Goal: Task Accomplishment & Management: Manage account settings

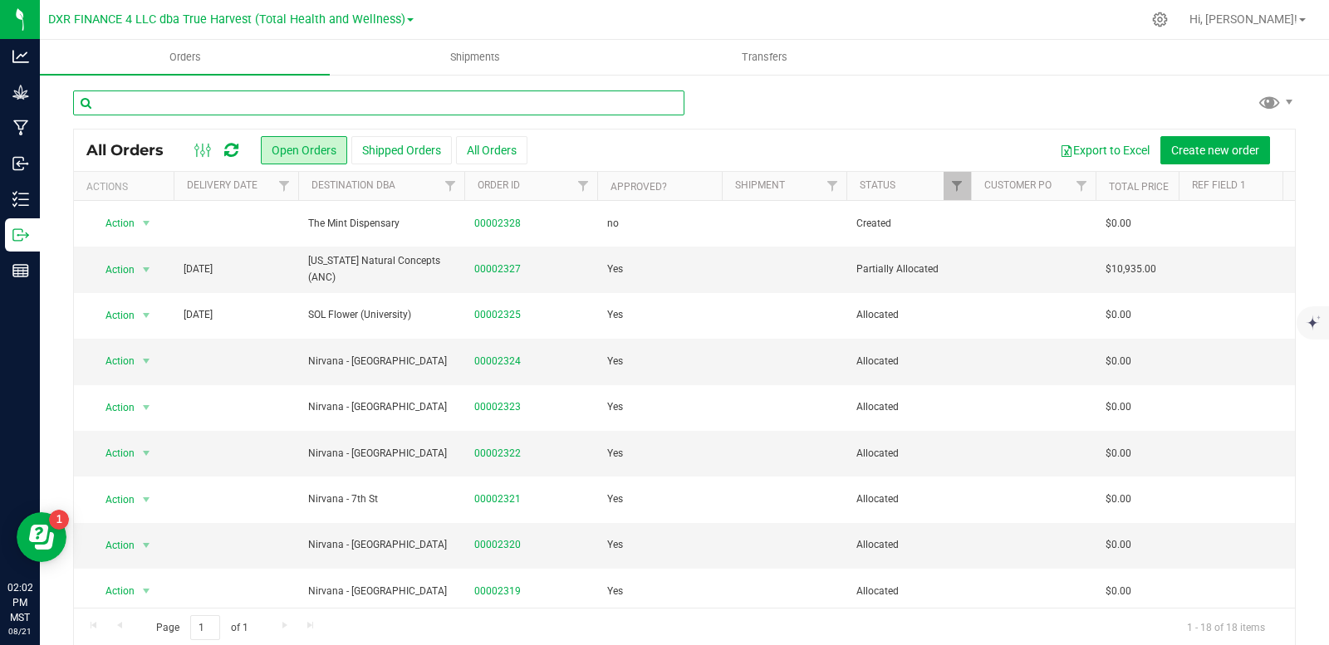
click at [219, 108] on input "text" at bounding box center [378, 103] width 611 height 25
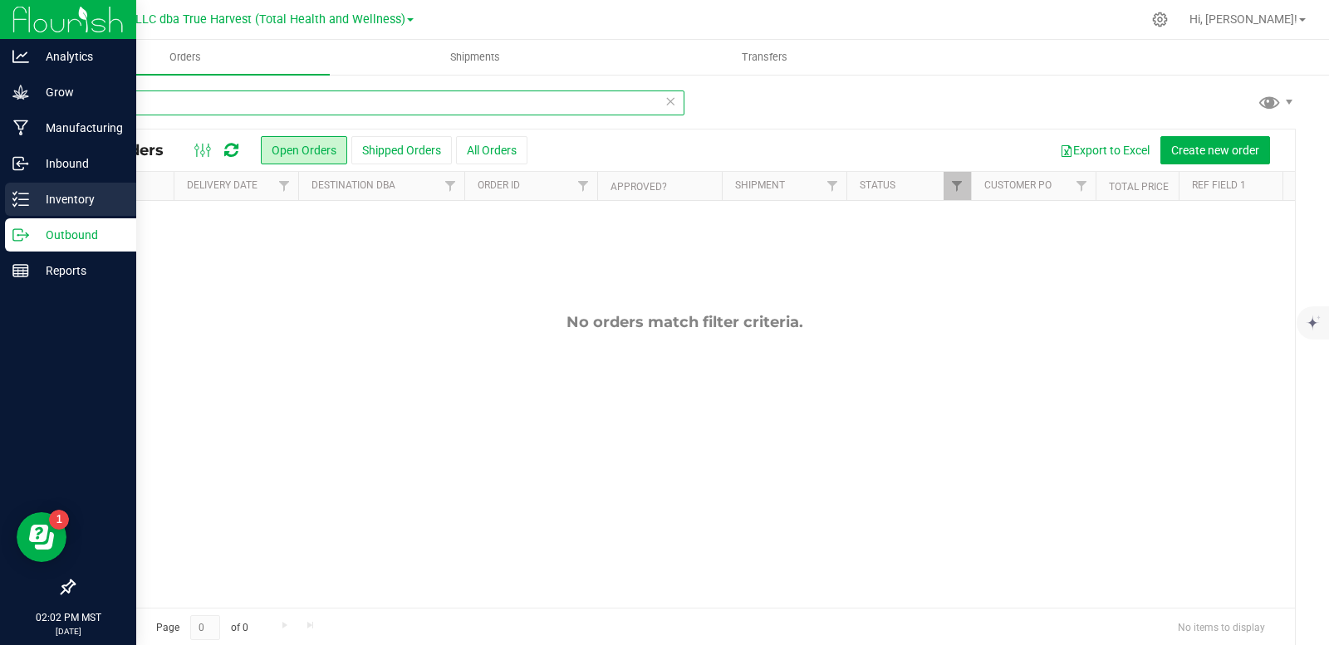
type input "708-069"
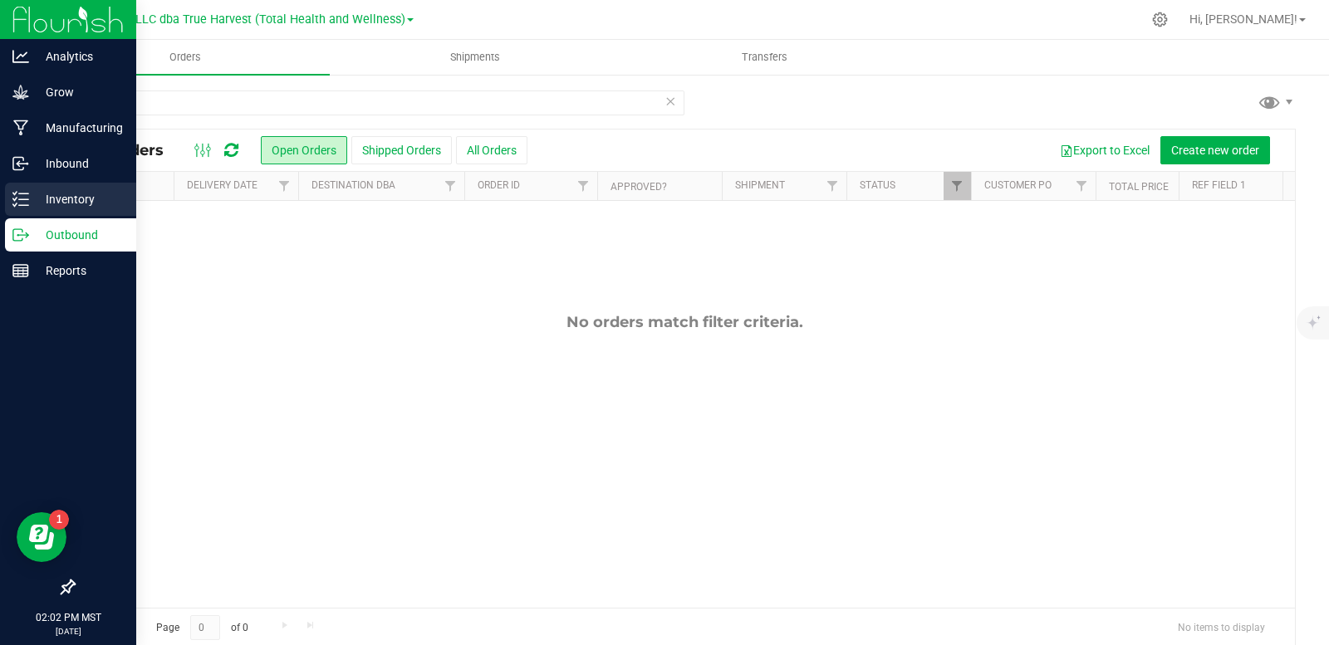
click at [47, 199] on p "Inventory" at bounding box center [79, 199] width 100 height 20
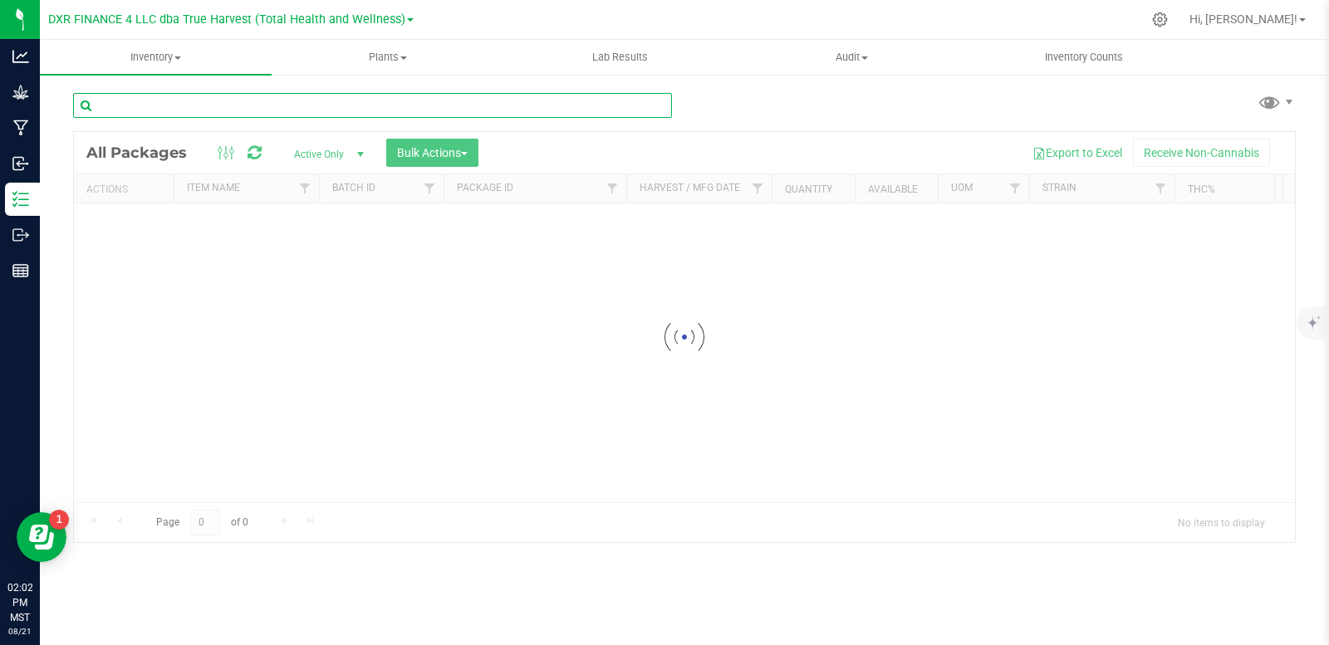
click at [155, 101] on div "Inventory All packages All inventory Waste log Create inventory Plants All plan…" at bounding box center [684, 343] width 1289 height 606
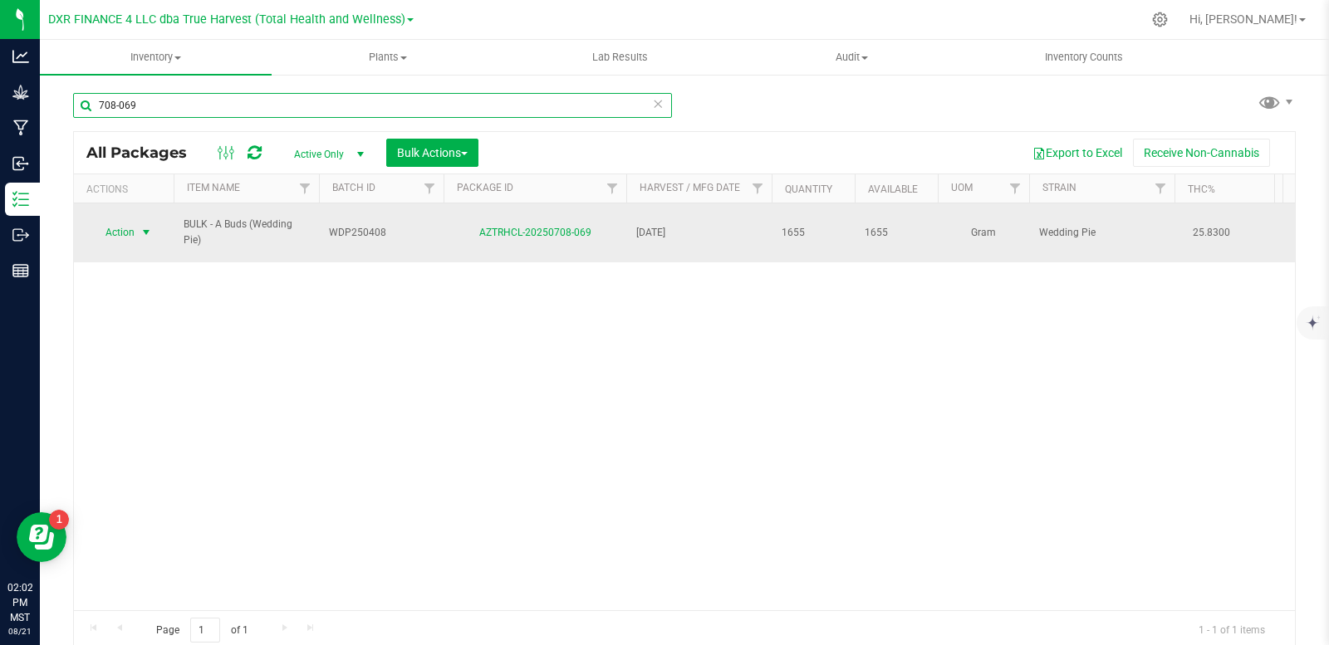
type input "708-069"
click at [145, 234] on span "select" at bounding box center [146, 232] width 13 height 13
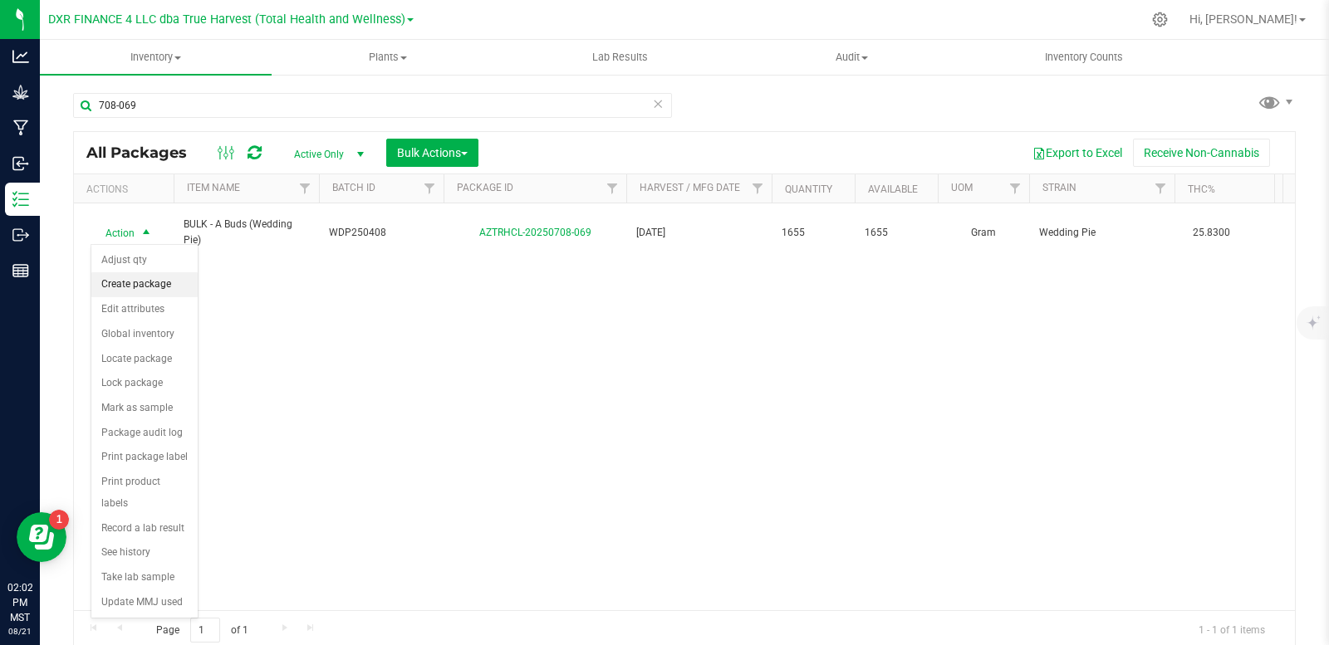
click at [160, 287] on li "Create package" at bounding box center [144, 284] width 106 height 25
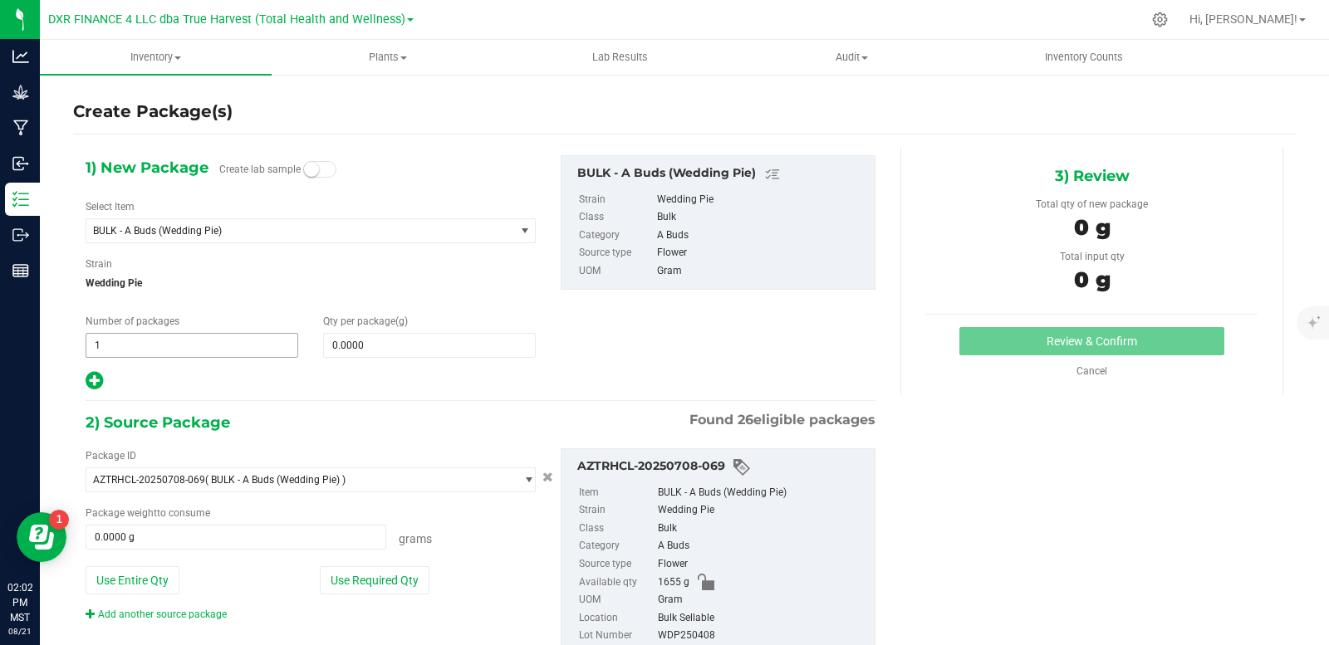
click at [198, 353] on span "1 1" at bounding box center [192, 345] width 213 height 25
type input "3"
click at [376, 344] on span at bounding box center [429, 345] width 213 height 25
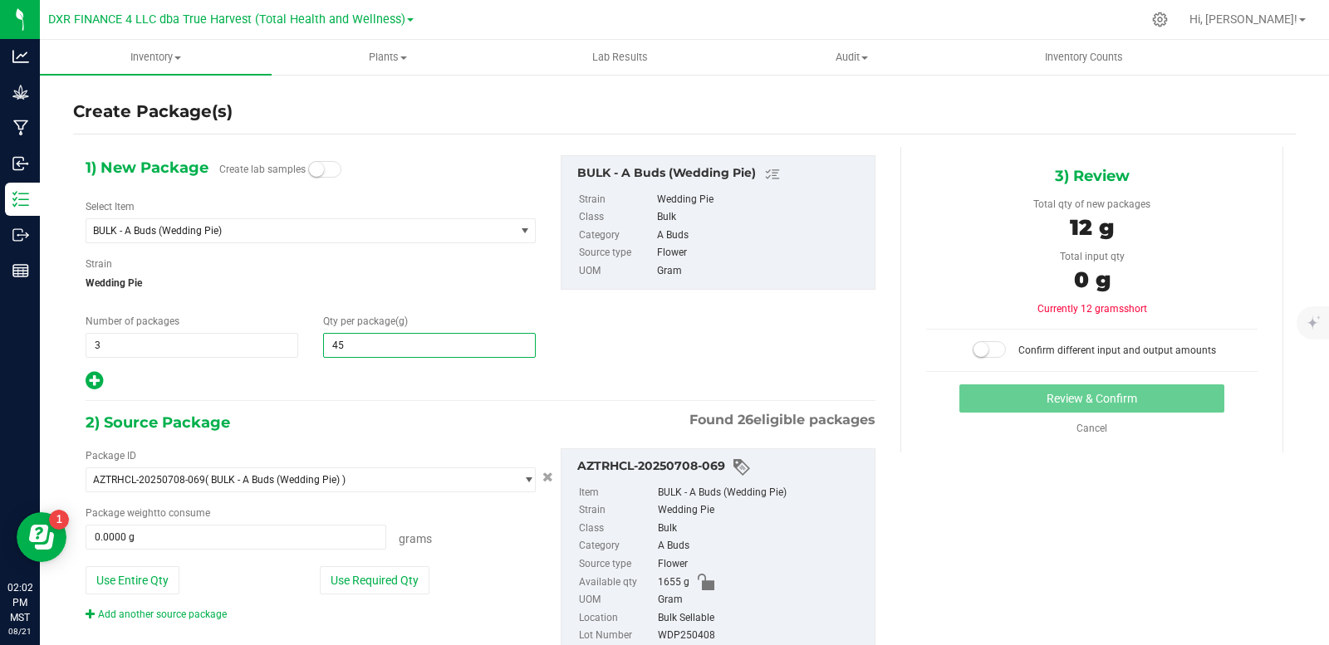
type input "454"
click at [272, 385] on div at bounding box center [311, 382] width 450 height 22
click at [98, 380] on icon at bounding box center [94, 381] width 17 height 21
type input "454.0000"
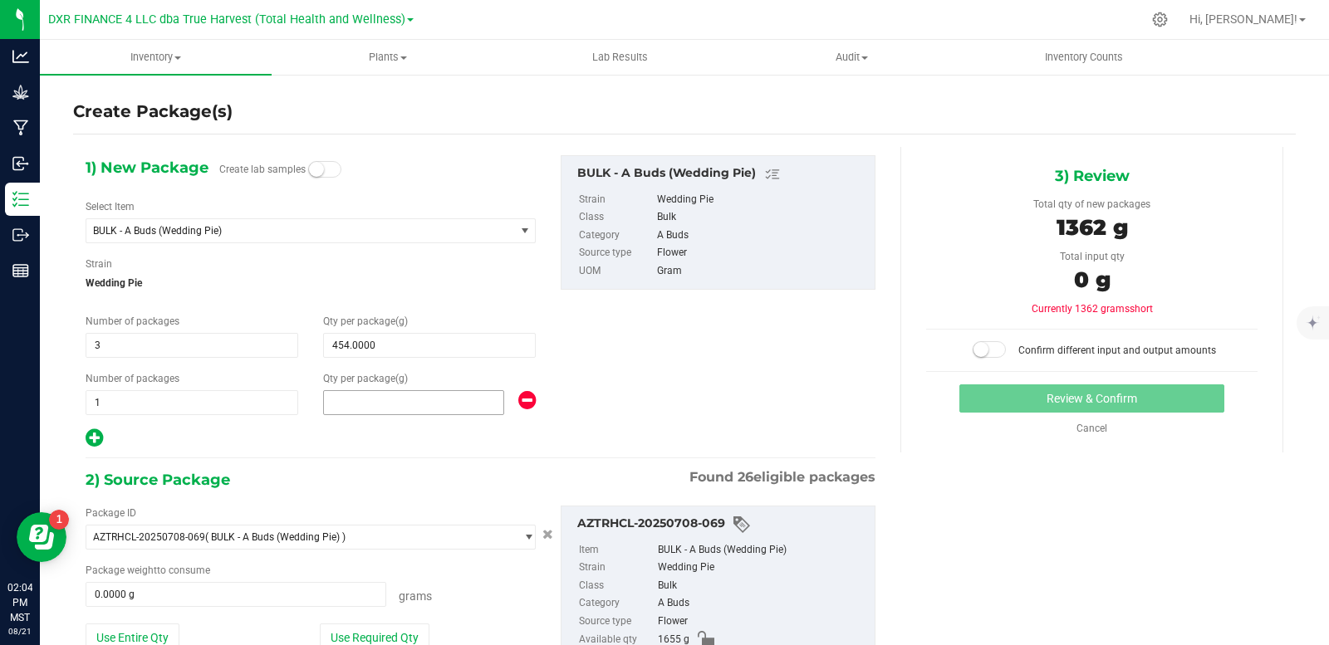
click at [359, 401] on span at bounding box center [413, 402] width 181 height 25
type input "187"
type input "187.0000"
click at [165, 444] on div at bounding box center [311, 439] width 450 height 22
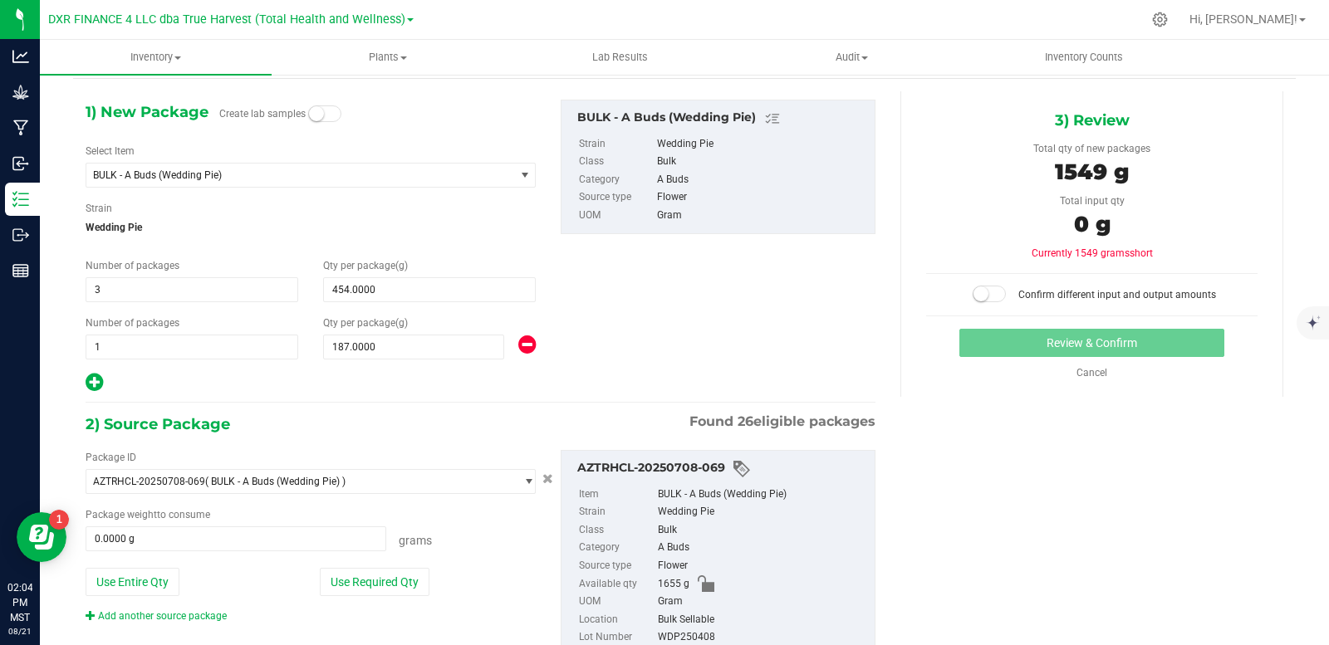
scroll to position [114, 0]
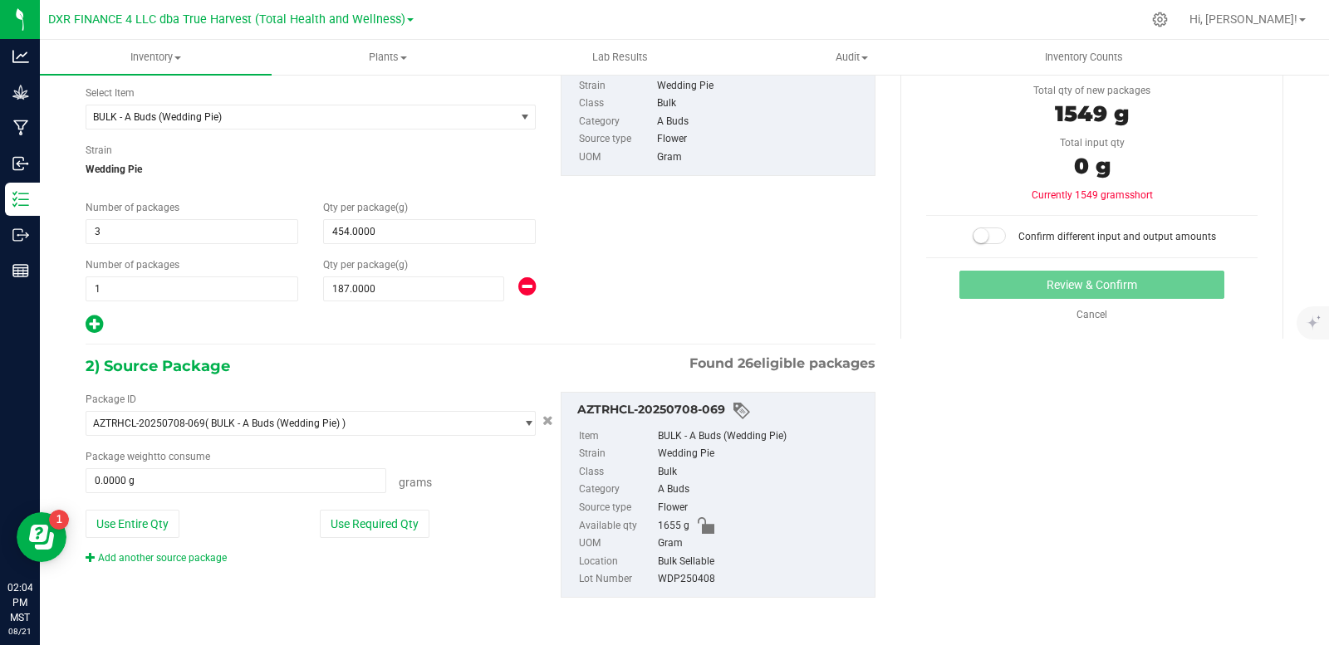
click at [629, 294] on div "1) New Package Create lab samples Select Item BULK - A Buds (Wedding Pie) ARCHI…" at bounding box center [480, 189] width 815 height 294
click at [215, 483] on span at bounding box center [236, 481] width 301 height 25
type input "1570"
type input "1570.0000 g"
click at [768, 258] on div "1) New Package Create lab samples Select Item BULK - A Buds (Wedding Pie) ARCHI…" at bounding box center [480, 189] width 815 height 294
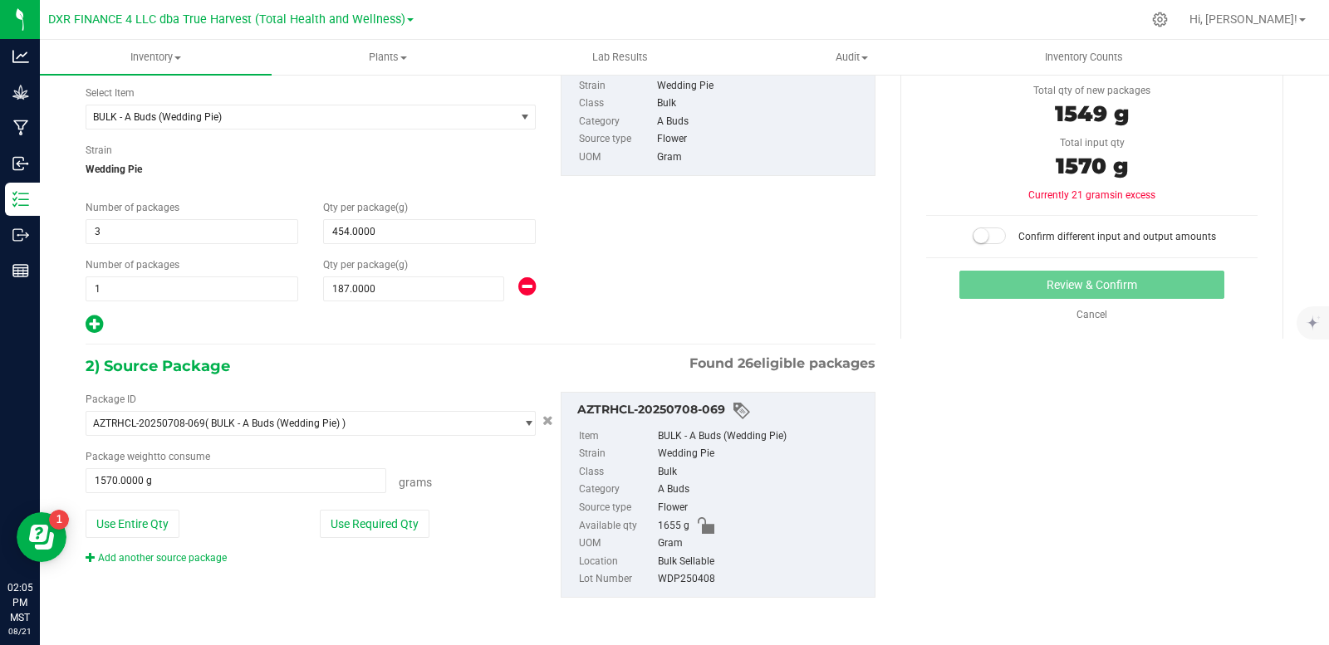
click at [984, 237] on span at bounding box center [989, 236] width 33 height 17
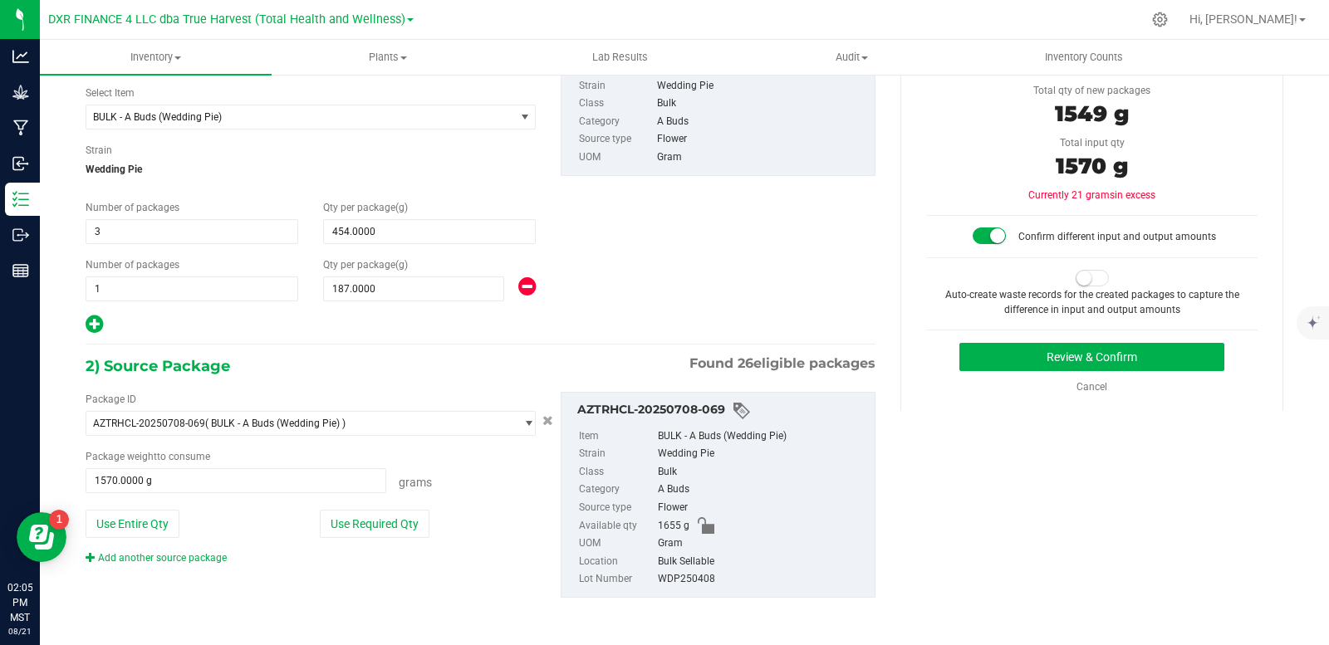
click at [1089, 271] on span at bounding box center [1092, 278] width 33 height 17
click at [1075, 369] on button "Review & Confirm" at bounding box center [1091, 357] width 265 height 28
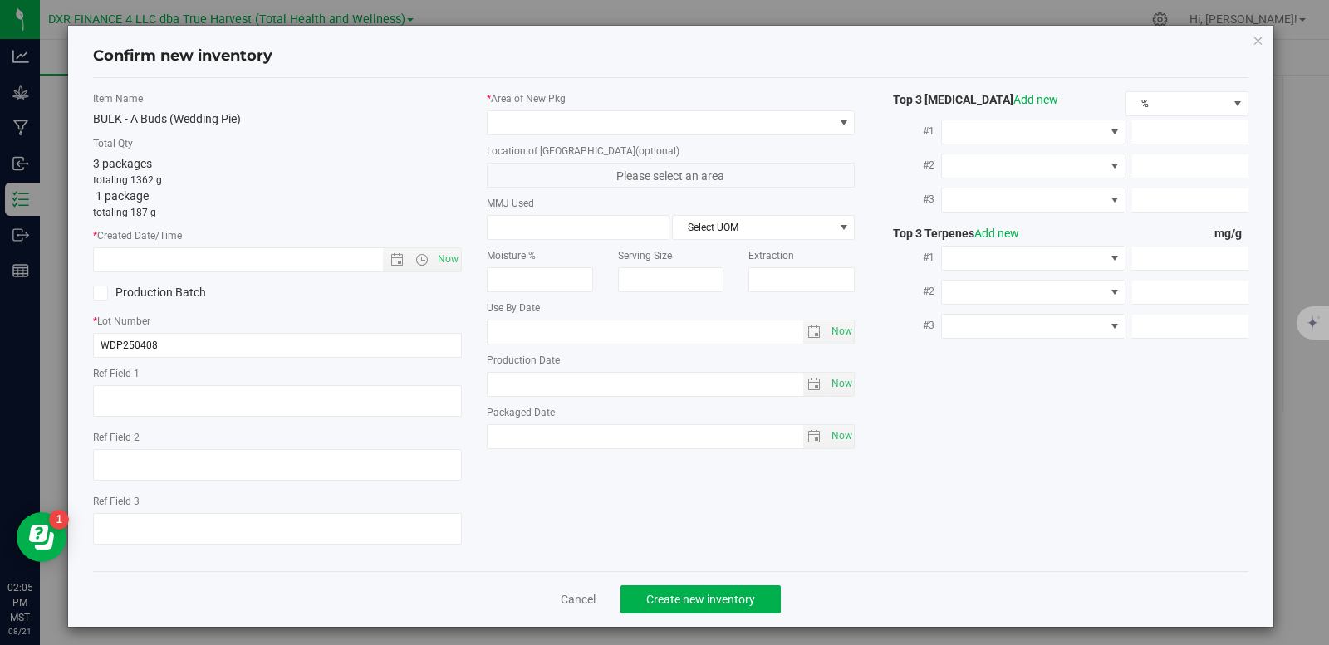
type textarea "[DATE]"
click at [223, 397] on textarea at bounding box center [277, 401] width 369 height 32
click at [209, 259] on input "text" at bounding box center [252, 259] width 317 height 23
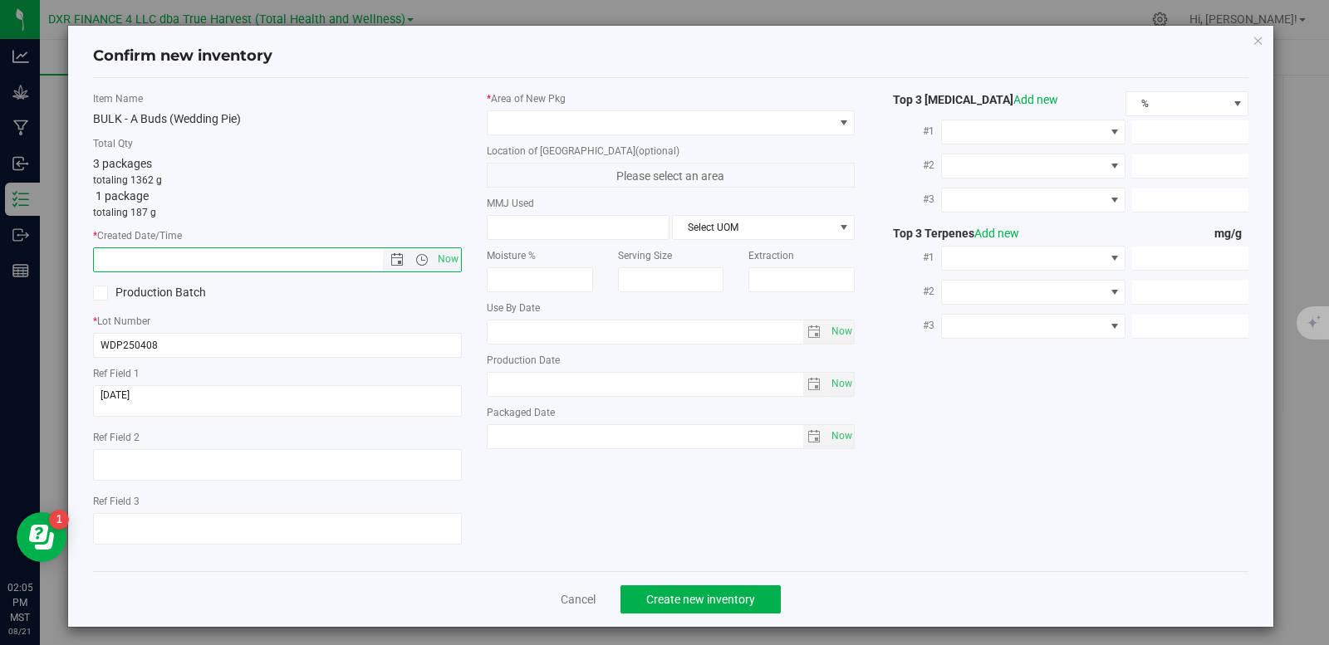
paste input "[DATE]"
type input "4/8/2025 2:05 PM"
click at [631, 126] on span at bounding box center [661, 122] width 346 height 23
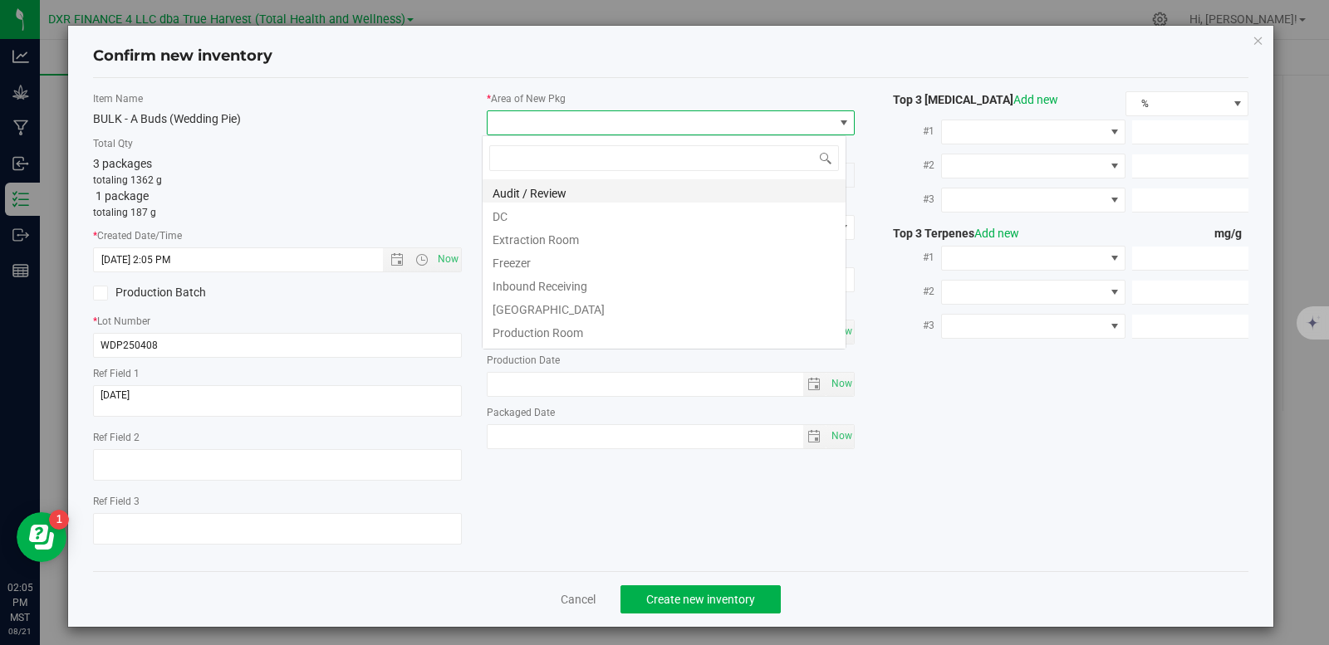
scroll to position [25, 366]
click at [564, 218] on li "DC" at bounding box center [664, 214] width 363 height 23
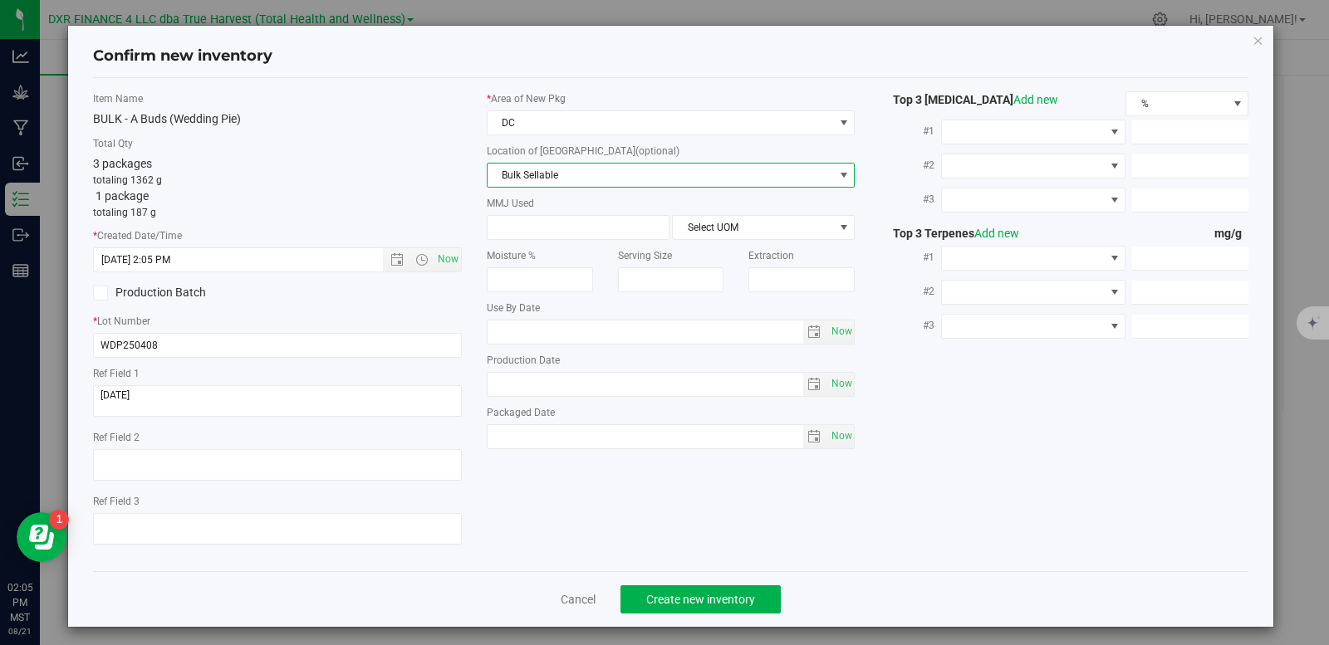
click at [588, 174] on span "Bulk Sellable" at bounding box center [661, 175] width 346 height 23
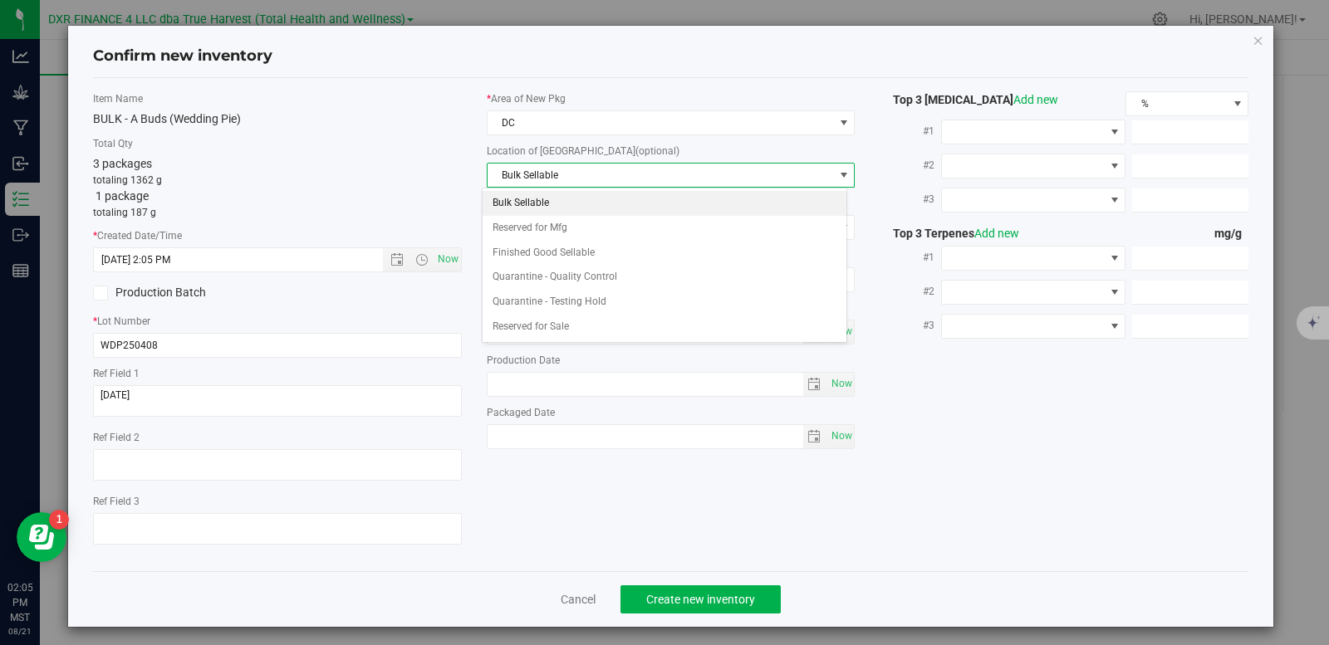
click at [567, 204] on li "Bulk Sellable" at bounding box center [664, 203] width 363 height 25
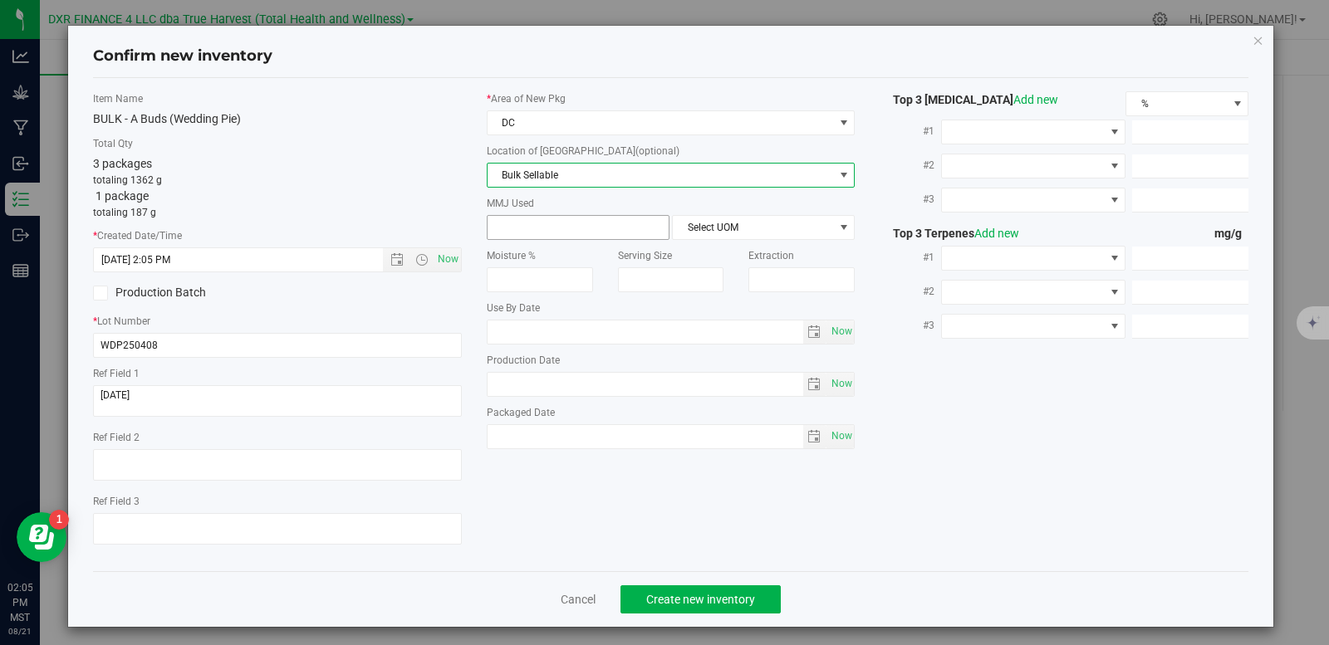
click at [550, 234] on span at bounding box center [578, 227] width 183 height 25
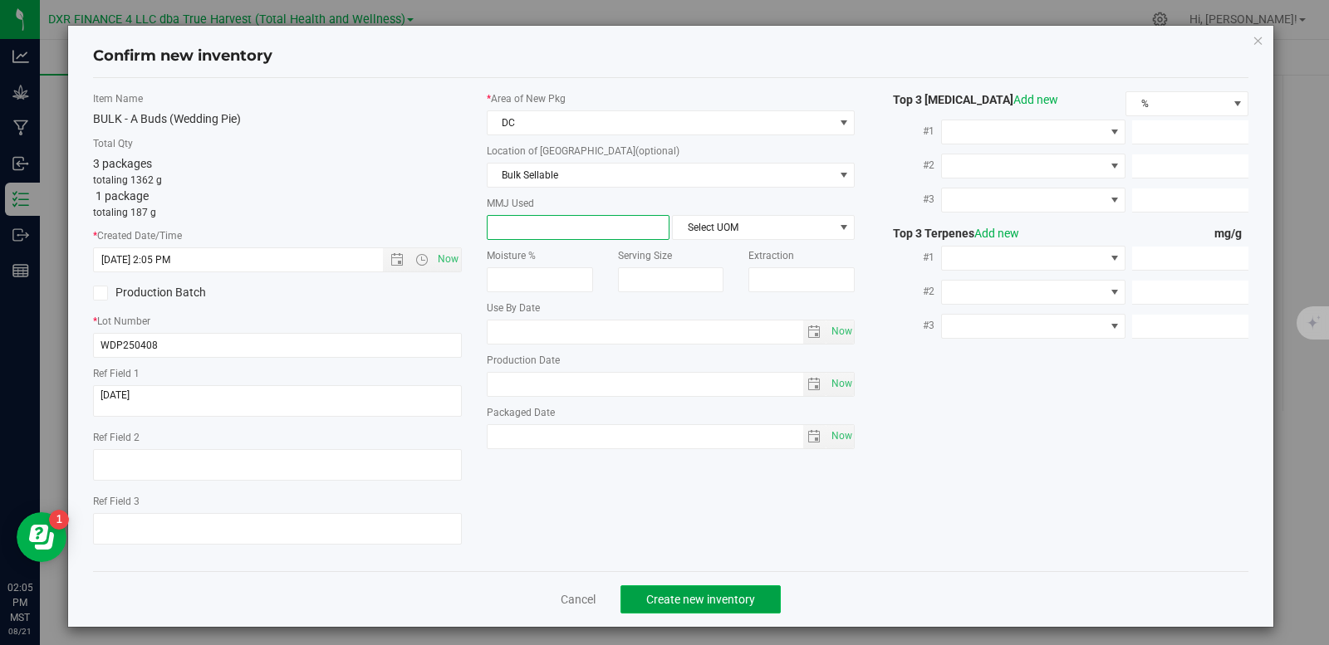
click at [713, 603] on span "Create new inventory" at bounding box center [700, 599] width 109 height 13
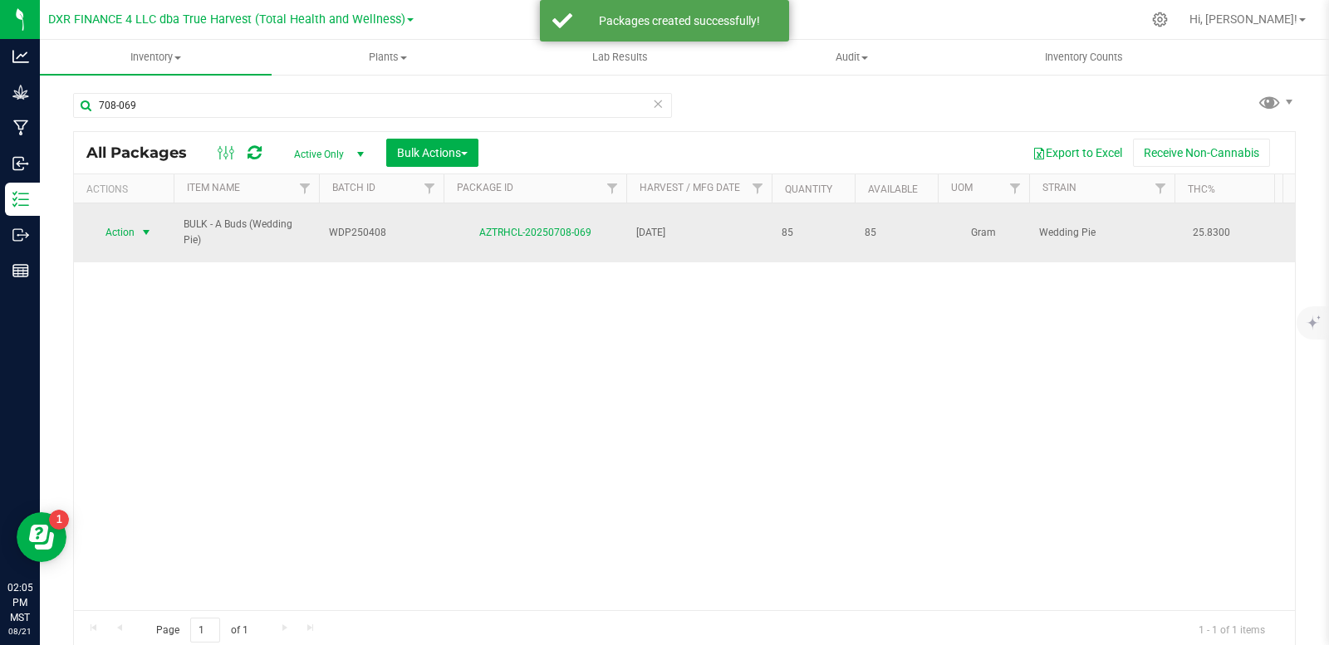
click at [147, 233] on span "select" at bounding box center [146, 232] width 13 height 13
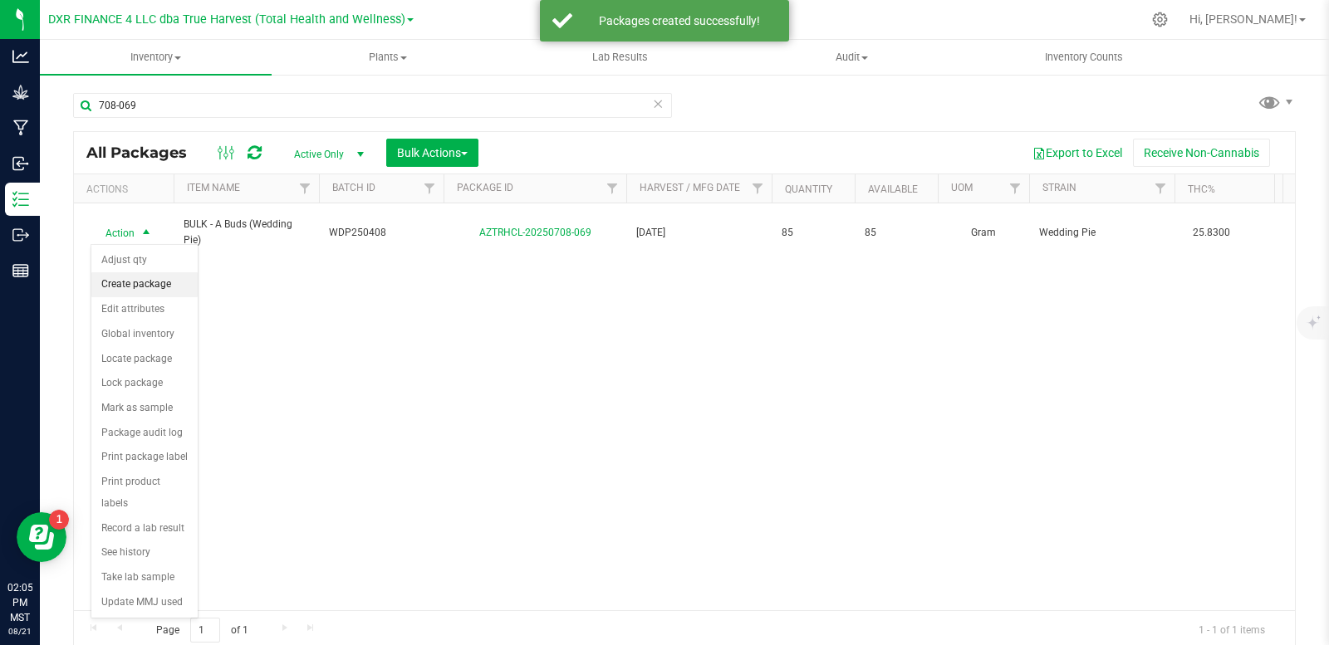
click at [134, 283] on li "Create package" at bounding box center [144, 284] width 106 height 25
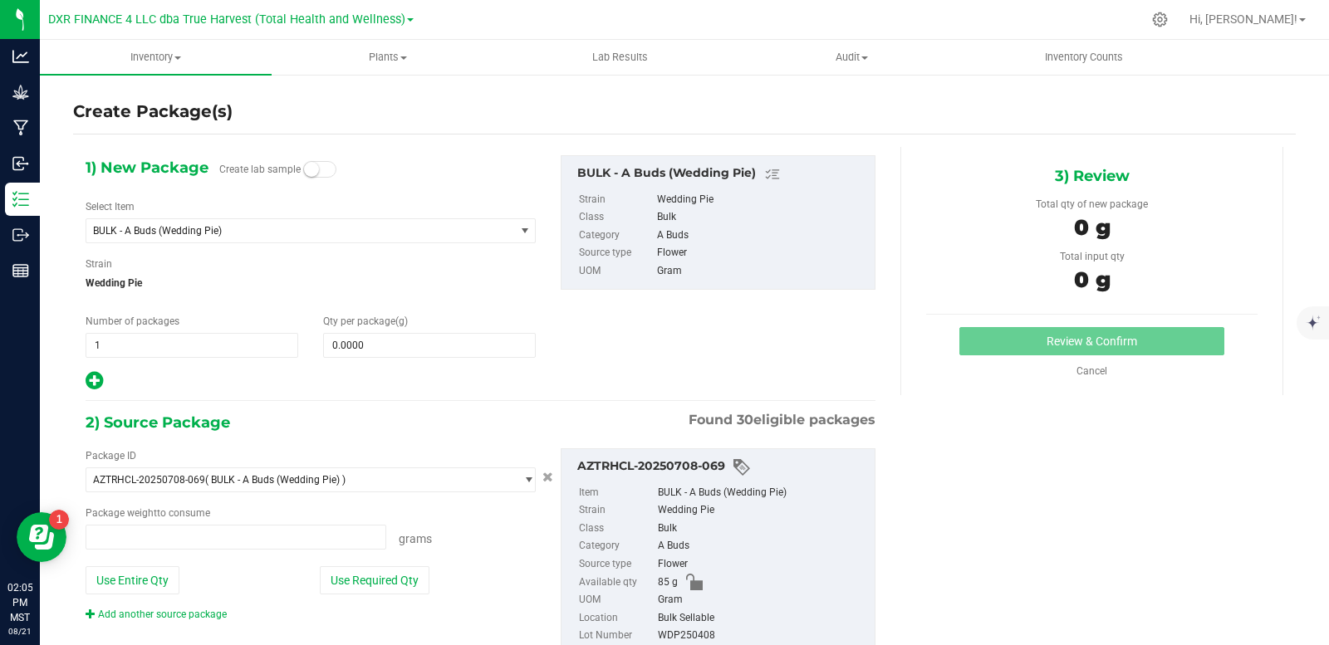
type input "0.0000 g"
click at [394, 344] on span at bounding box center [429, 345] width 213 height 25
type input "85"
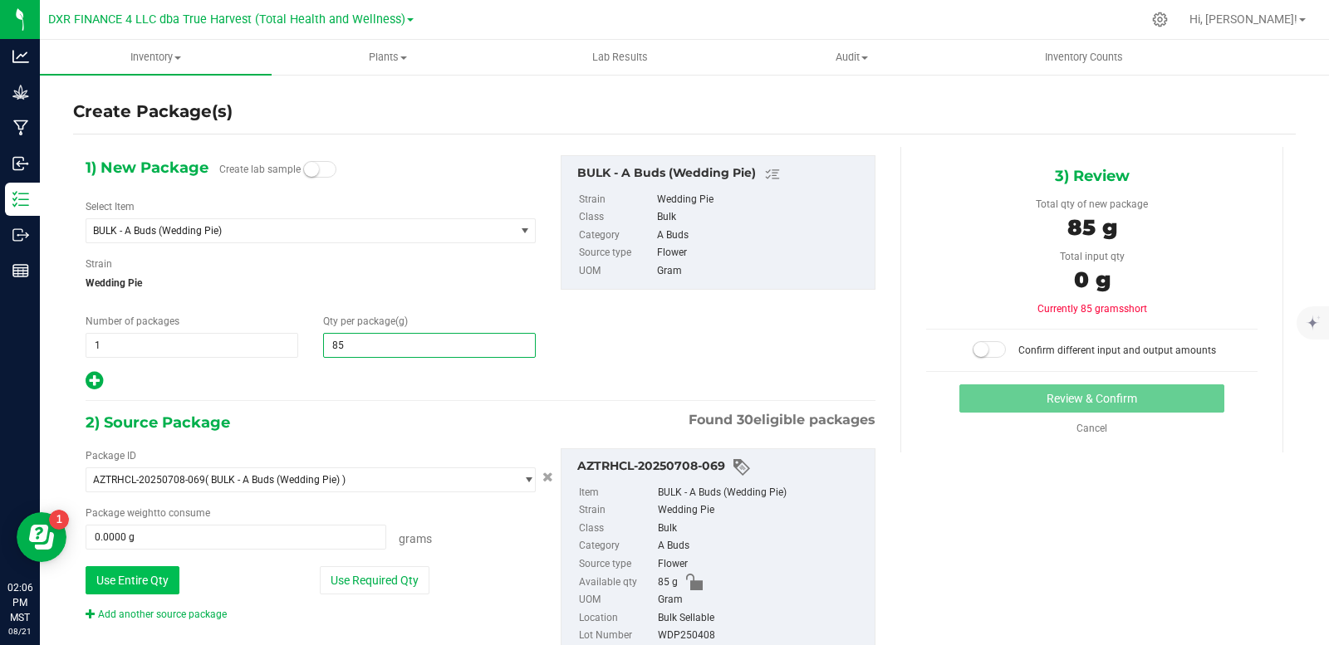
type input "85.0000"
click at [118, 583] on button "Use Entire Qty" at bounding box center [133, 581] width 94 height 28
type input "85.0000 g"
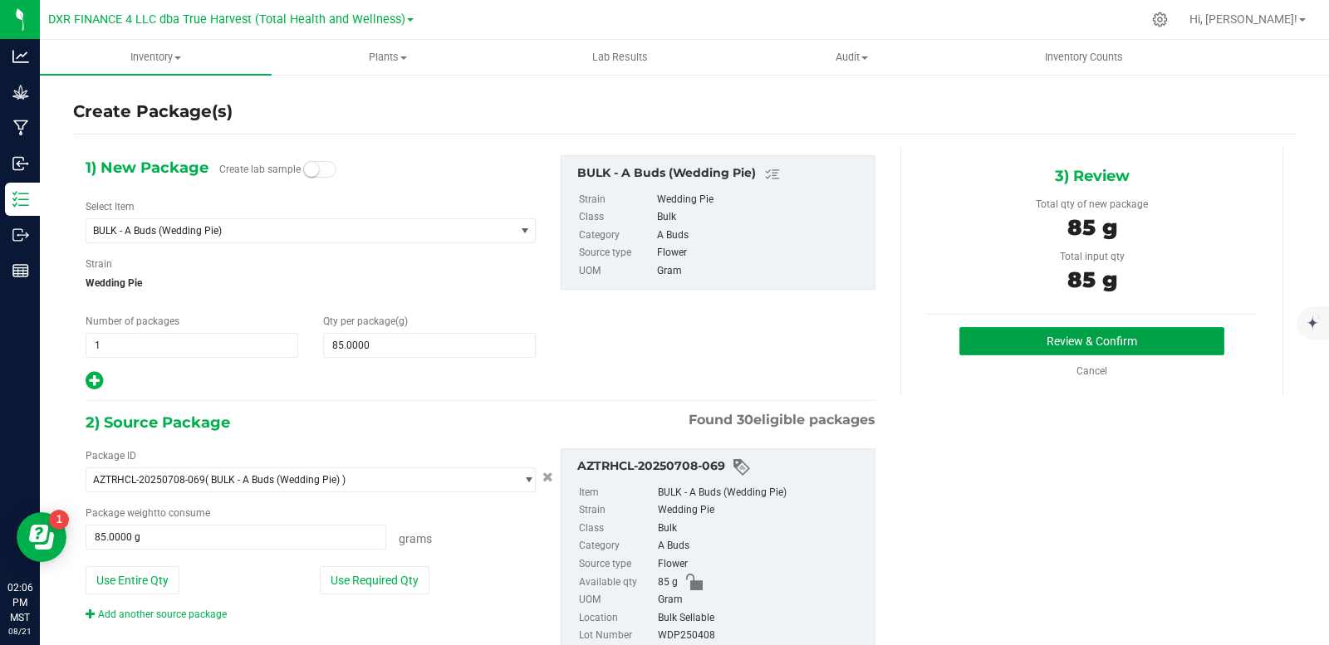
click at [1116, 346] on button "Review & Confirm" at bounding box center [1091, 341] width 265 height 28
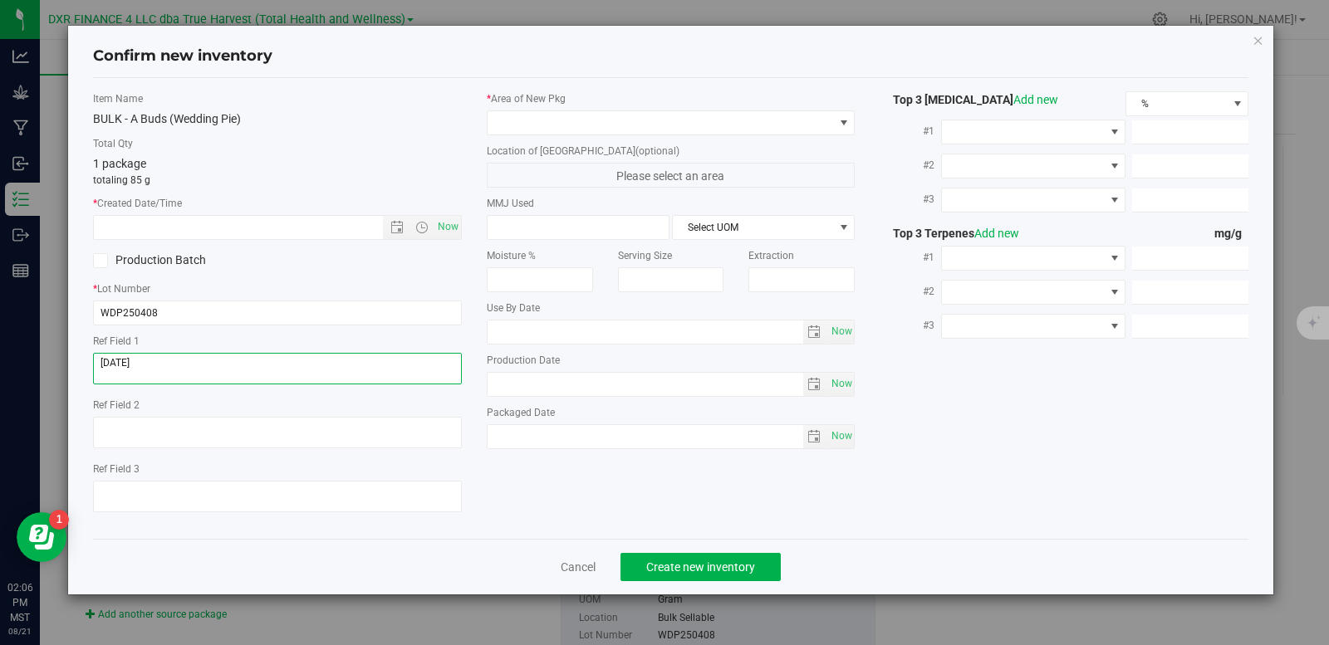
click at [144, 370] on textarea at bounding box center [277, 369] width 369 height 32
click at [223, 226] on input "text" at bounding box center [252, 227] width 317 height 23
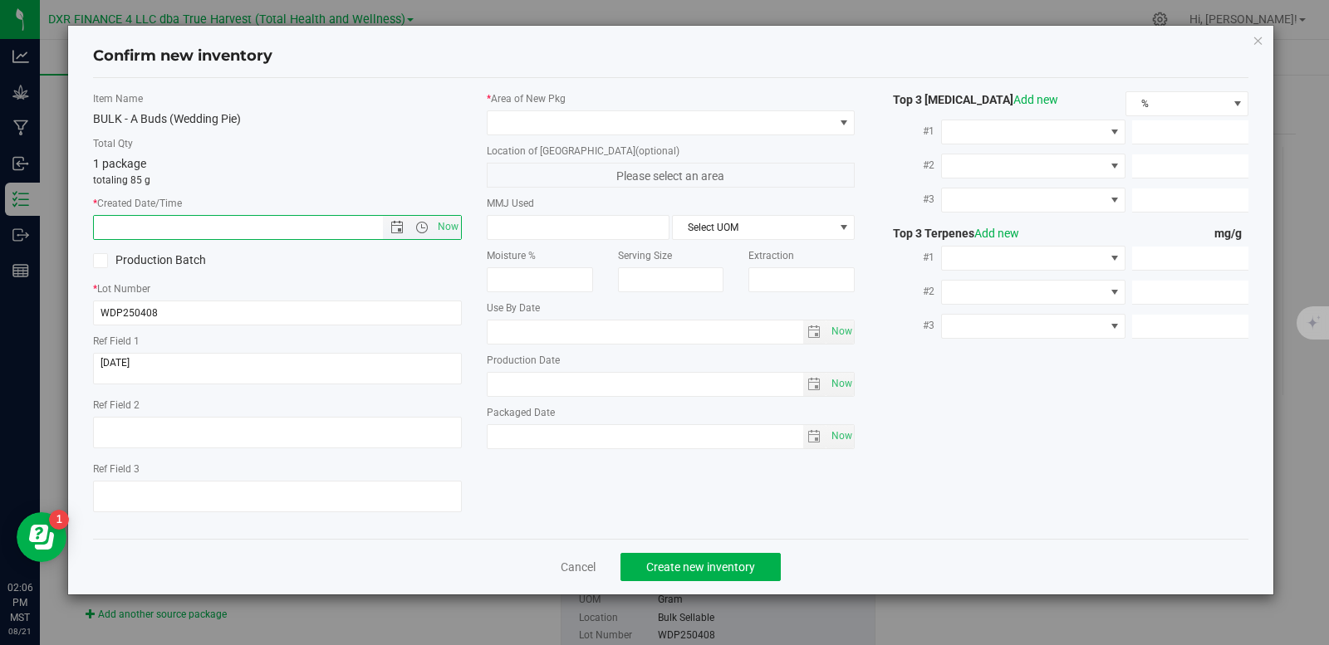
paste input "[DATE]"
type input "4/8/2025 2:06 PM"
click at [579, 119] on span at bounding box center [661, 122] width 346 height 23
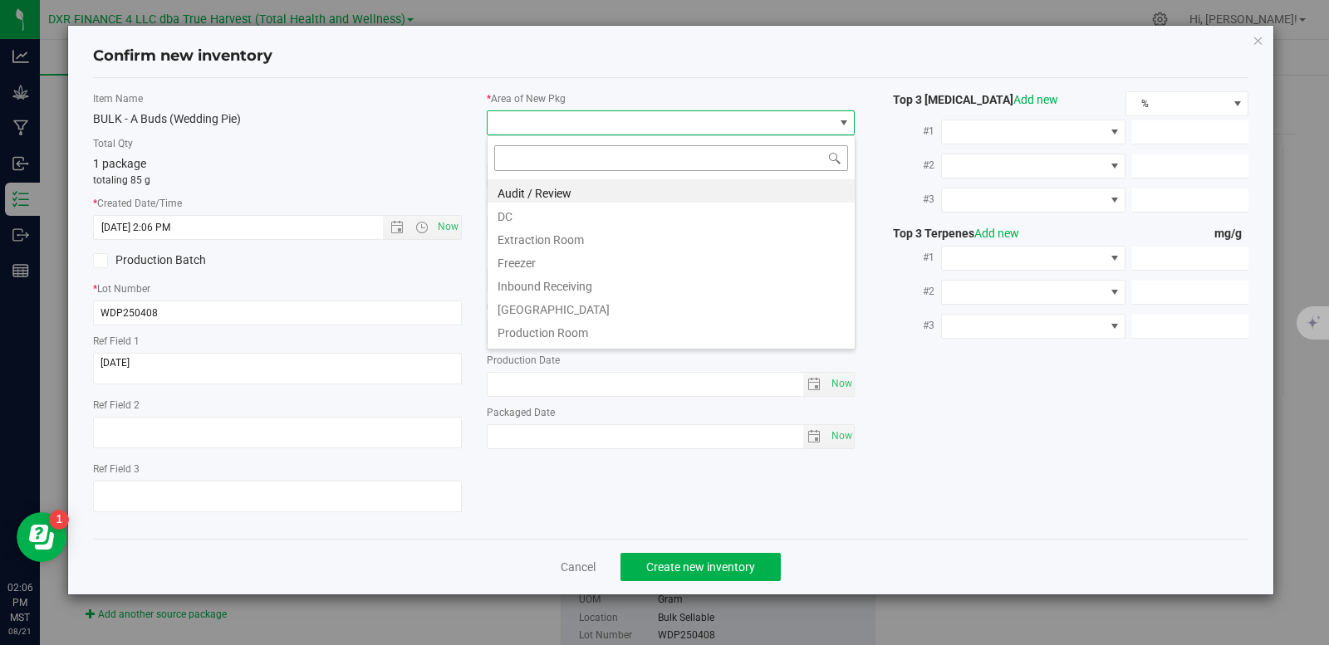
scroll to position [25, 369]
click at [560, 209] on li "DC" at bounding box center [671, 214] width 367 height 23
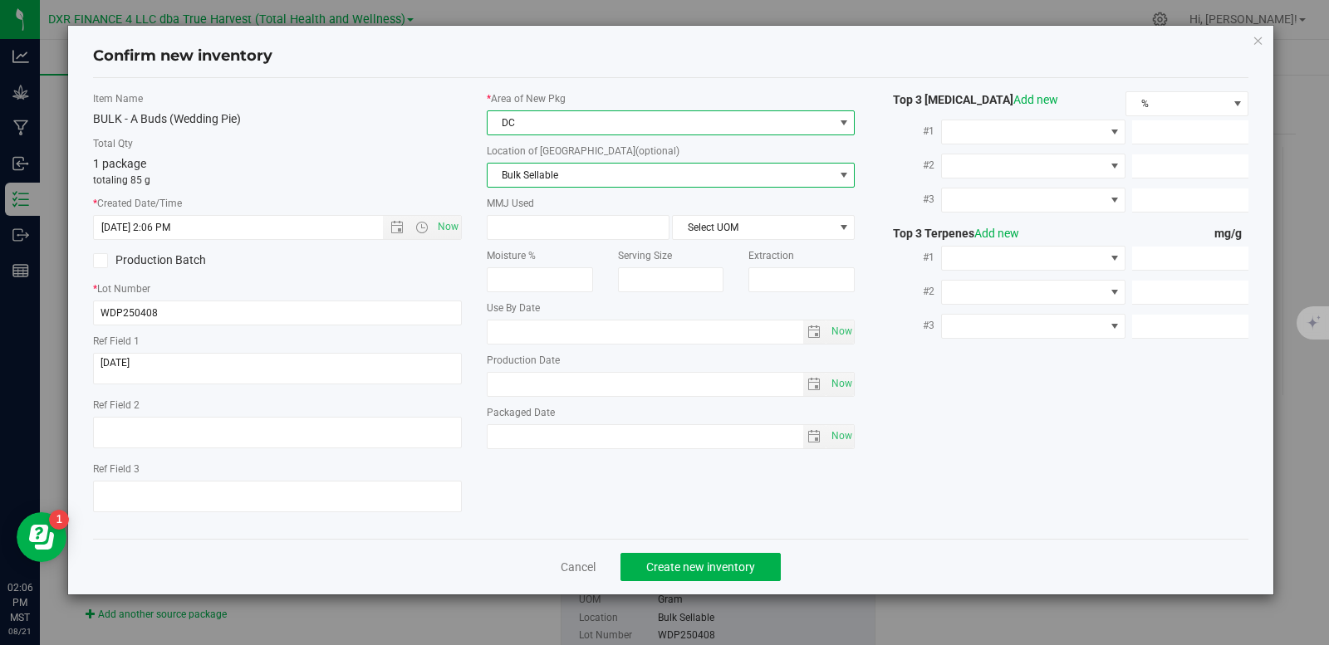
click at [574, 179] on span "Bulk Sellable" at bounding box center [661, 175] width 346 height 23
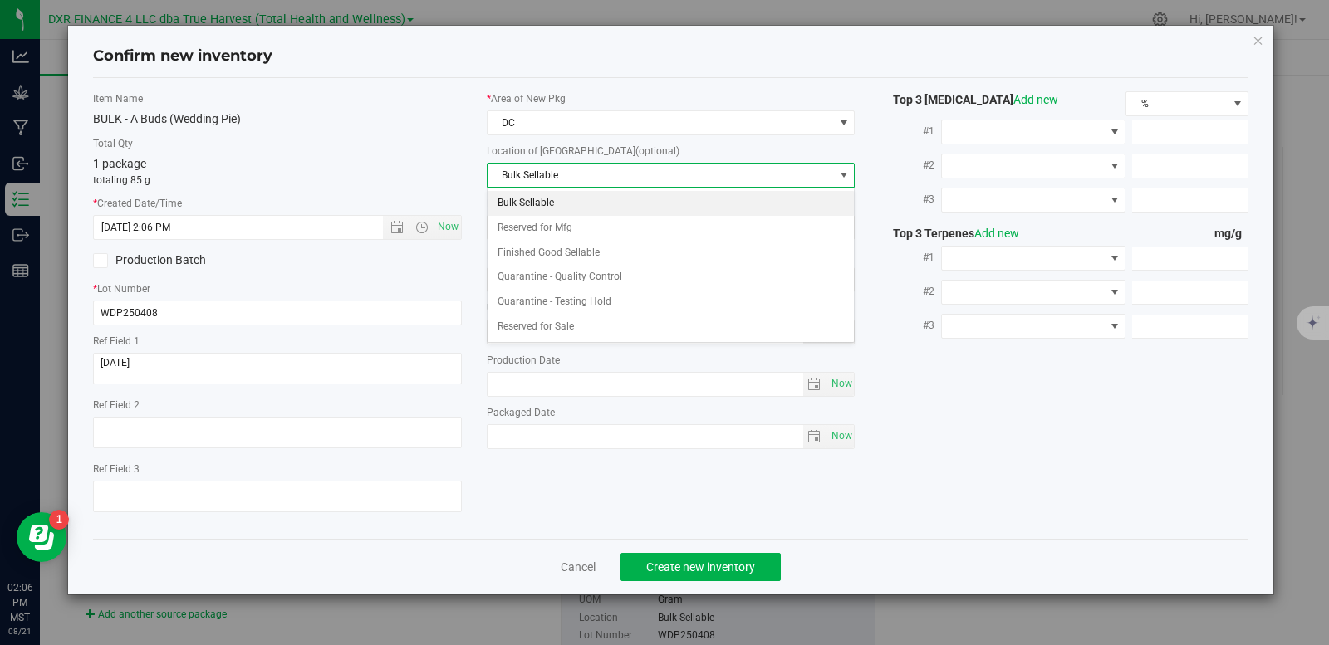
click at [562, 196] on li "Bulk Sellable" at bounding box center [671, 203] width 367 height 25
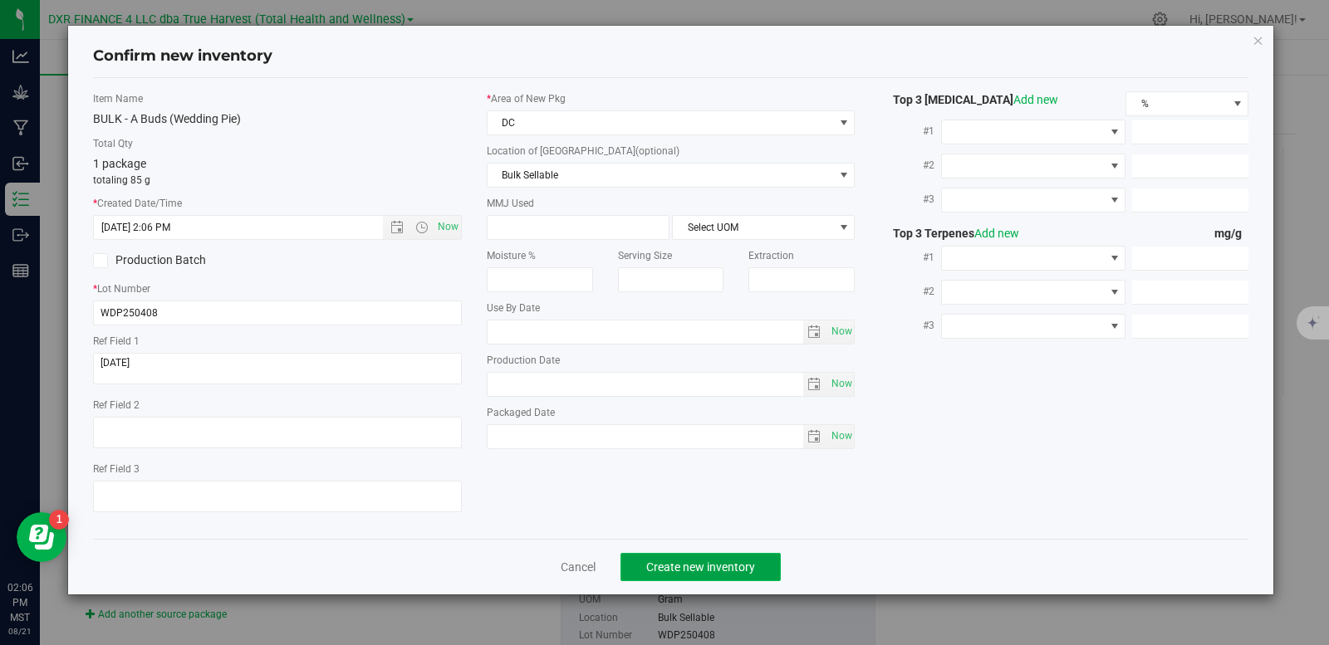
click at [722, 571] on span "Create new inventory" at bounding box center [700, 567] width 109 height 13
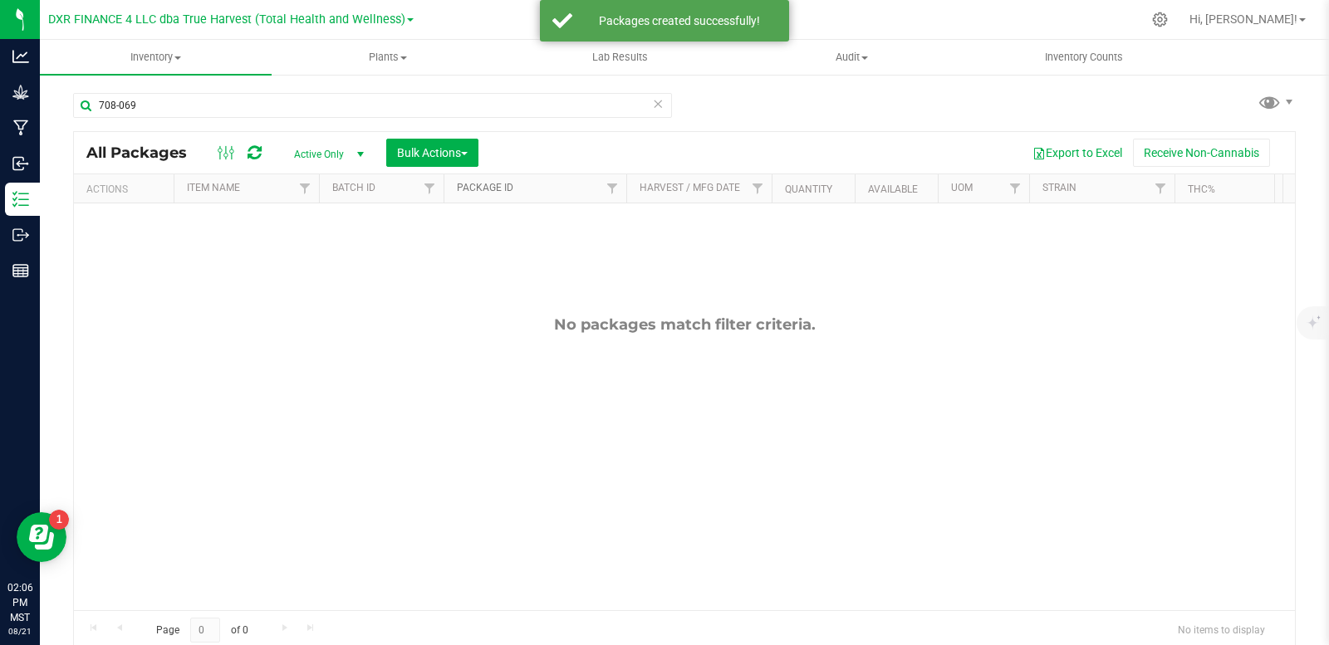
click at [494, 193] on link "Package ID" at bounding box center [485, 188] width 56 height 12
click at [493, 190] on link "Package ID" at bounding box center [495, 188] width 76 height 12
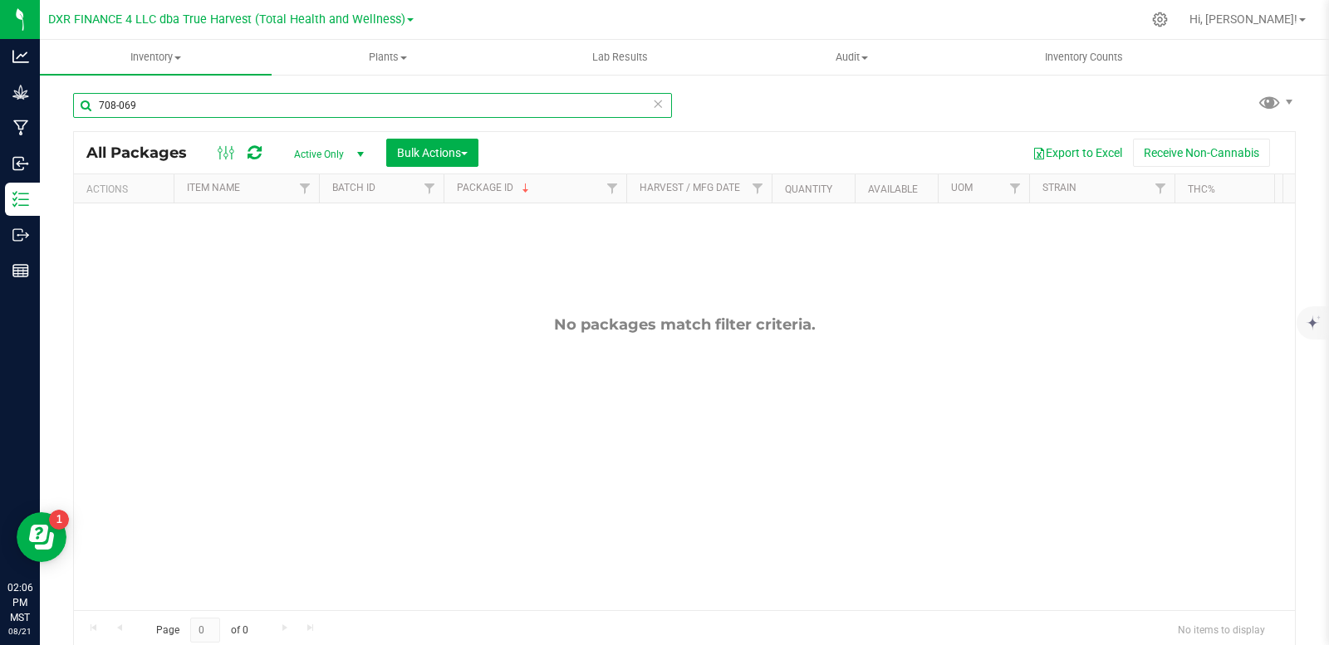
click at [185, 102] on input "708-069" at bounding box center [372, 105] width 599 height 25
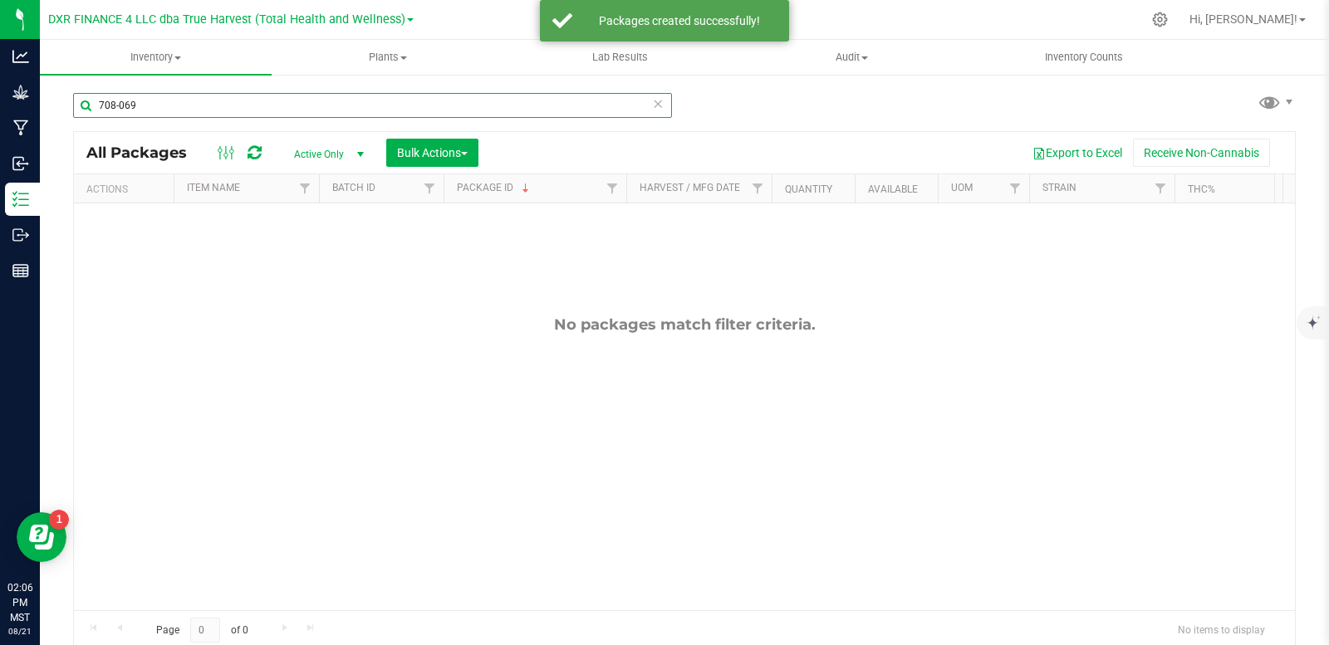
click at [185, 102] on input "708-069" at bounding box center [372, 105] width 599 height 25
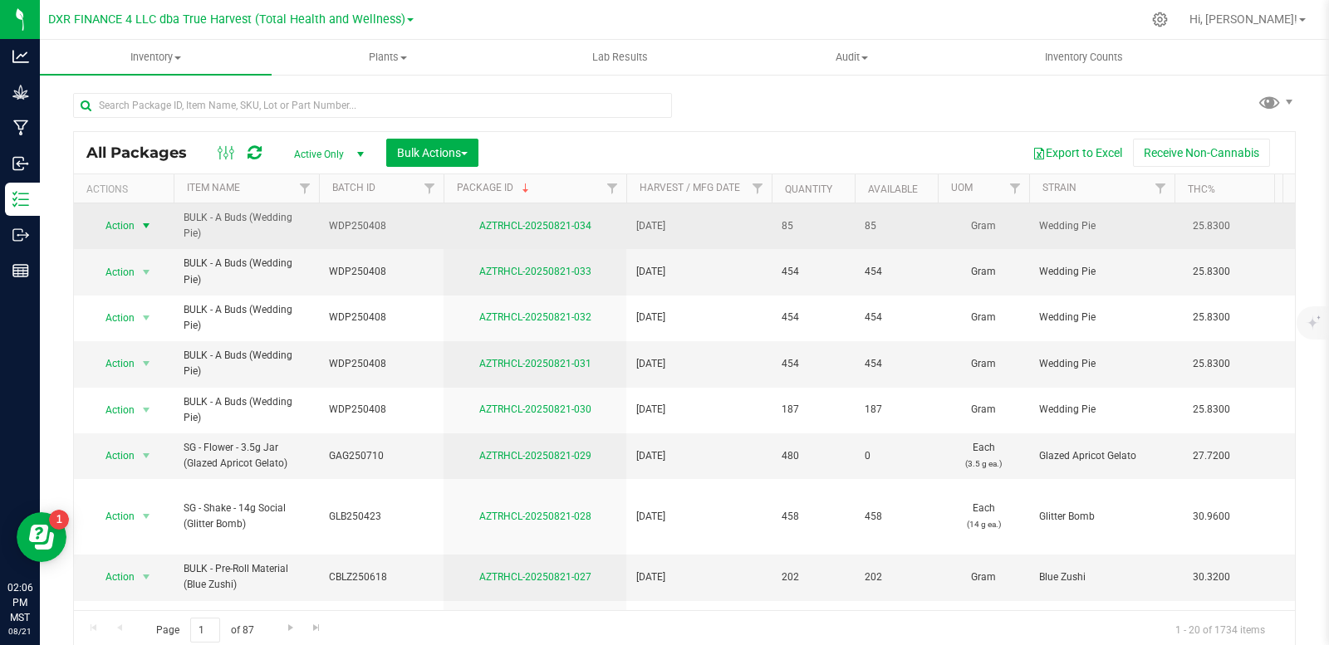
click at [150, 226] on span "select" at bounding box center [146, 225] width 13 height 13
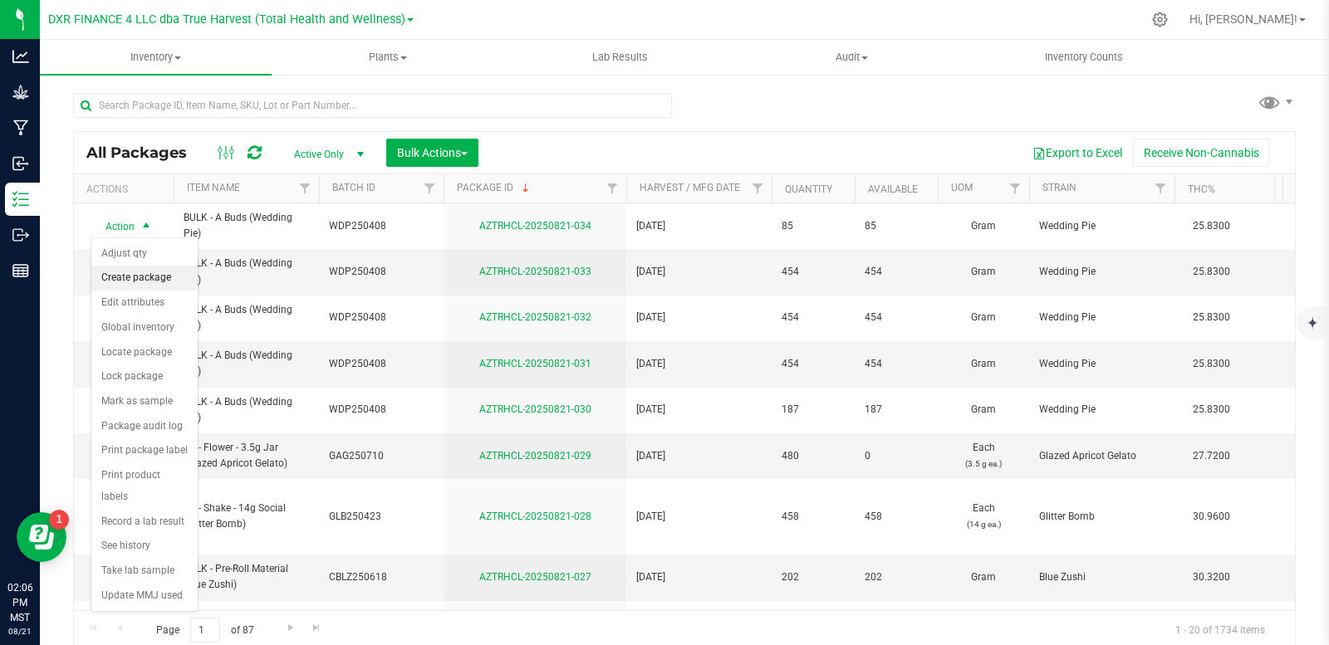
click at [135, 281] on li "Create package" at bounding box center [144, 278] width 106 height 25
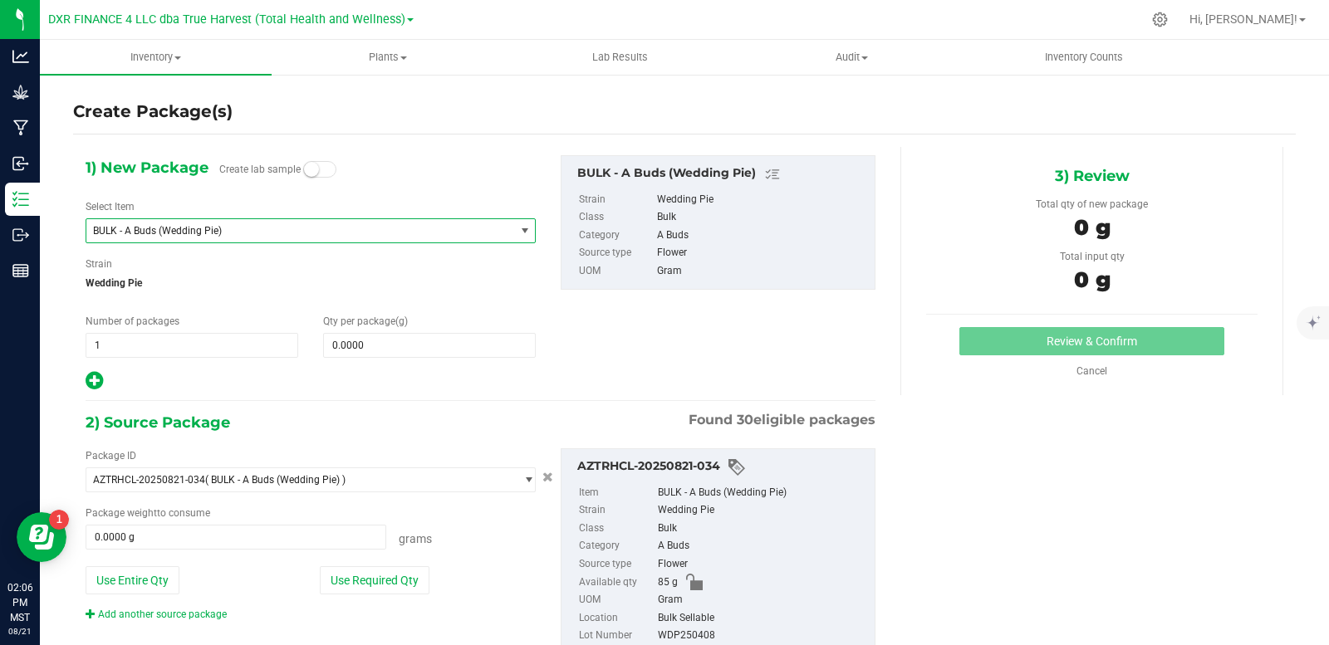
click at [337, 228] on span "BULK - A Buds (Wedding Pie)" at bounding box center [292, 231] width 398 height 12
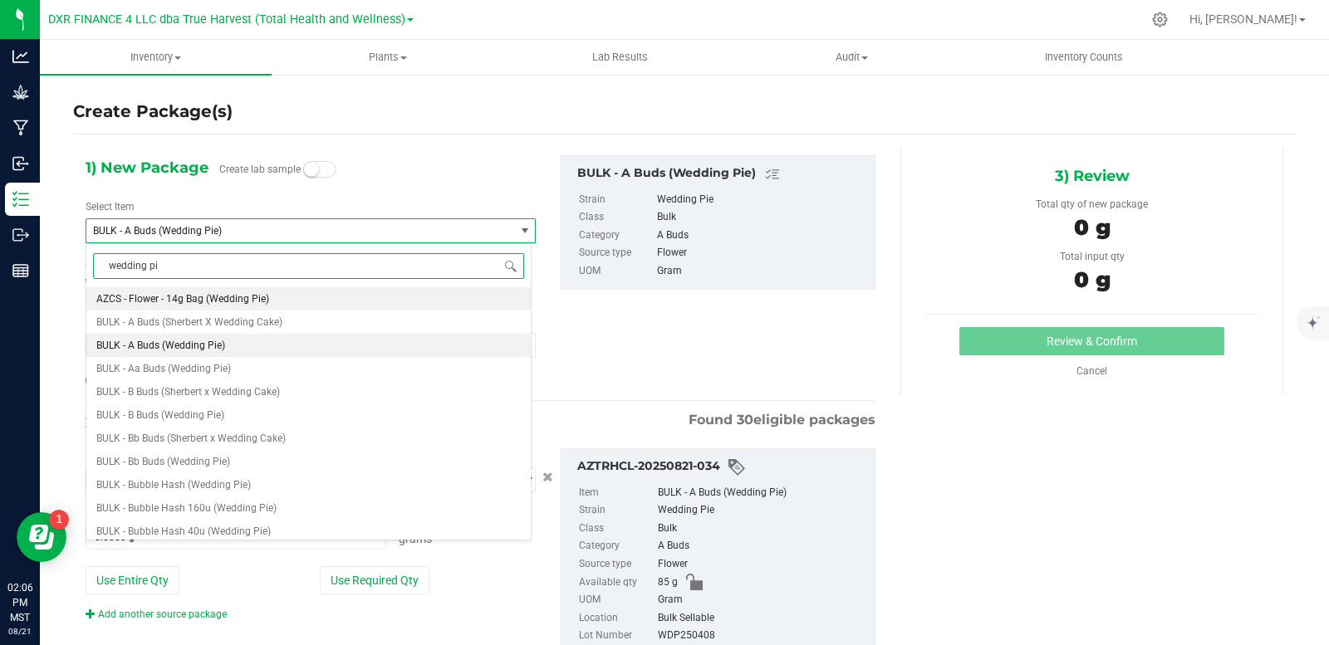
type input "wedding pie"
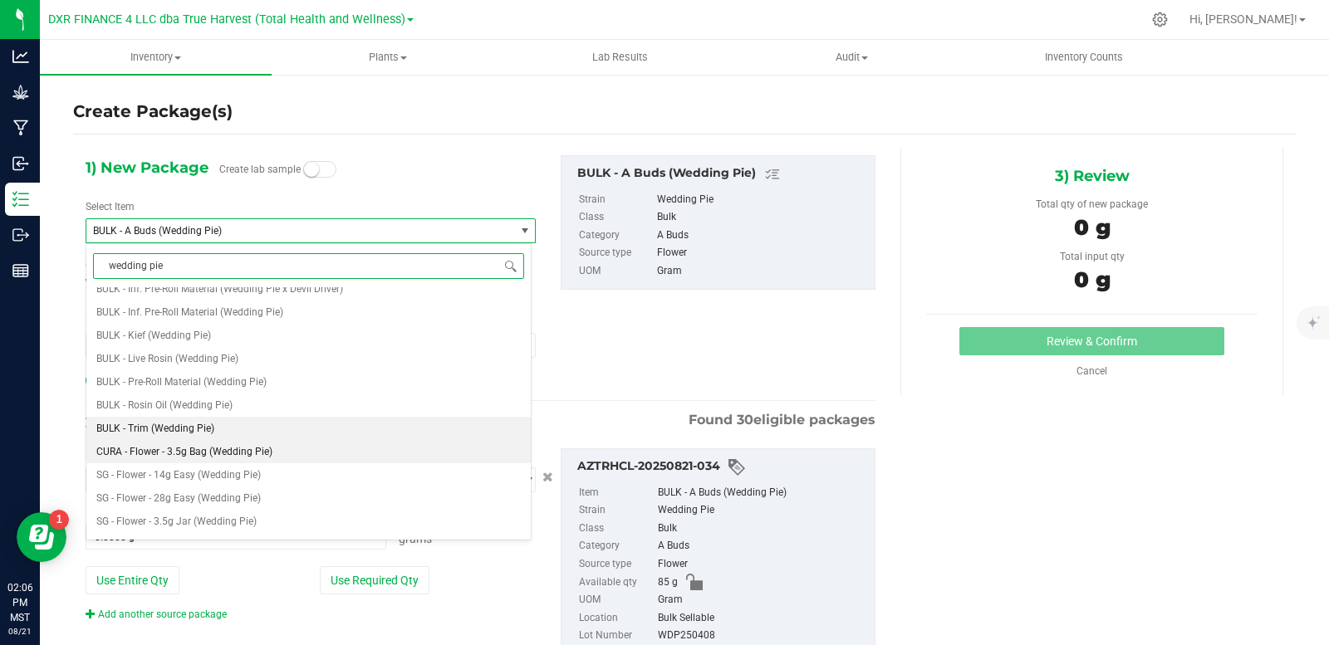
scroll to position [332, 0]
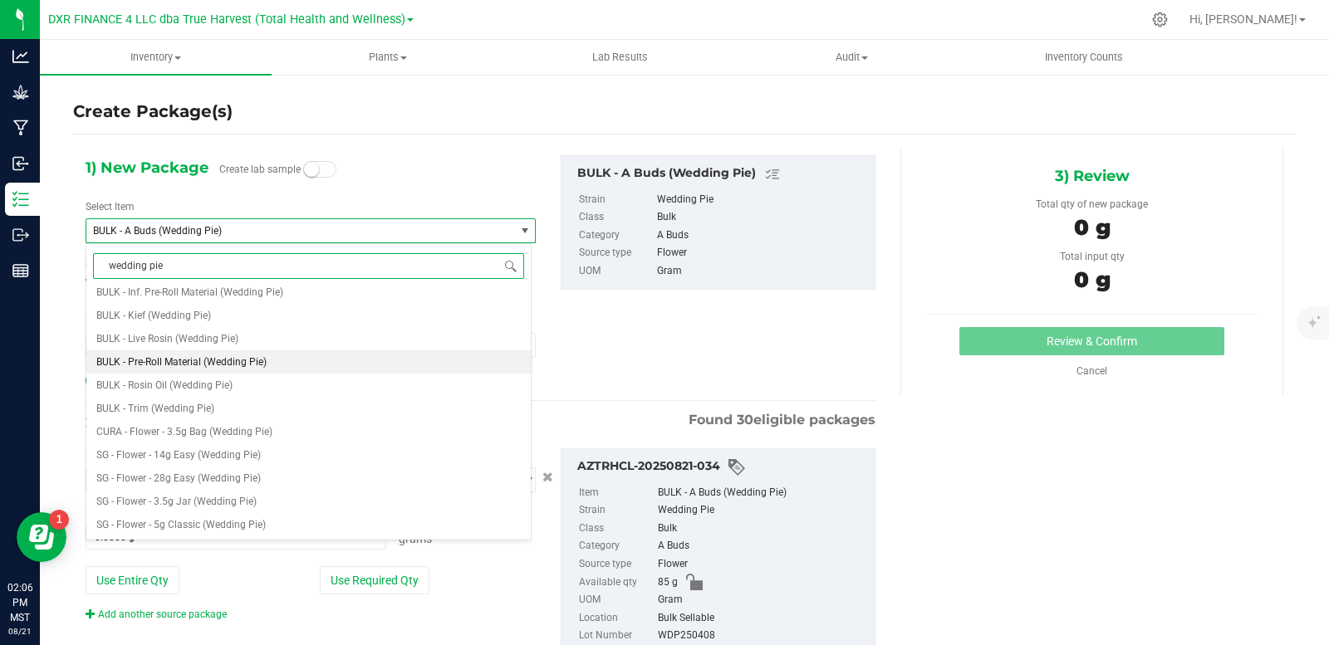
click at [204, 362] on span "BULK - Pre-Roll Material (Wedding Pie)" at bounding box center [181, 362] width 170 height 12
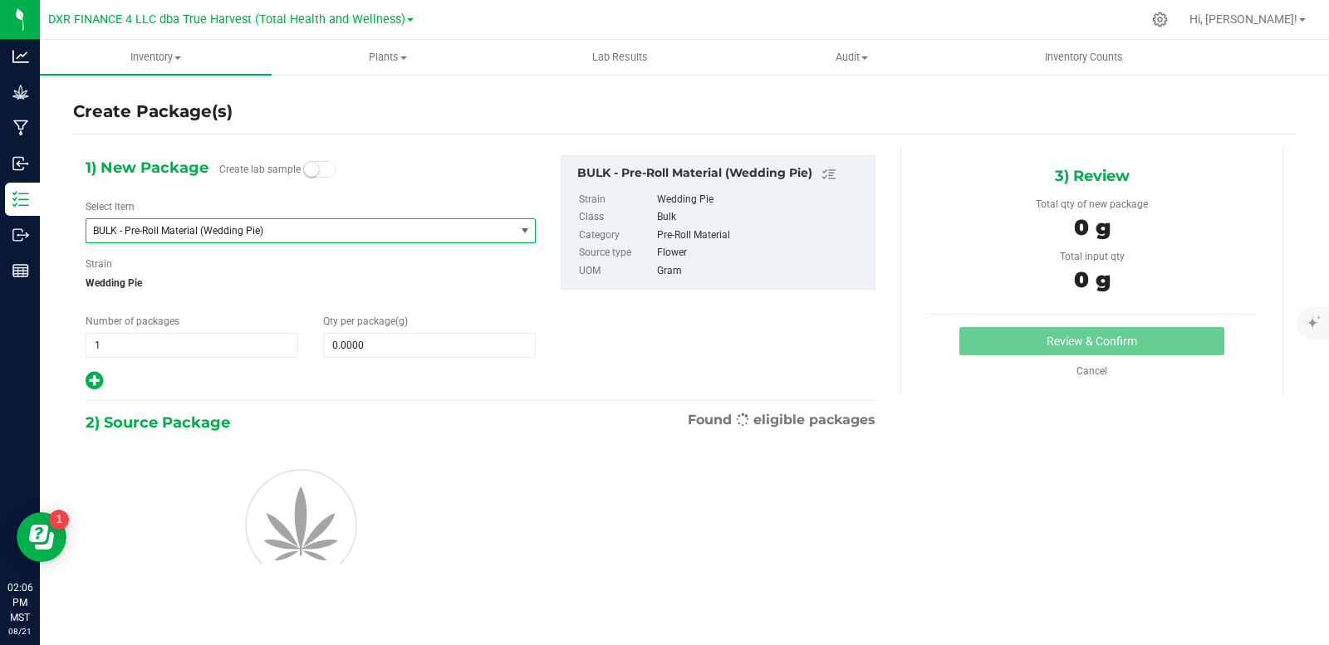
type input "0.0000"
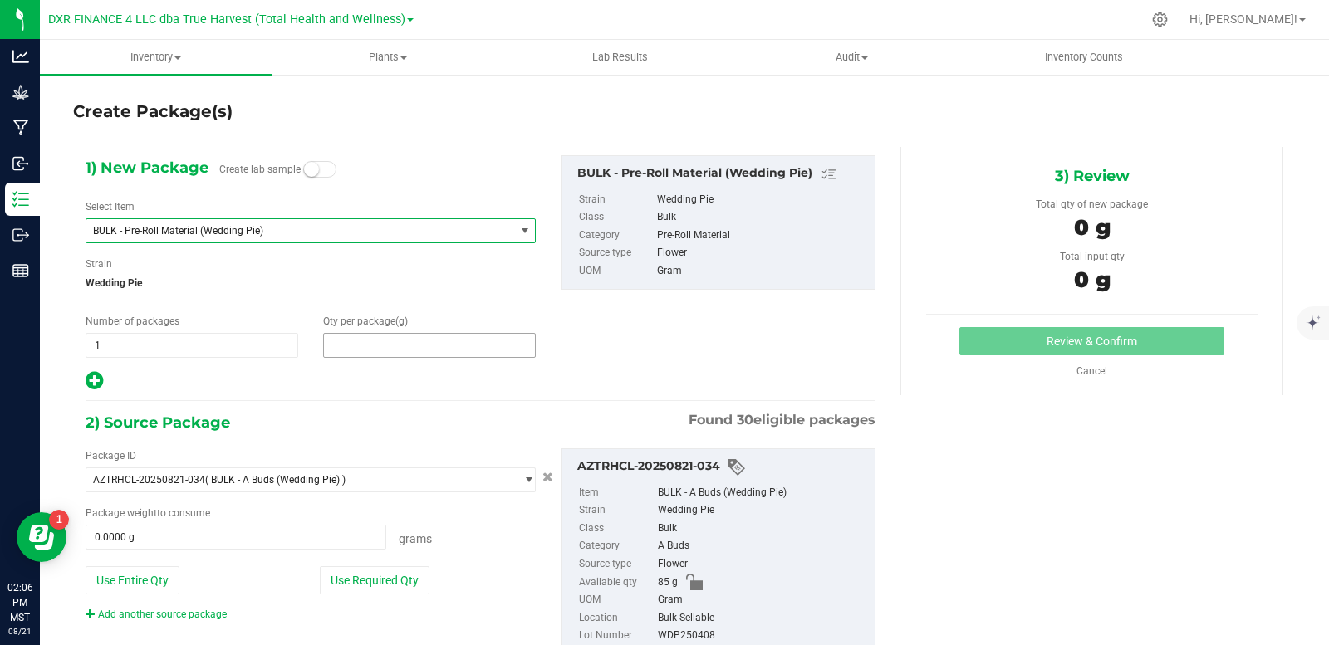
click at [380, 336] on span at bounding box center [429, 345] width 213 height 25
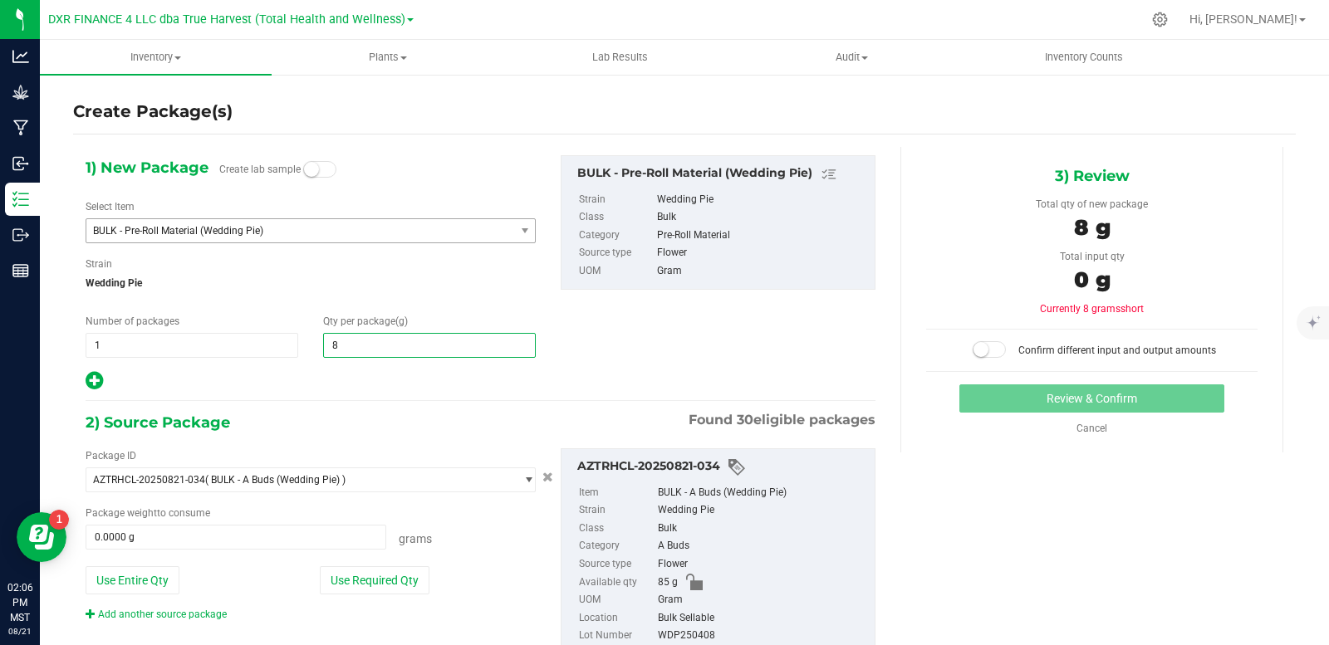
type input "85"
type input "85.0000"
click at [124, 587] on button "Use Entire Qty" at bounding box center [133, 581] width 94 height 28
type input "85.0000 g"
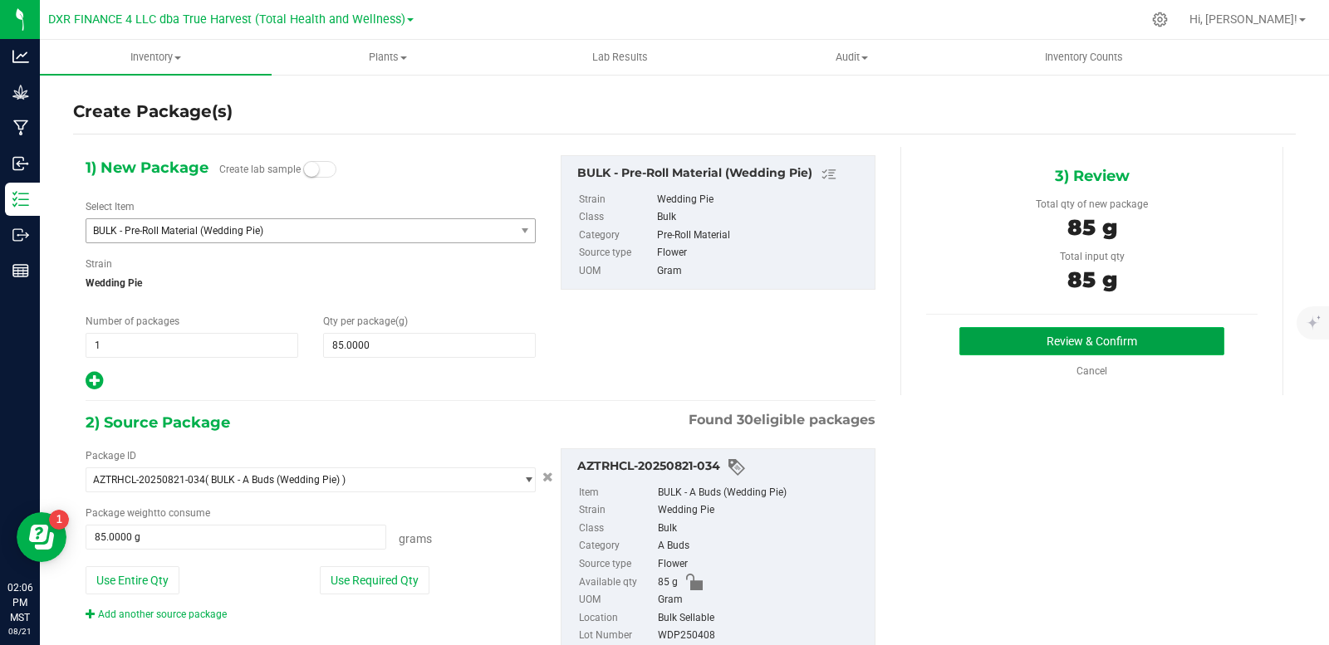
click at [1016, 339] on button "Review & Confirm" at bounding box center [1091, 341] width 265 height 28
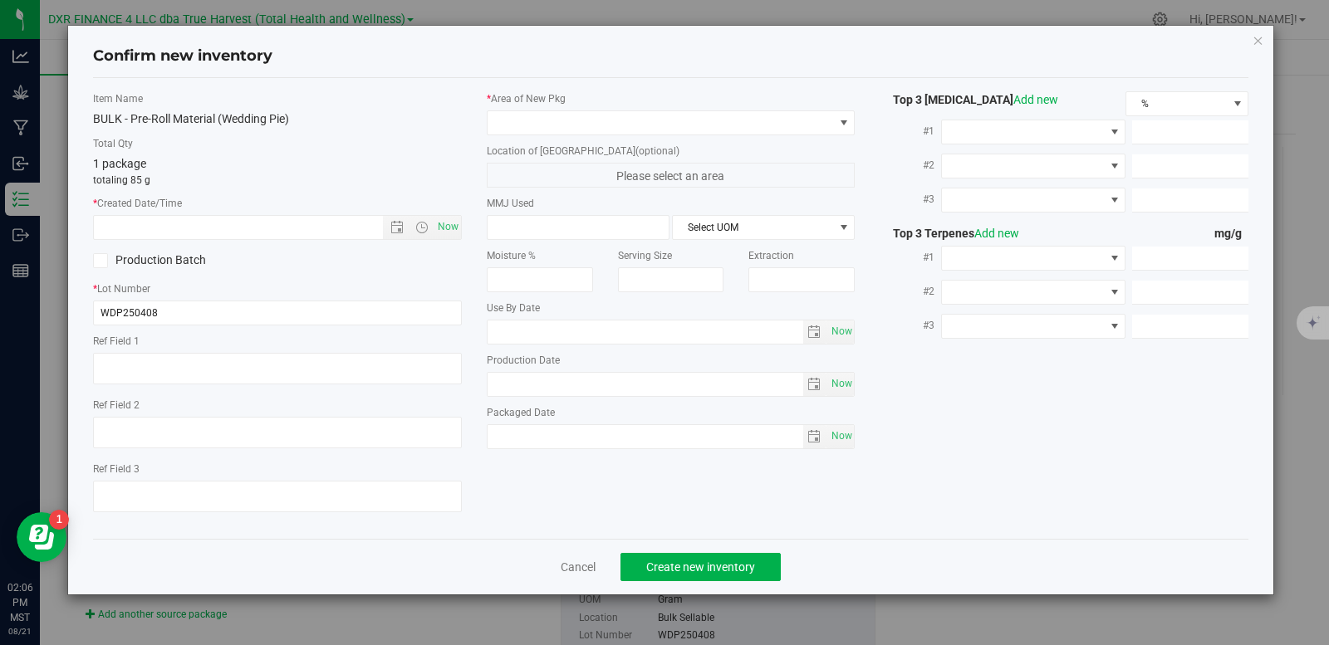
type textarea "[DATE]"
click at [239, 370] on textarea at bounding box center [277, 369] width 369 height 32
click at [270, 226] on input "text" at bounding box center [252, 227] width 317 height 23
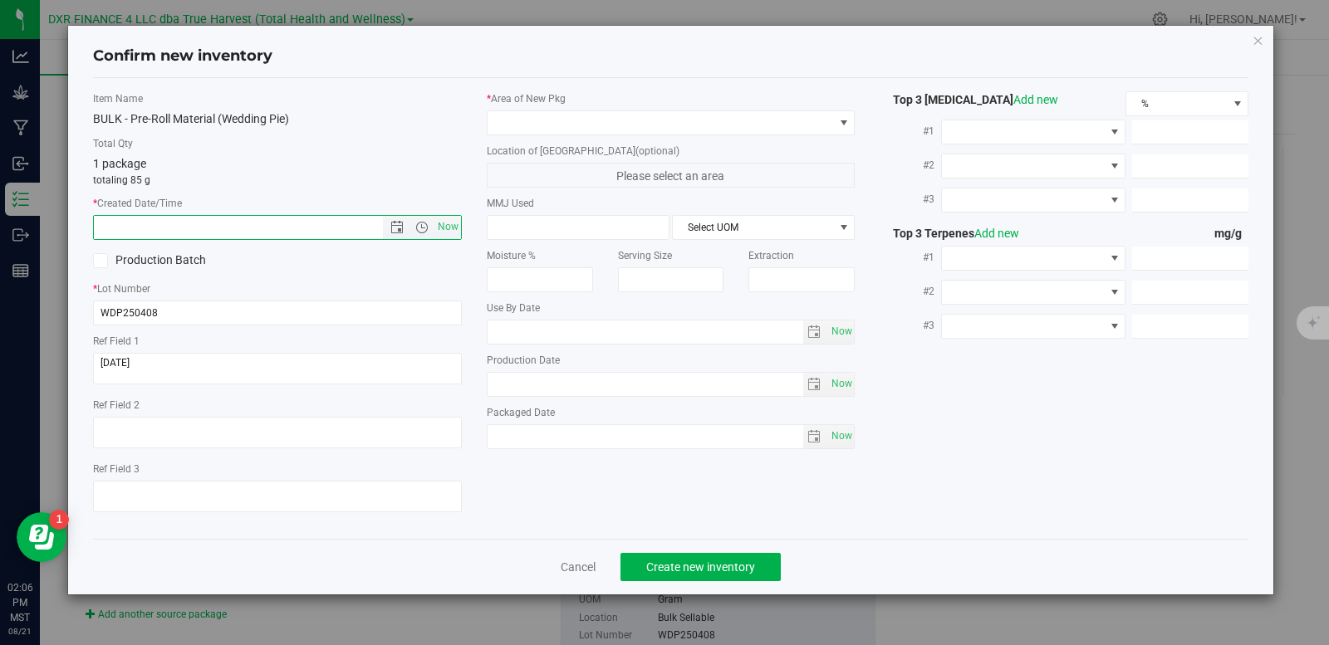
paste input "[DATE]"
type input "4/8/2025 2:06 PM"
click at [630, 125] on span at bounding box center [661, 122] width 346 height 23
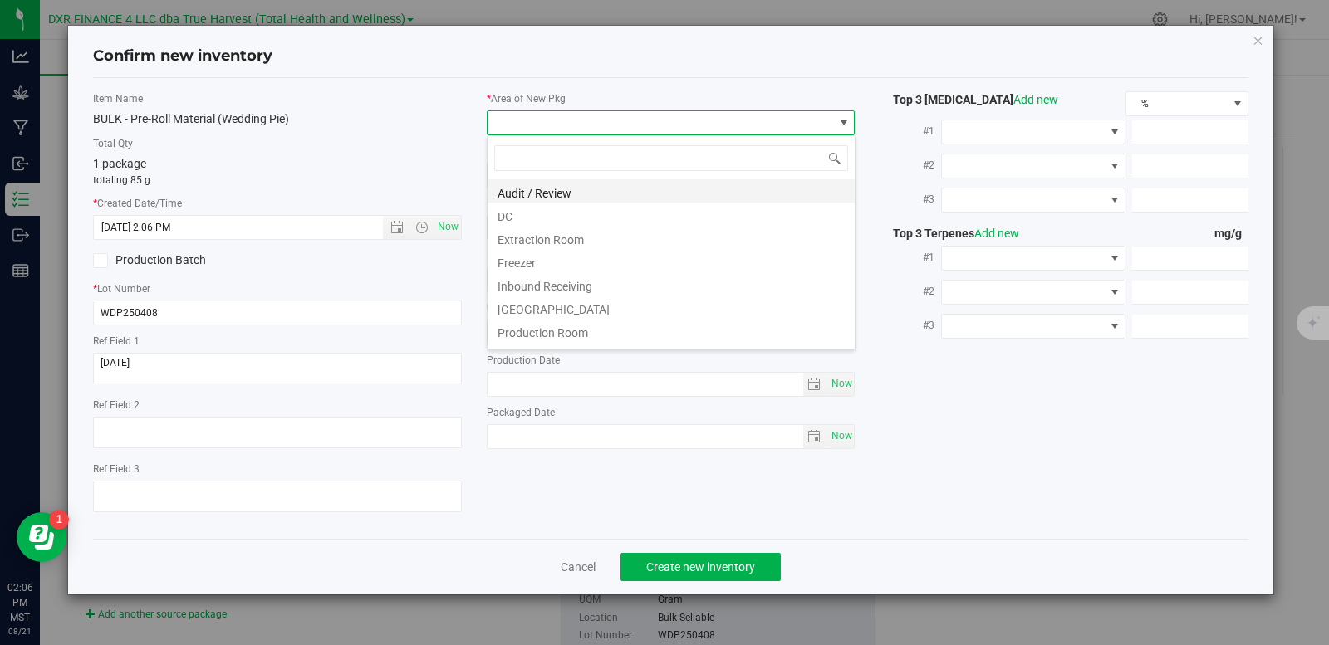
scroll to position [25, 369]
click at [509, 223] on li "DC" at bounding box center [671, 214] width 367 height 23
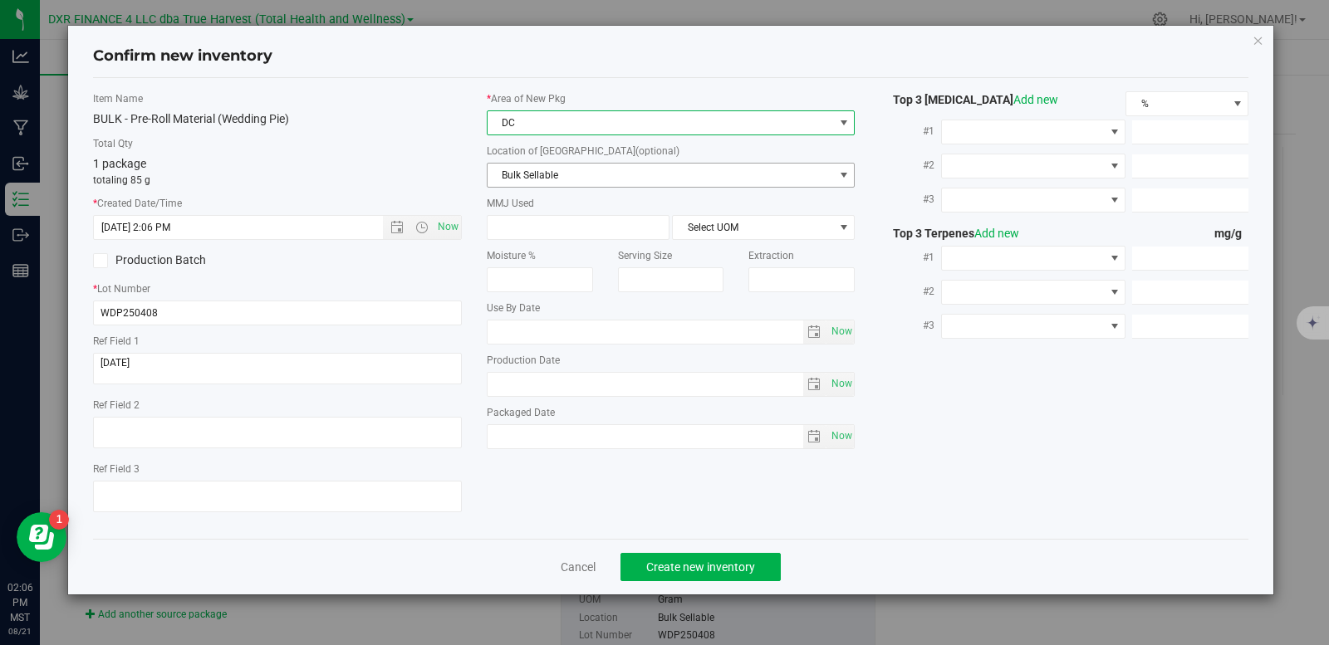
click at [547, 172] on span "Bulk Sellable" at bounding box center [661, 175] width 346 height 23
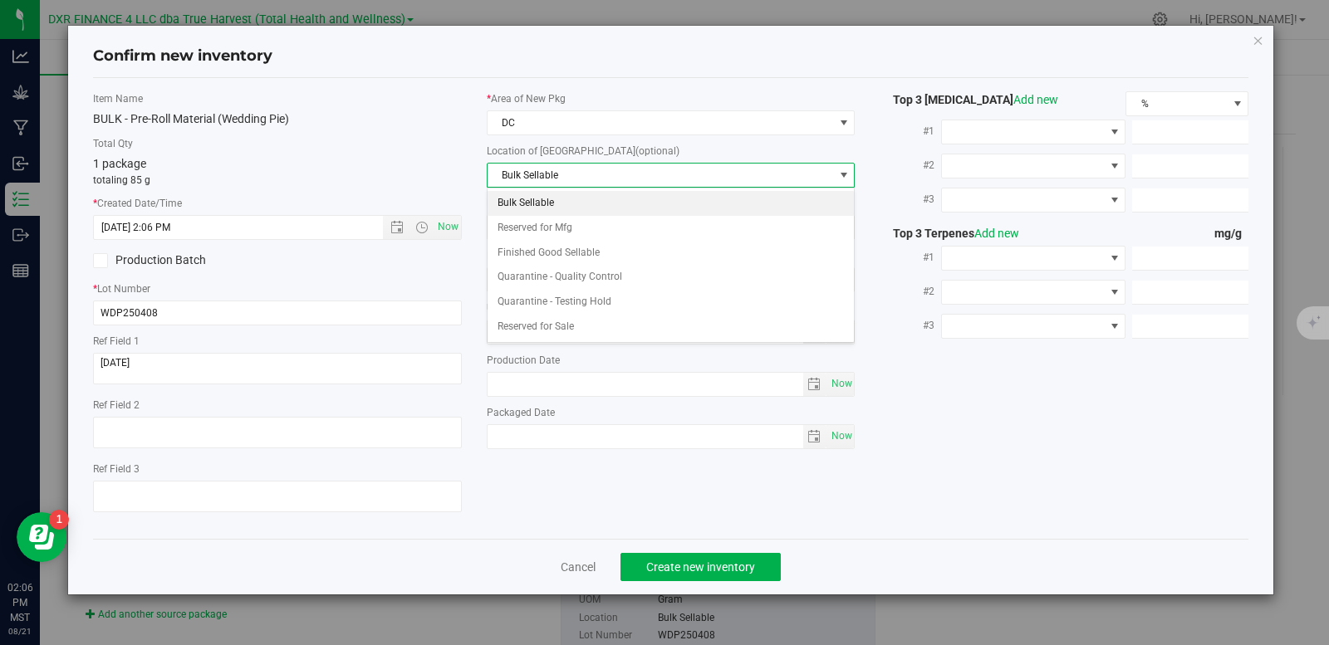
click at [557, 198] on li "Bulk Sellable" at bounding box center [671, 203] width 367 height 25
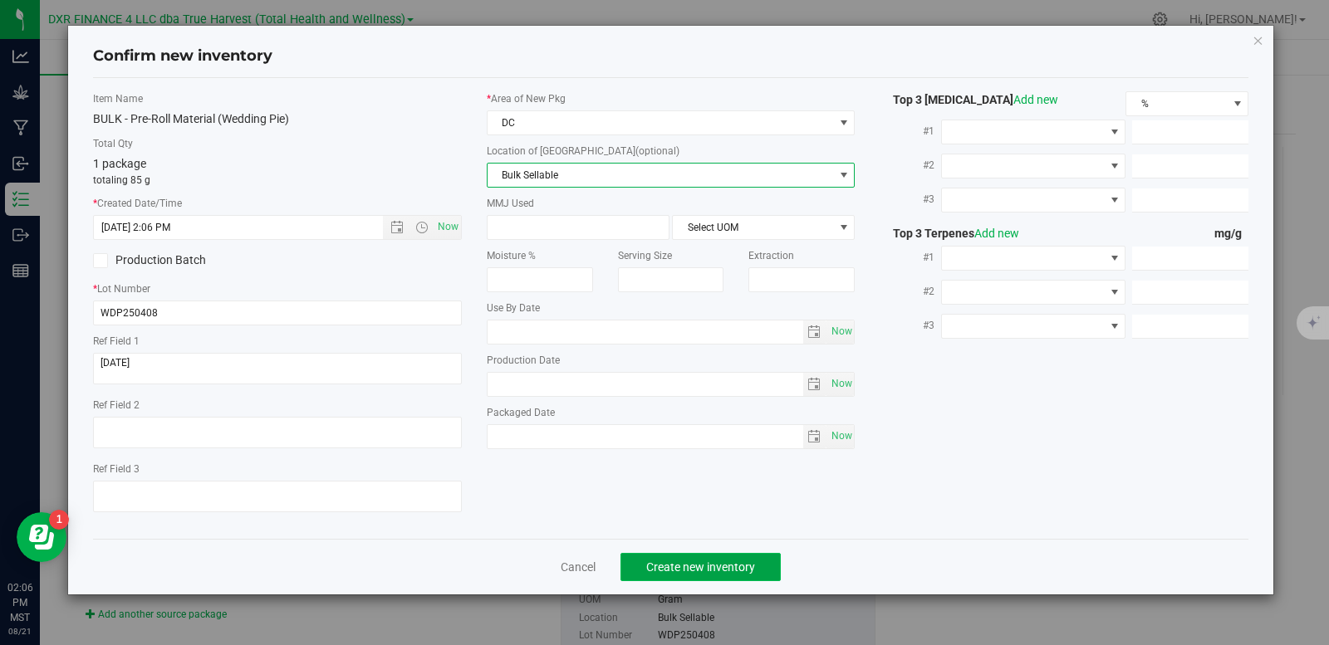
click at [719, 572] on span "Create new inventory" at bounding box center [700, 567] width 109 height 13
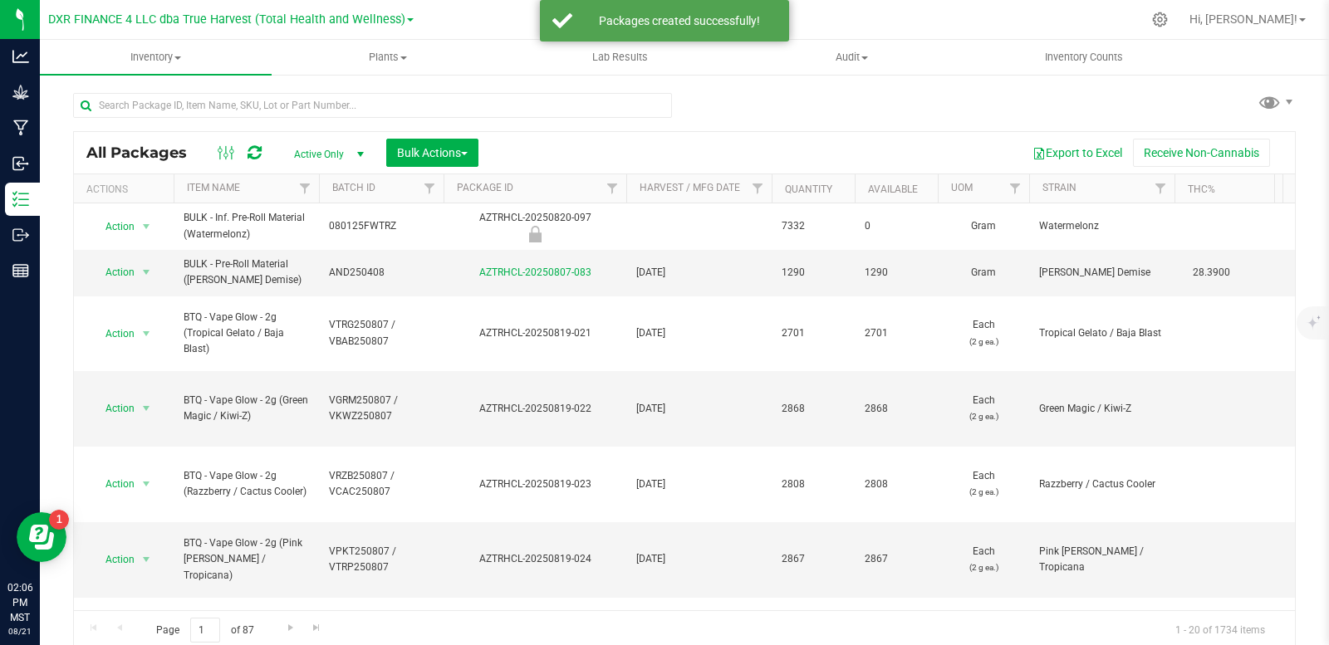
click at [489, 181] on th "Package ID" at bounding box center [535, 188] width 183 height 29
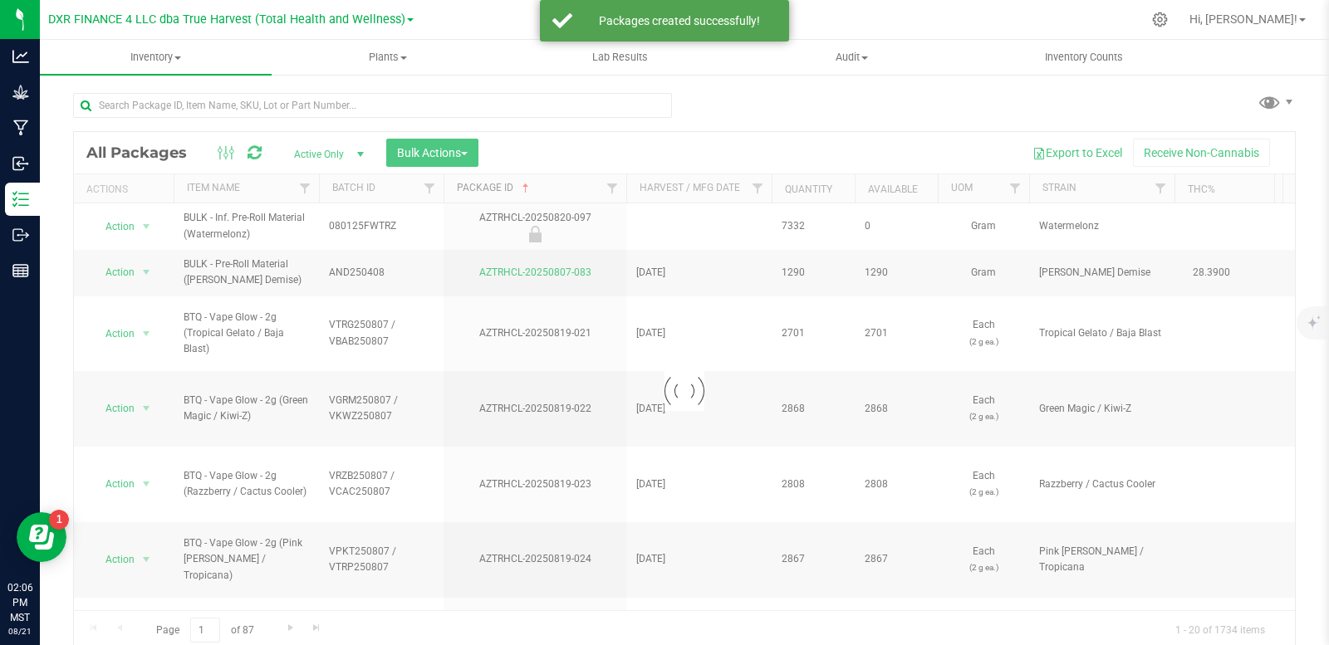
click at [489, 188] on link "Package ID" at bounding box center [495, 188] width 76 height 12
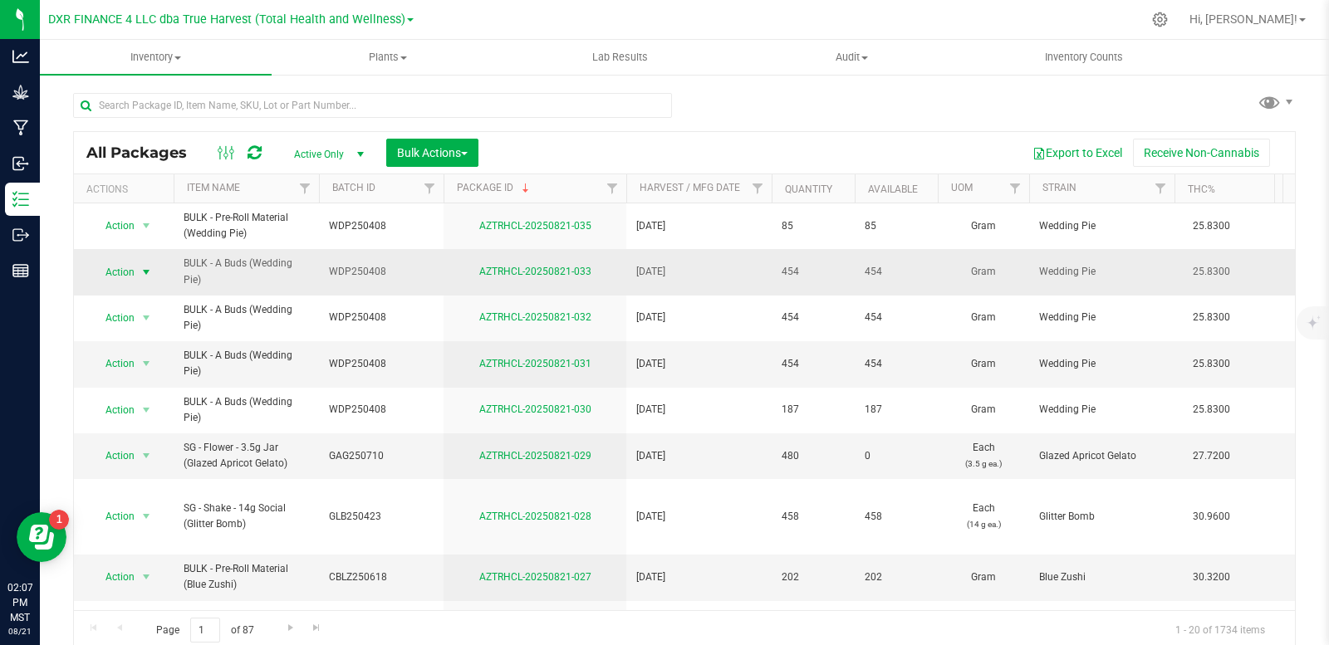
click at [149, 276] on span "select" at bounding box center [146, 272] width 13 height 13
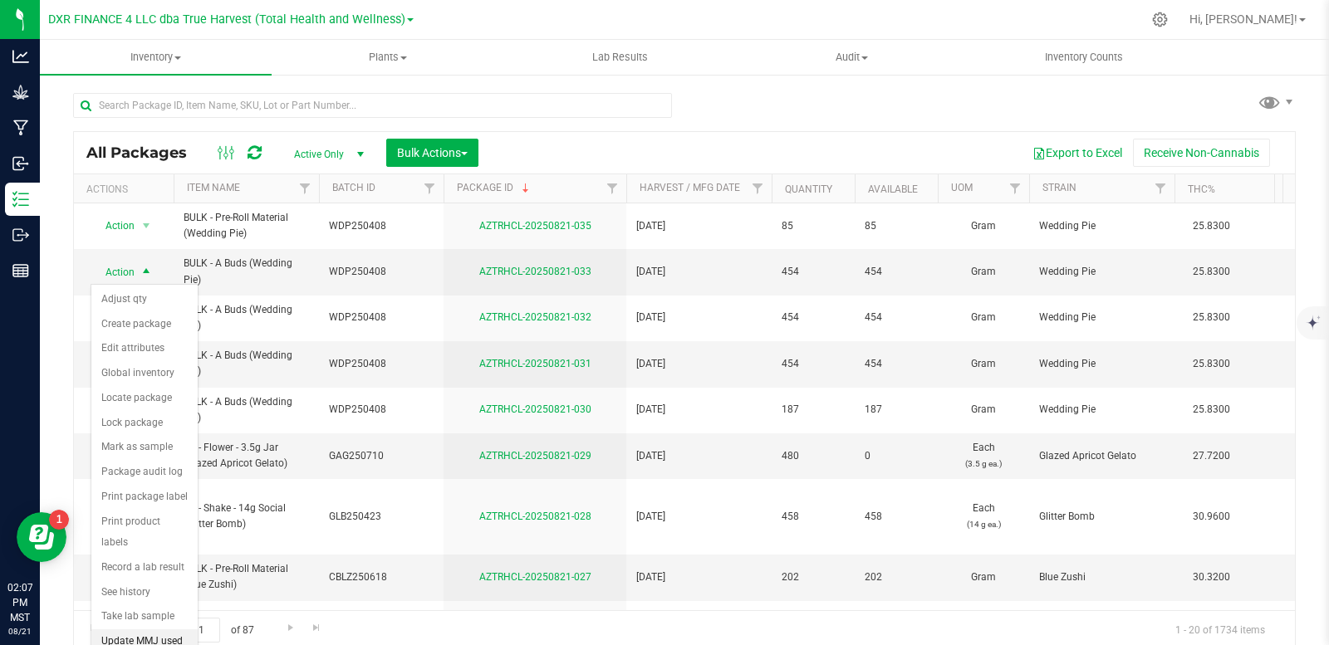
click at [145, 630] on li "Update MMJ used" at bounding box center [144, 642] width 106 height 25
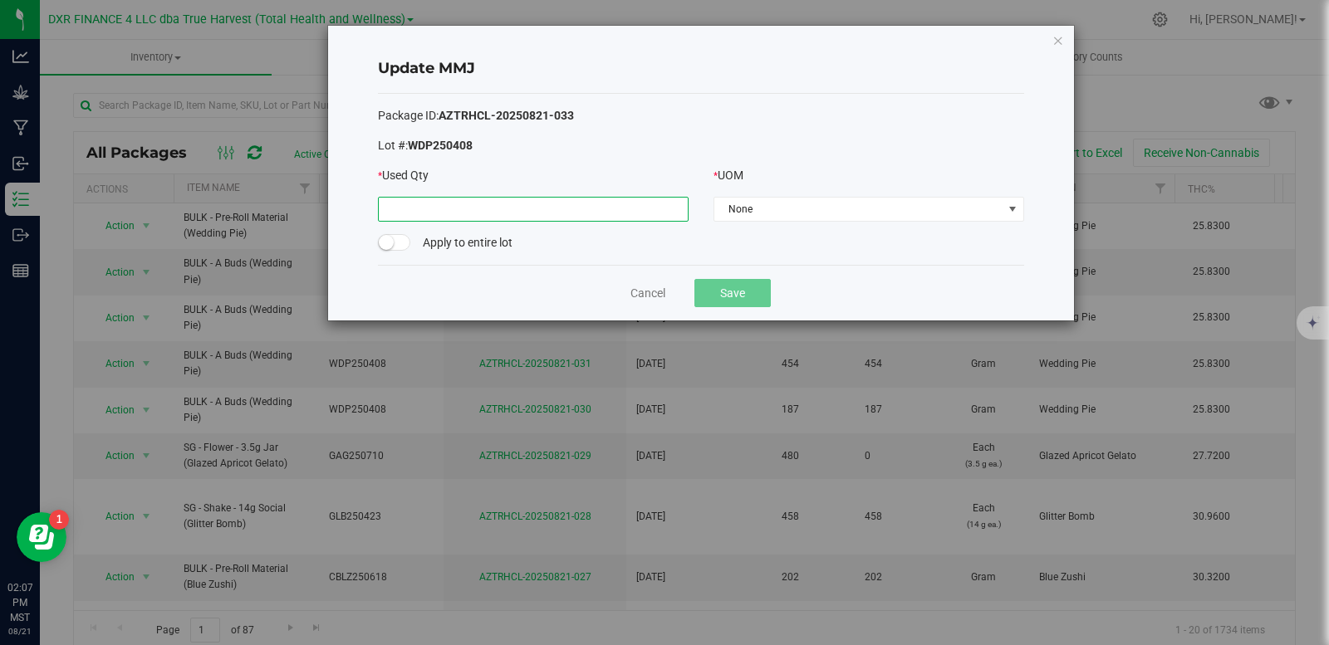
click at [564, 210] on input at bounding box center [533, 209] width 309 height 23
type input "454.0000"
click at [739, 213] on span "None" at bounding box center [858, 209] width 288 height 23
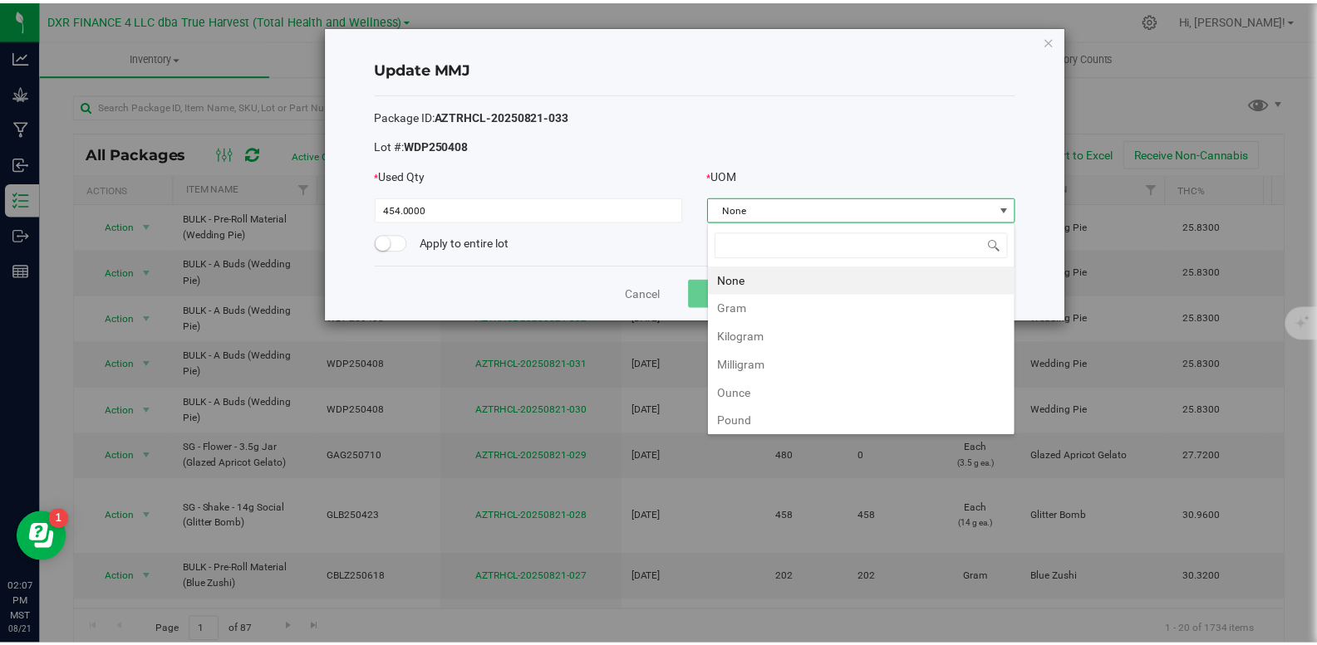
scroll to position [25, 311]
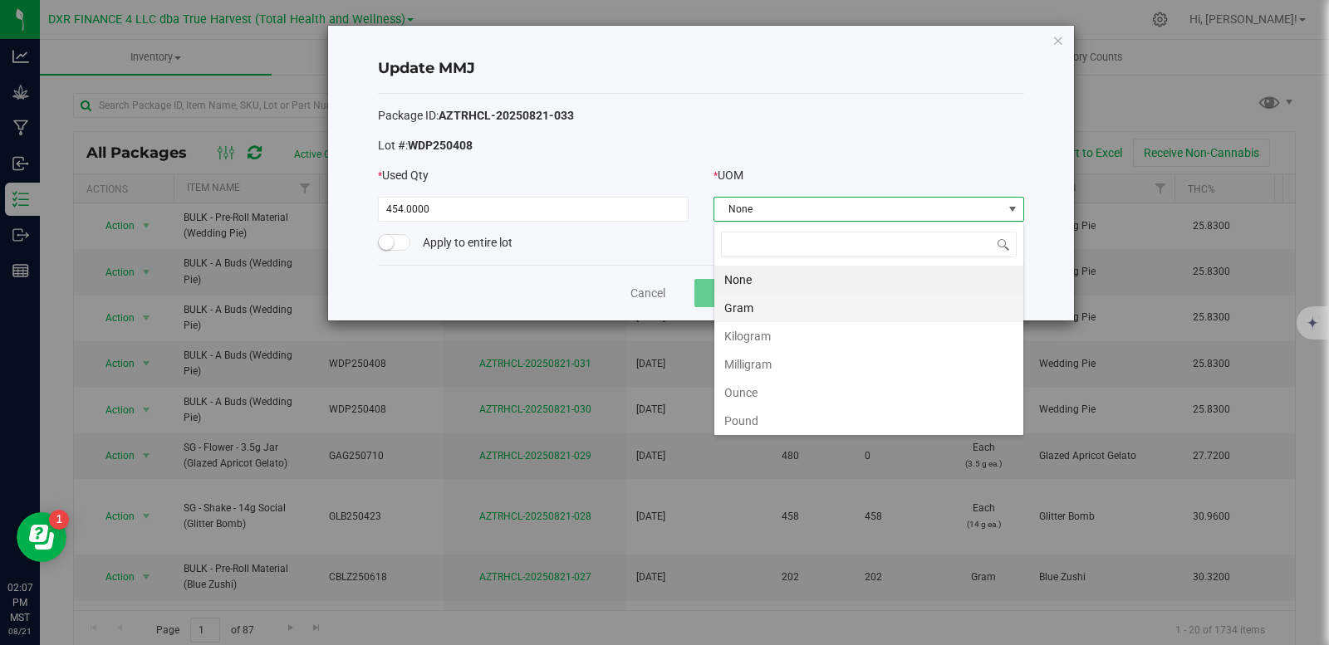
click at [768, 313] on li "Gram" at bounding box center [868, 308] width 309 height 28
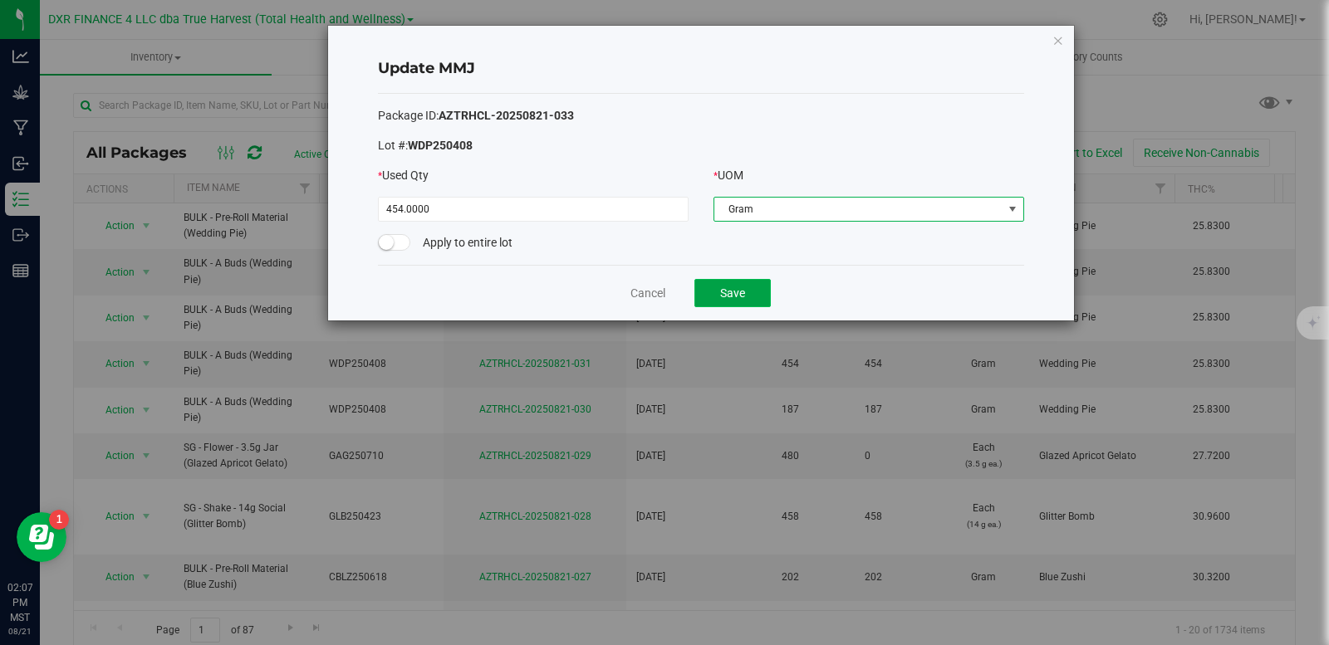
click at [734, 290] on button "Save" at bounding box center [732, 293] width 76 height 28
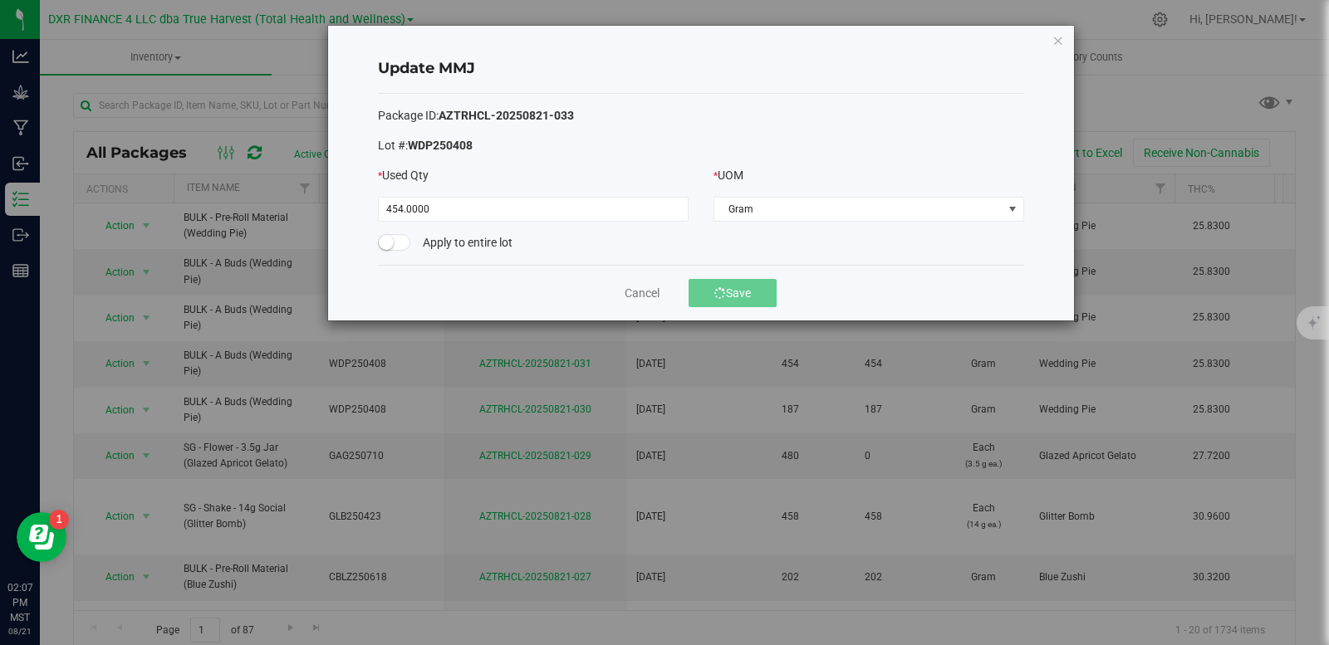
click at [659, 94] on div "Package ID: AZTRHCL-20250821-033 Lot #: WDP250408 * Used Qty * UOM 454.0000 Gra…" at bounding box center [701, 179] width 646 height 171
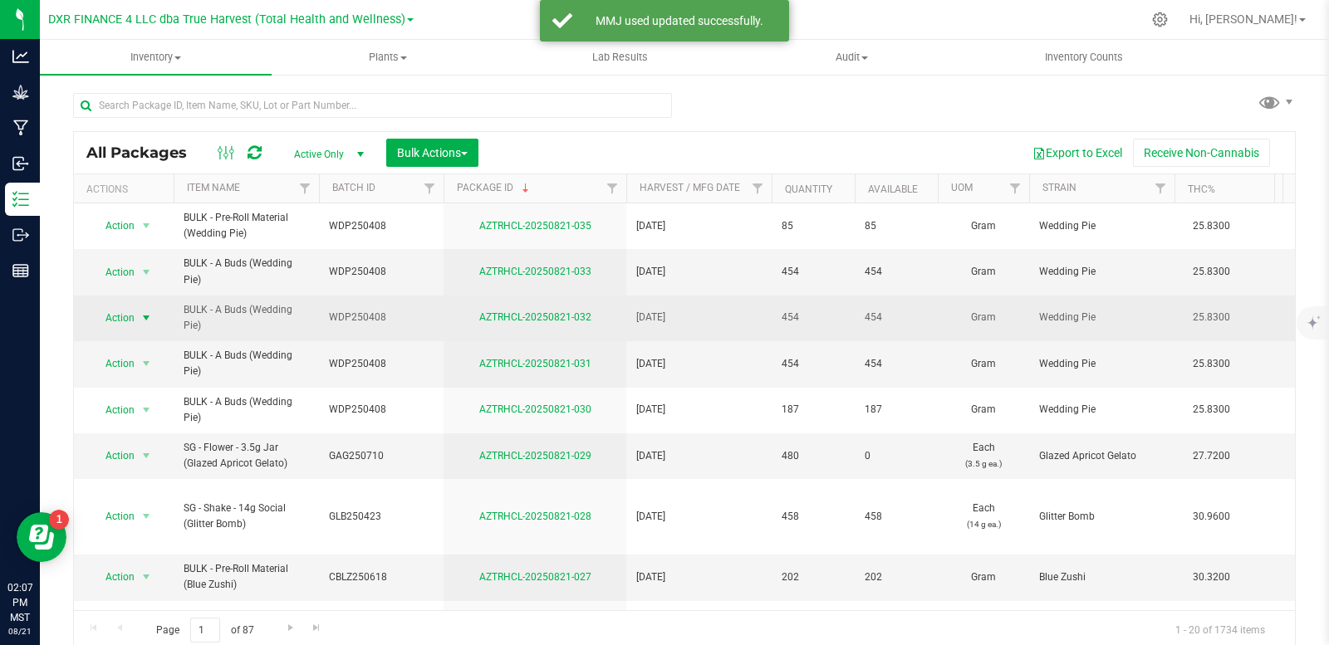
click at [150, 321] on span "select" at bounding box center [146, 318] width 13 height 13
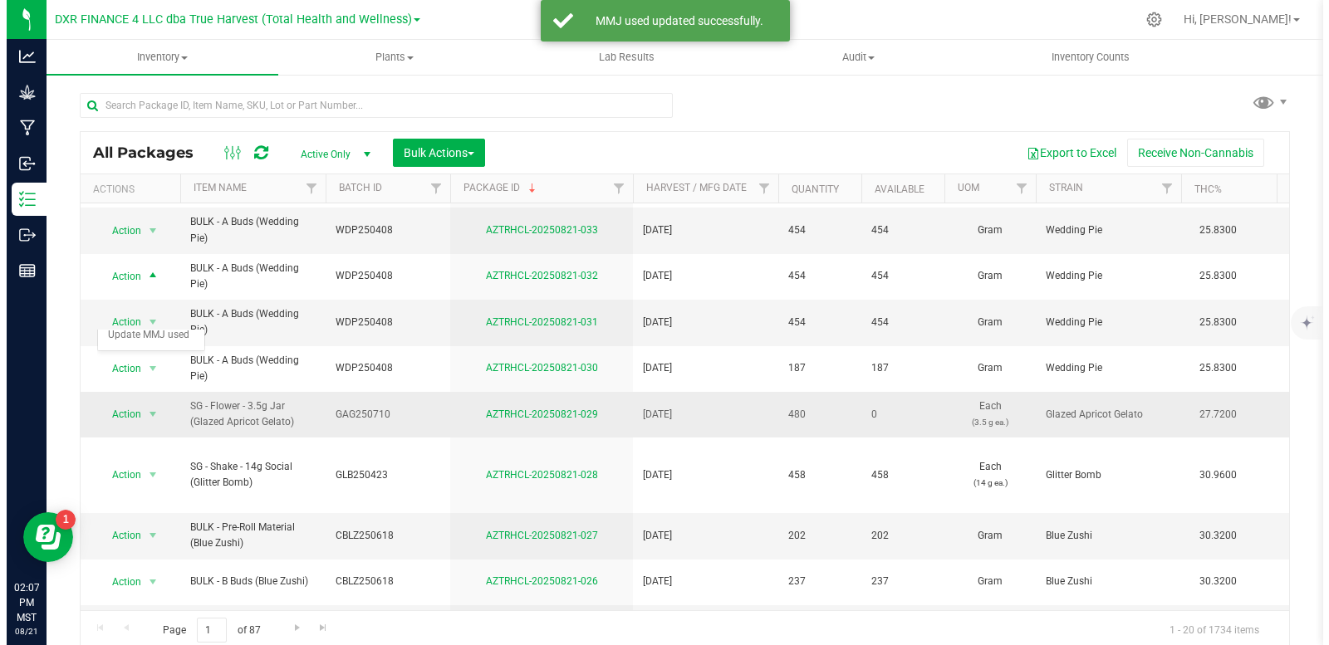
scroll to position [83, 0]
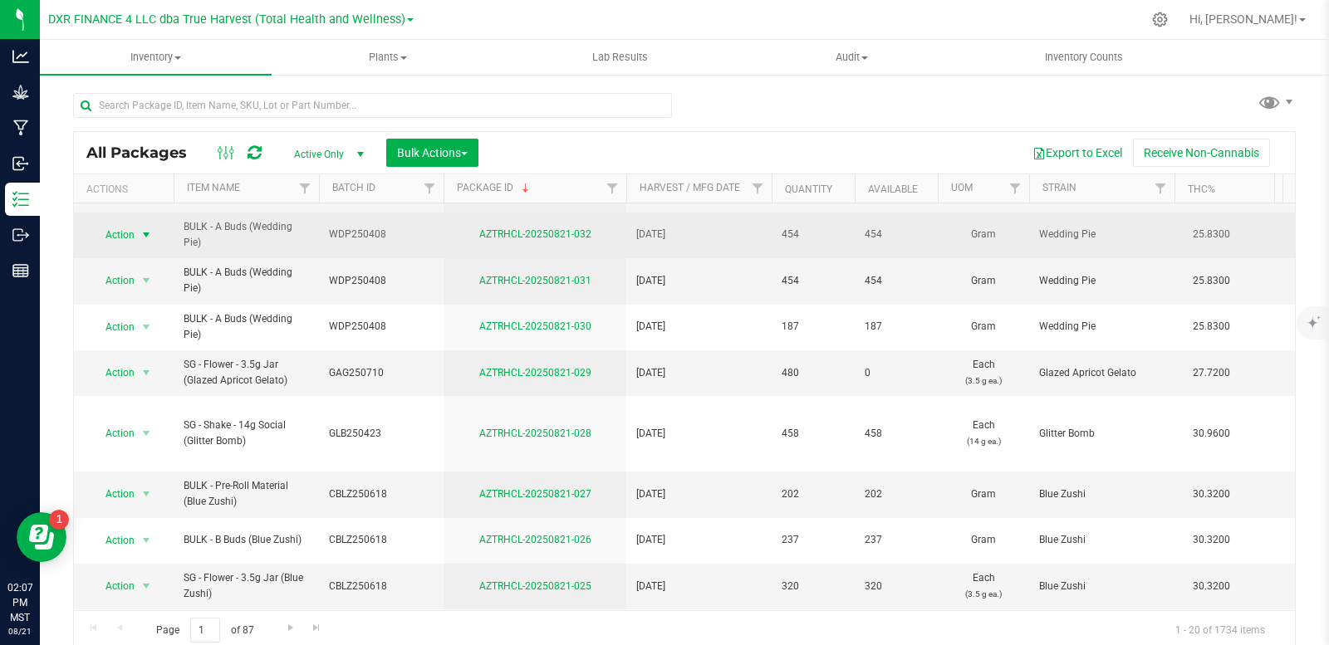
click at [149, 233] on span "select" at bounding box center [146, 234] width 13 height 13
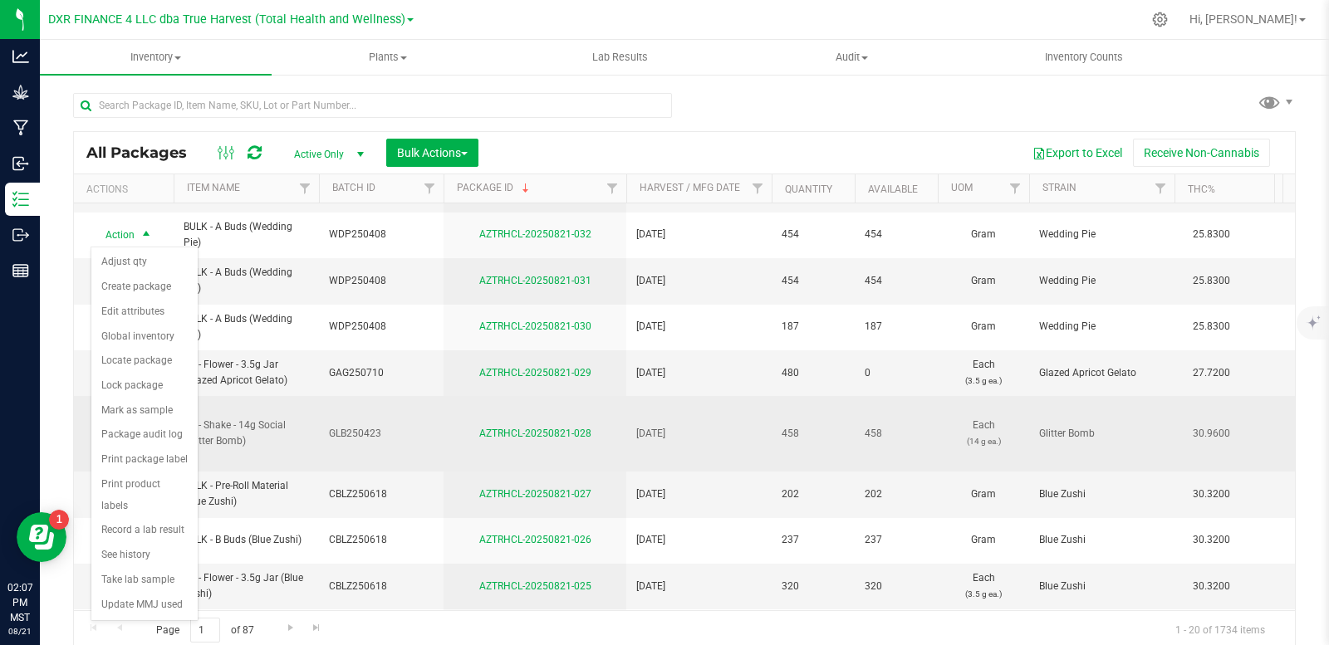
click at [467, 404] on td "AZTRHCL-20250821-028" at bounding box center [535, 434] width 183 height 76
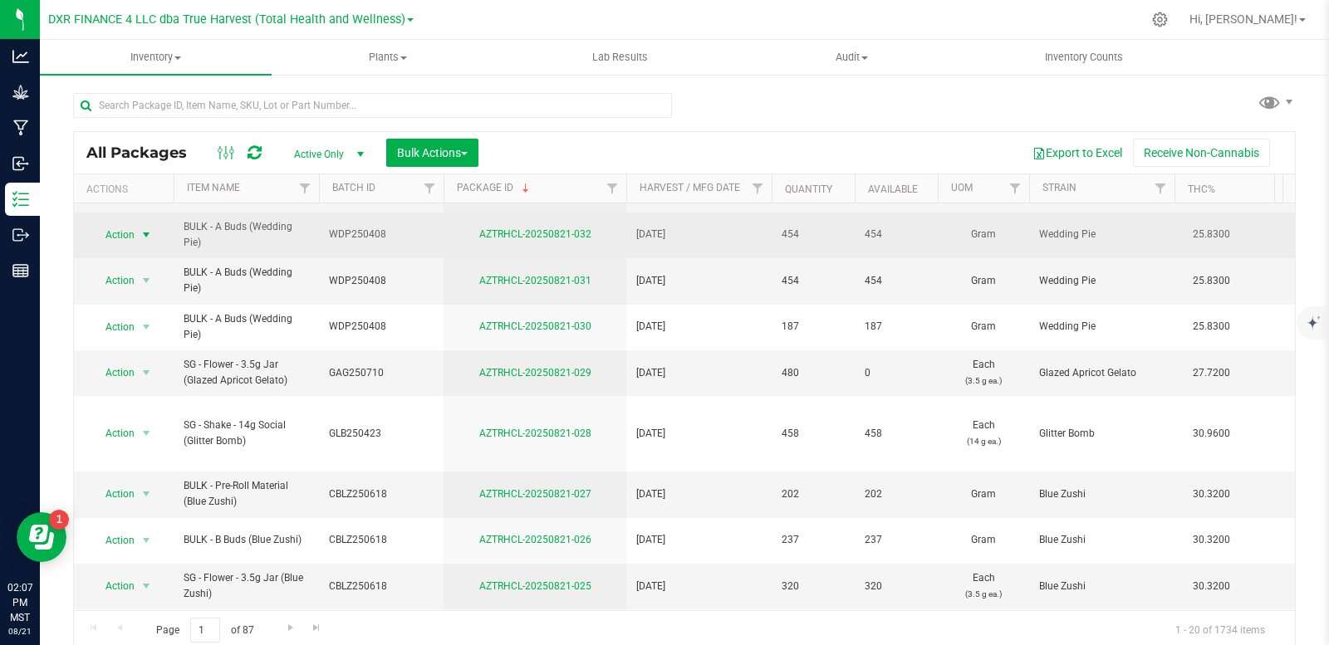
click at [141, 233] on span "select" at bounding box center [146, 234] width 13 height 13
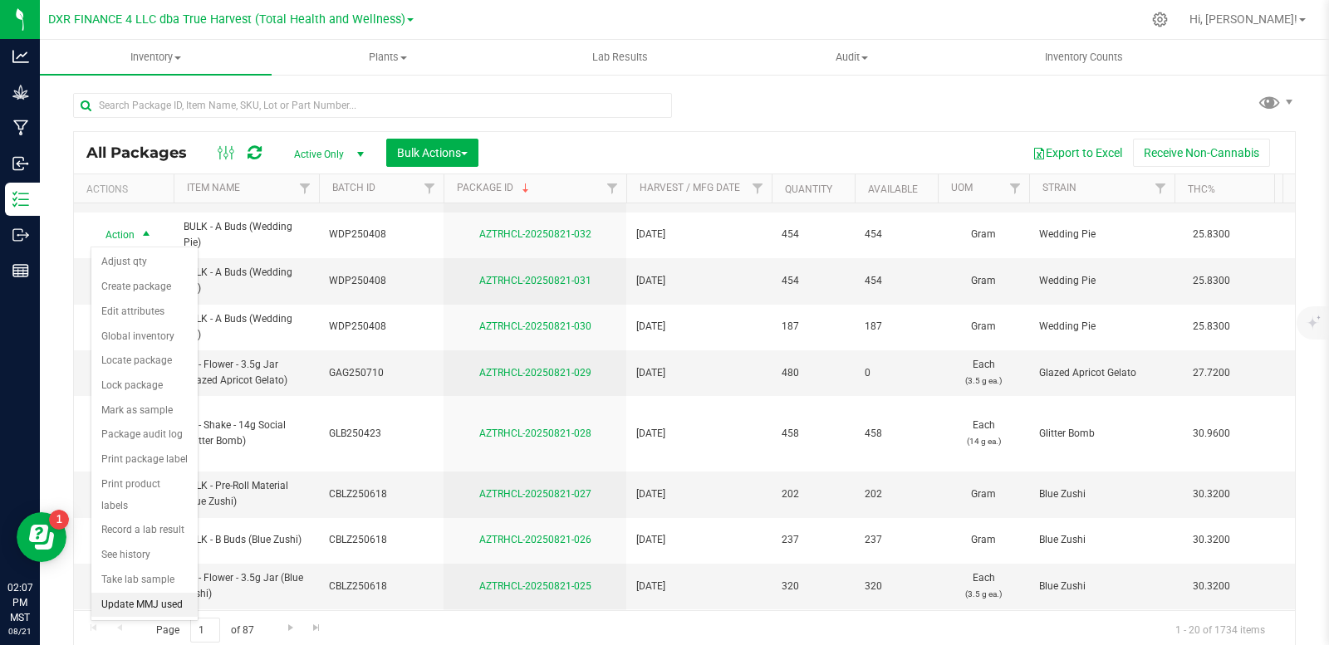
click at [131, 593] on li "Update MMJ used" at bounding box center [144, 605] width 106 height 25
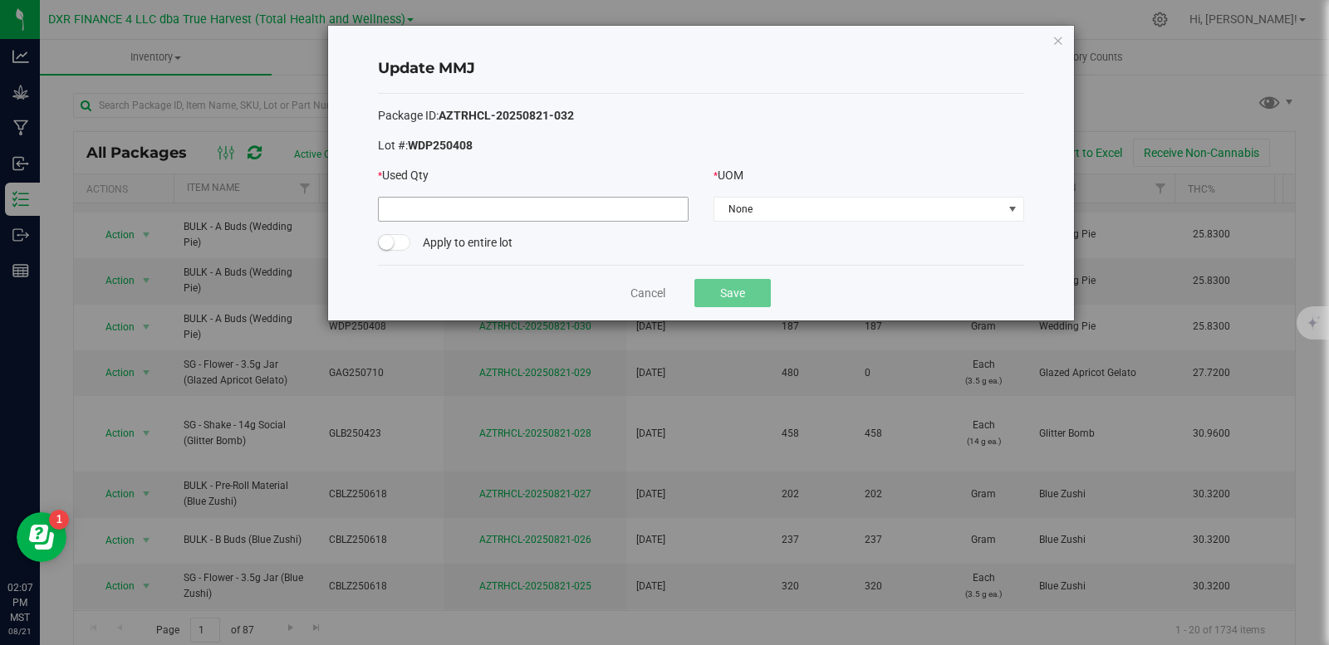
click at [485, 212] on input at bounding box center [533, 209] width 309 height 23
type input "454.0000"
click at [790, 204] on span "None" at bounding box center [858, 209] width 288 height 23
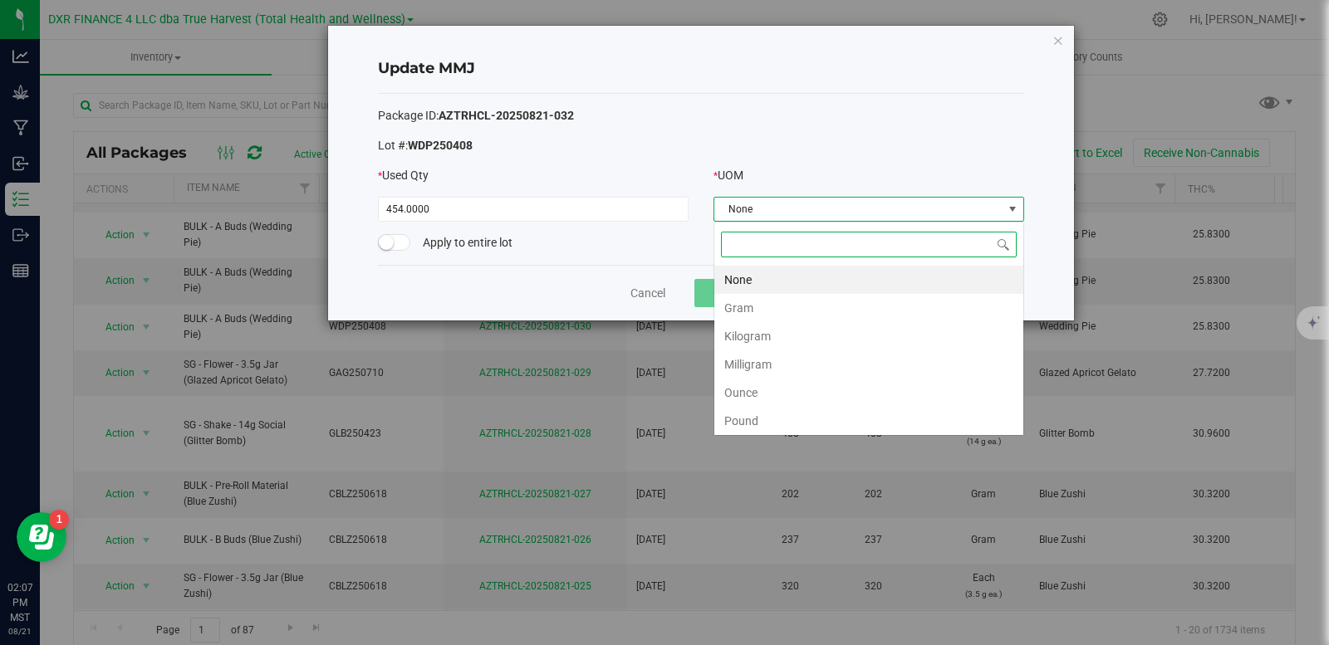
scroll to position [25, 311]
click at [756, 315] on li "Gram" at bounding box center [868, 308] width 309 height 28
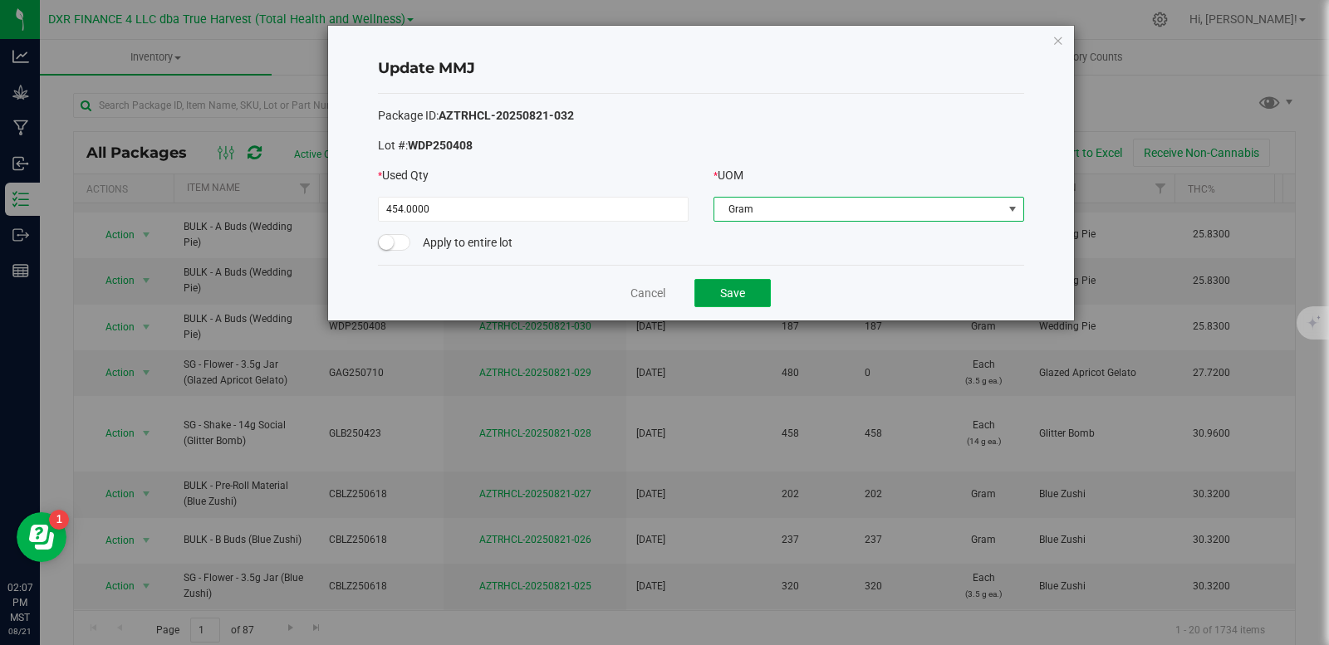
click at [748, 287] on button "Save" at bounding box center [732, 293] width 76 height 28
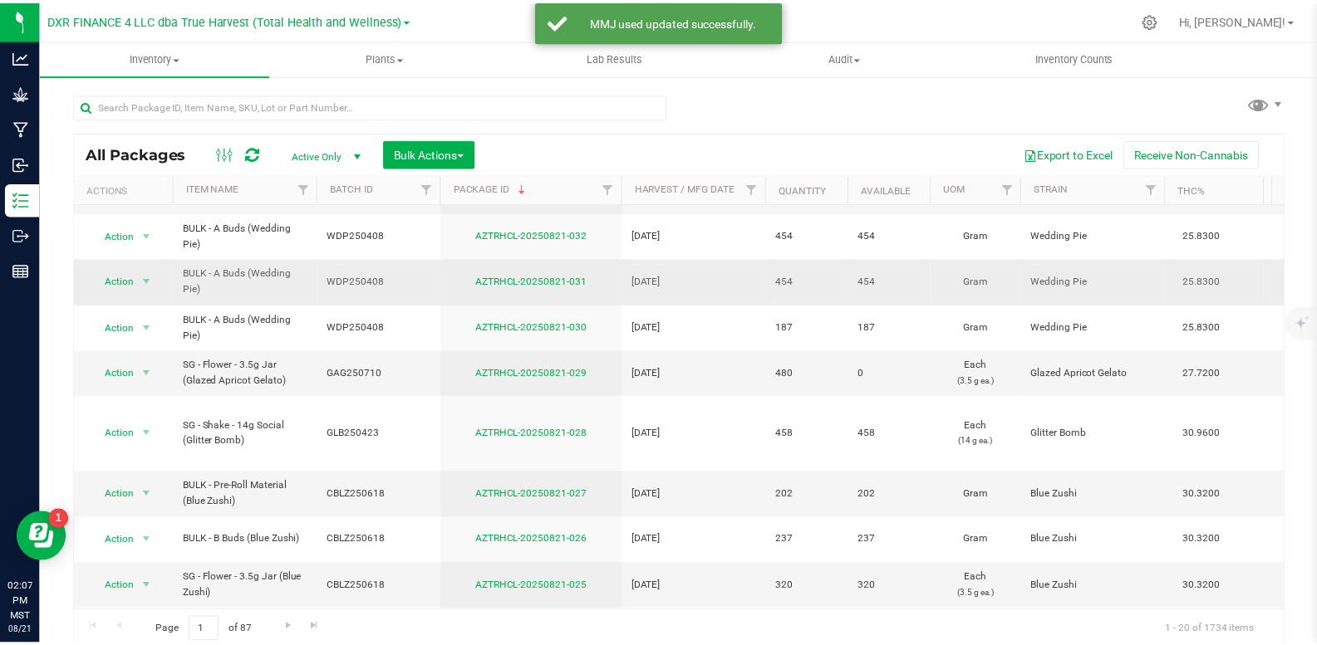
scroll to position [0, 0]
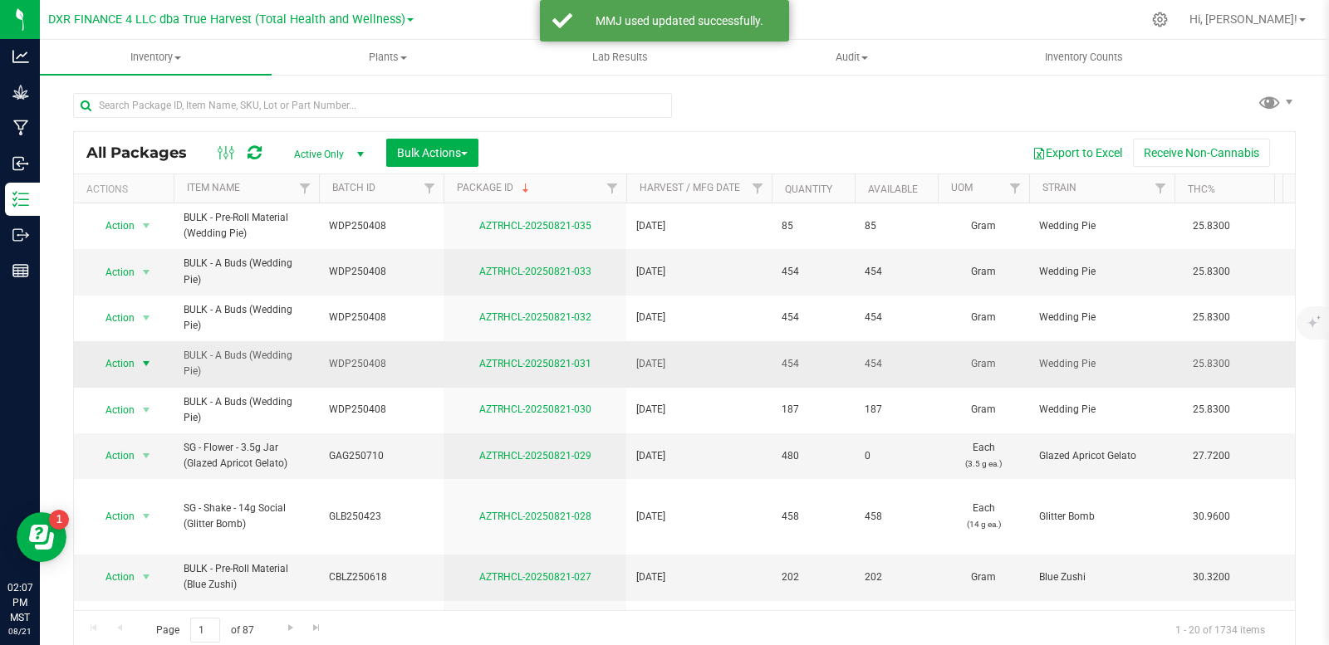
click at [146, 364] on span "select" at bounding box center [146, 363] width 13 height 13
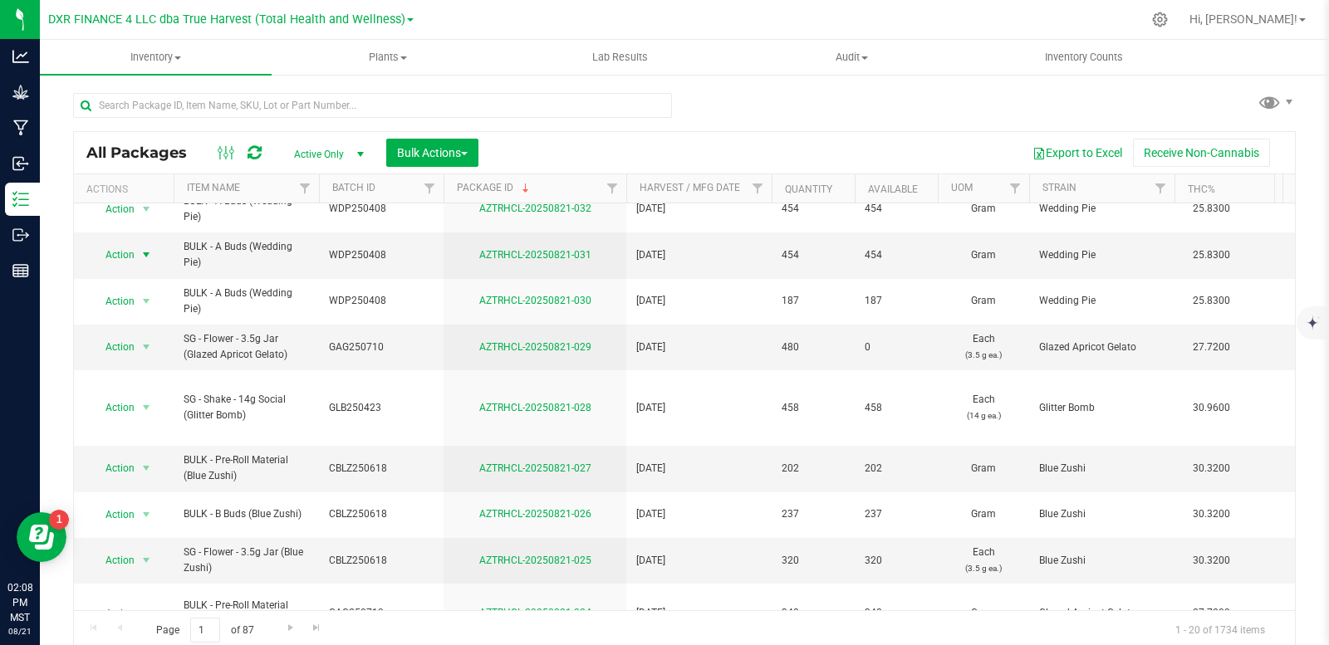
scroll to position [123, 0]
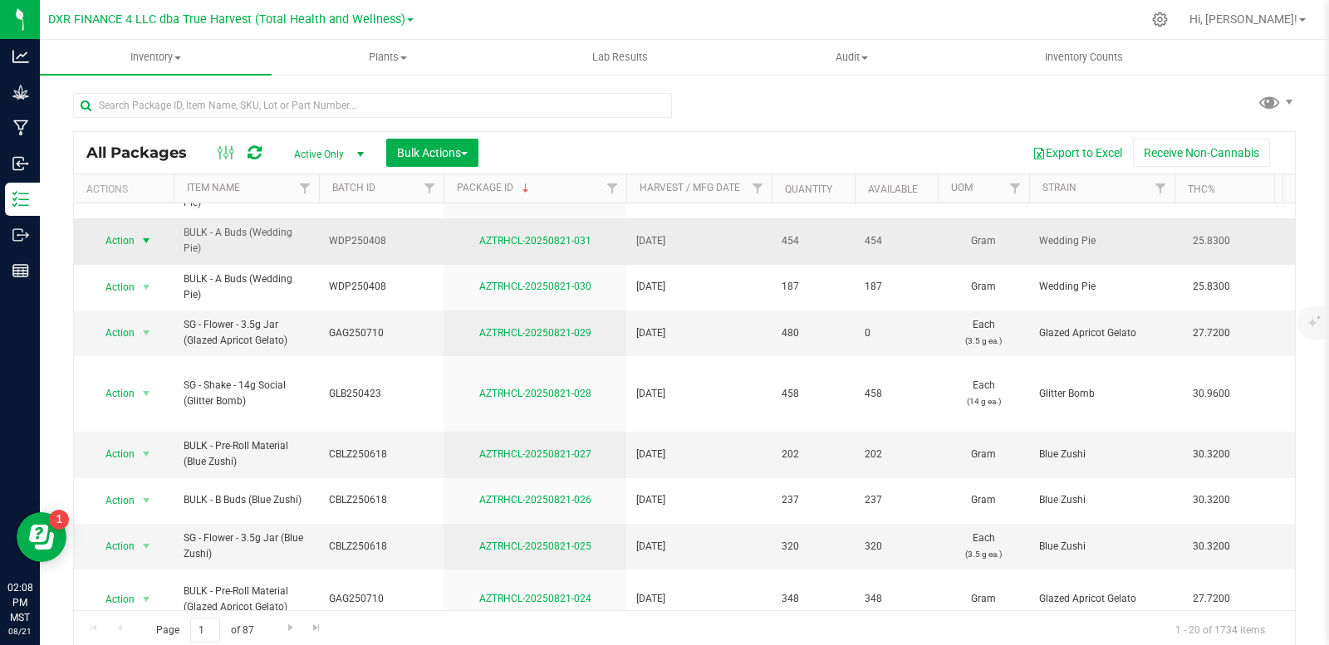
click at [145, 243] on span "select" at bounding box center [146, 240] width 13 height 13
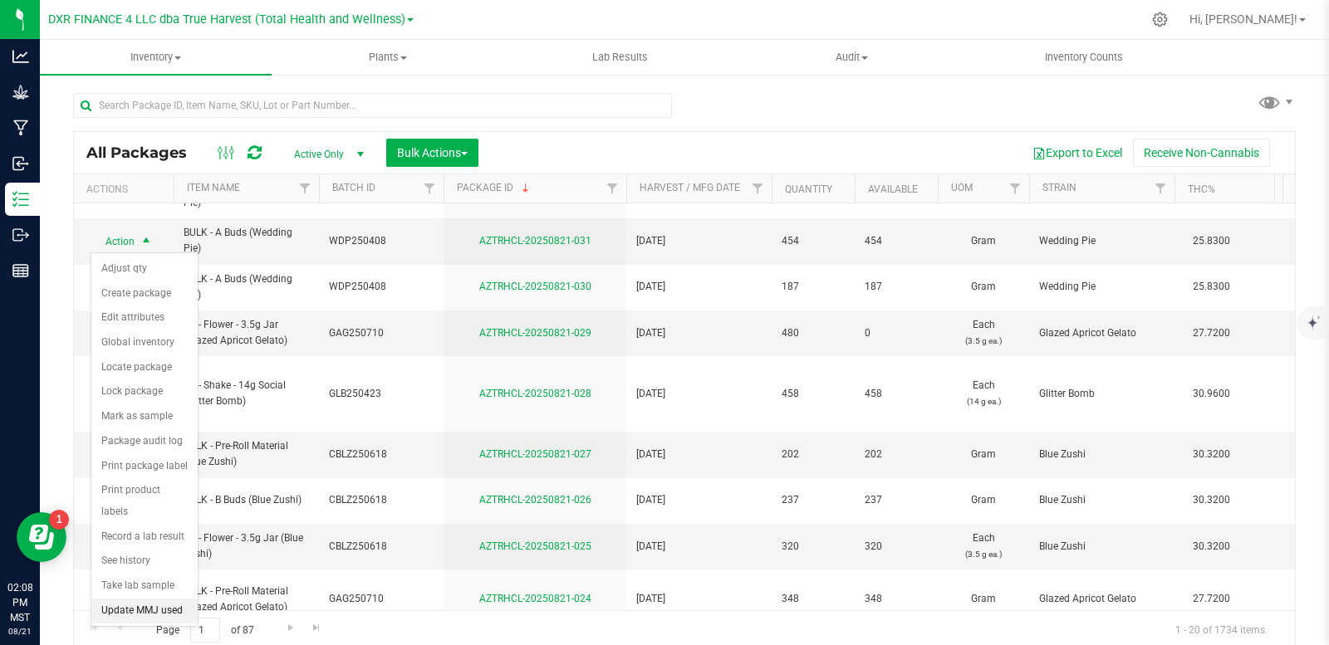
click at [135, 599] on li "Update MMJ used" at bounding box center [144, 611] width 106 height 25
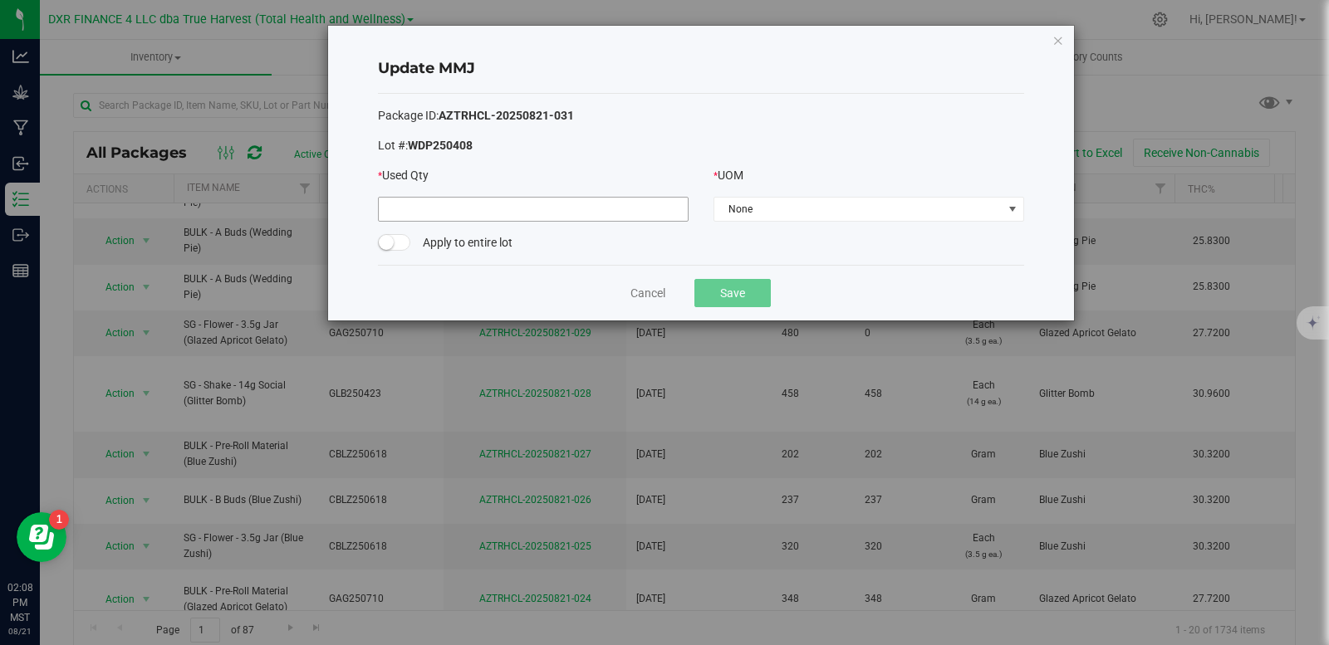
click at [512, 215] on input at bounding box center [533, 209] width 309 height 23
type input "454.0000"
click at [734, 209] on span "None" at bounding box center [858, 209] width 288 height 23
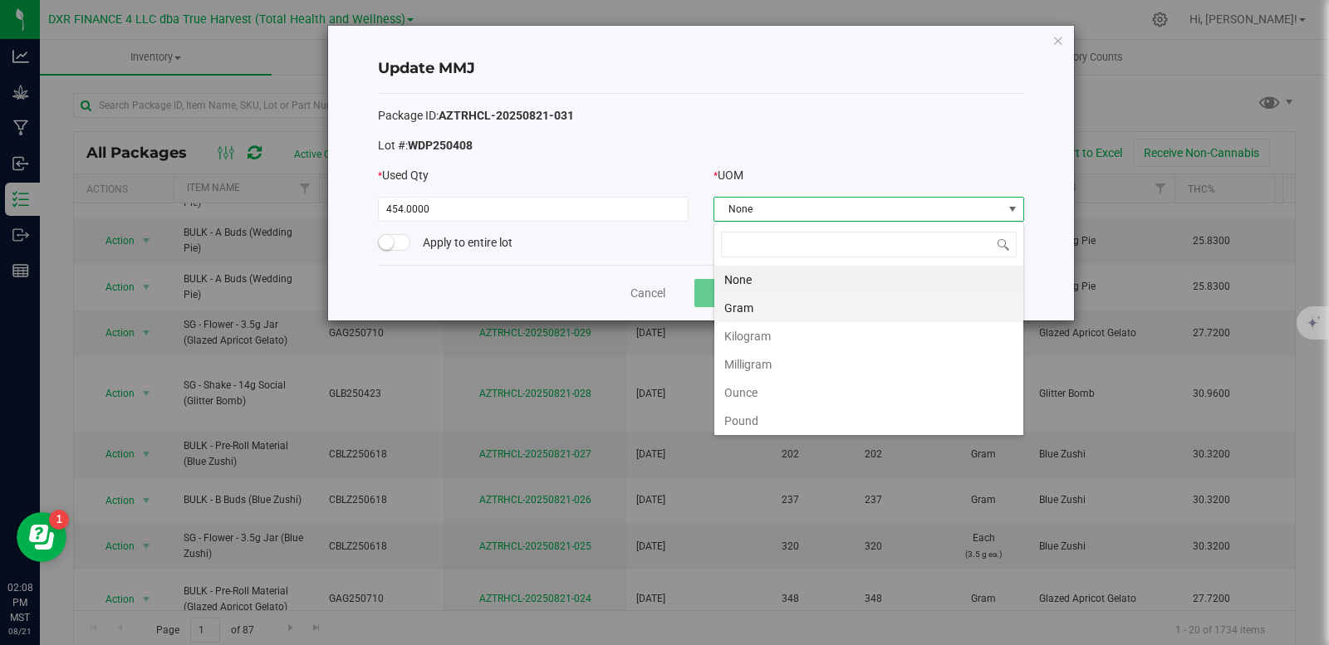
scroll to position [25, 311]
click at [738, 302] on li "Gram" at bounding box center [868, 308] width 309 height 28
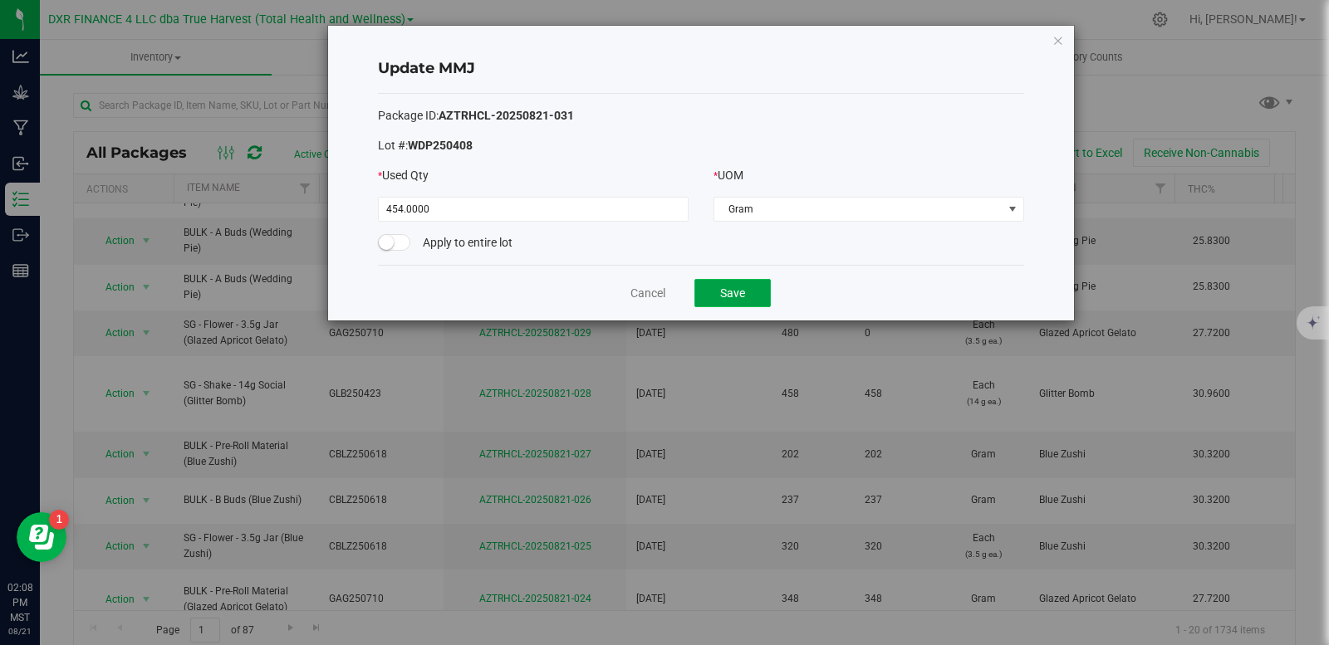
click at [725, 297] on button "Save" at bounding box center [732, 293] width 76 height 28
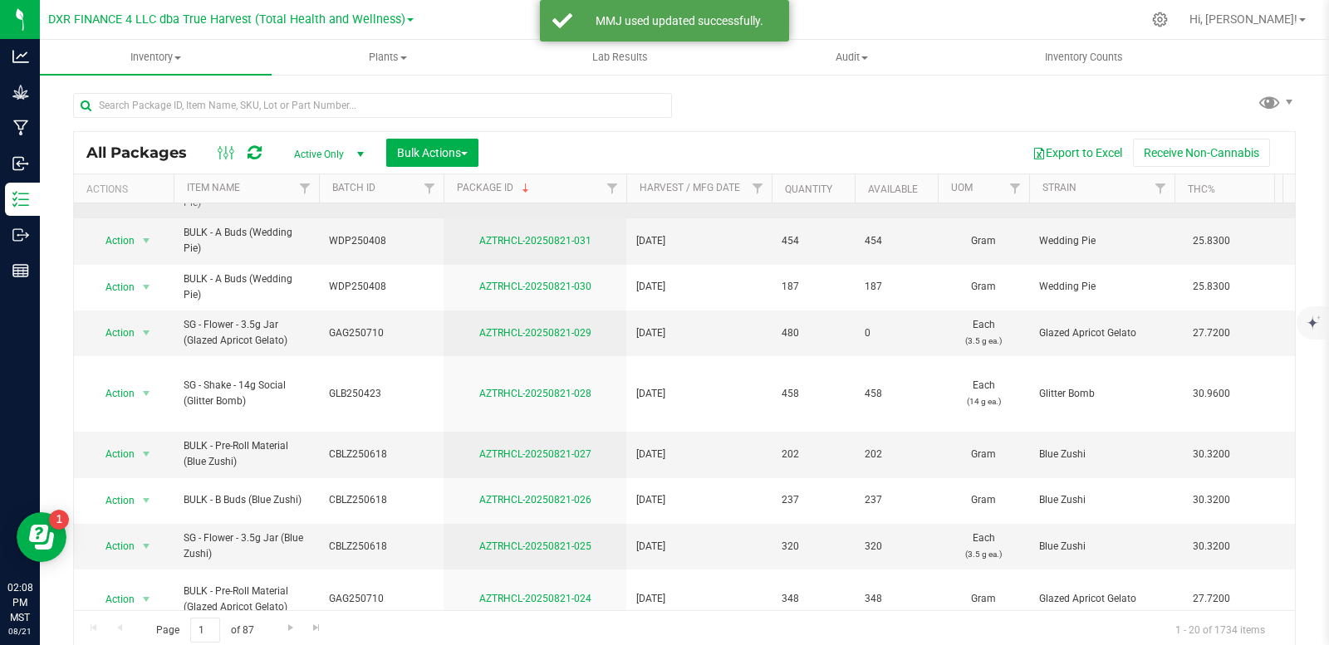
scroll to position [0, 0]
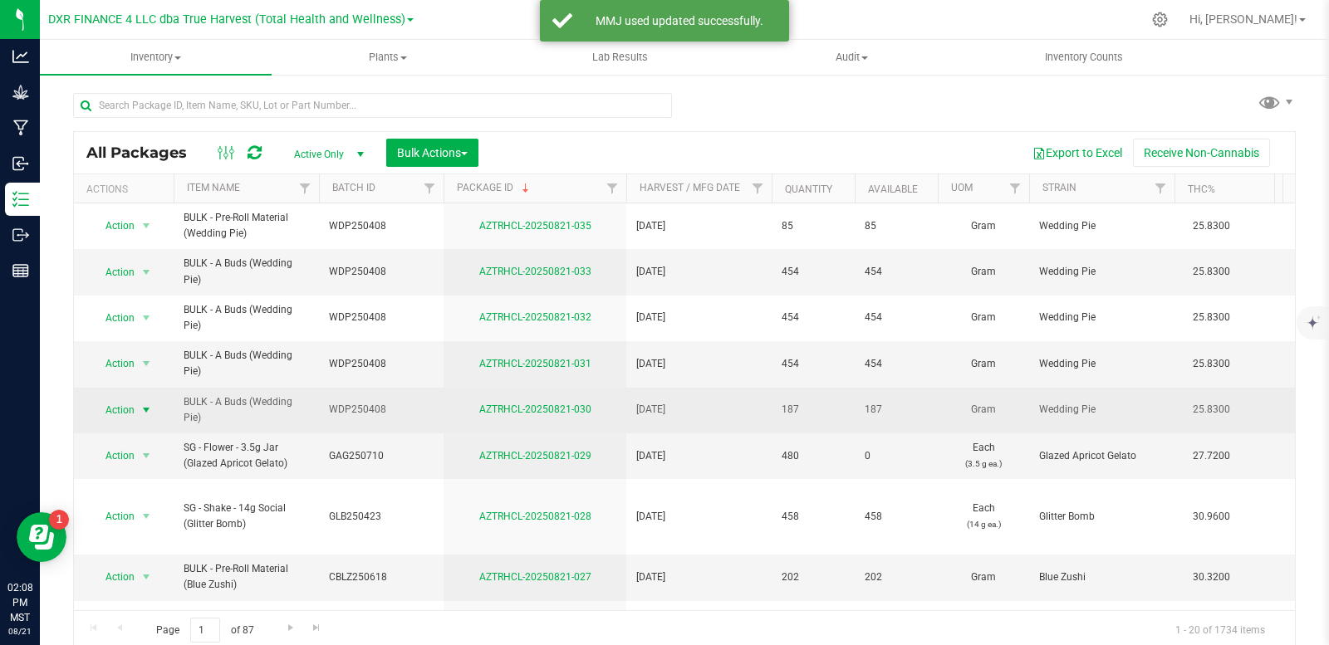
click at [143, 415] on span "select" at bounding box center [146, 410] width 13 height 13
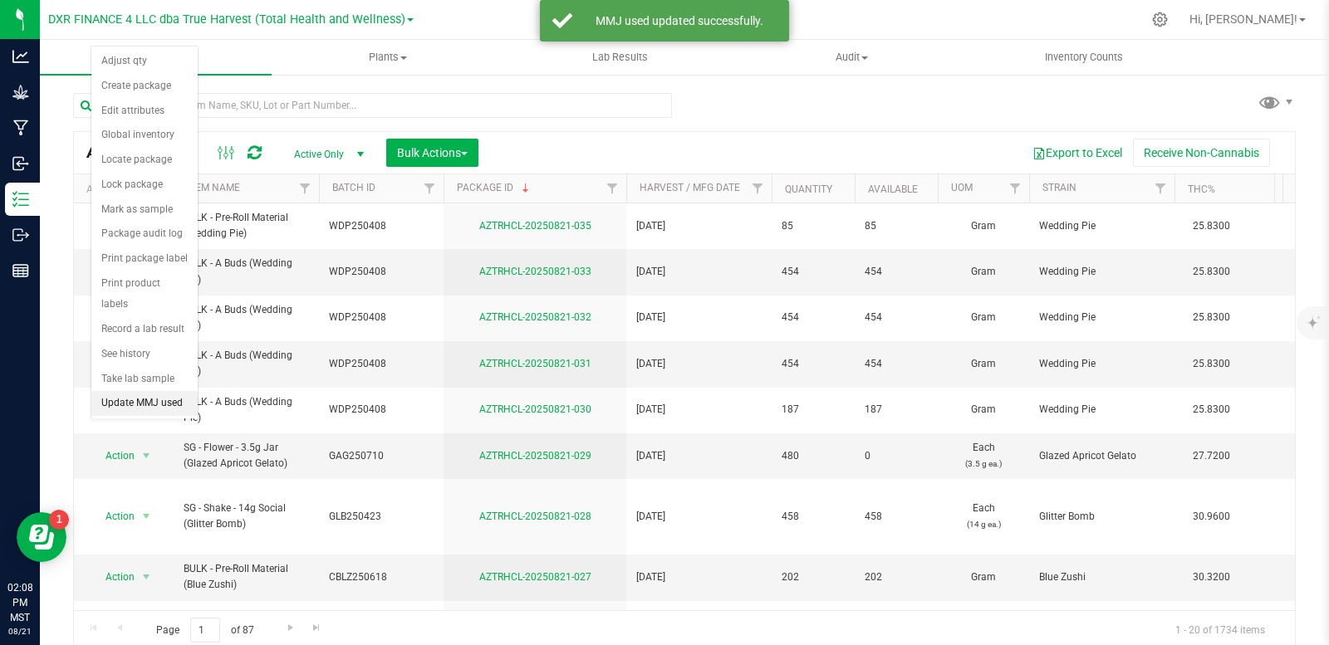
click at [152, 391] on li "Update MMJ used" at bounding box center [144, 403] width 106 height 25
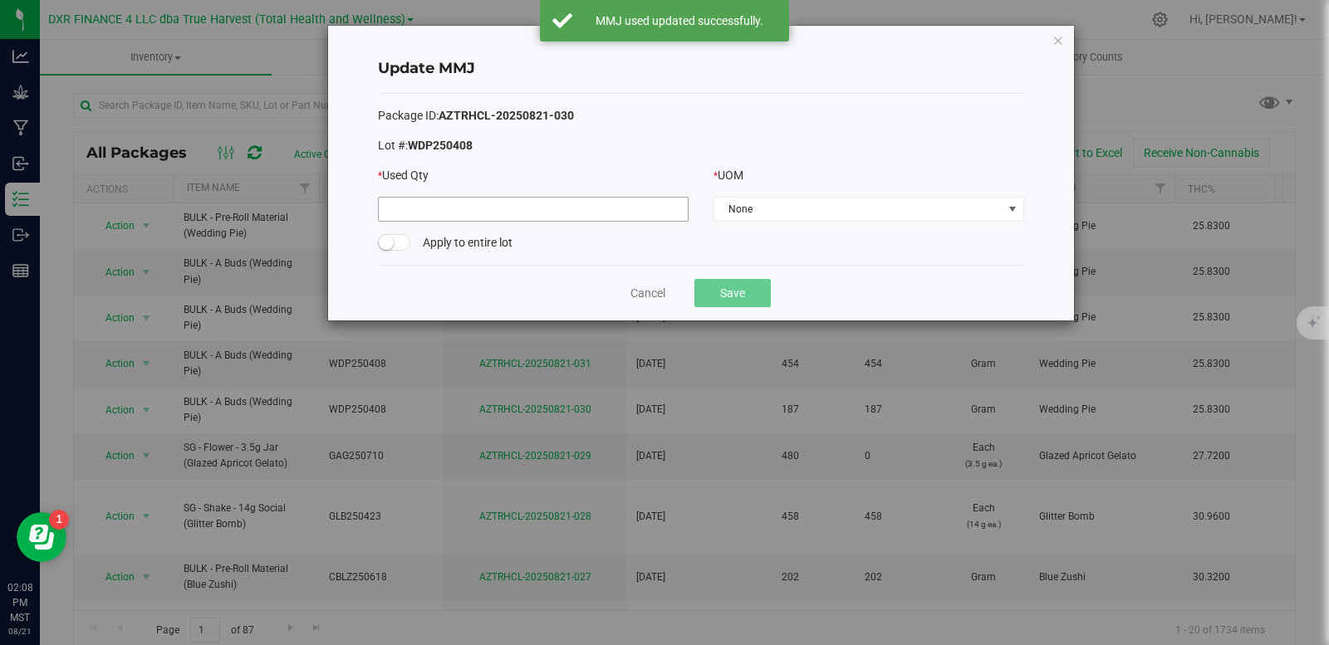
click at [481, 200] on input at bounding box center [533, 209] width 309 height 23
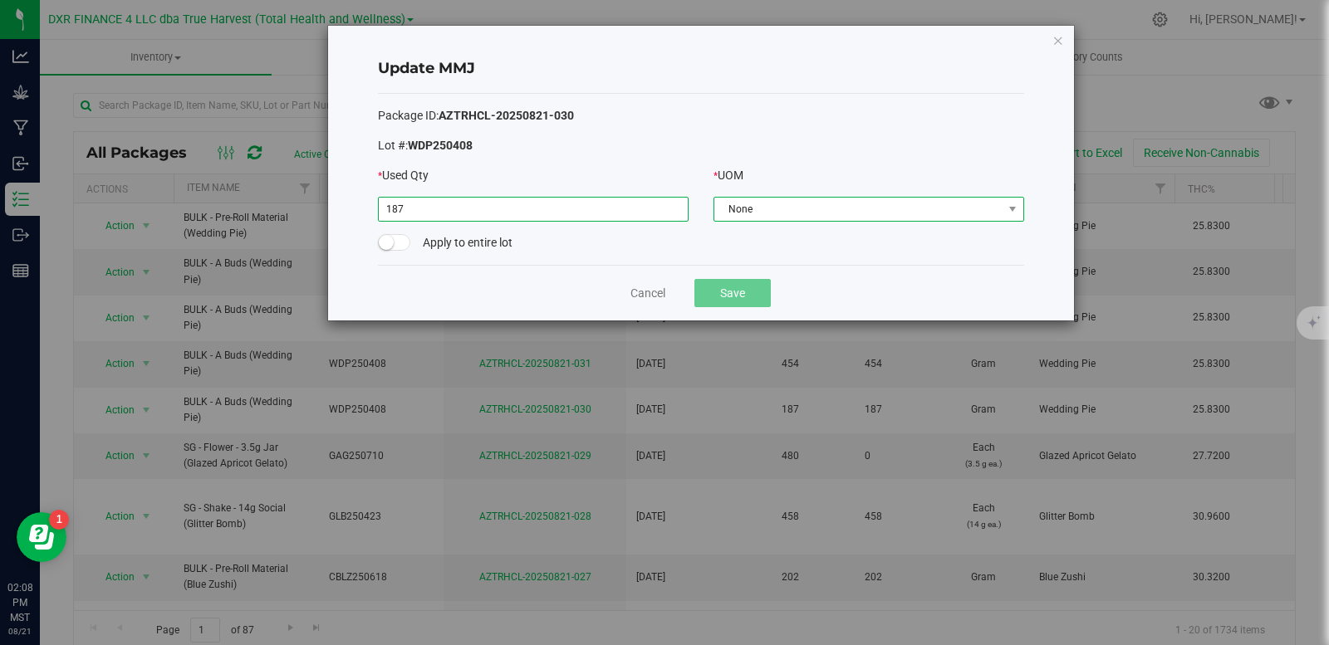
type input "187.0000"
click at [795, 206] on span "None" at bounding box center [858, 209] width 288 height 23
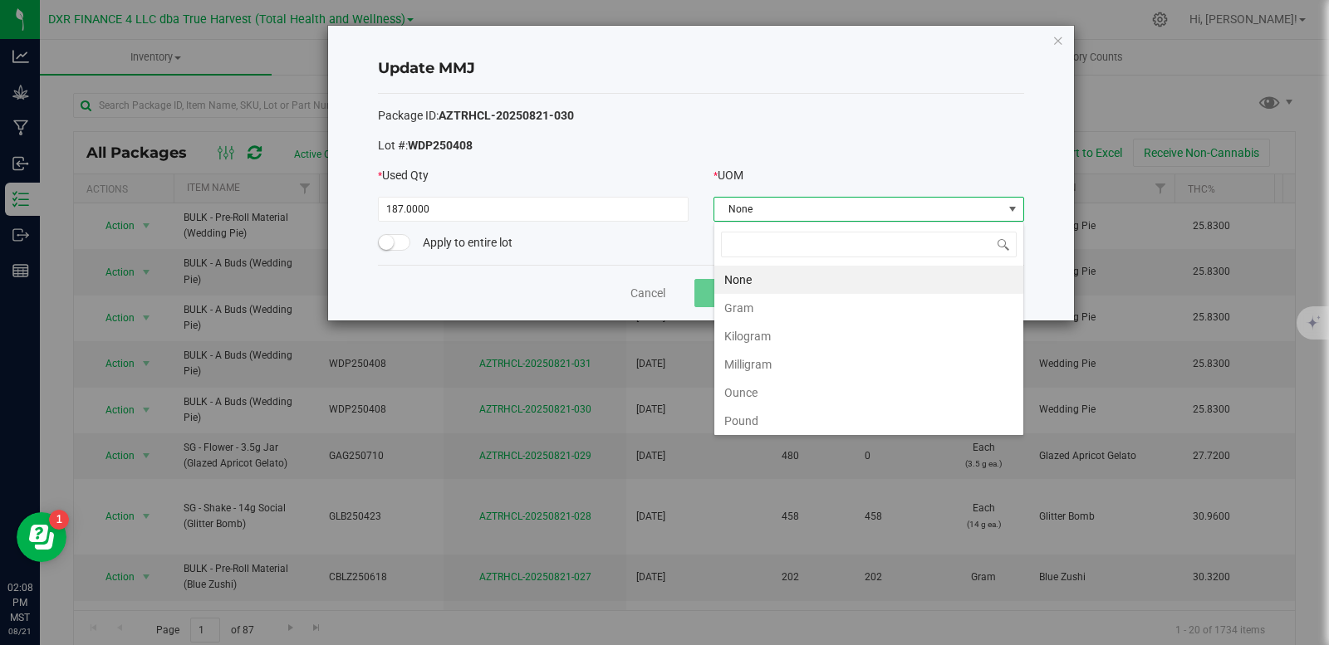
scroll to position [25, 311]
click at [765, 311] on li "Gram" at bounding box center [868, 308] width 309 height 28
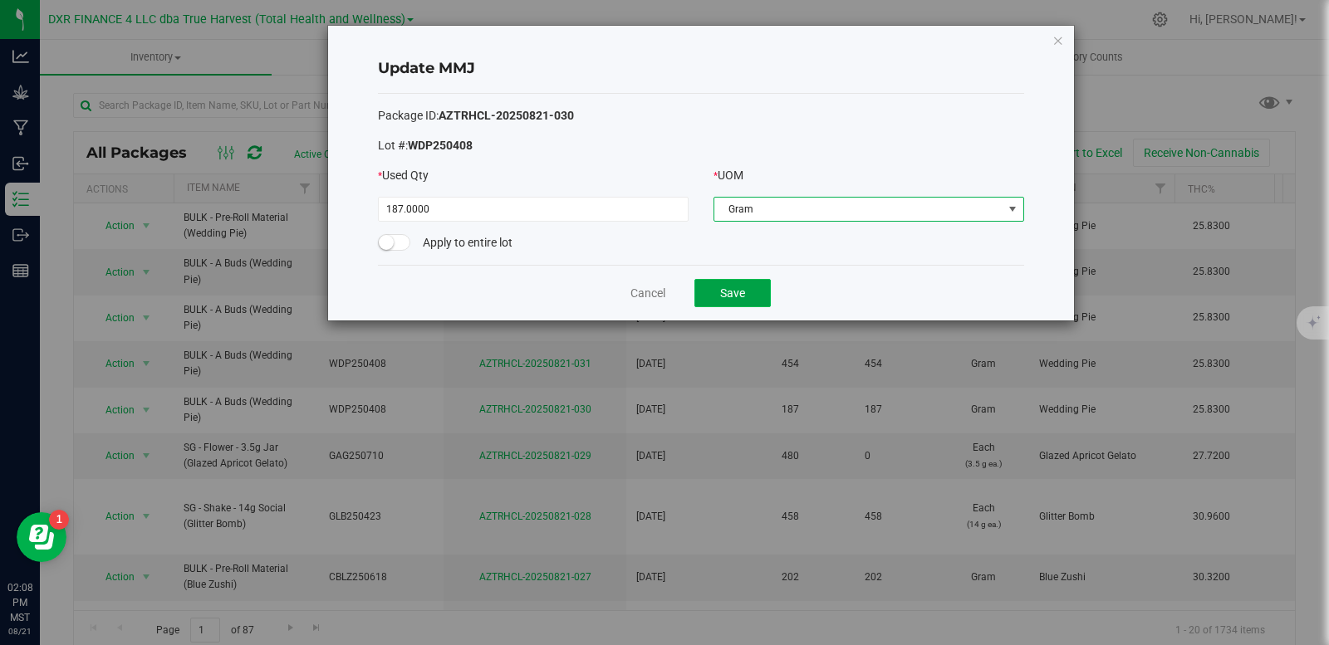
click at [744, 295] on button "Save" at bounding box center [732, 293] width 76 height 28
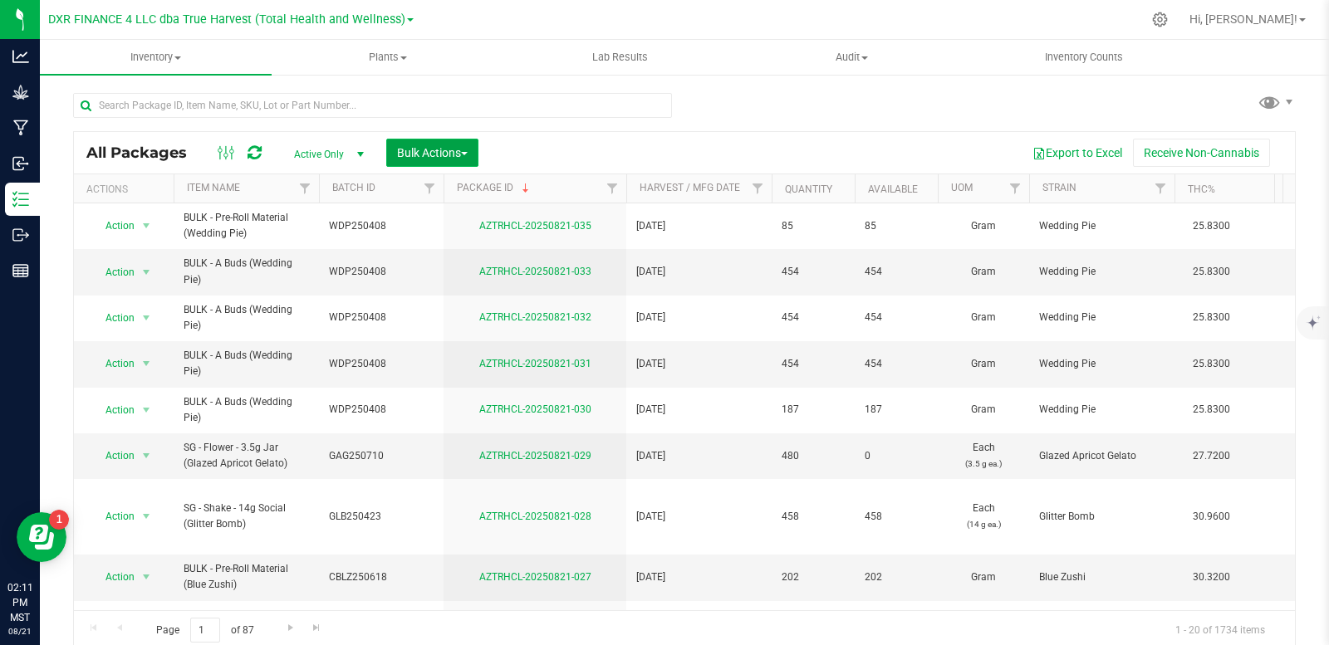
click at [468, 147] on span "Bulk Actions" at bounding box center [432, 152] width 71 height 13
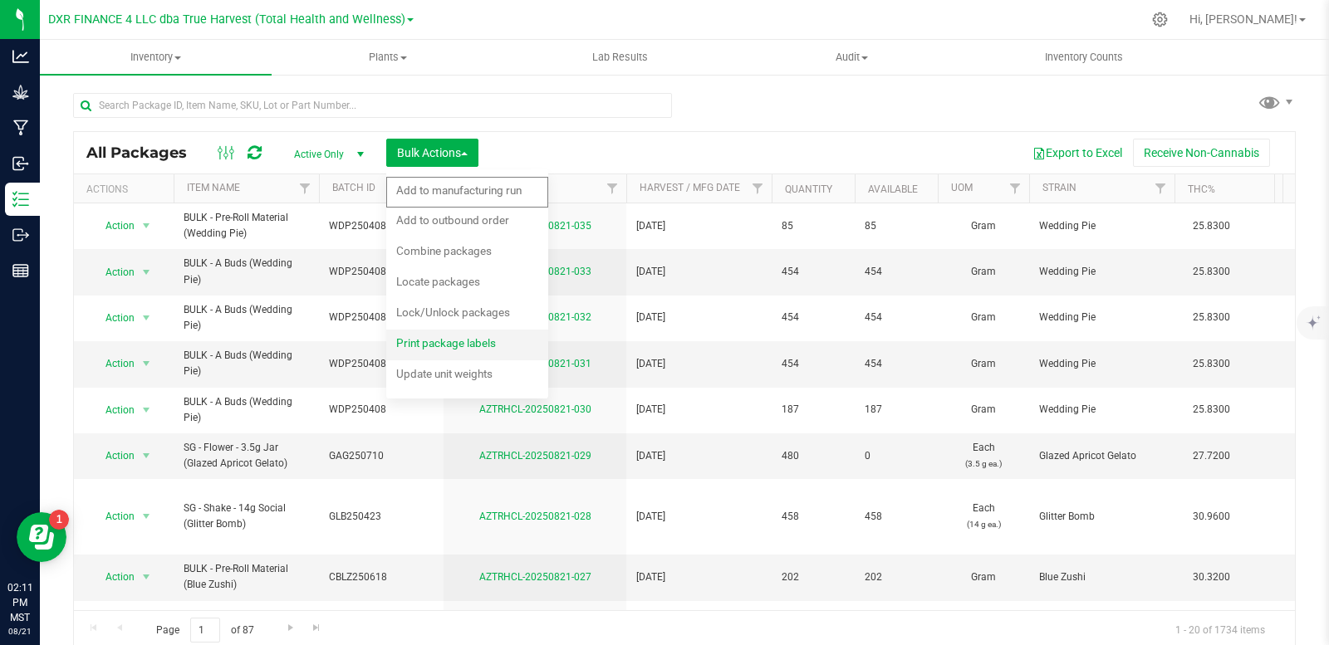
click at [478, 348] on span "Print package labels" at bounding box center [446, 342] width 100 height 13
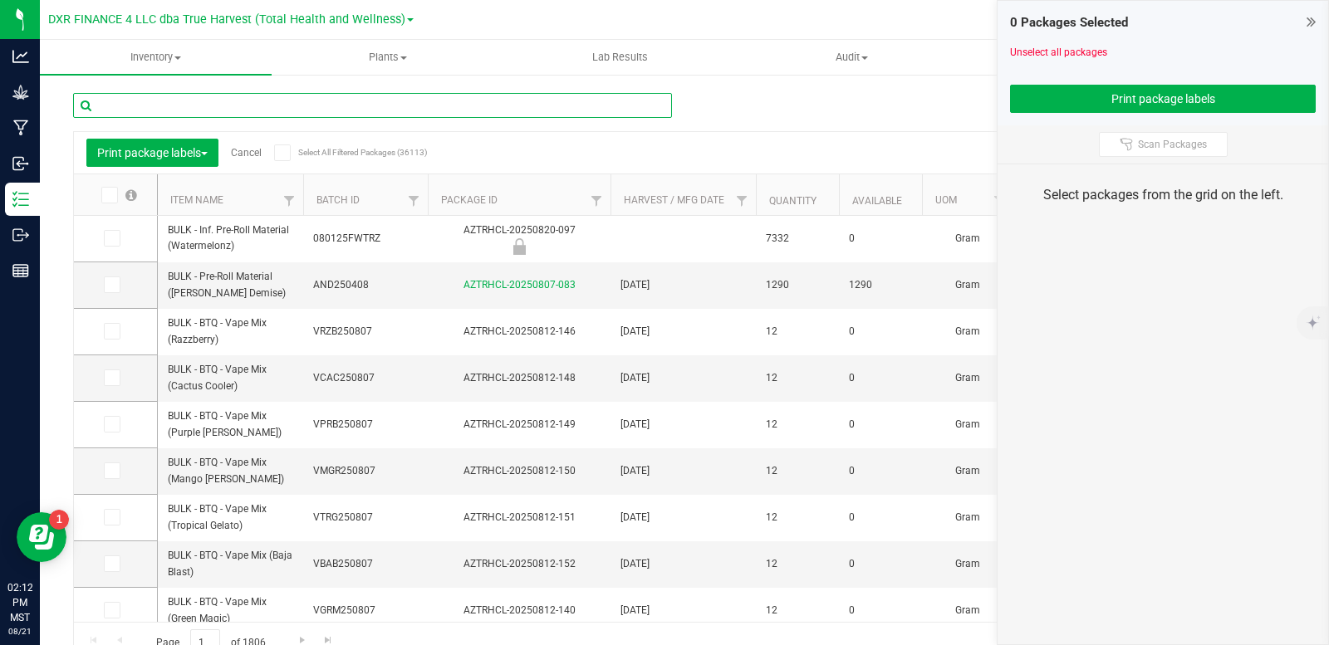
click at [317, 103] on input "text" at bounding box center [372, 105] width 599 height 25
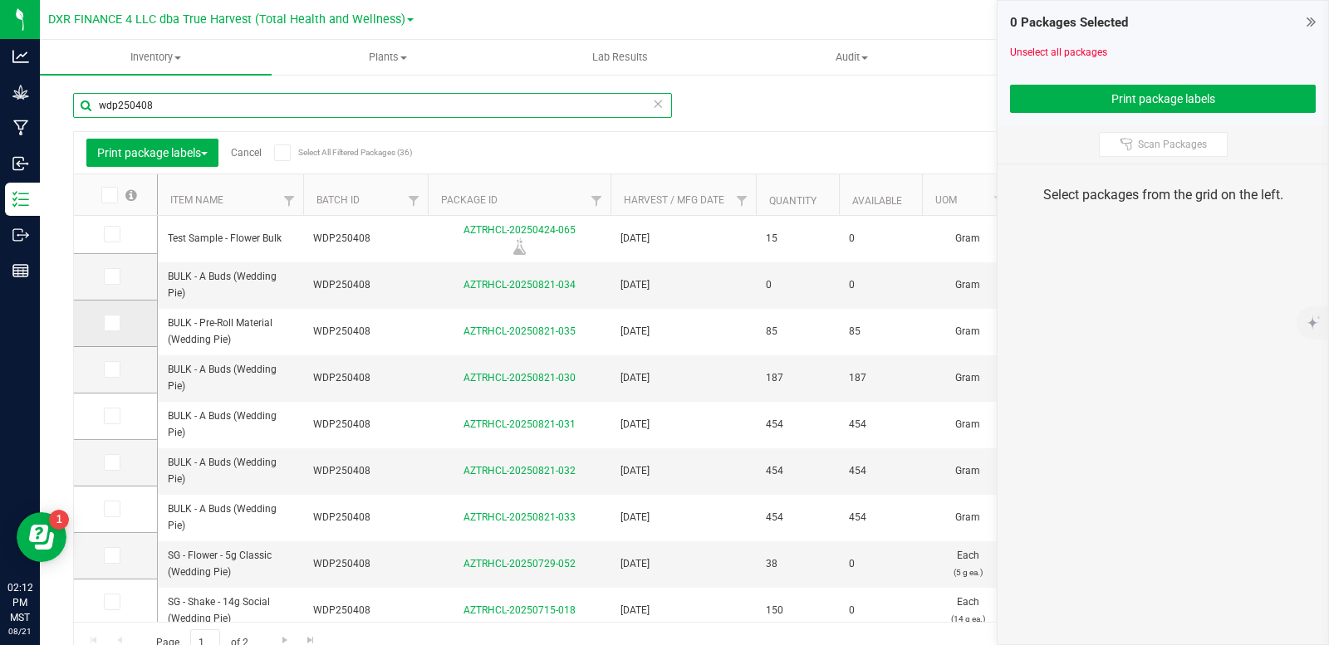
type input "wdp250408"
click at [111, 323] on icon at bounding box center [111, 323] width 11 height 0
click at [0, 0] on input "checkbox" at bounding box center [0, 0] width 0 height 0
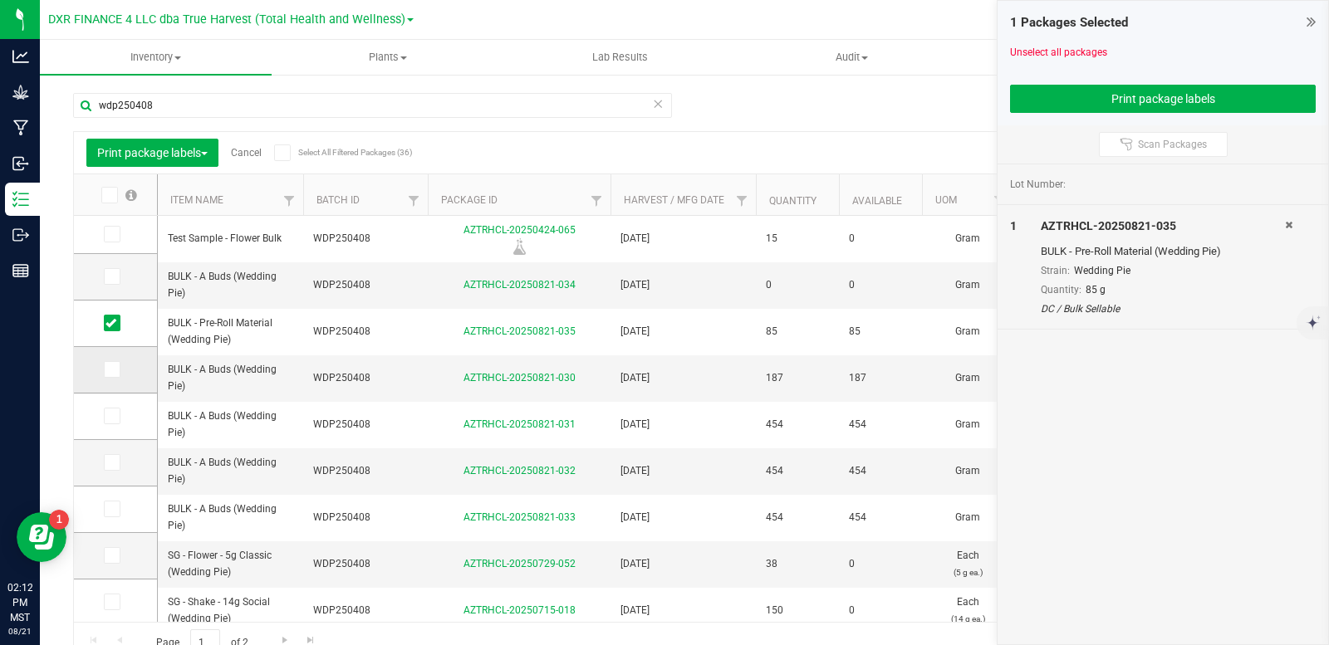
click at [111, 370] on icon at bounding box center [111, 370] width 11 height 0
click at [0, 0] on input "checkbox" at bounding box center [0, 0] width 0 height 0
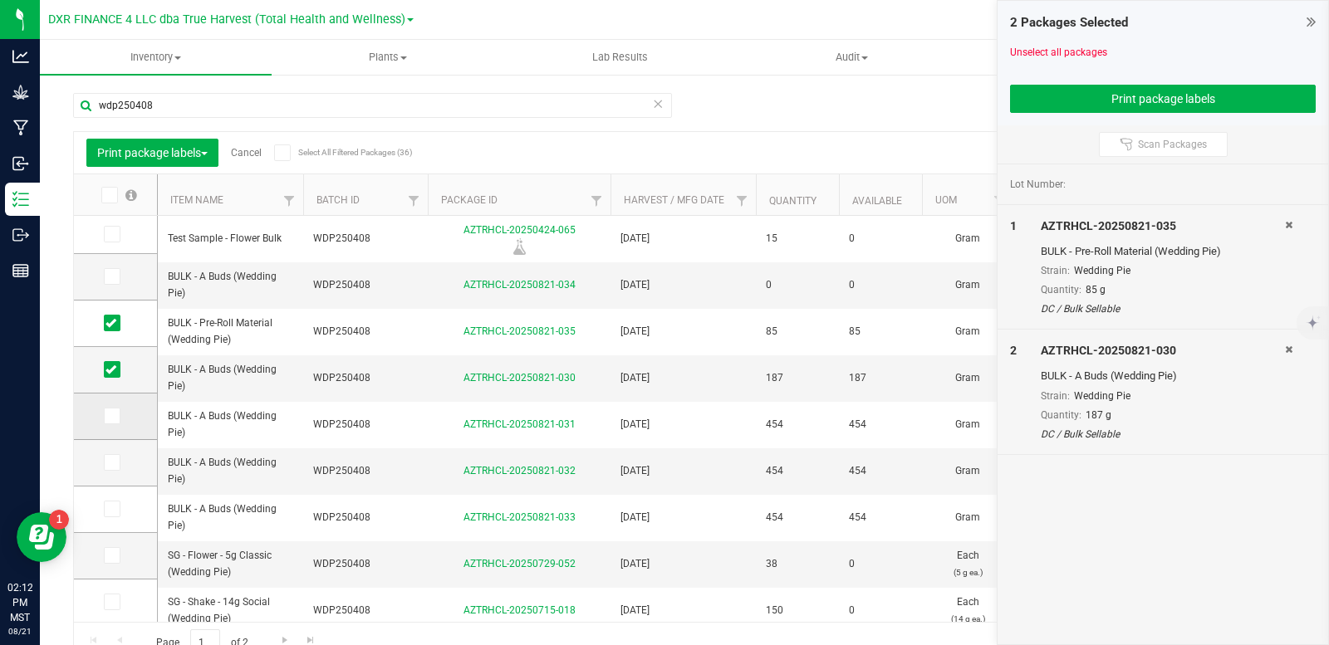
click at [109, 416] on icon at bounding box center [111, 416] width 11 height 0
click at [0, 0] on input "checkbox" at bounding box center [0, 0] width 0 height 0
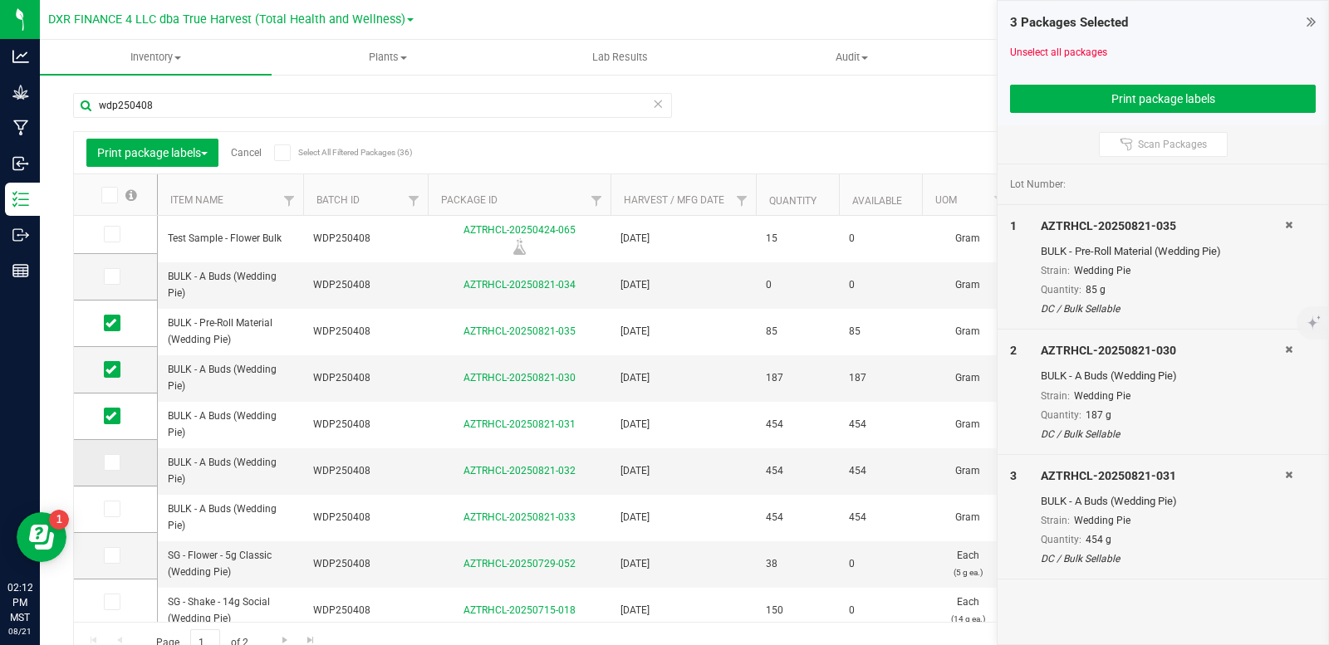
click at [118, 463] on span at bounding box center [112, 462] width 17 height 17
click at [0, 0] on input "checkbox" at bounding box center [0, 0] width 0 height 0
click at [112, 509] on icon at bounding box center [111, 509] width 11 height 0
click at [0, 0] on input "checkbox" at bounding box center [0, 0] width 0 height 0
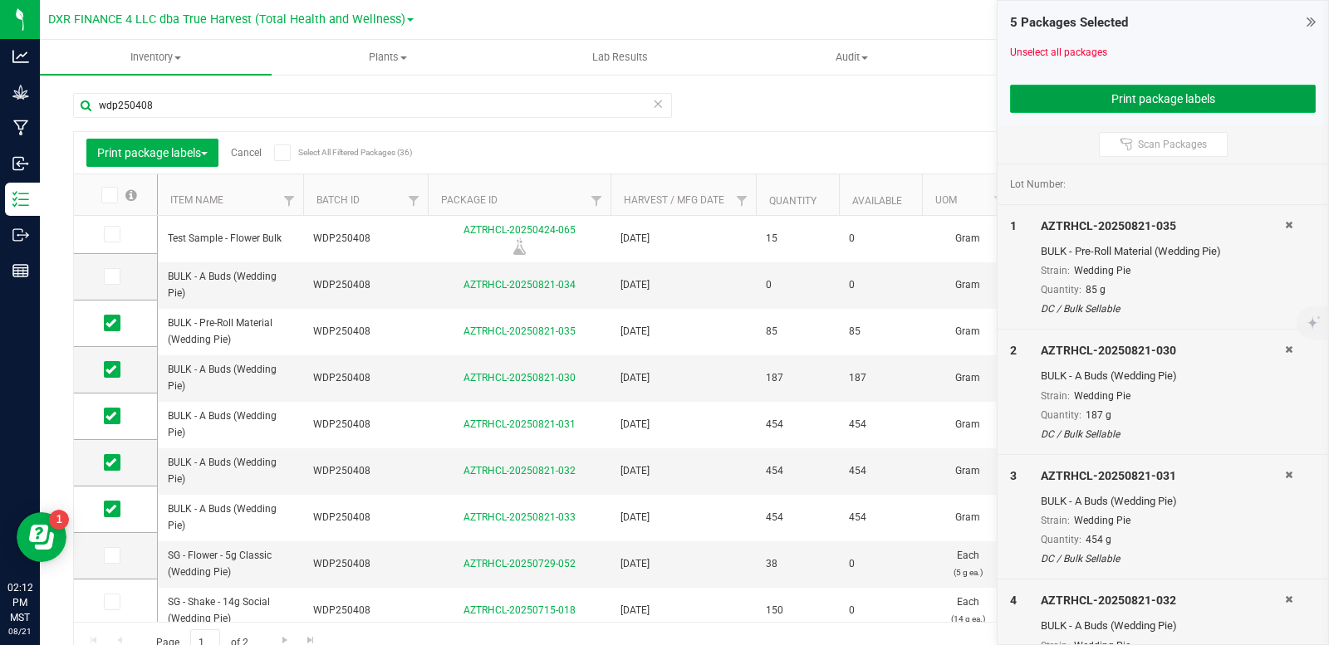
click at [1158, 96] on button "Print package labels" at bounding box center [1163, 99] width 306 height 28
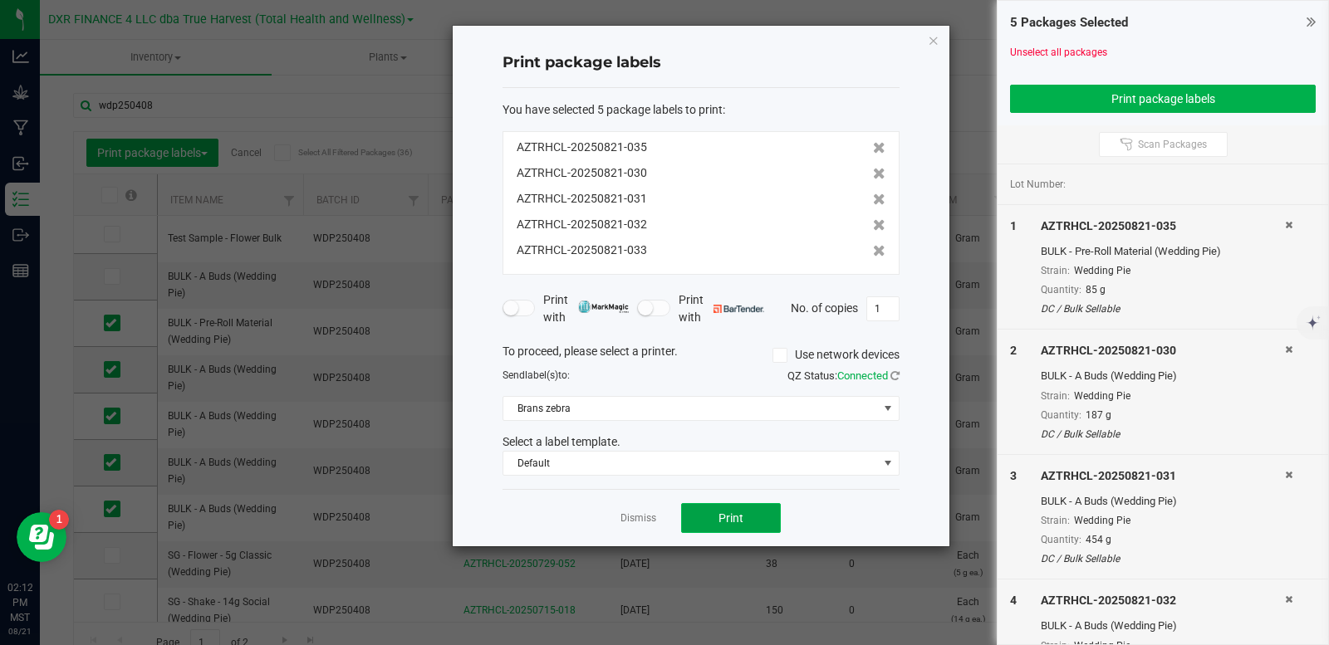
click at [746, 527] on button "Print" at bounding box center [731, 518] width 100 height 30
click at [632, 519] on link "Dismiss" at bounding box center [639, 519] width 36 height 14
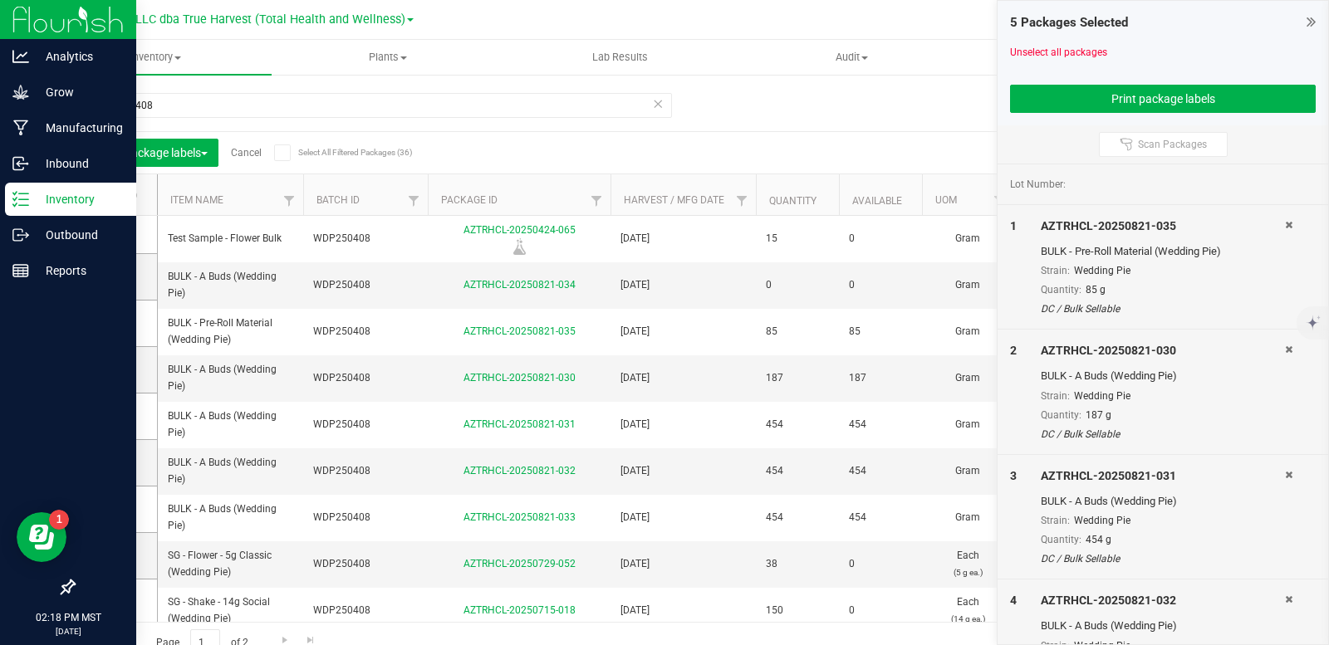
click at [30, 196] on p "Inventory" at bounding box center [79, 199] width 100 height 20
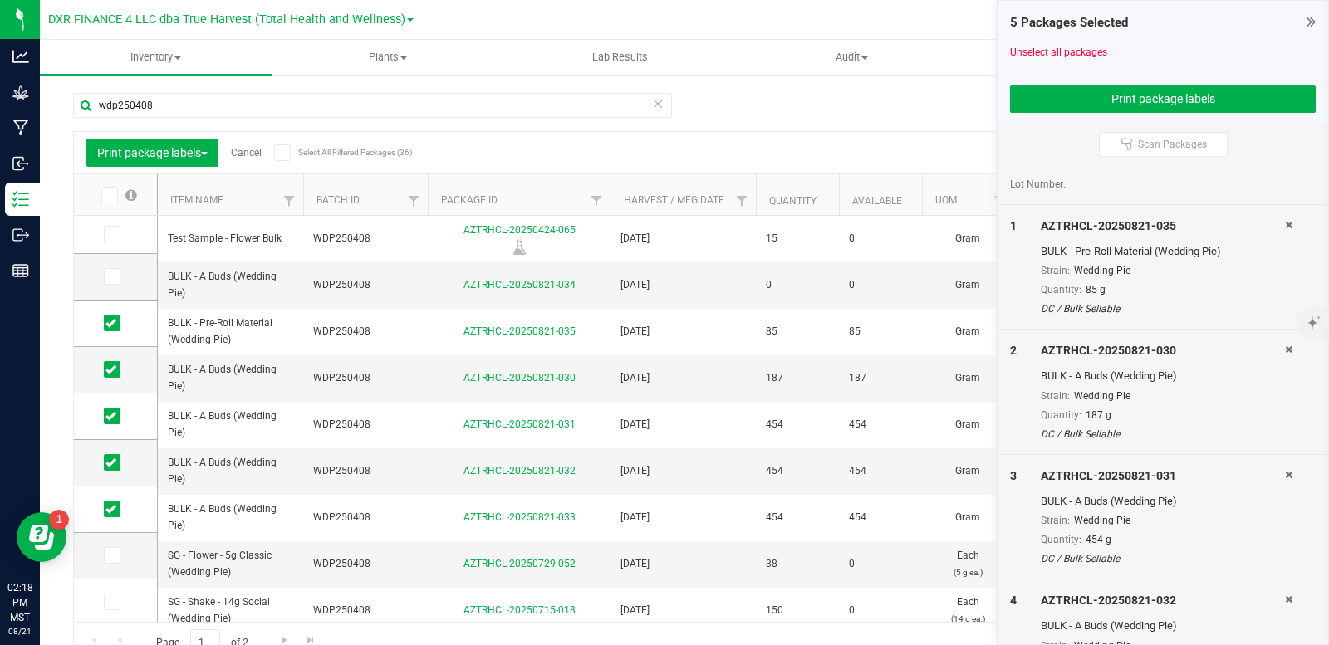
click at [248, 156] on link "Cancel" at bounding box center [246, 153] width 31 height 12
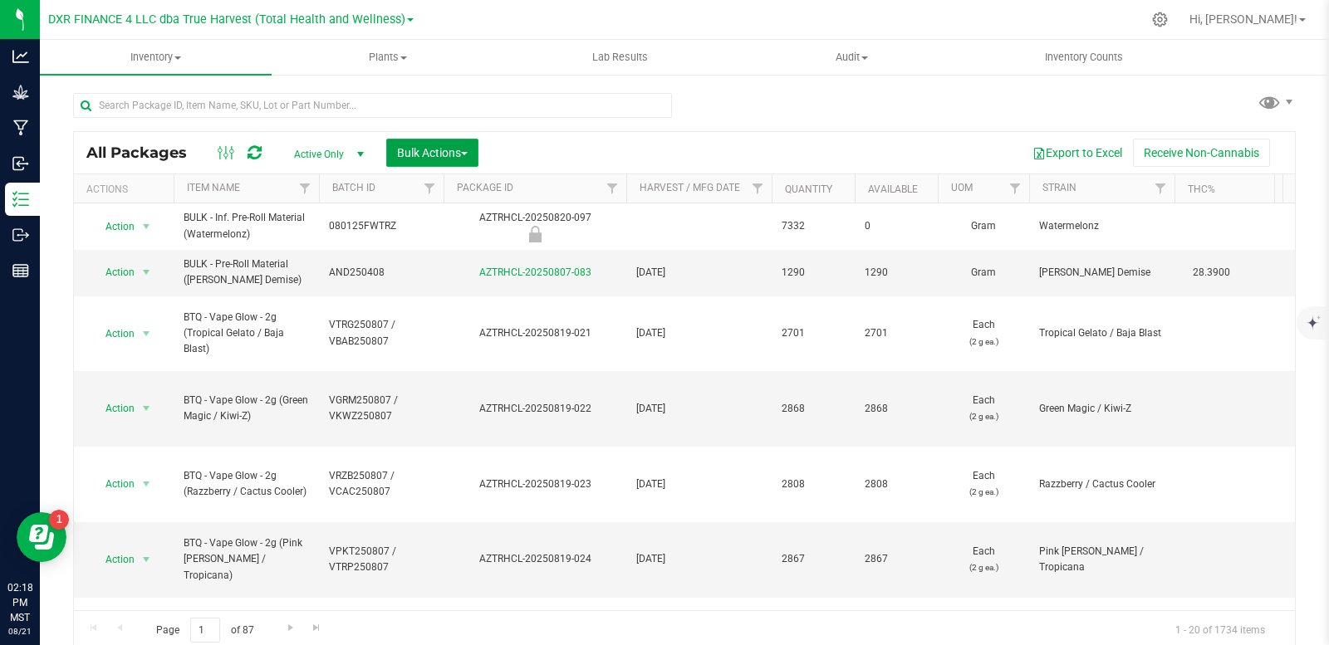
click at [446, 160] on button "Bulk Actions" at bounding box center [432, 153] width 92 height 28
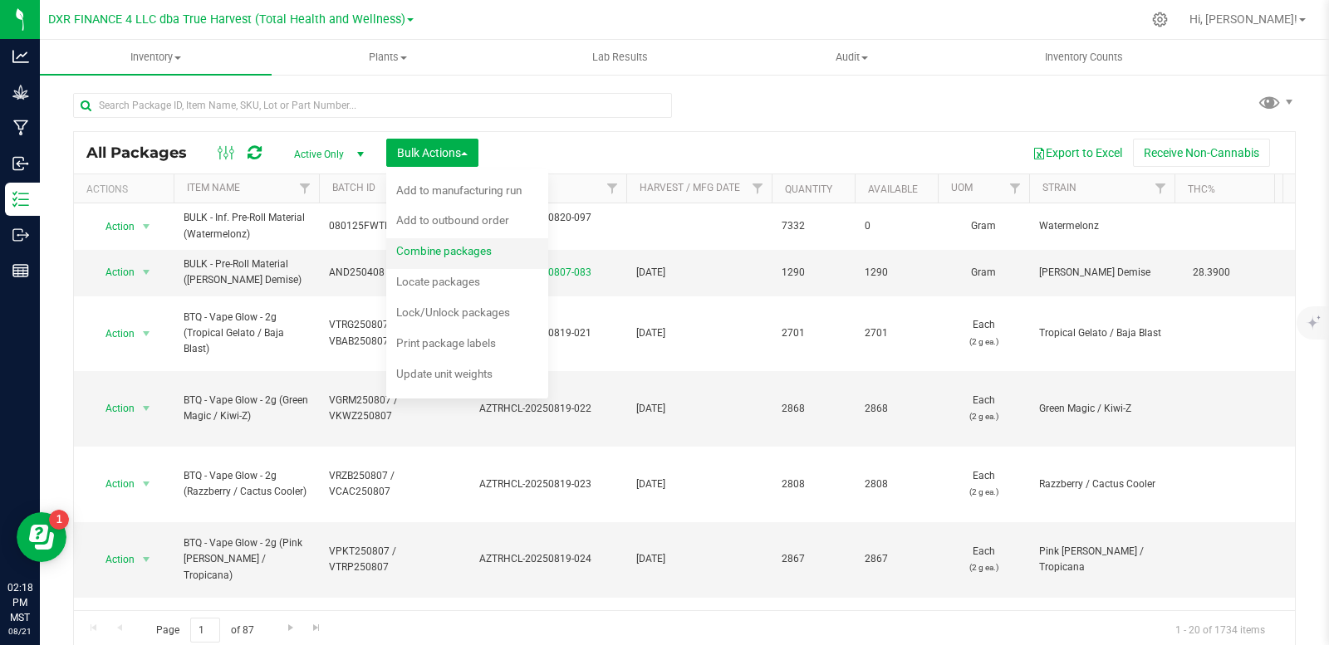
click at [442, 257] on span "Combine packages" at bounding box center [444, 250] width 96 height 13
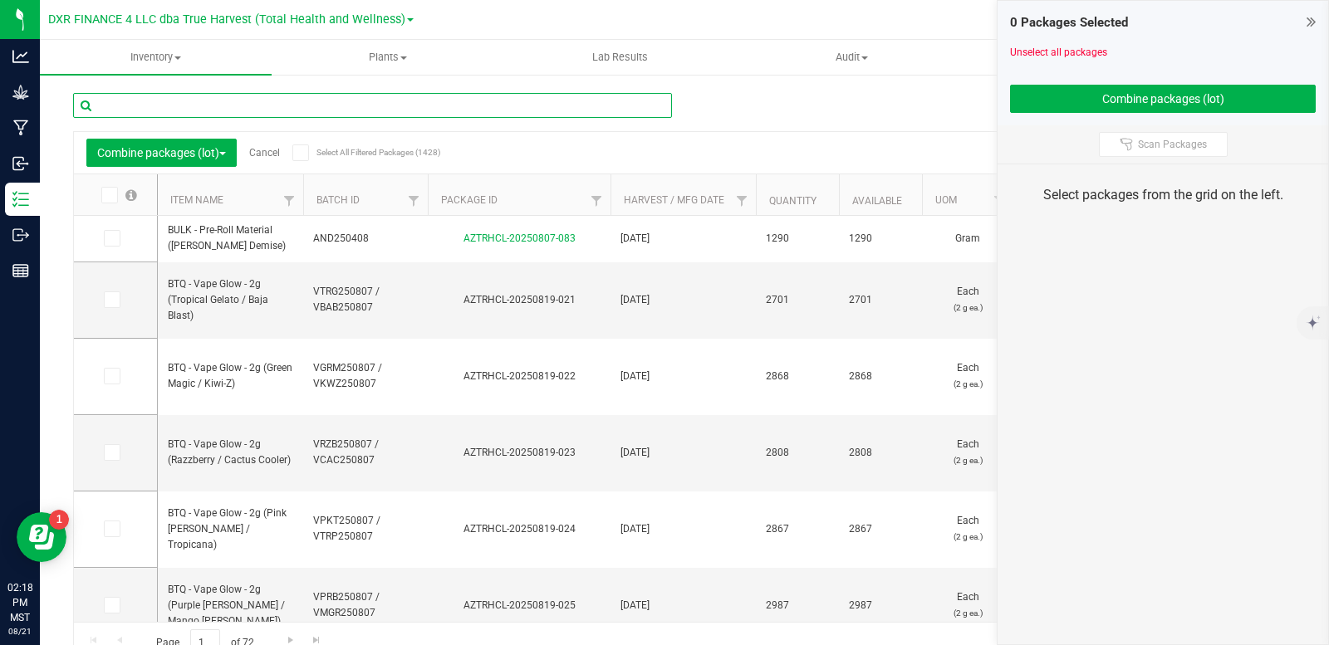
click at [254, 110] on input "text" at bounding box center [372, 105] width 599 height 25
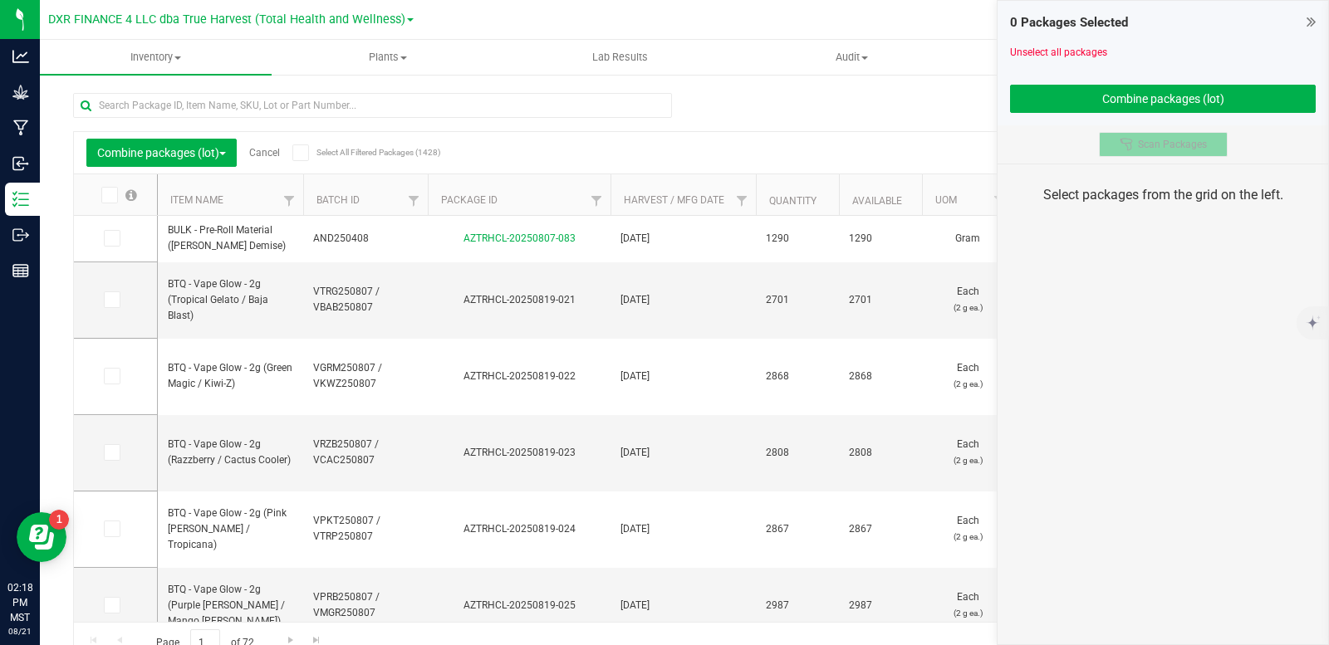
click at [1121, 144] on icon at bounding box center [1126, 144] width 13 height 13
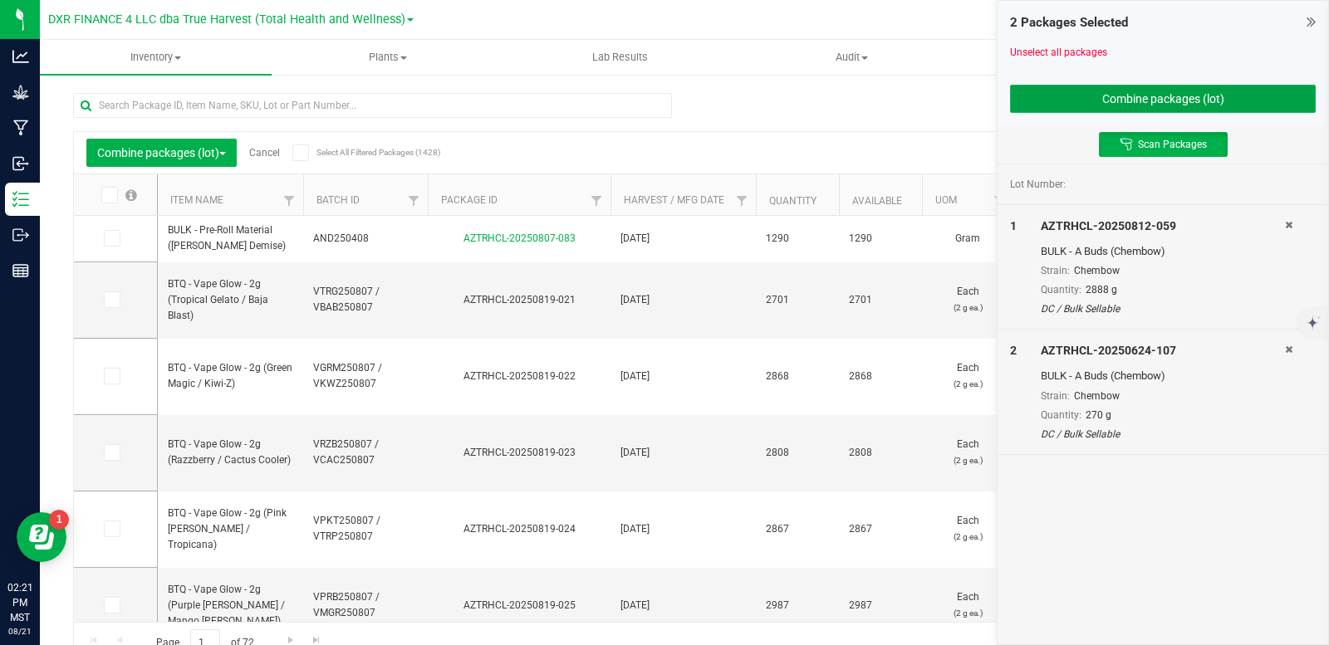
click at [1204, 97] on button "Combine packages (lot)" at bounding box center [1163, 99] width 306 height 28
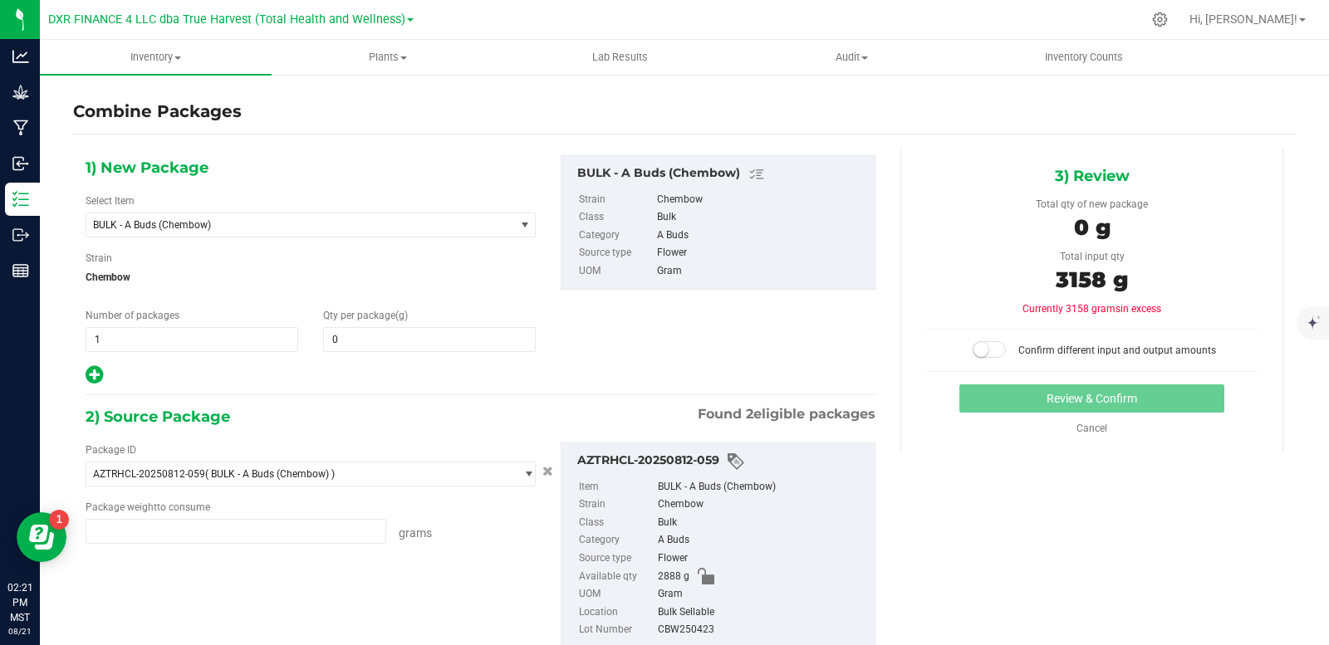
type input "2888.0000 g"
type input "270.0000 g"
click at [139, 336] on span "1 1" at bounding box center [192, 339] width 213 height 25
type input "6"
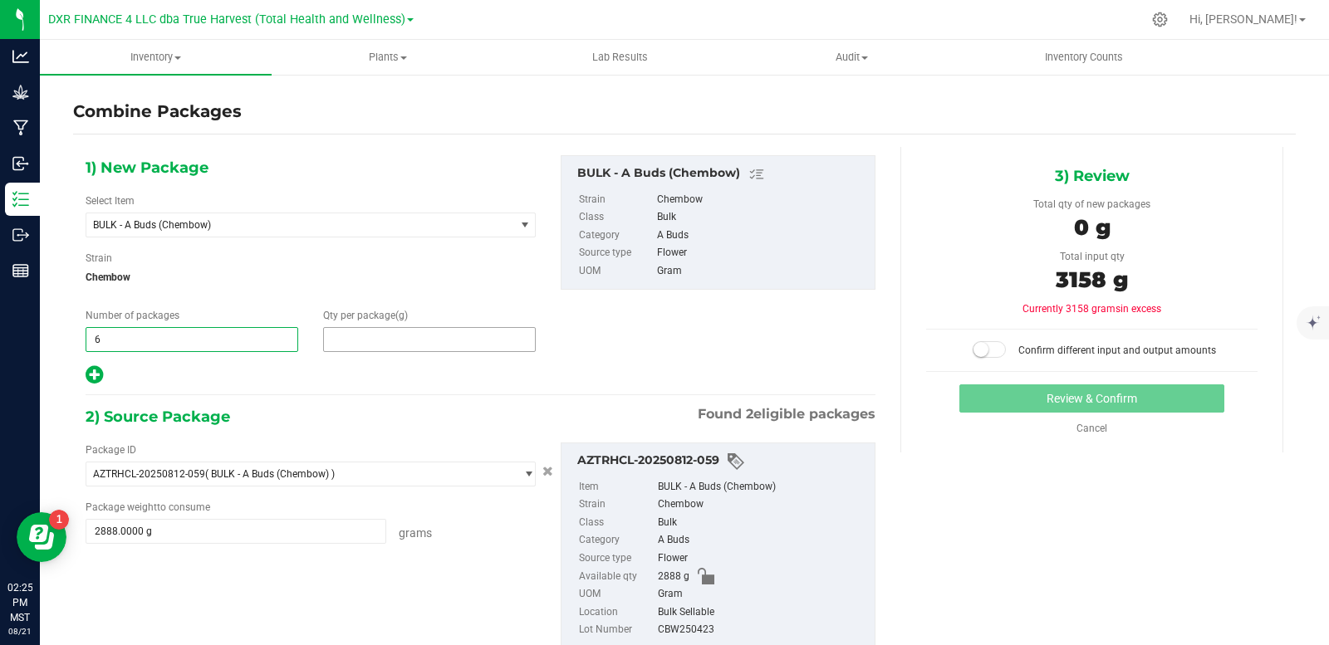
click at [337, 340] on span at bounding box center [429, 339] width 213 height 25
type input "454"
click at [93, 371] on icon at bounding box center [94, 375] width 17 height 21
type input "454.0000"
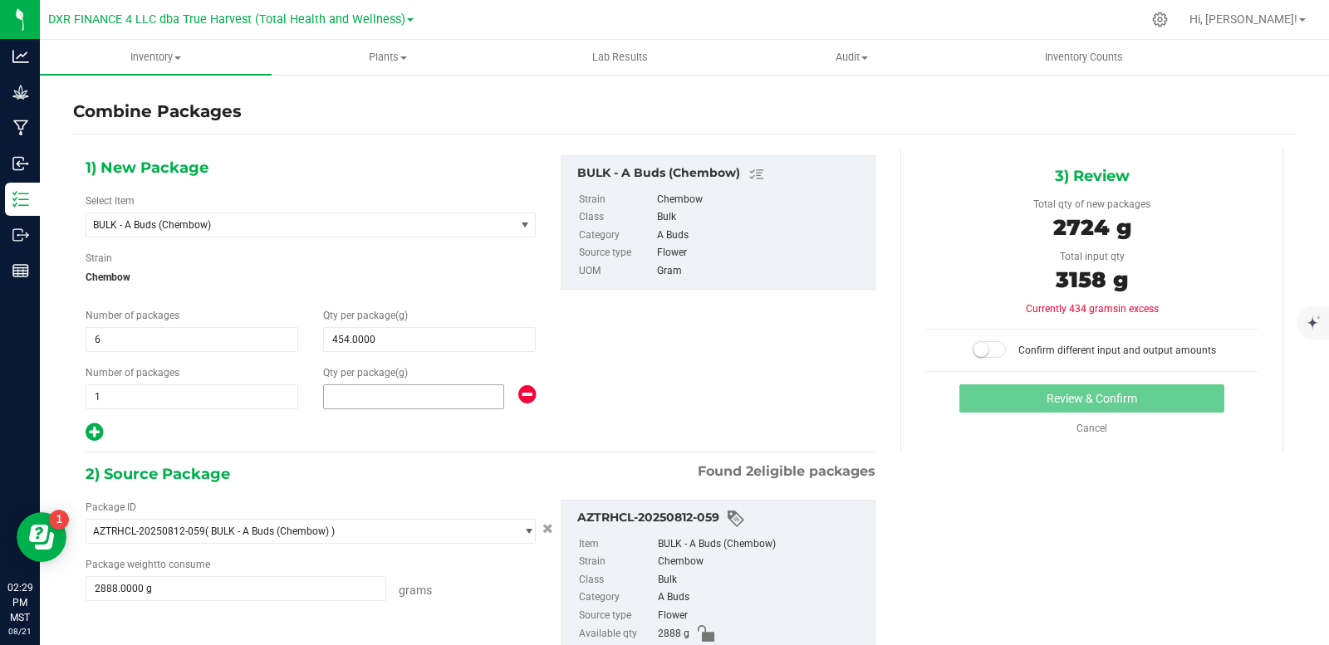
click at [360, 397] on span at bounding box center [413, 397] width 181 height 25
type input "290"
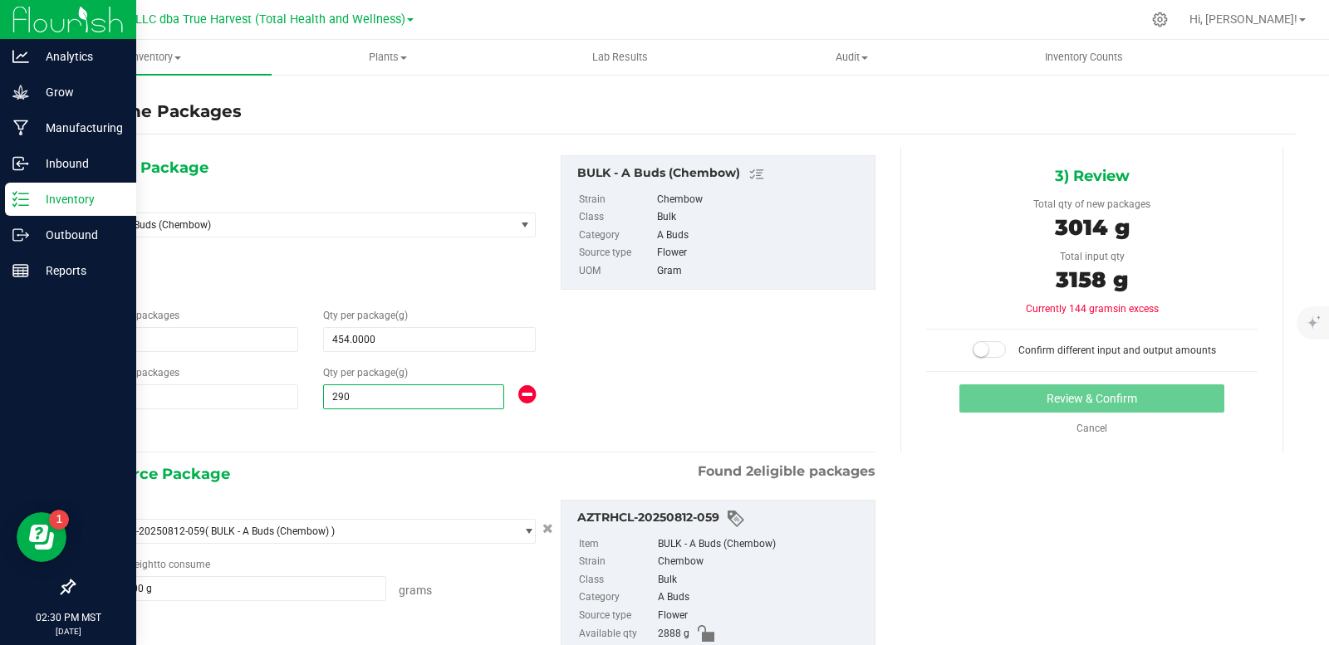
type input "290.0000"
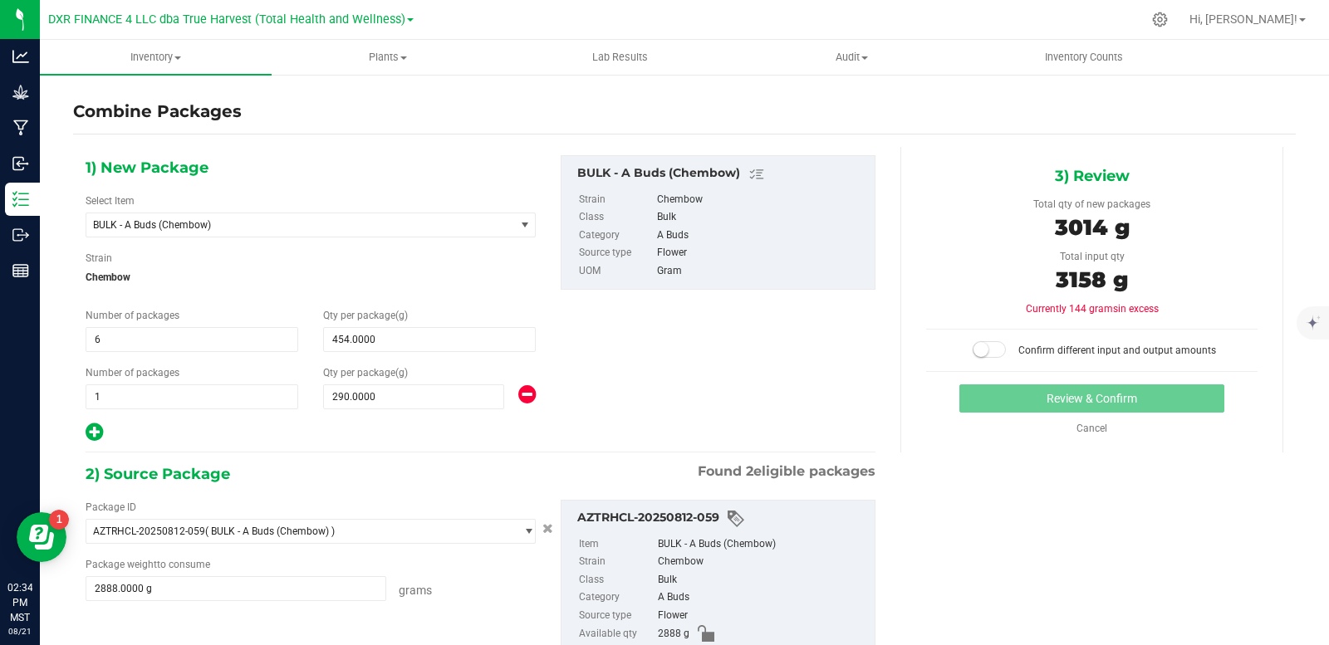
click at [88, 428] on icon at bounding box center [94, 432] width 17 height 21
type input "454.0000"
type input "290.0000"
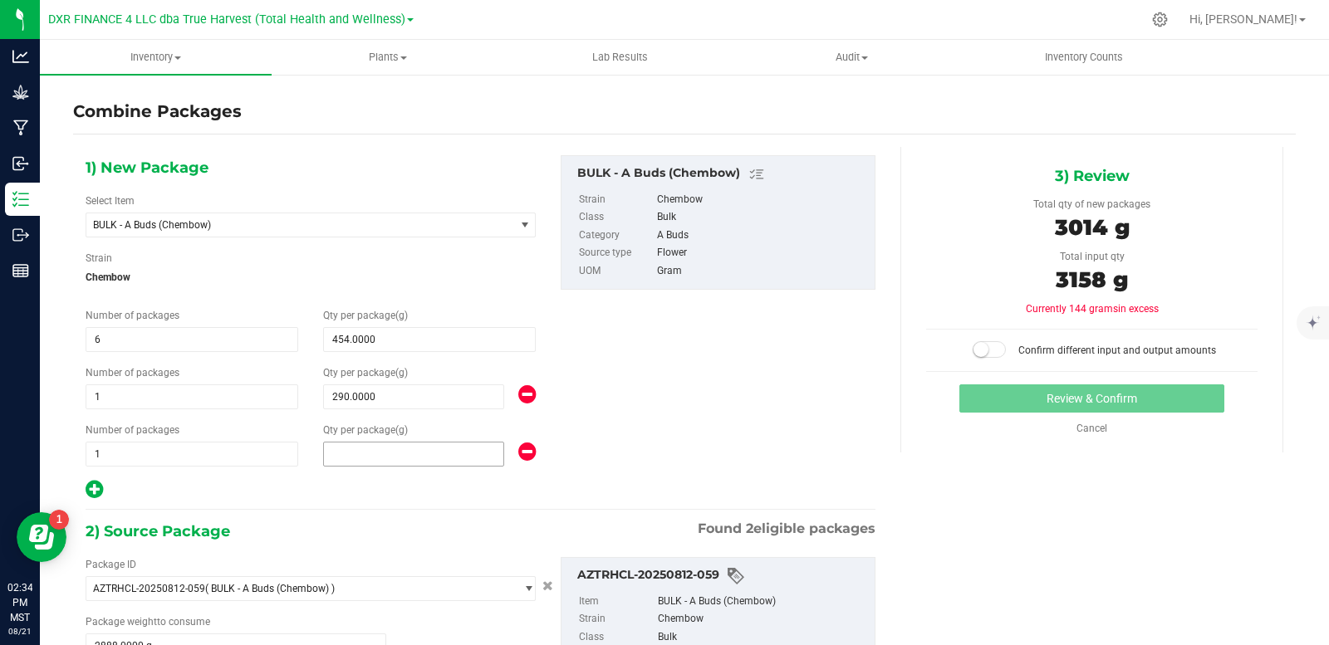
click at [378, 459] on span at bounding box center [413, 454] width 181 height 25
type input "140"
type input "140.0000"
click at [719, 390] on div "1) New Package Select Item BULK - A Buds (Chembow) ARCHIVE - BULK - Test Sample…" at bounding box center [480, 328] width 815 height 346
click at [979, 348] on small at bounding box center [981, 349] width 15 height 15
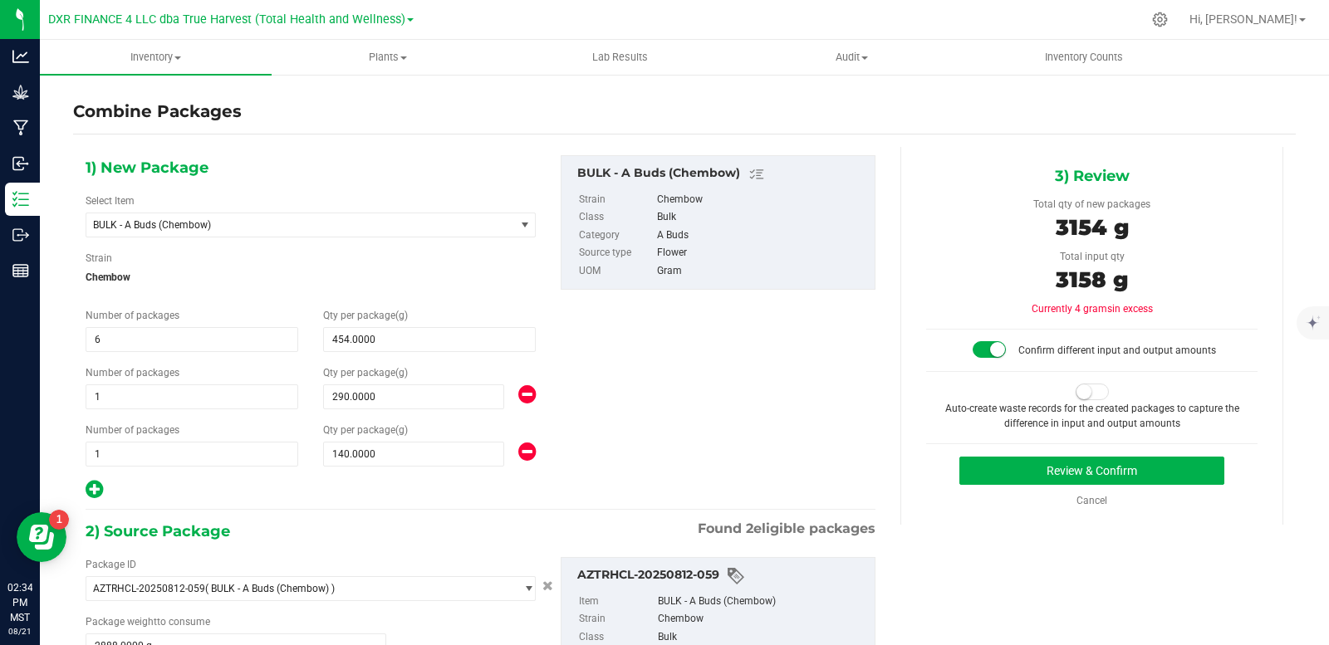
click at [1077, 393] on small at bounding box center [1084, 392] width 15 height 15
click at [1058, 474] on button "Review & Confirm" at bounding box center [1091, 471] width 265 height 28
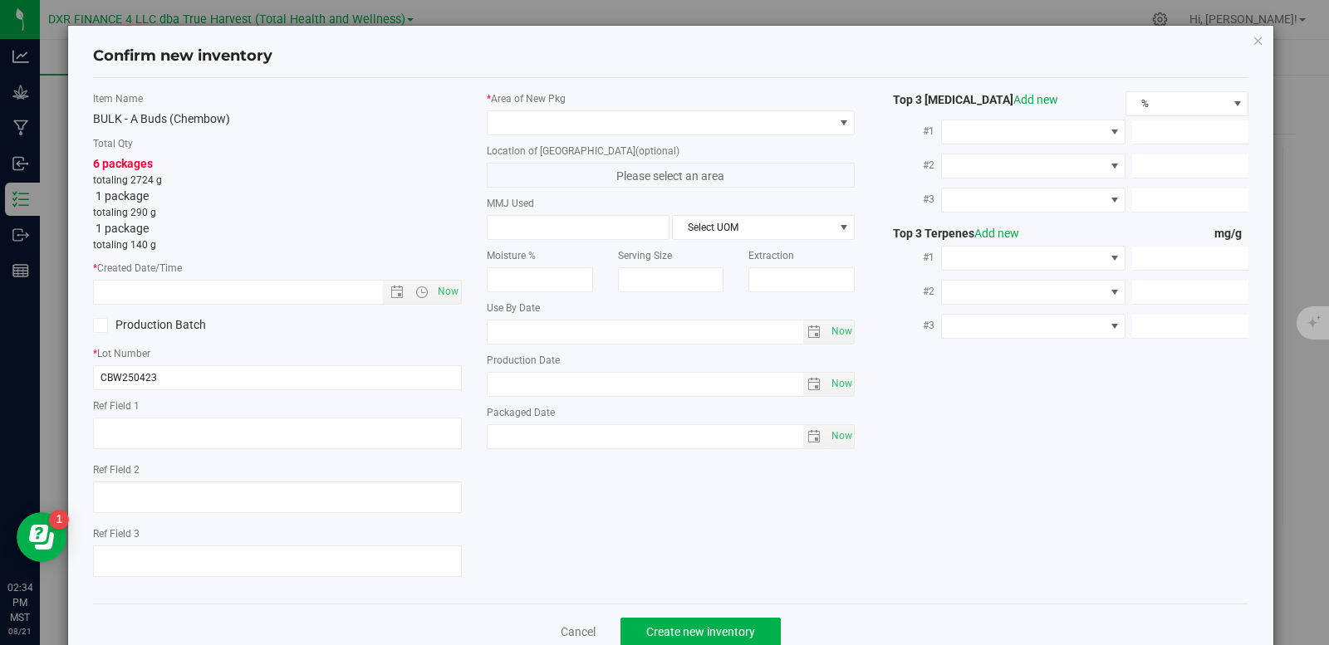
type textarea "[DATE]"
click at [247, 431] on textarea at bounding box center [277, 434] width 369 height 32
click at [191, 285] on input "text" at bounding box center [252, 292] width 317 height 23
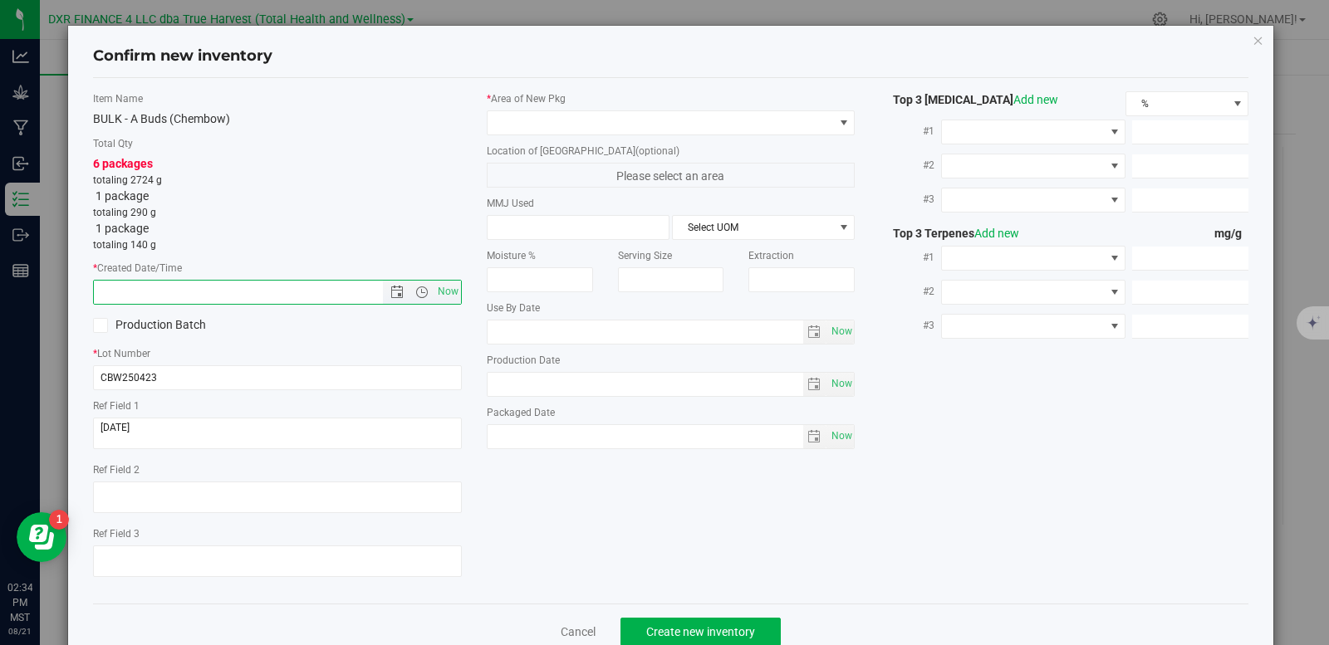
paste input "[DATE]"
type input "4/23/2025 2:34 PM"
click at [524, 120] on span at bounding box center [661, 122] width 346 height 23
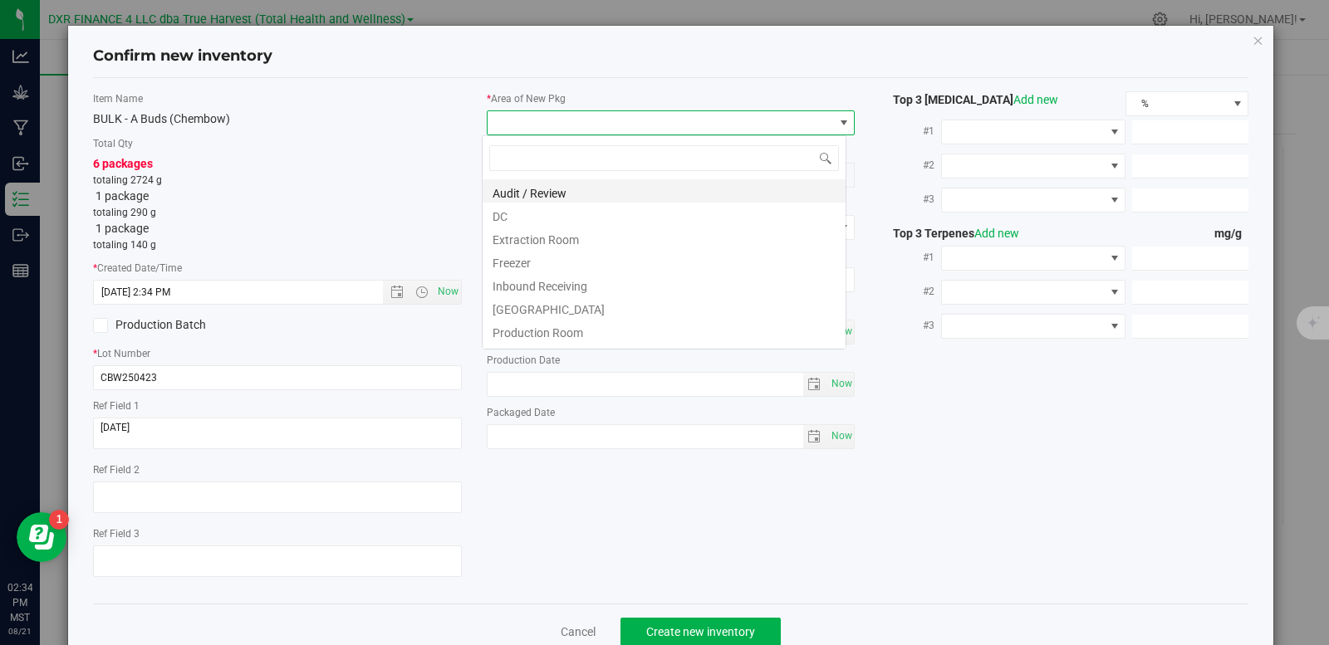
scroll to position [25, 366]
drag, startPoint x: 525, startPoint y: 211, endPoint x: 532, endPoint y: 195, distance: 17.5
click at [526, 211] on li "DC" at bounding box center [664, 214] width 363 height 23
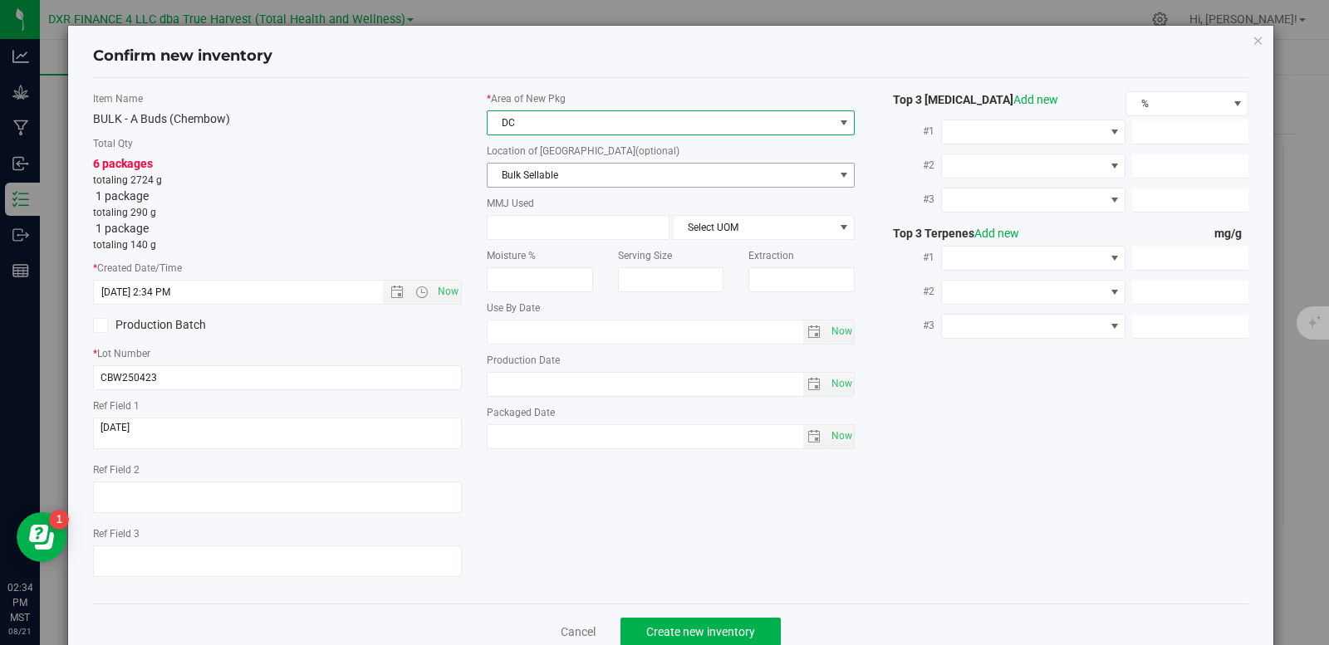
click at [553, 179] on span "Bulk Sellable" at bounding box center [661, 175] width 346 height 23
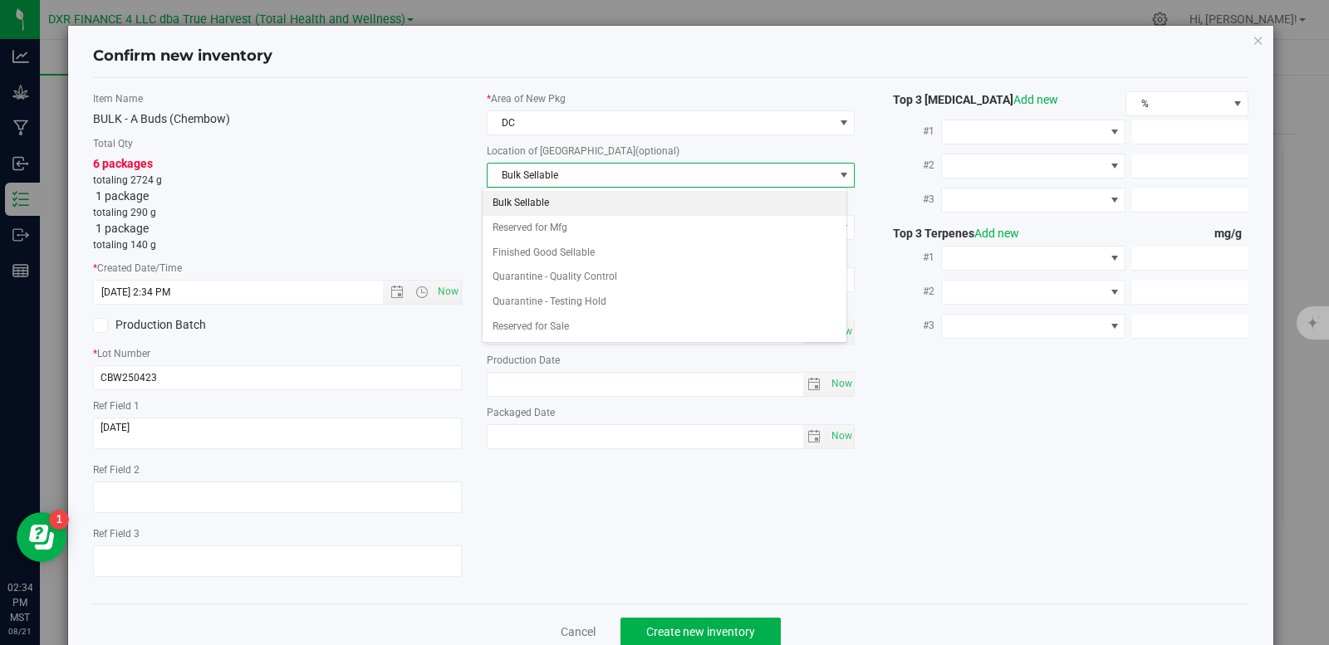
click at [531, 202] on li "Bulk Sellable" at bounding box center [664, 203] width 363 height 25
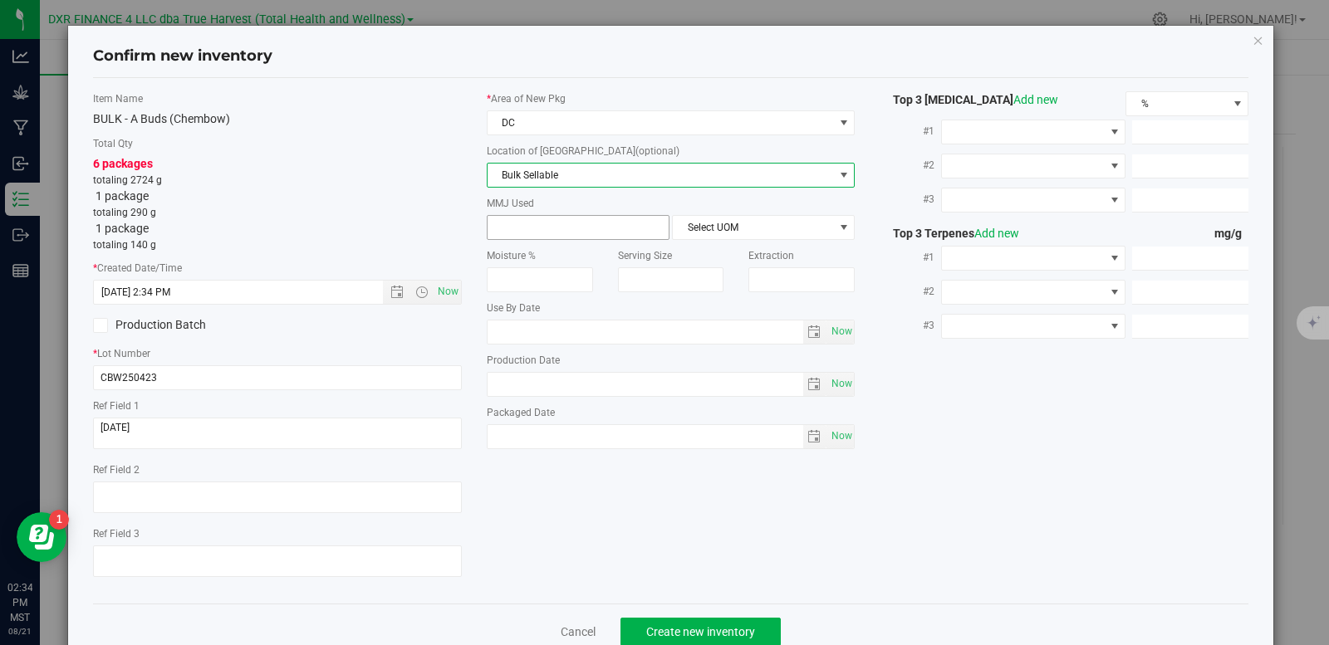
click at [558, 228] on span at bounding box center [578, 227] width 183 height 25
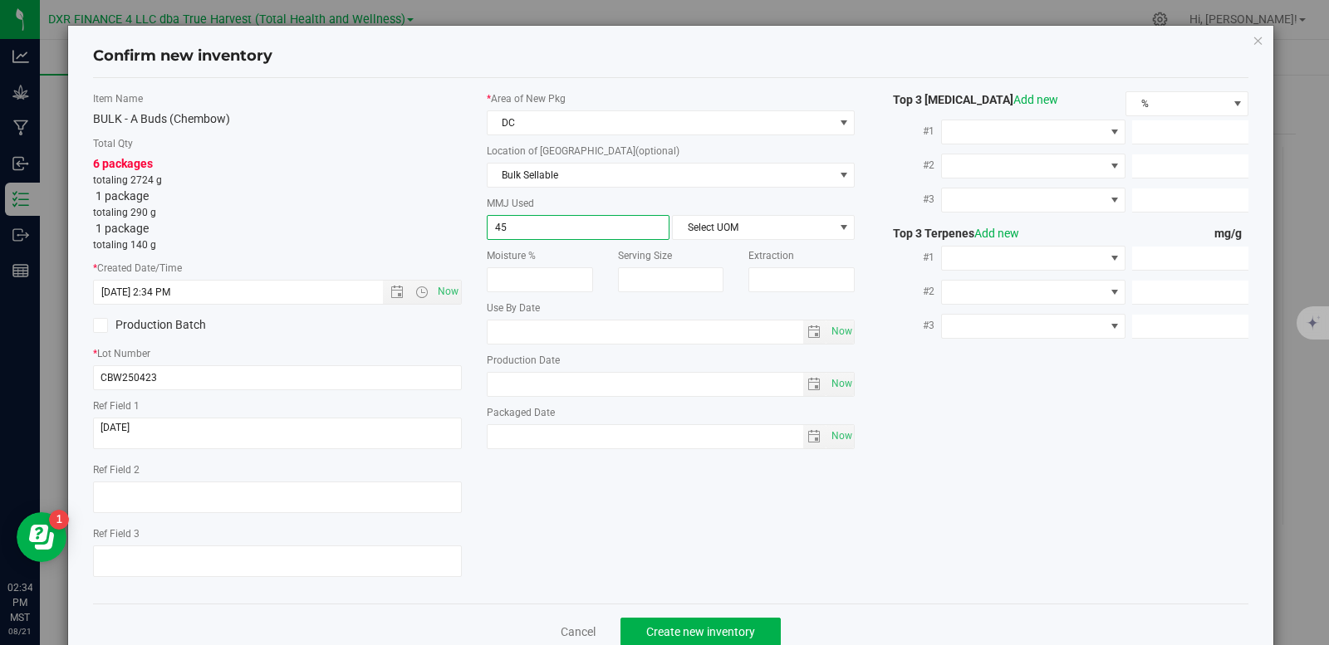
type input "454"
type input "454.0000"
click at [794, 223] on span "Select UOM" at bounding box center [753, 227] width 160 height 23
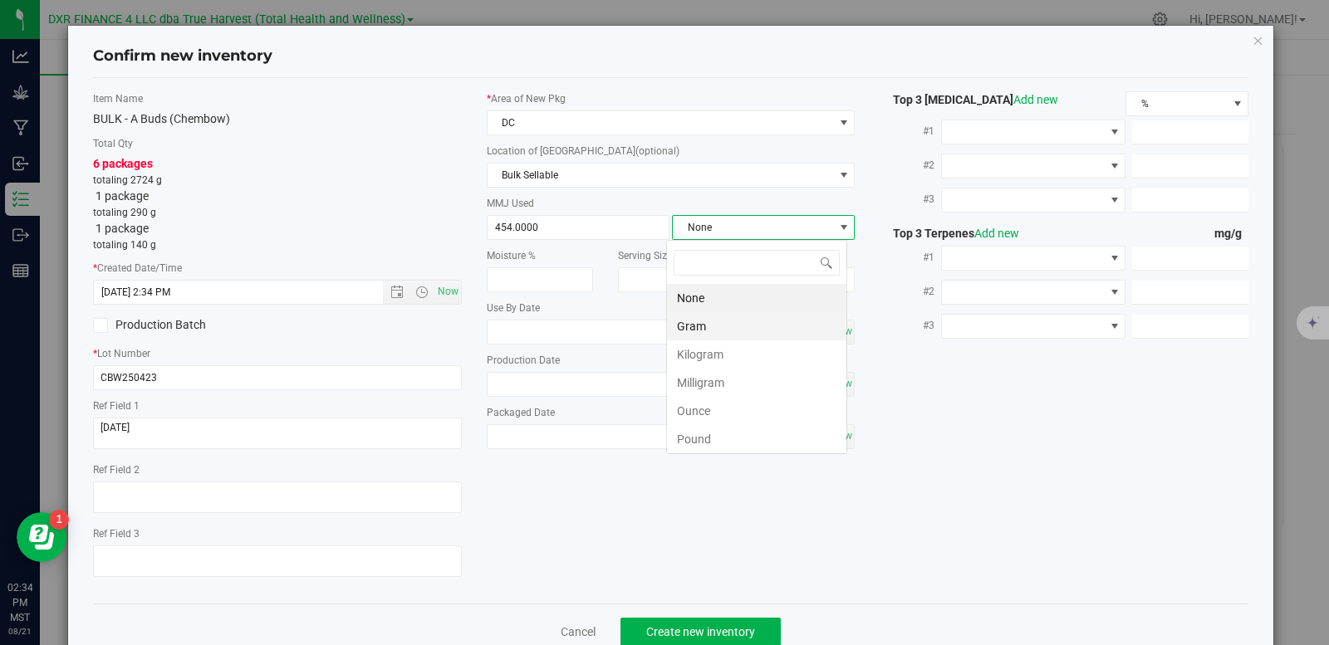
scroll to position [25, 181]
click at [732, 331] on li "Gram" at bounding box center [756, 326] width 179 height 28
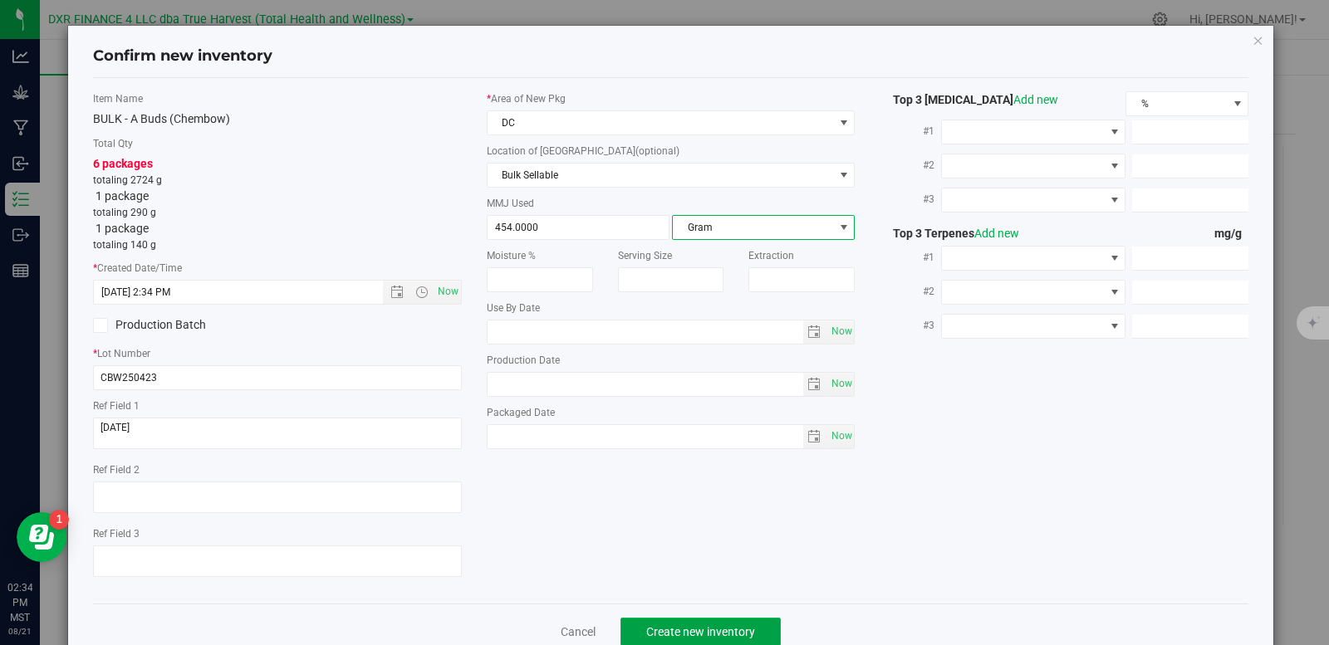
click at [689, 622] on button "Create new inventory" at bounding box center [701, 632] width 160 height 28
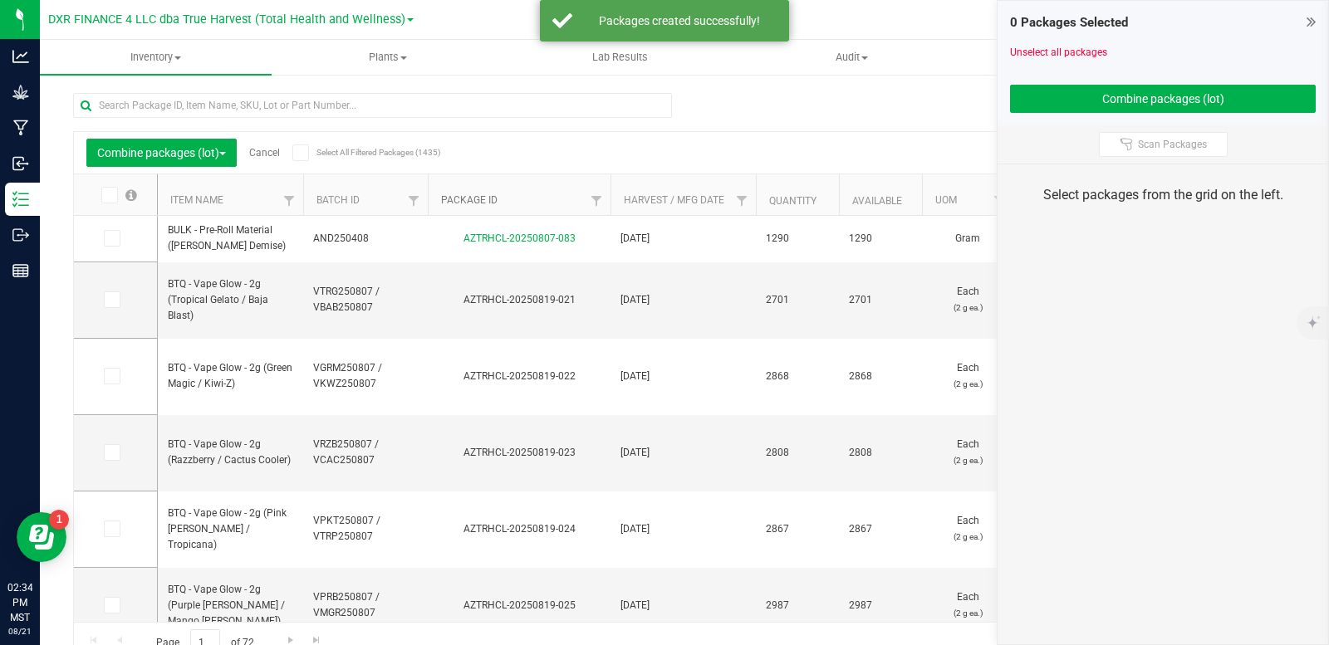
click at [471, 203] on link "Package ID" at bounding box center [469, 200] width 56 height 12
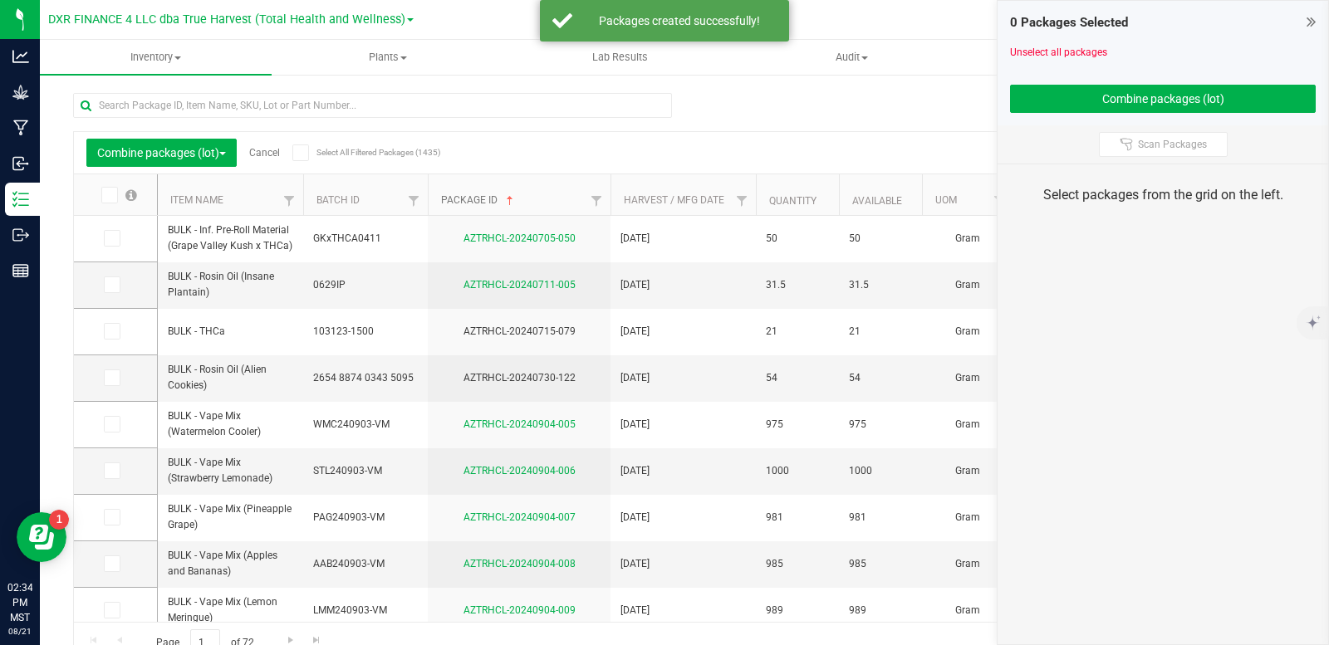
click at [471, 201] on link "Package ID" at bounding box center [479, 200] width 76 height 12
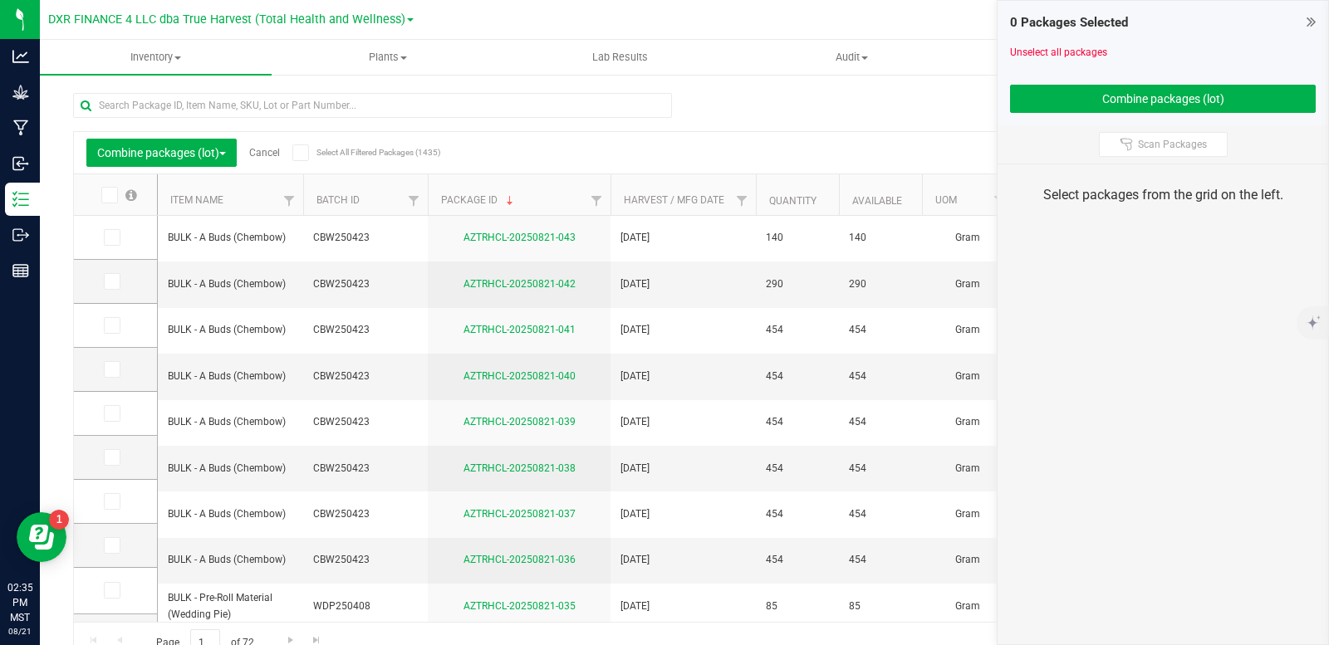
click at [269, 152] on link "Cancel" at bounding box center [264, 153] width 31 height 12
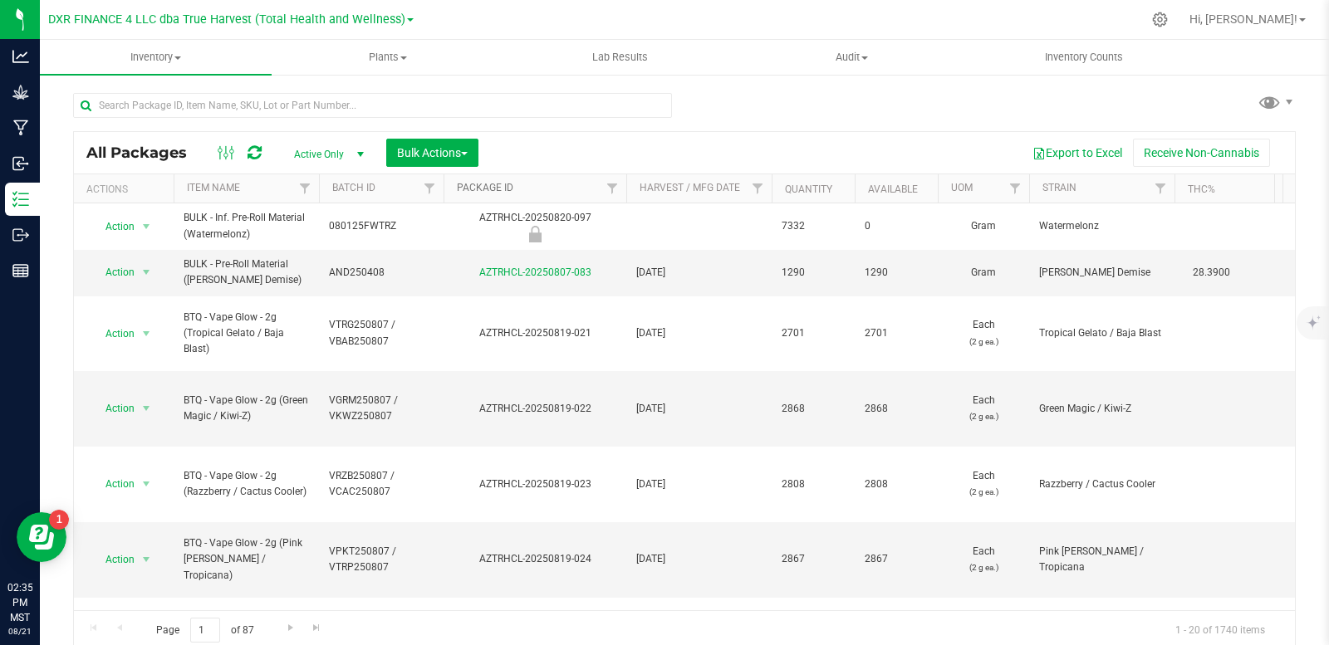
click at [483, 193] on link "Package ID" at bounding box center [485, 188] width 56 height 12
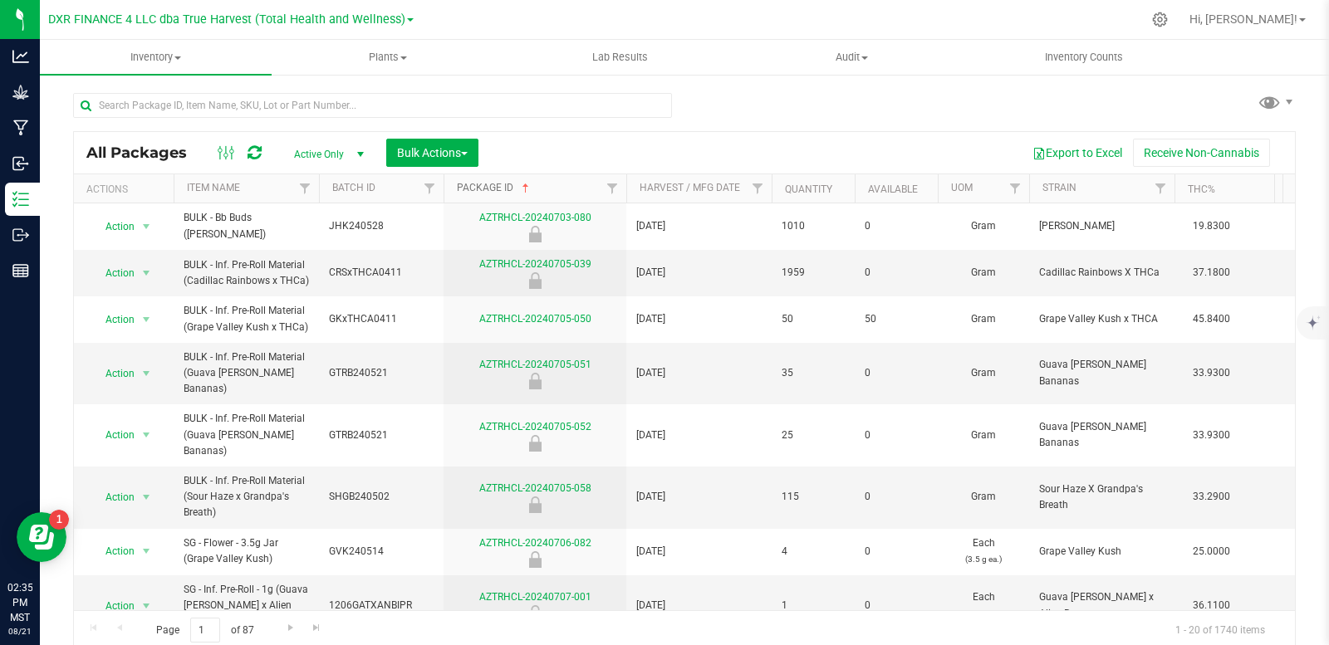
click at [483, 193] on link "Package ID" at bounding box center [495, 188] width 76 height 12
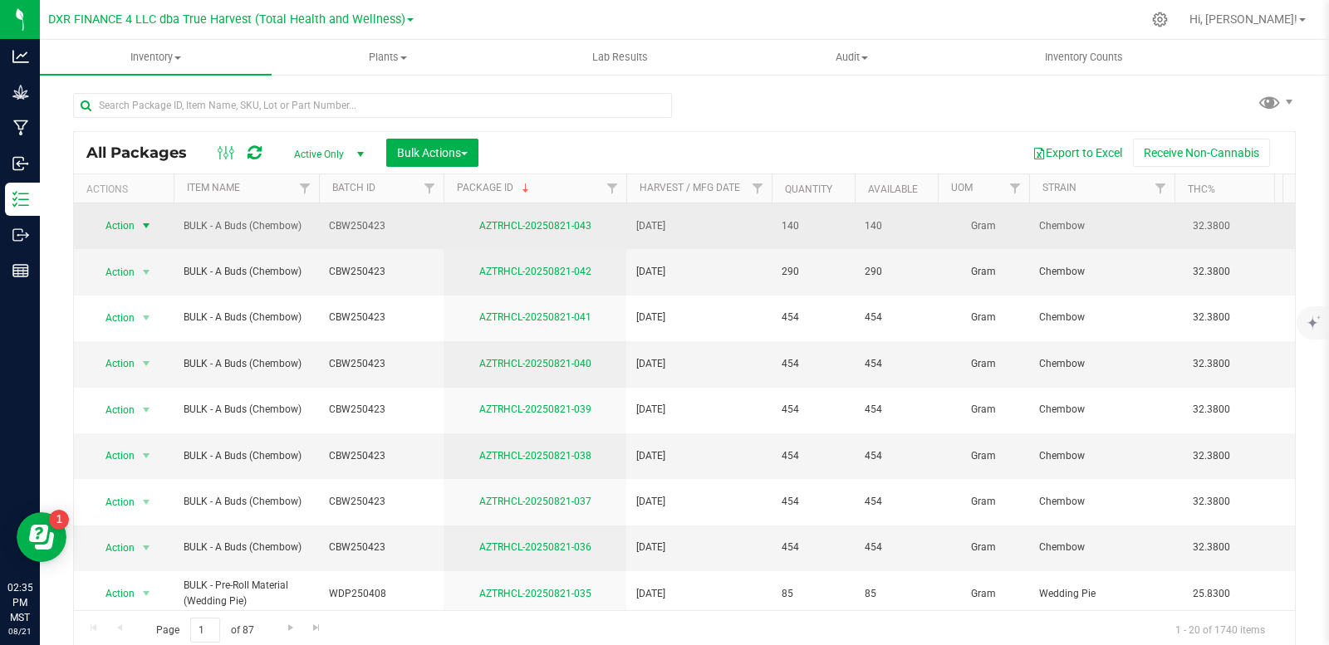
click at [145, 223] on span "select" at bounding box center [146, 225] width 13 height 13
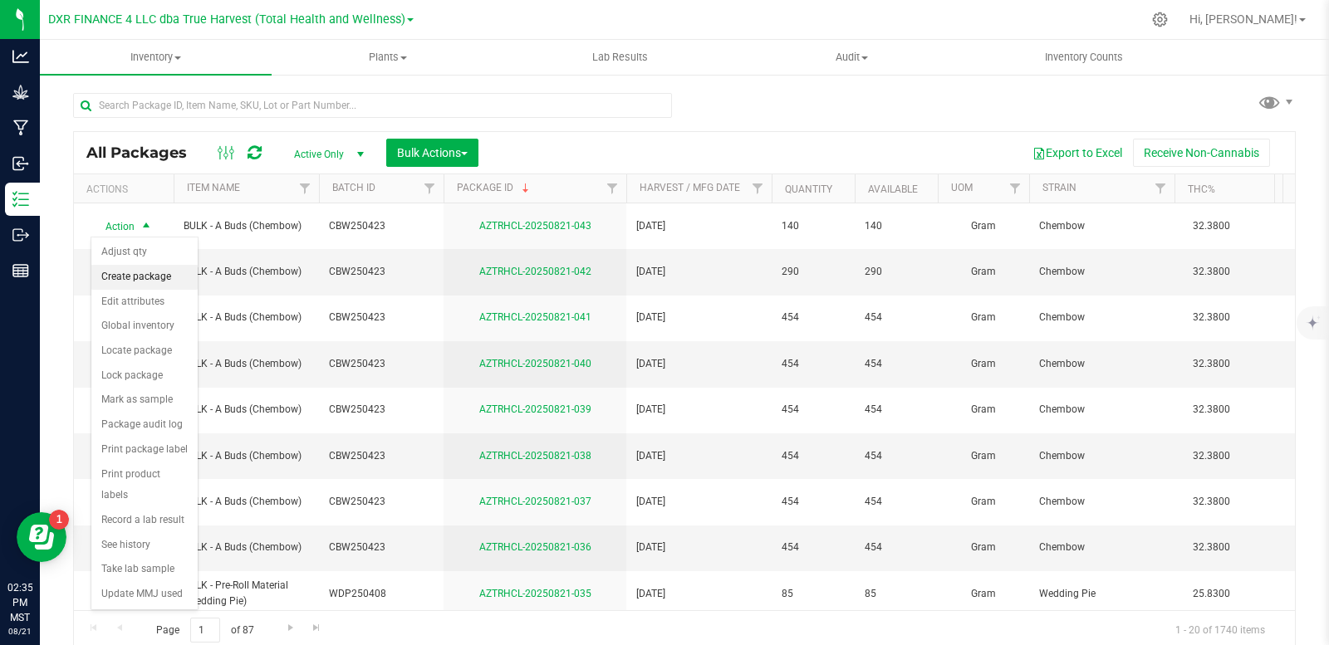
click at [152, 277] on li "Create package" at bounding box center [144, 277] width 106 height 25
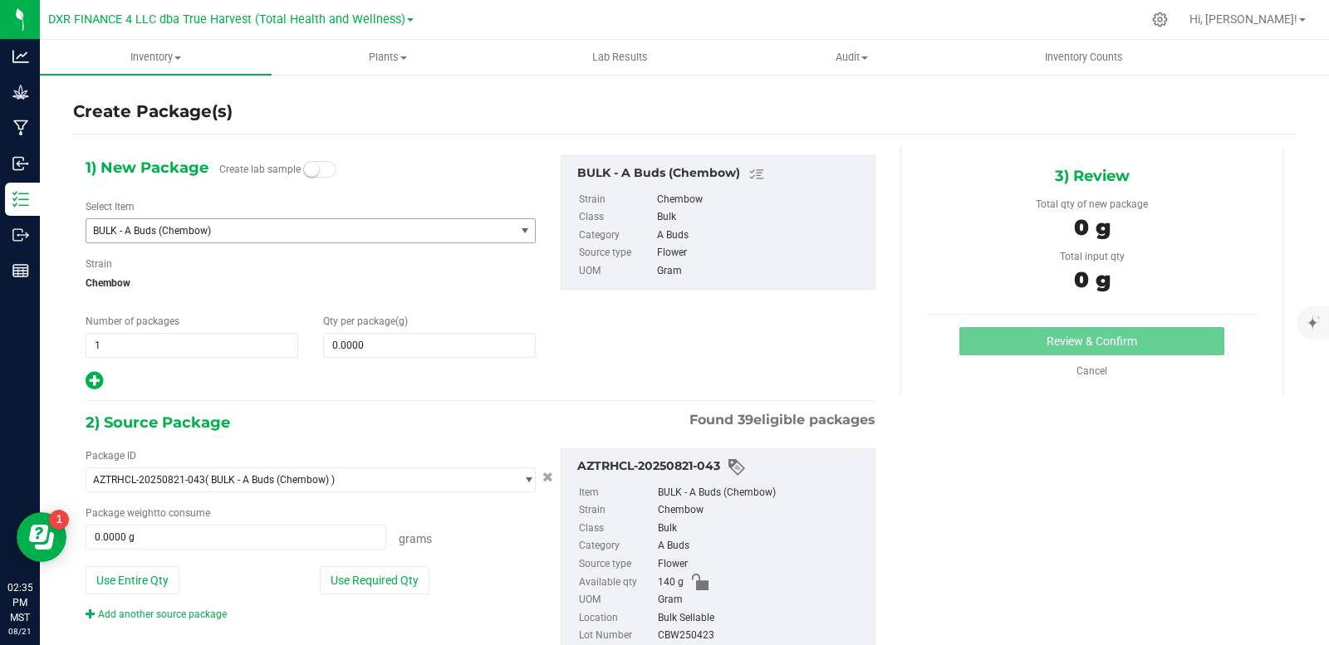
click at [304, 237] on span "BULK - A Buds (Chembow)" at bounding box center [300, 230] width 428 height 23
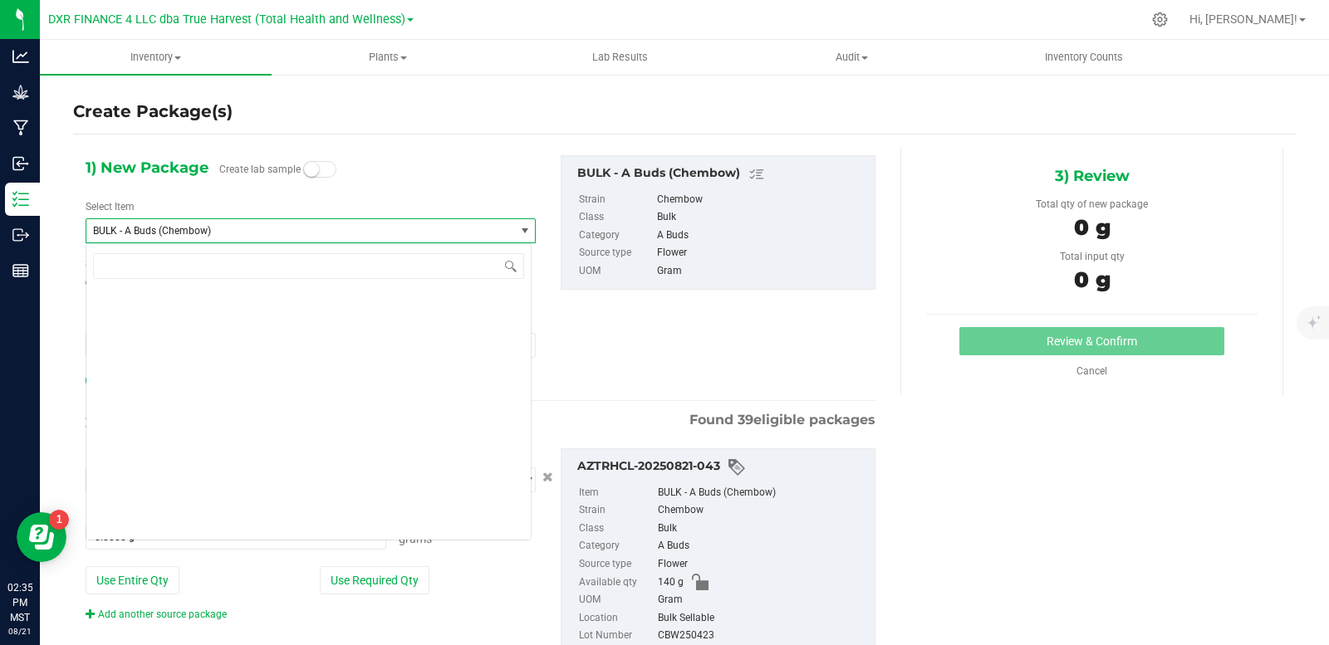
scroll to position [1605, 0]
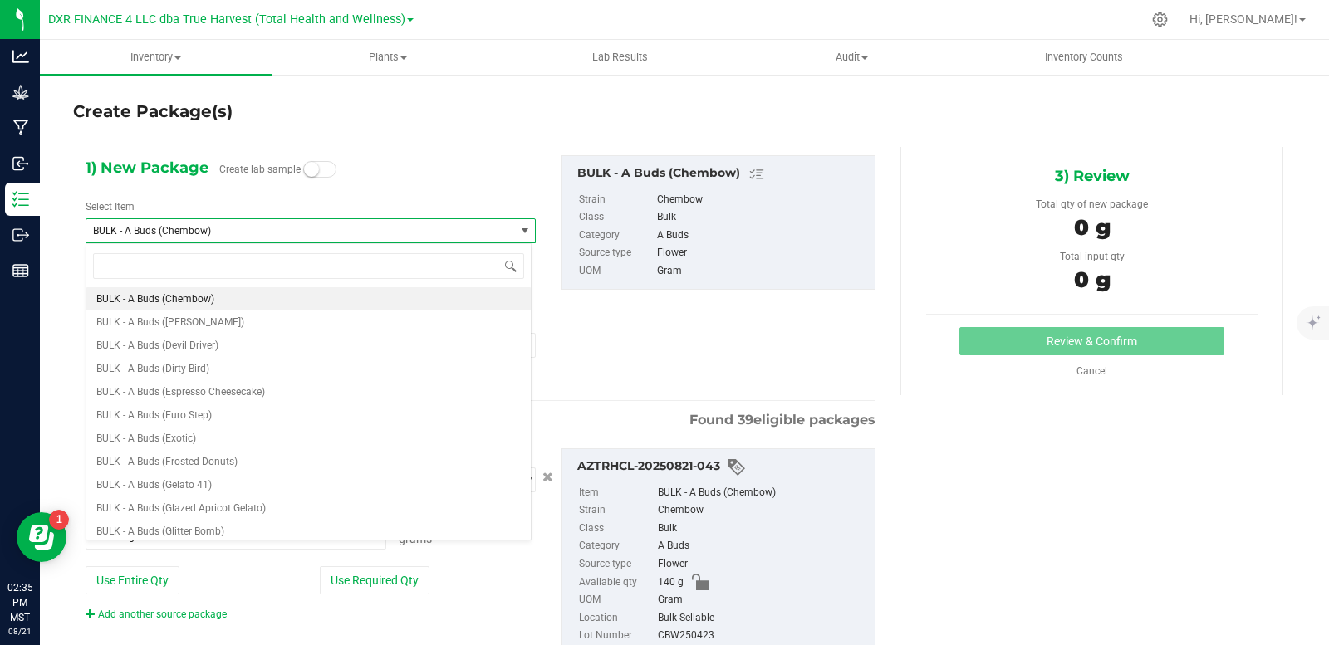
click at [304, 237] on span "BULK - A Buds (Chembow)" at bounding box center [300, 230] width 428 height 23
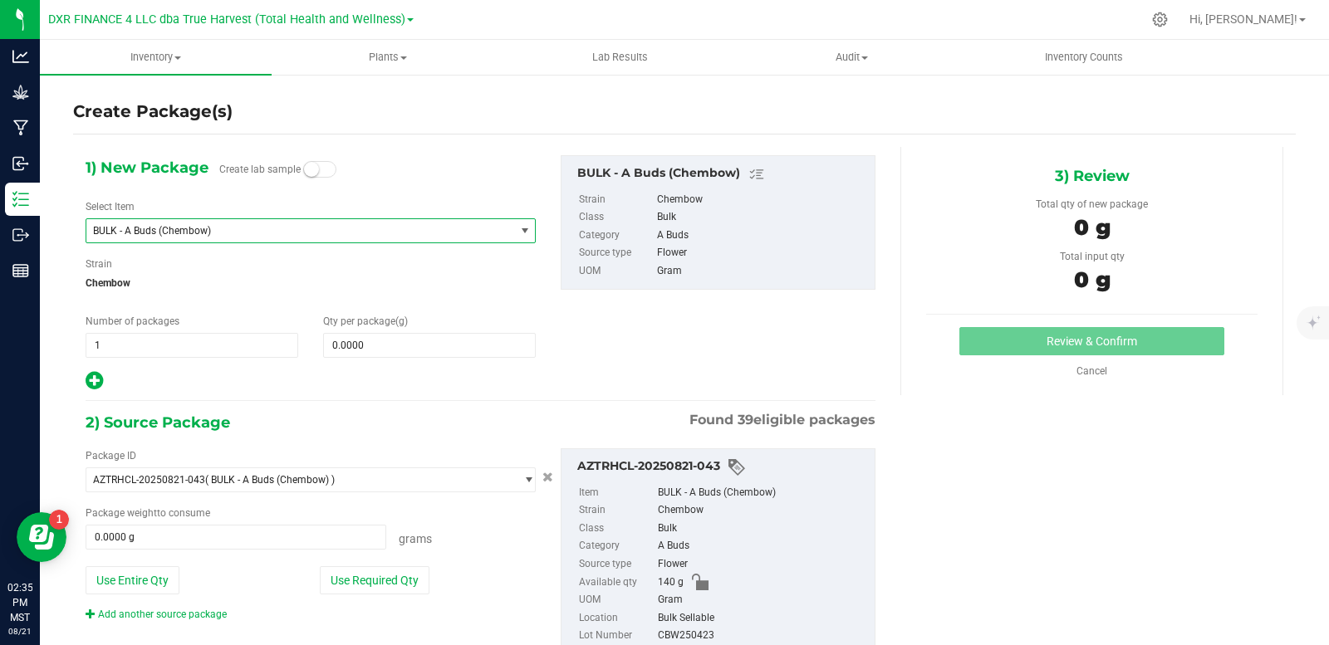
click at [291, 228] on span "BULK - A Buds (Chembow)" at bounding box center [292, 231] width 398 height 12
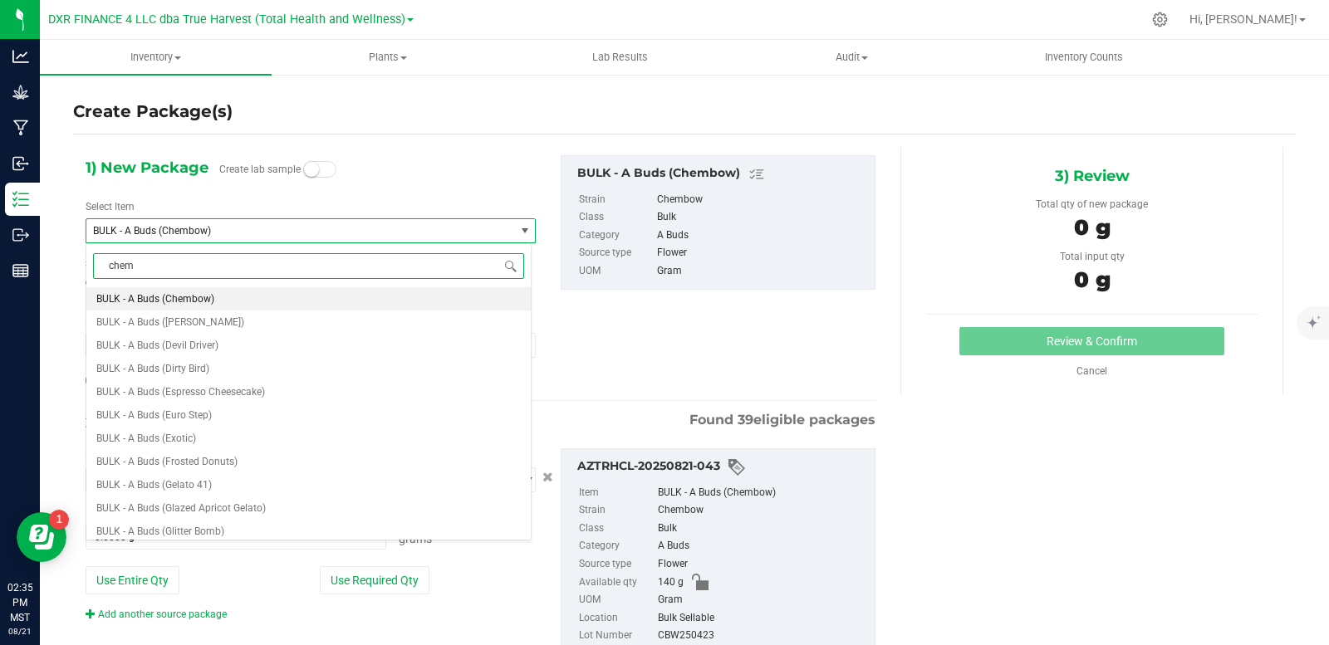
scroll to position [0, 0]
type input "chembow"
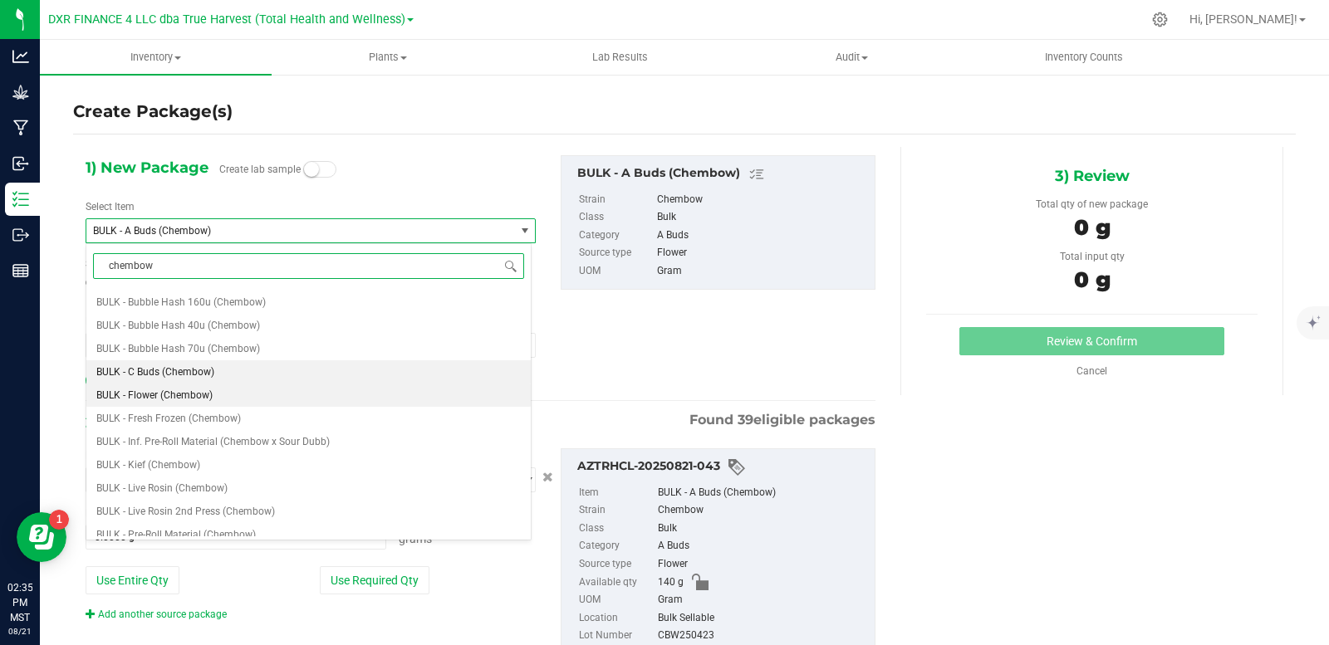
scroll to position [166, 0]
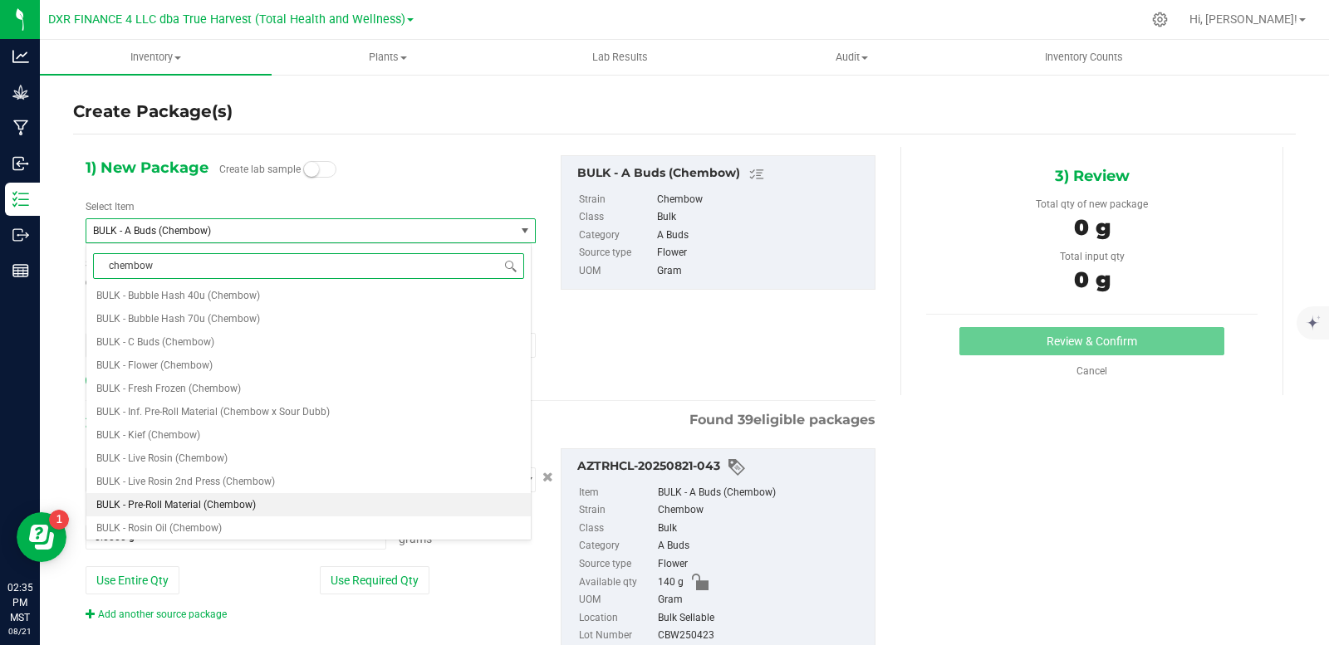
click at [221, 508] on span "BULK - Pre-Roll Material (Chembow)" at bounding box center [175, 505] width 159 height 12
type input "0.0000"
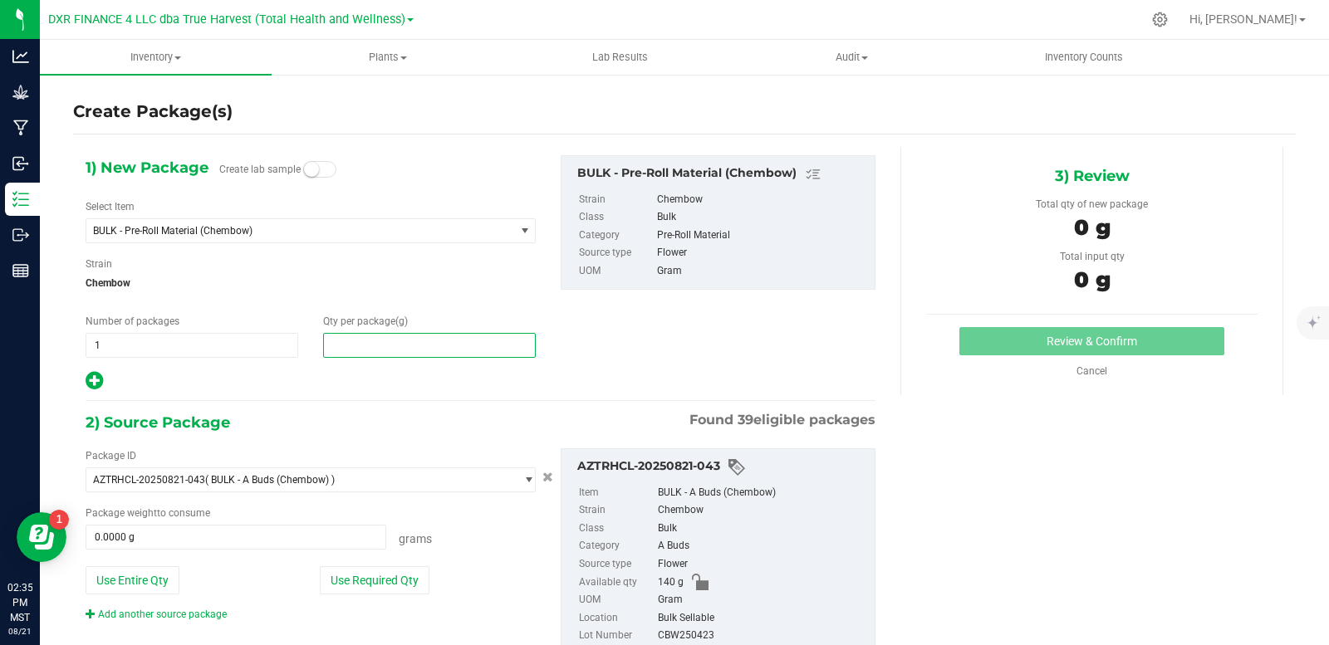
click at [397, 342] on span at bounding box center [429, 345] width 213 height 25
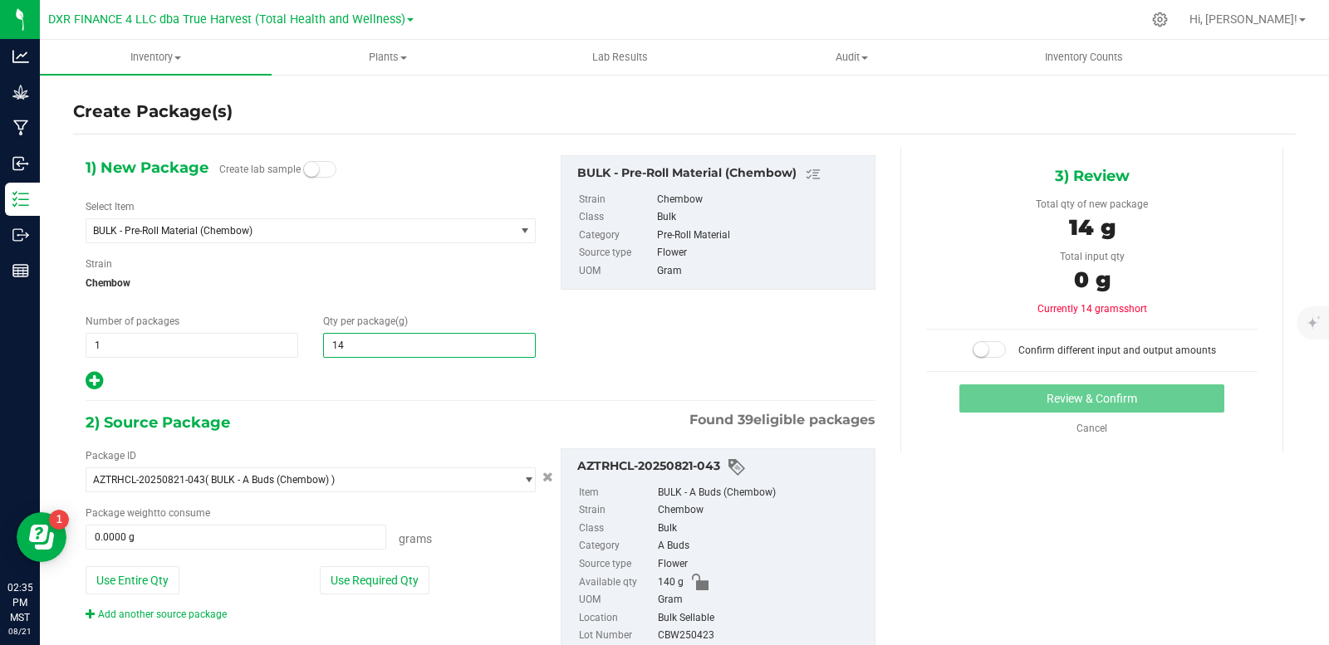
type input "140"
type input "140.0000"
click at [626, 341] on div "1) New Package Create lab sample Select Item BULK - Pre-Roll Material (Chembow)…" at bounding box center [480, 273] width 815 height 237
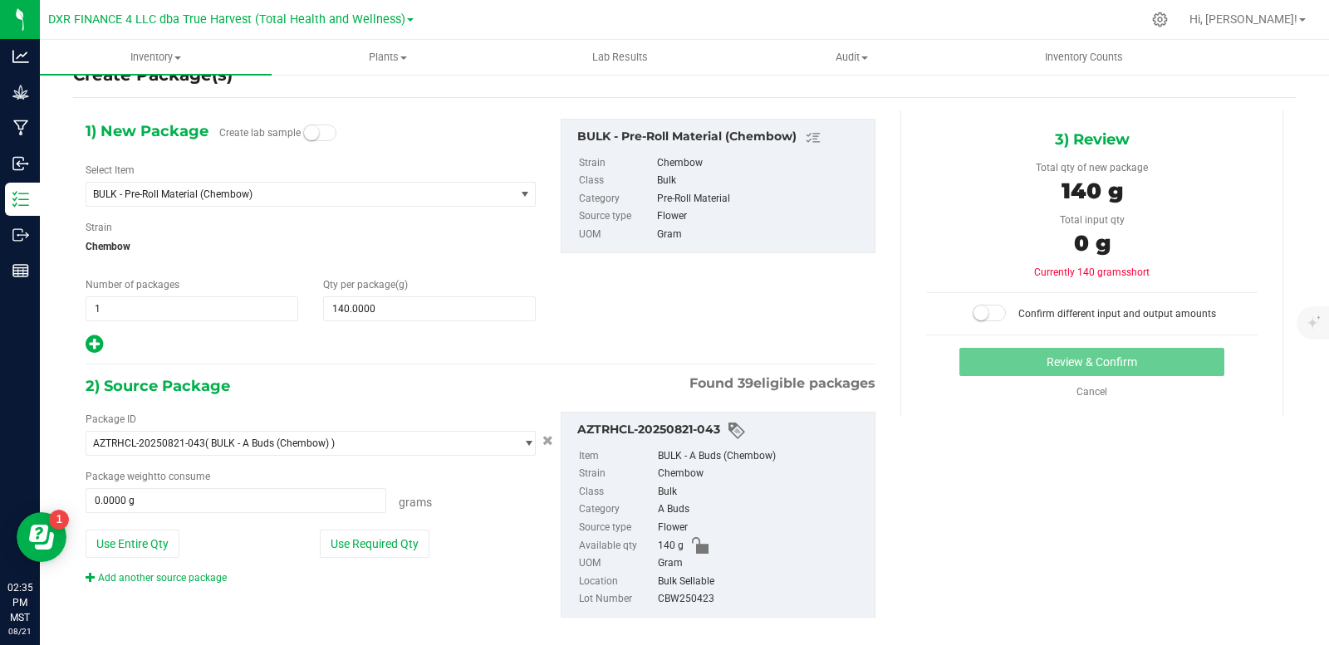
scroll to position [56, 0]
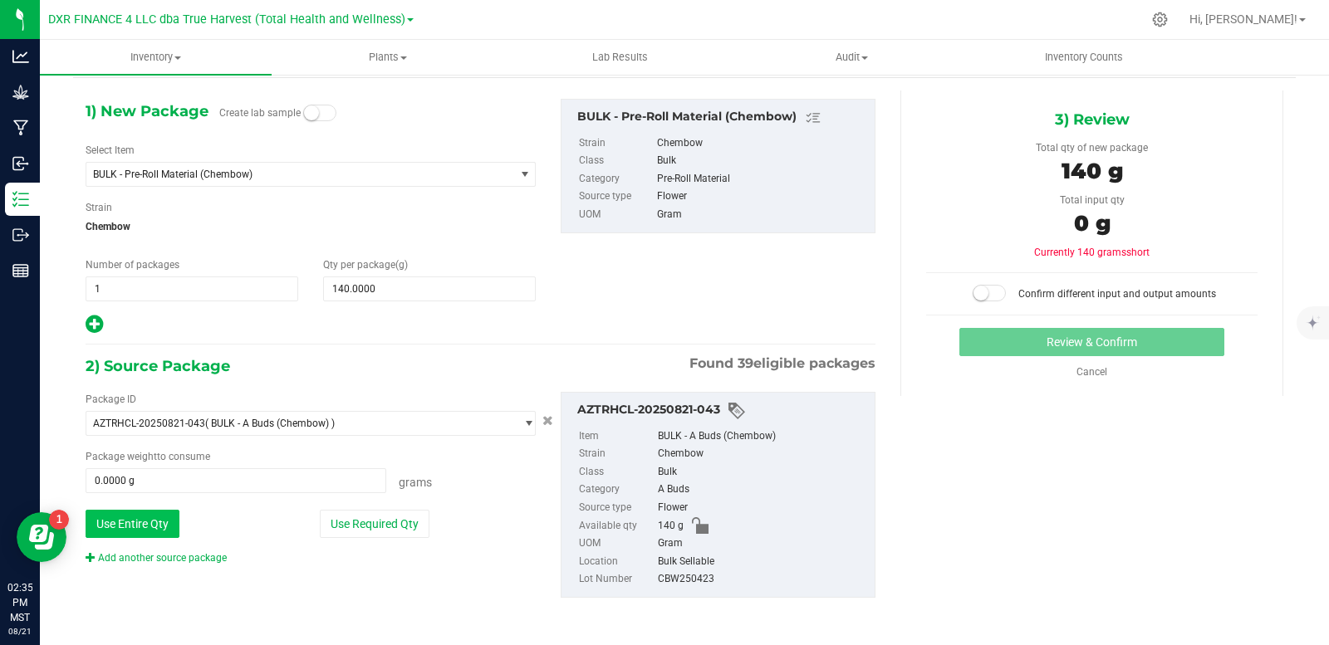
click at [144, 523] on button "Use Entire Qty" at bounding box center [133, 524] width 94 height 28
type input "140.0000 g"
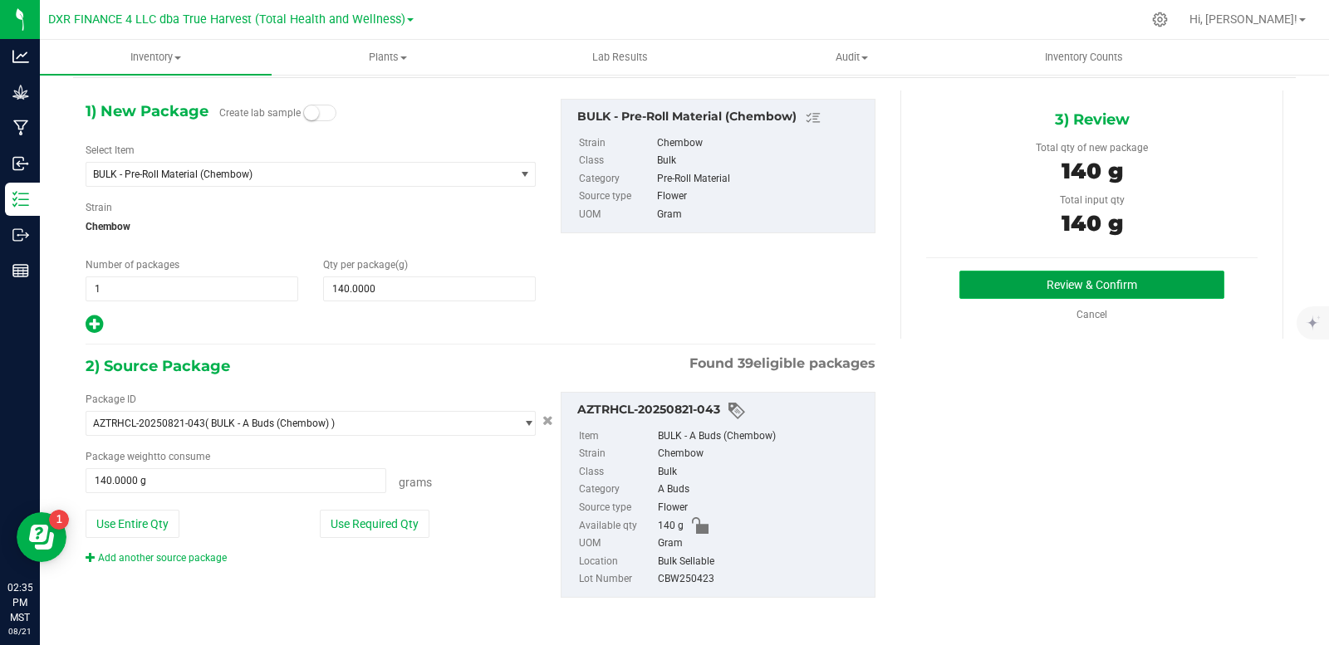
click at [1092, 282] on button "Review & Confirm" at bounding box center [1091, 285] width 265 height 28
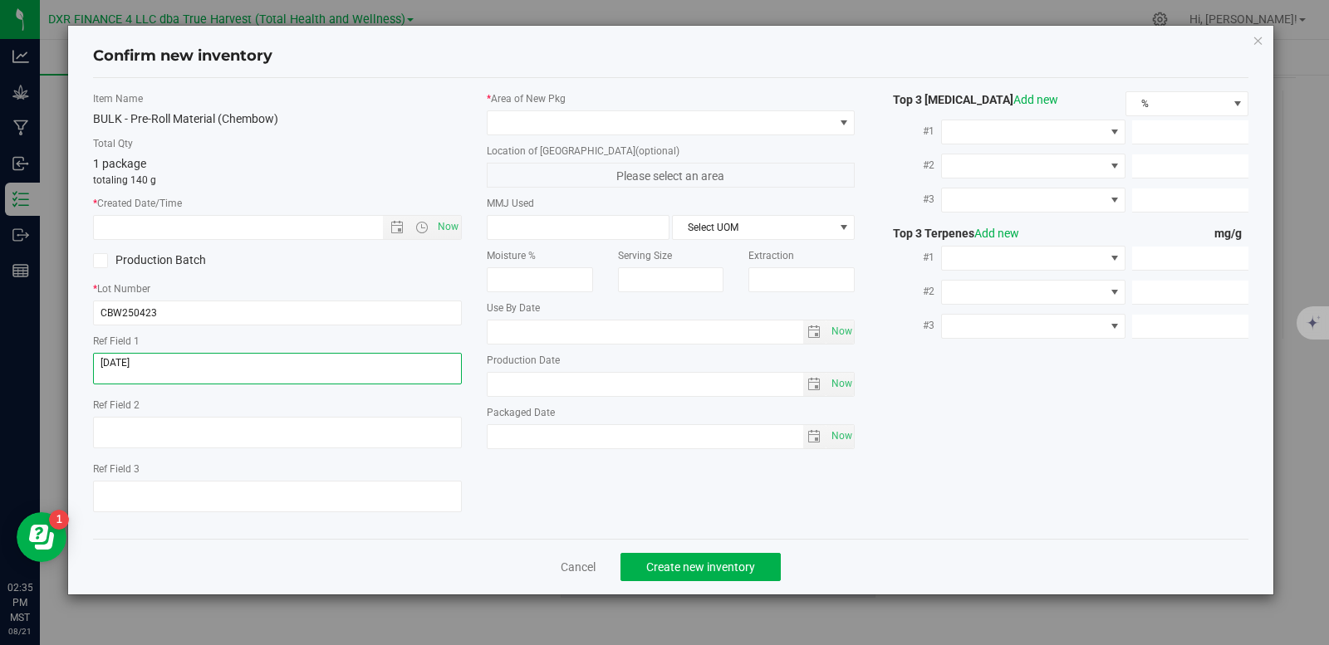
click at [195, 371] on textarea at bounding box center [277, 369] width 369 height 32
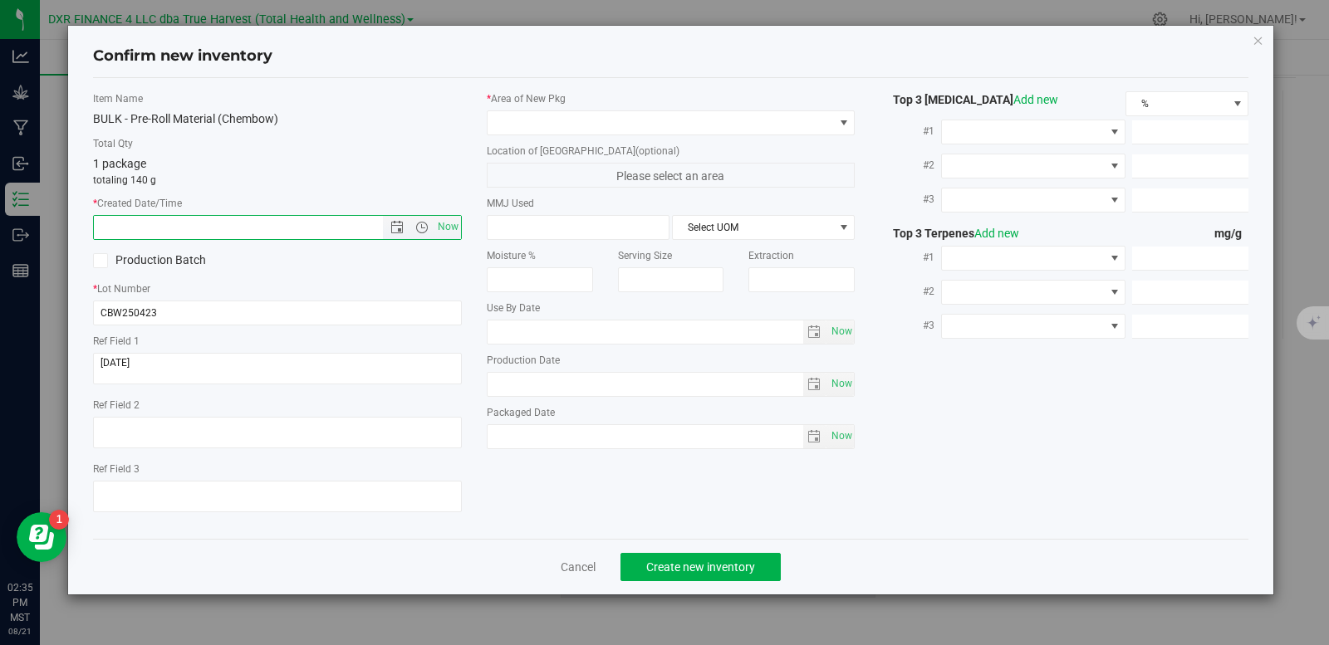
click at [188, 222] on input "text" at bounding box center [252, 227] width 317 height 23
paste input "[DATE]"
type input "4/23/2025 2:36 PM"
click at [547, 122] on span at bounding box center [661, 122] width 346 height 23
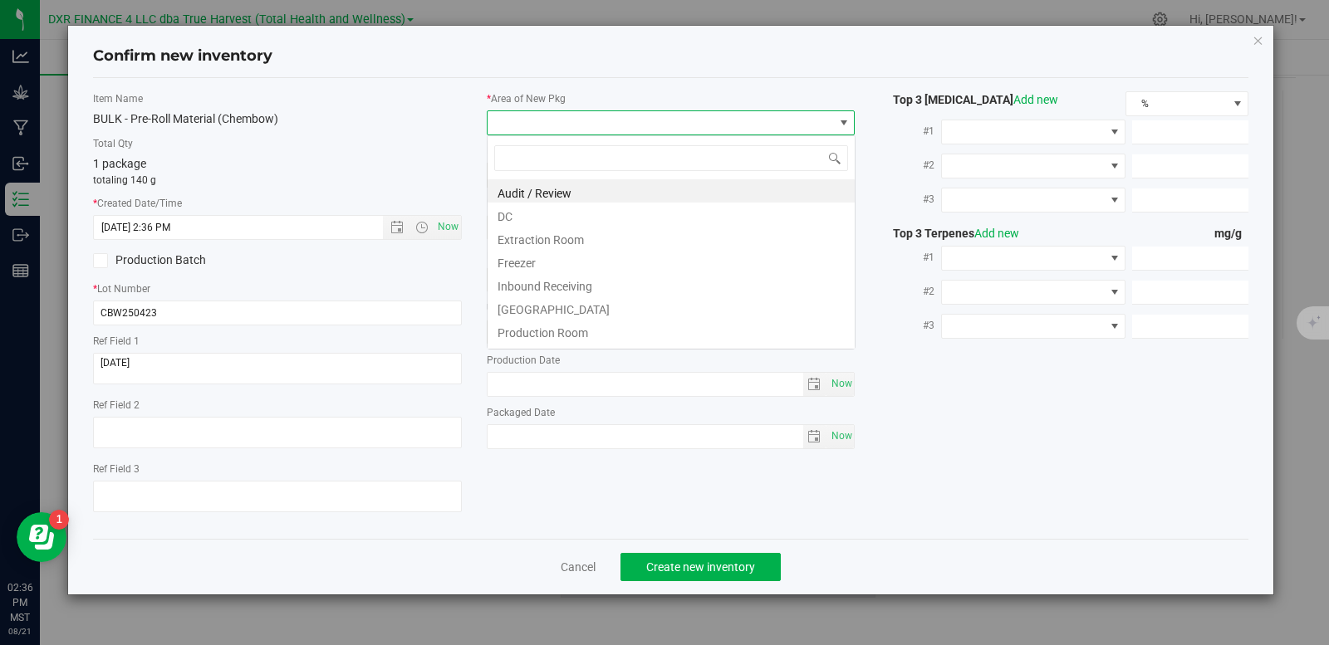
scroll to position [25, 369]
click at [558, 215] on li "DC" at bounding box center [671, 214] width 367 height 23
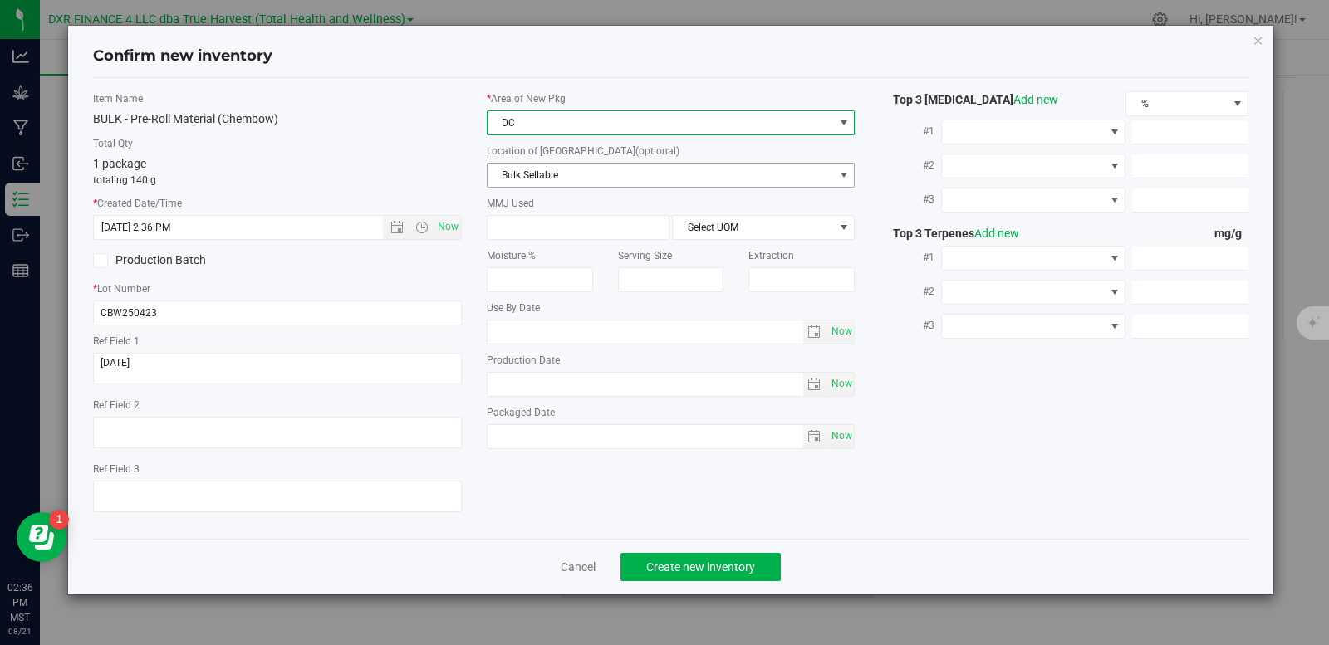
click at [562, 181] on span "Bulk Sellable" at bounding box center [661, 175] width 346 height 23
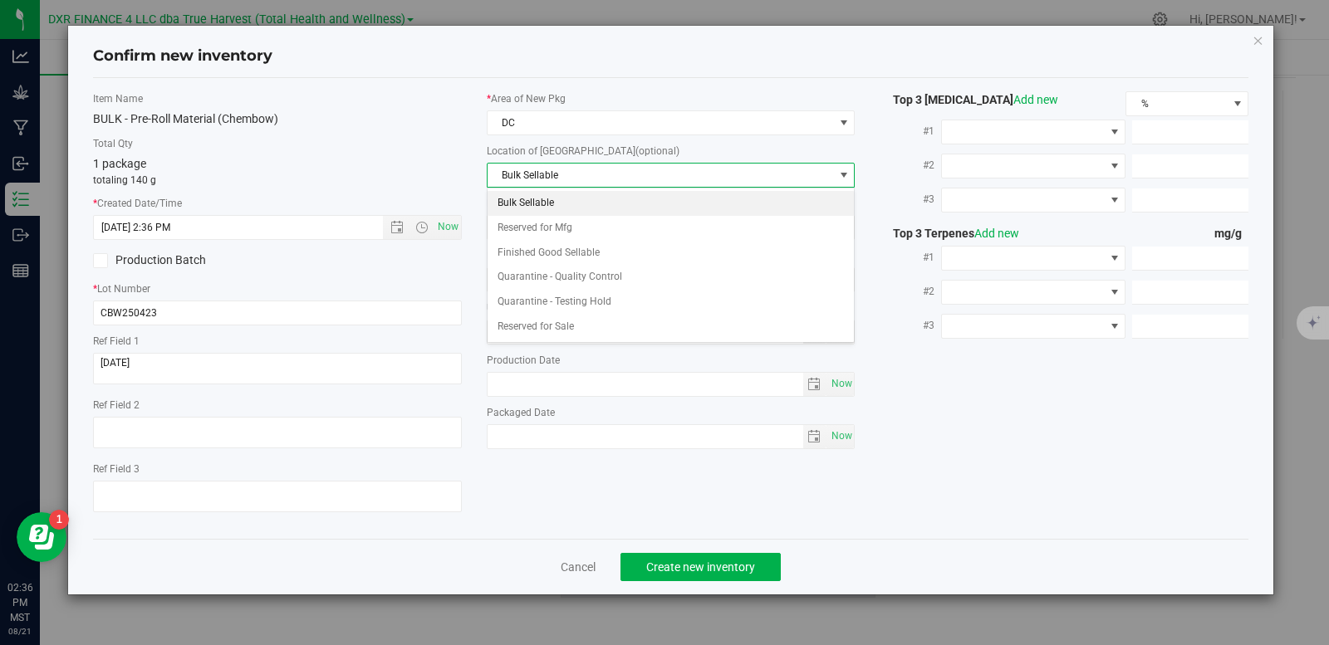
click at [563, 202] on li "Bulk Sellable" at bounding box center [671, 203] width 367 height 25
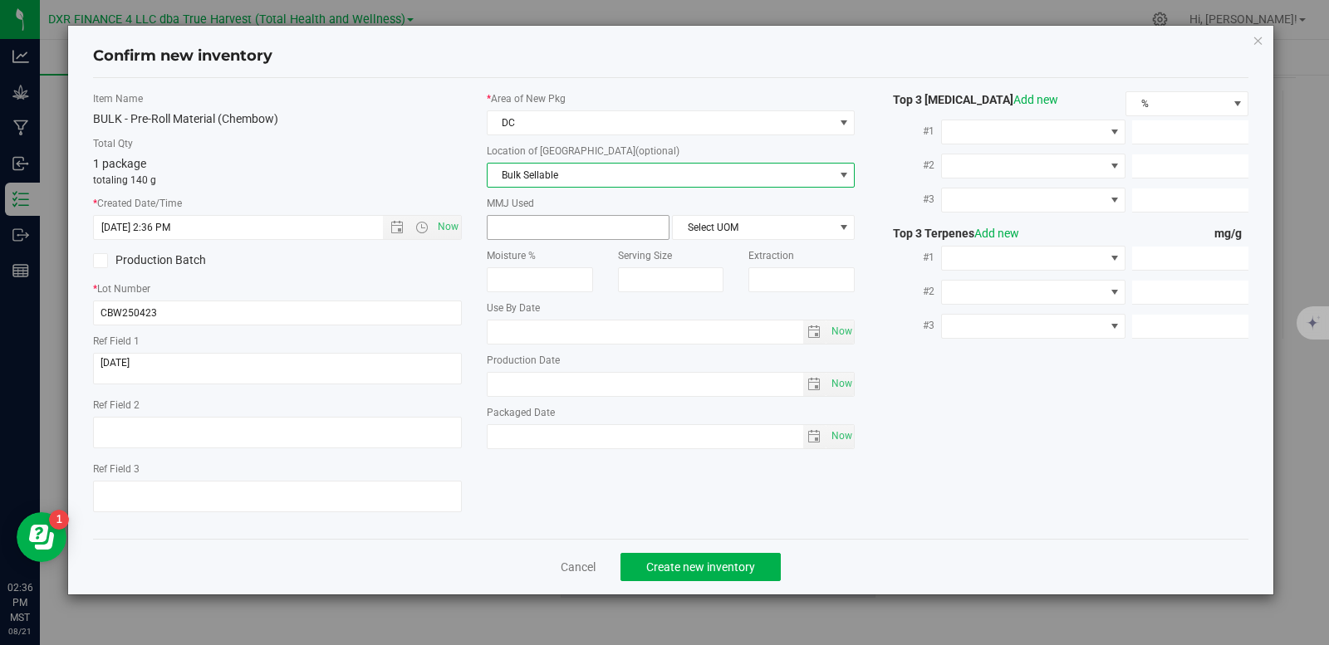
click at [547, 233] on span at bounding box center [578, 227] width 183 height 25
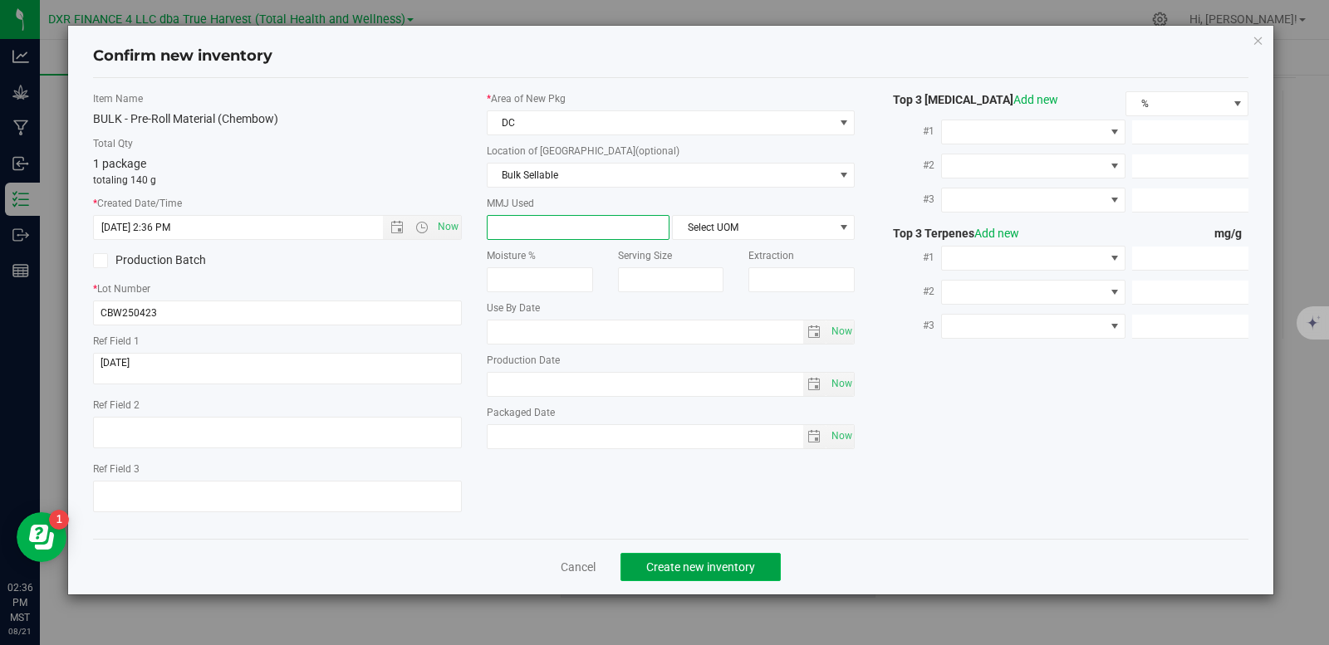
click at [705, 561] on span "Create new inventory" at bounding box center [700, 567] width 109 height 13
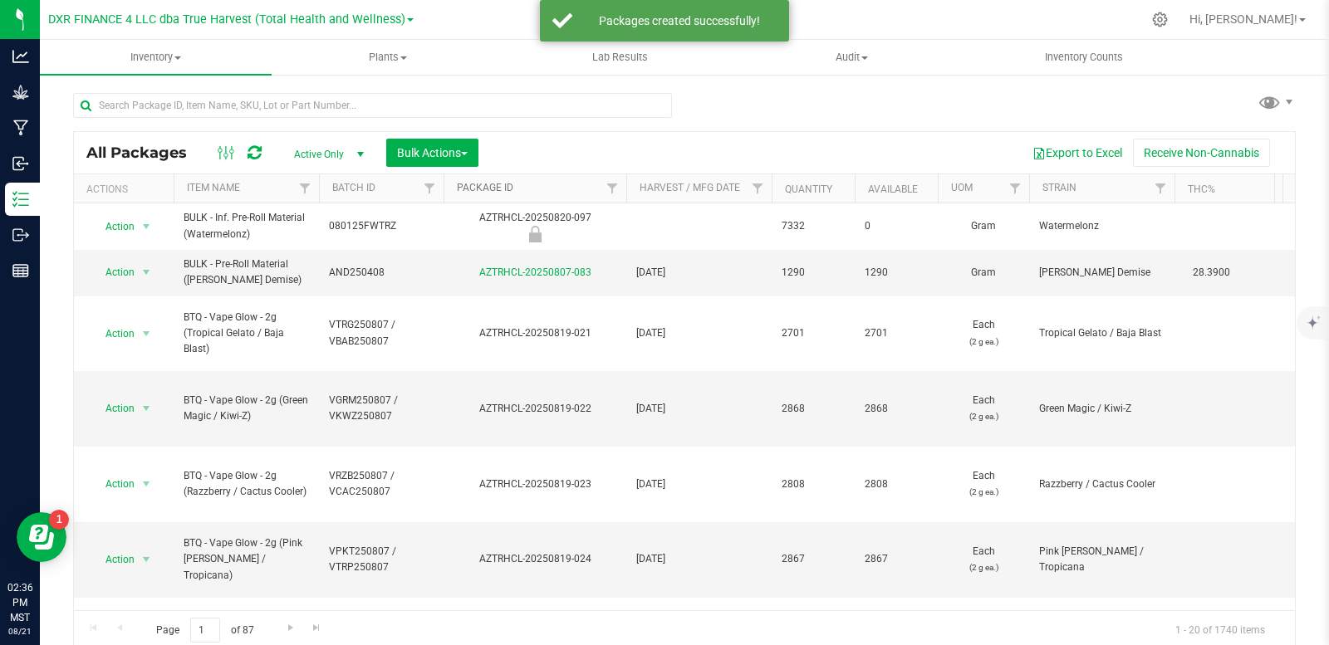
click at [478, 184] on link "Package ID" at bounding box center [485, 188] width 56 height 12
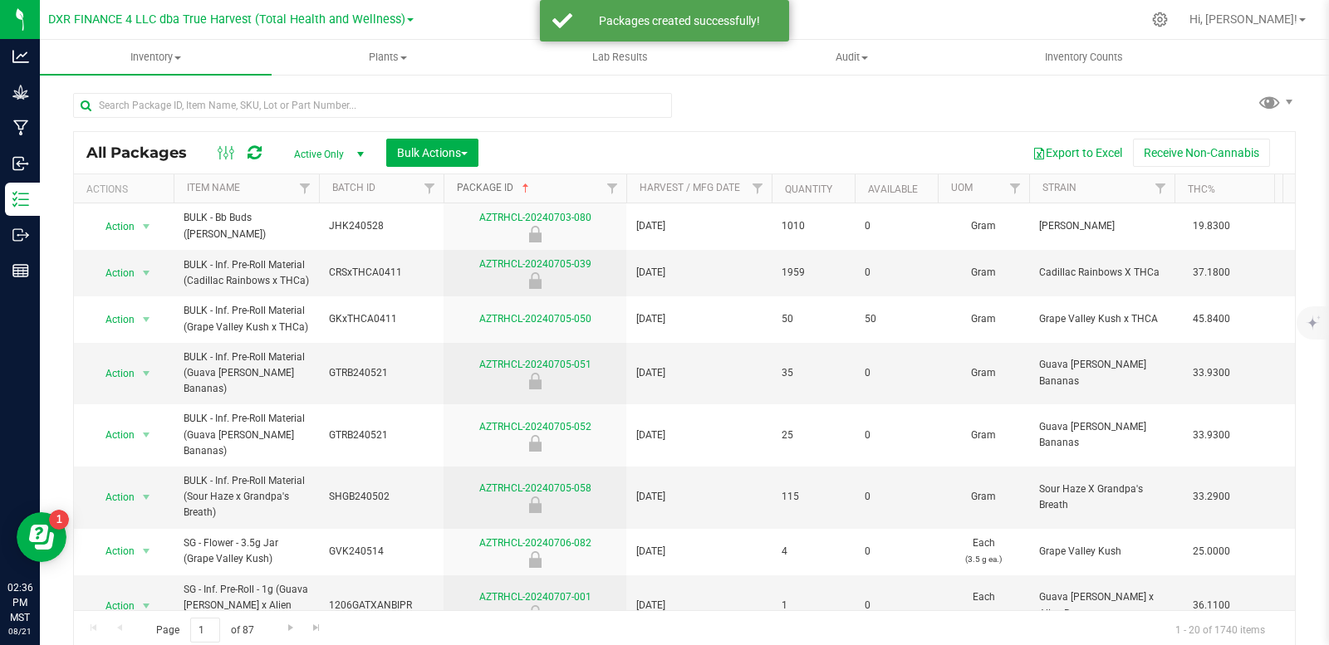
click at [485, 187] on link "Package ID" at bounding box center [495, 188] width 76 height 12
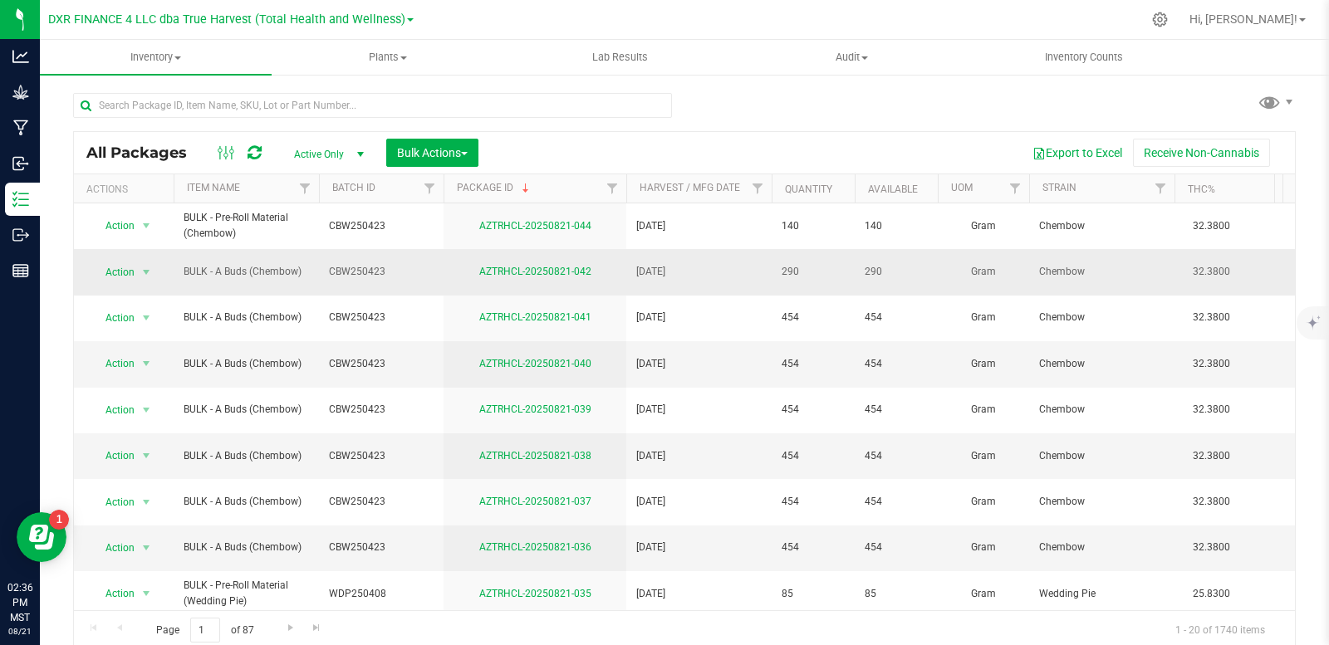
click at [157, 272] on div "Action Action Adjust qty Create package Edit attributes Global inventory Locate…" at bounding box center [124, 272] width 80 height 23
click at [150, 269] on span "select" at bounding box center [146, 272] width 13 height 13
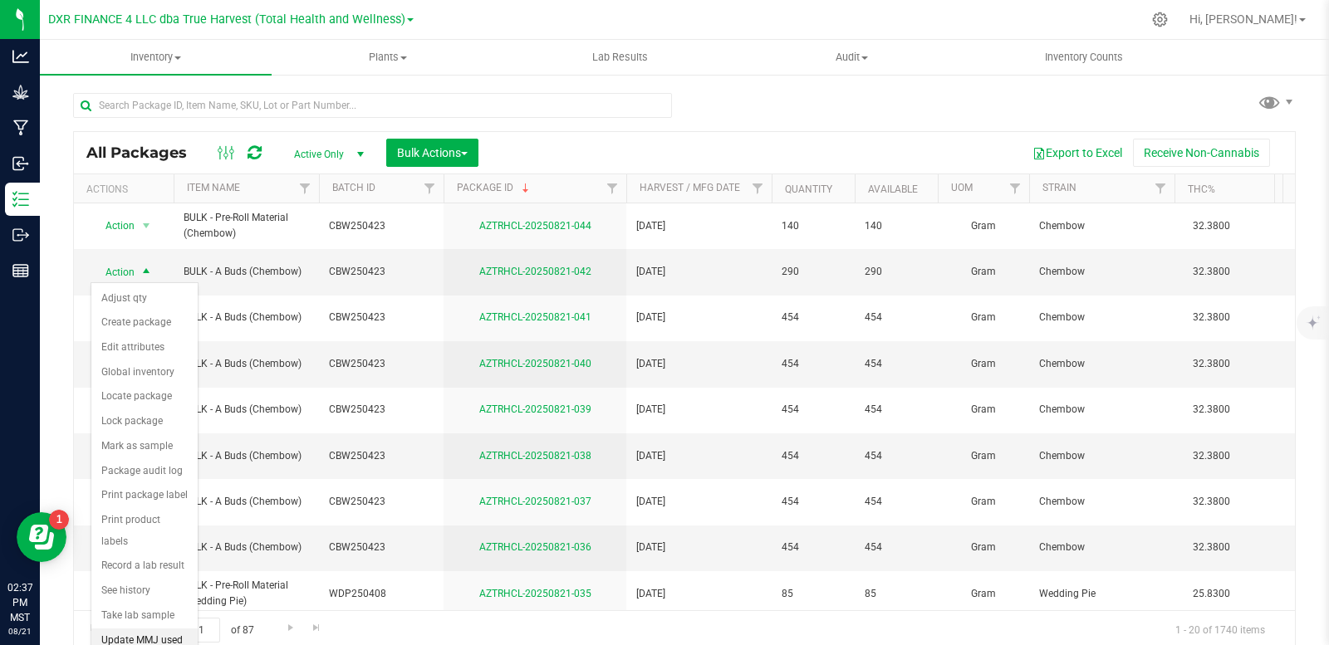
click at [130, 629] on li "Update MMJ used" at bounding box center [144, 641] width 106 height 25
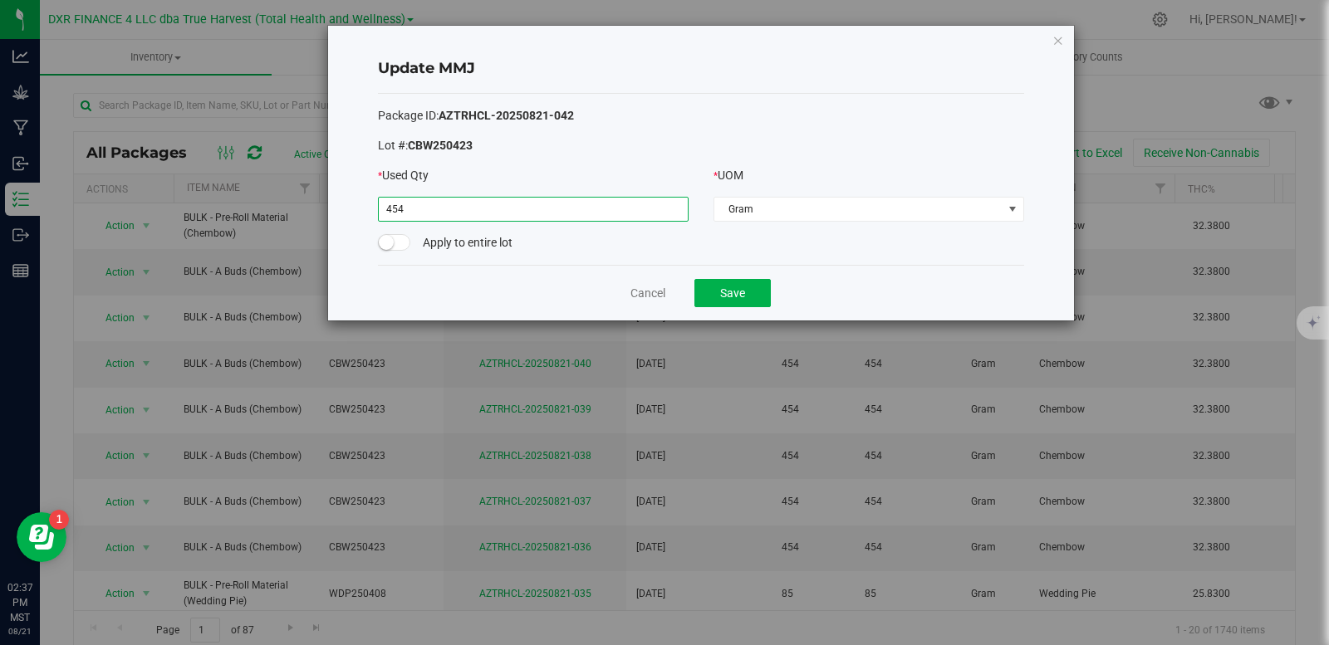
click at [479, 209] on input "454" at bounding box center [533, 209] width 309 height 23
type input "290.0000"
click at [727, 300] on button "Save" at bounding box center [732, 293] width 76 height 28
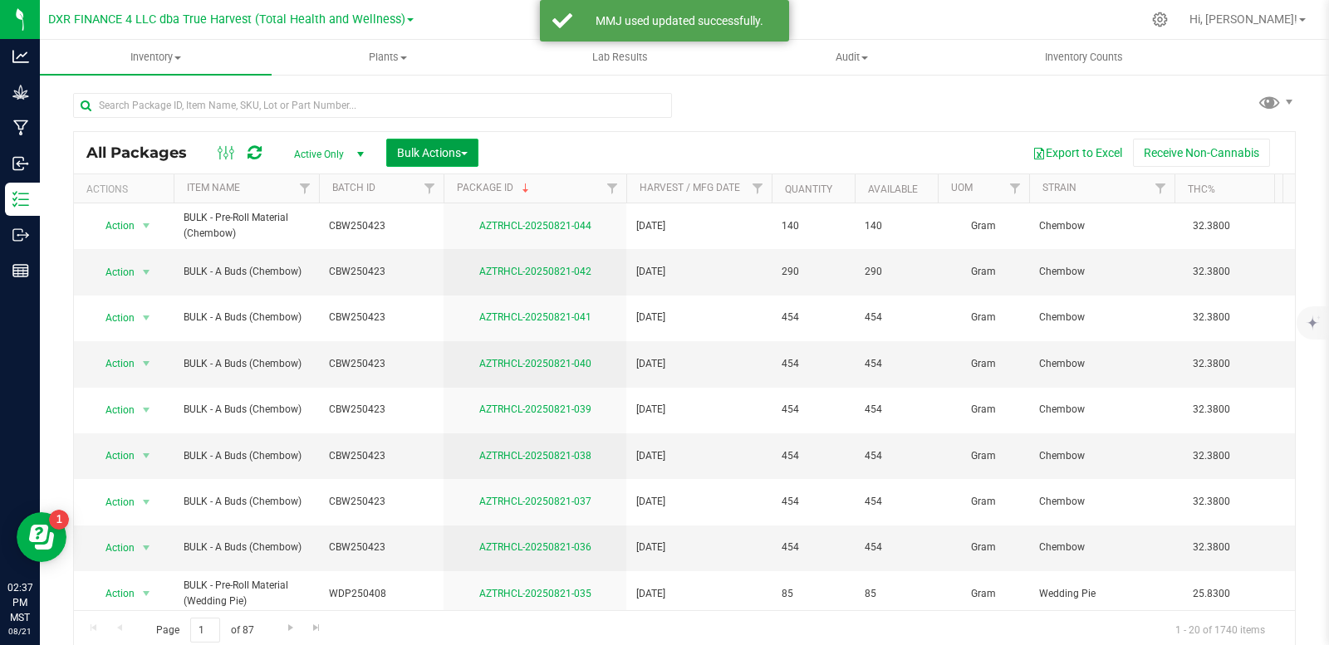
click at [429, 145] on button "Bulk Actions" at bounding box center [432, 153] width 92 height 28
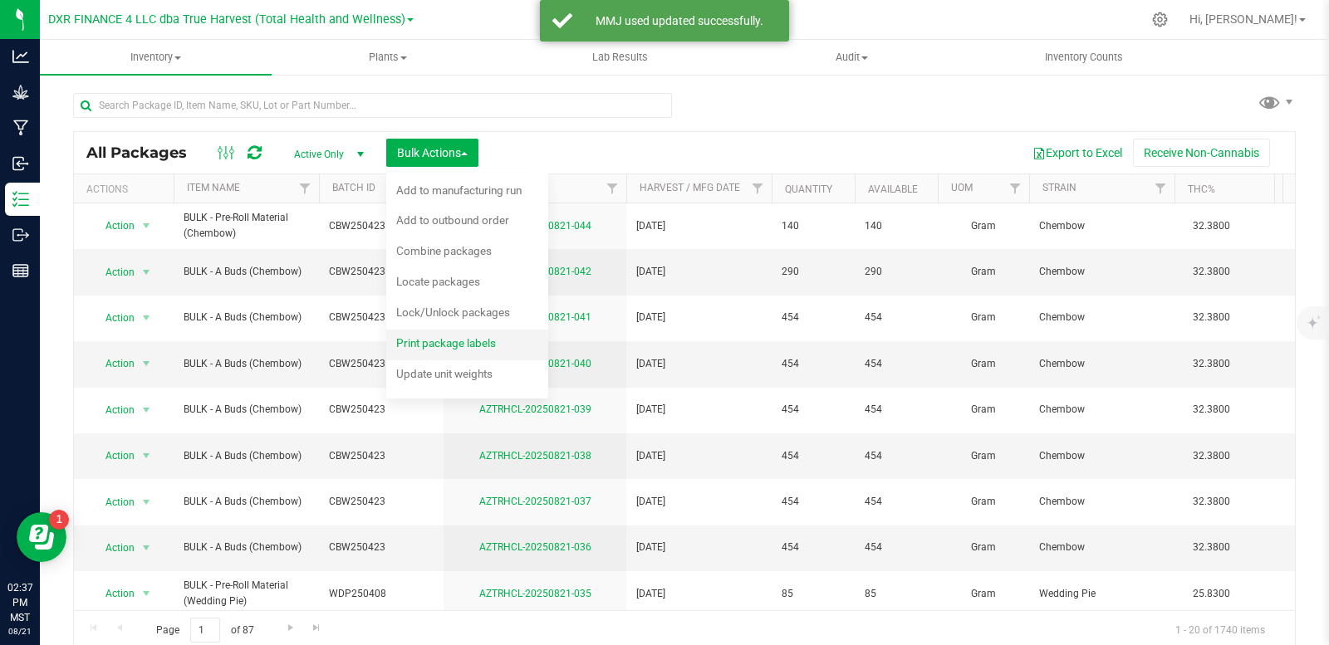
click at [450, 344] on span "Print package labels" at bounding box center [446, 342] width 100 height 13
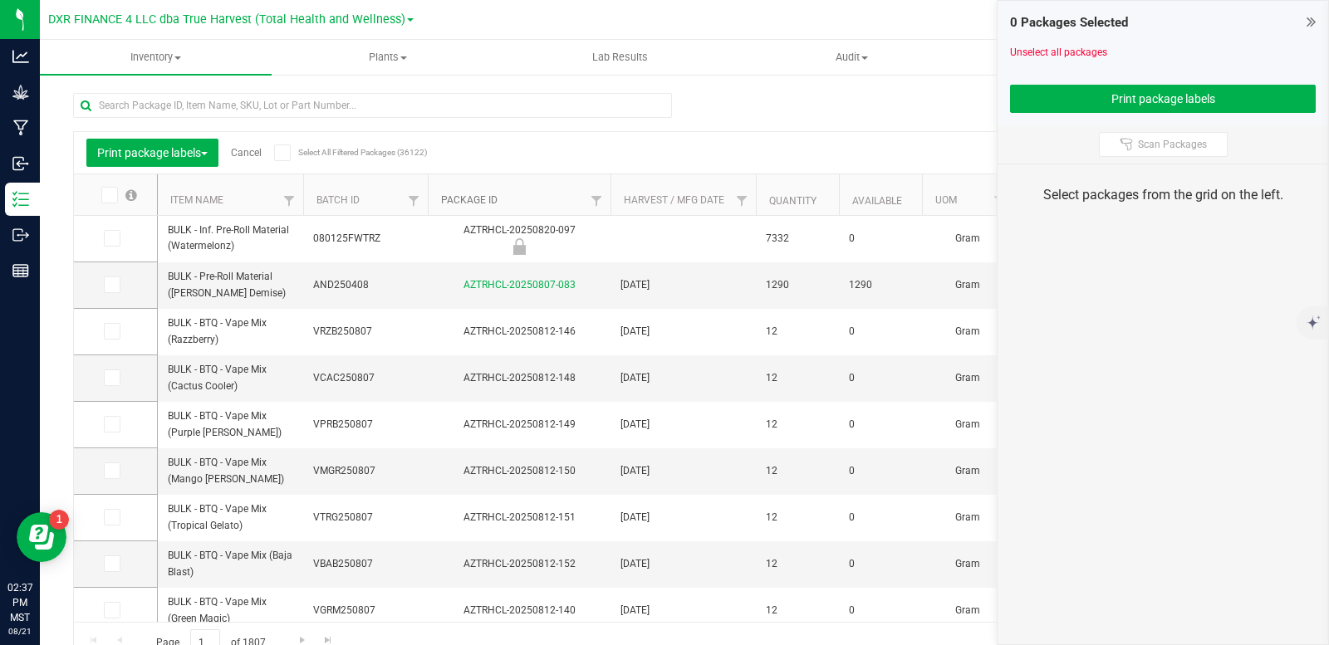
click at [468, 199] on link "Package ID" at bounding box center [469, 200] width 56 height 12
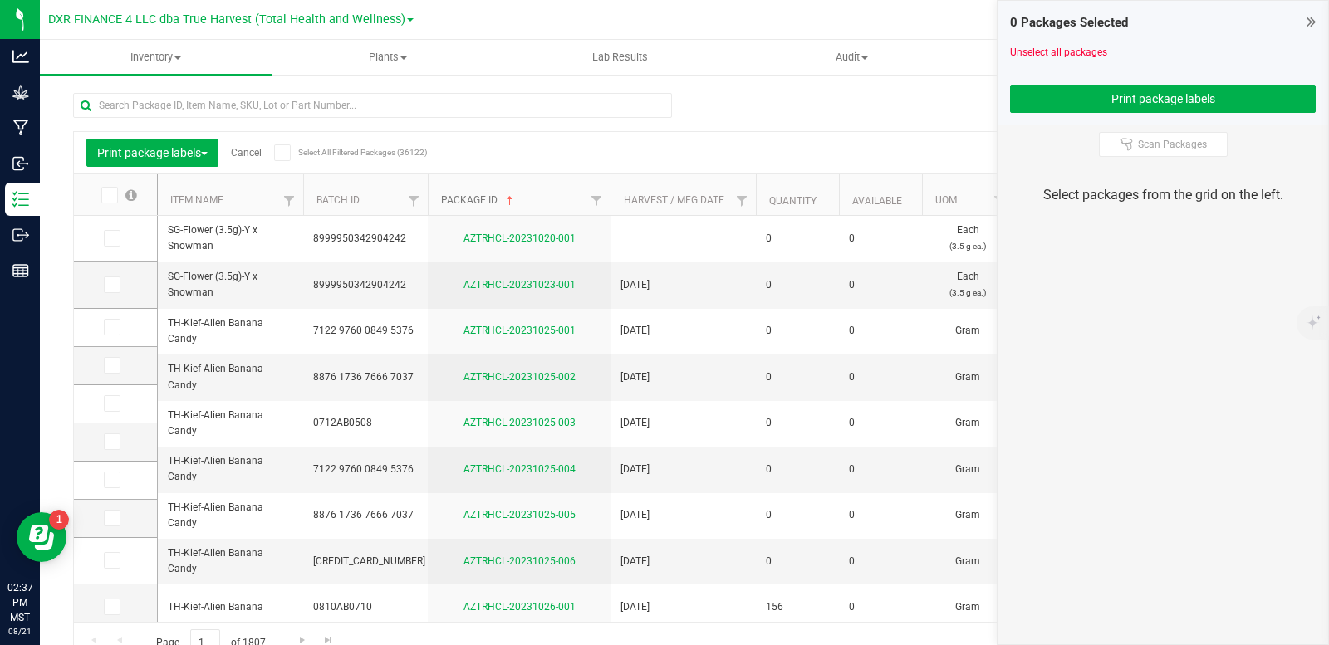
click at [468, 202] on link "Package ID" at bounding box center [479, 200] width 76 height 12
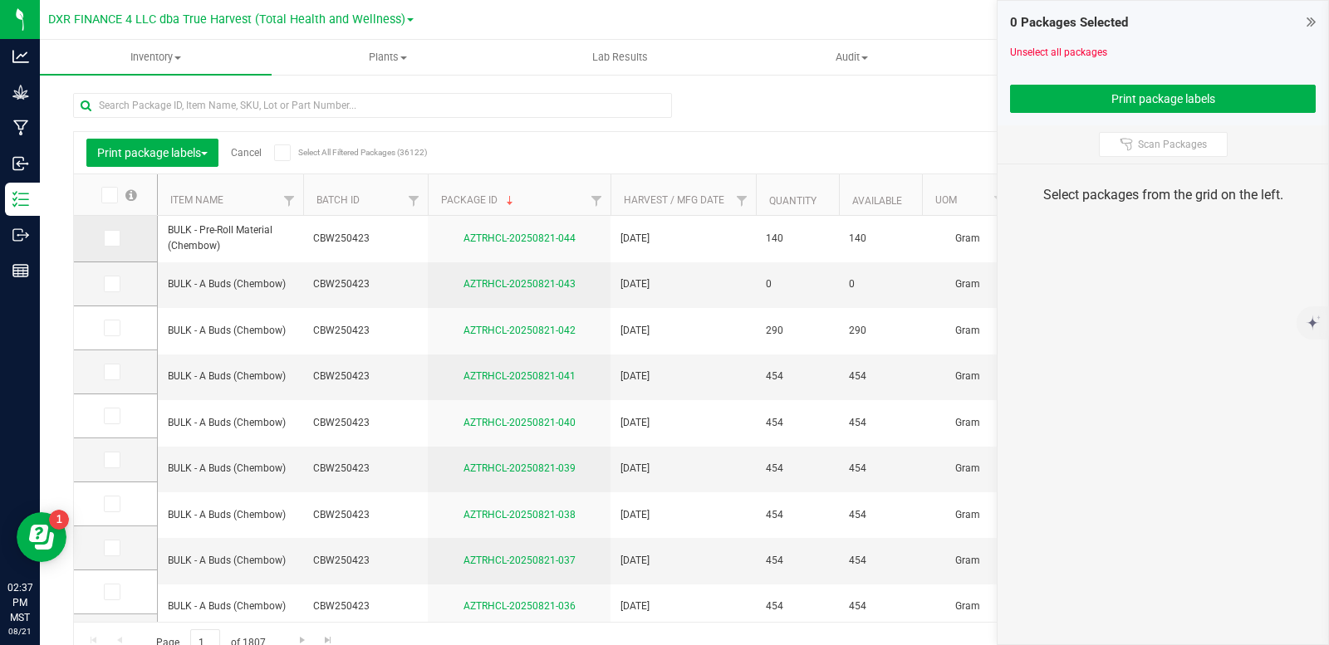
click at [113, 238] on icon at bounding box center [111, 238] width 11 height 0
click at [0, 0] on input "checkbox" at bounding box center [0, 0] width 0 height 0
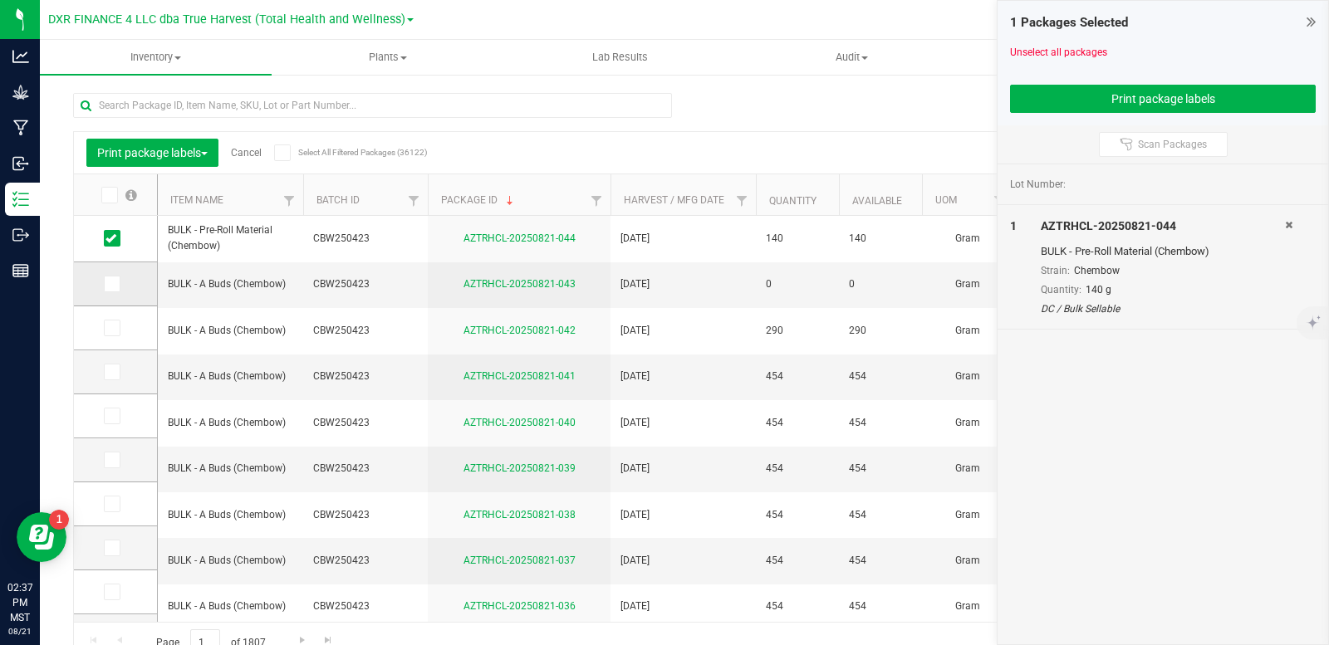
click at [115, 284] on icon at bounding box center [111, 284] width 11 height 0
click at [0, 0] on input "checkbox" at bounding box center [0, 0] width 0 height 0
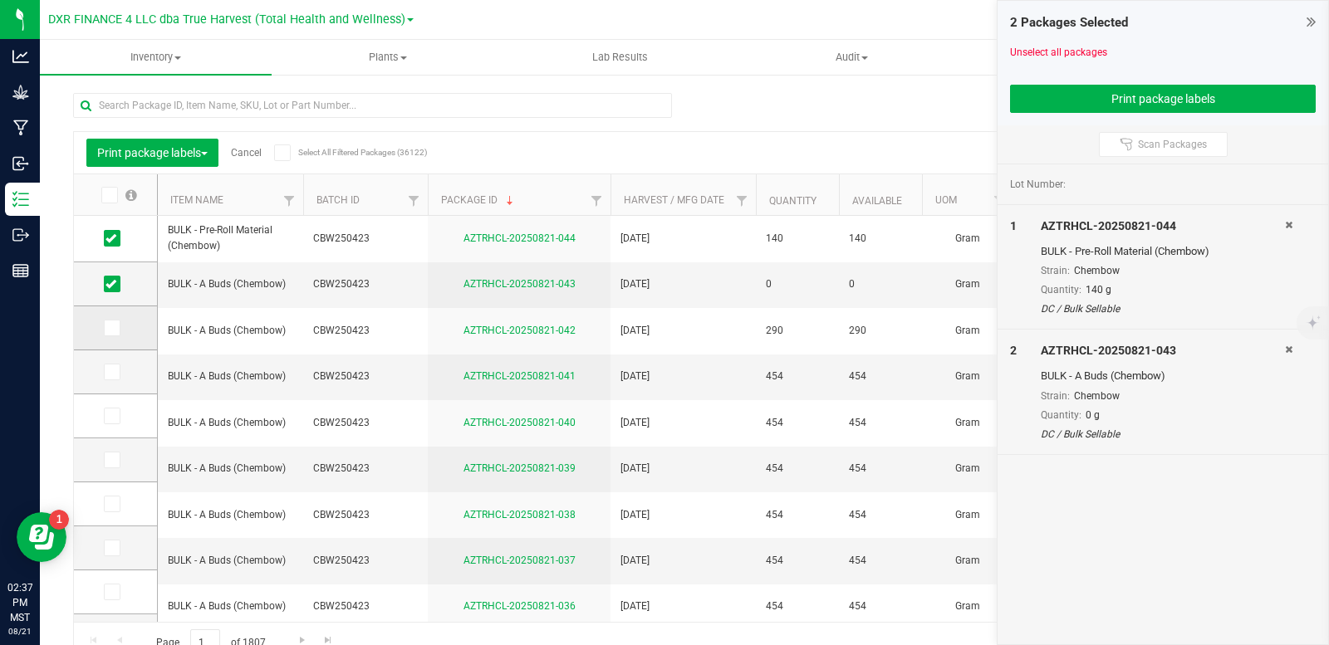
click at [102, 329] on td at bounding box center [115, 329] width 83 height 44
click at [108, 328] on icon at bounding box center [111, 328] width 11 height 0
click at [0, 0] on input "checkbox" at bounding box center [0, 0] width 0 height 0
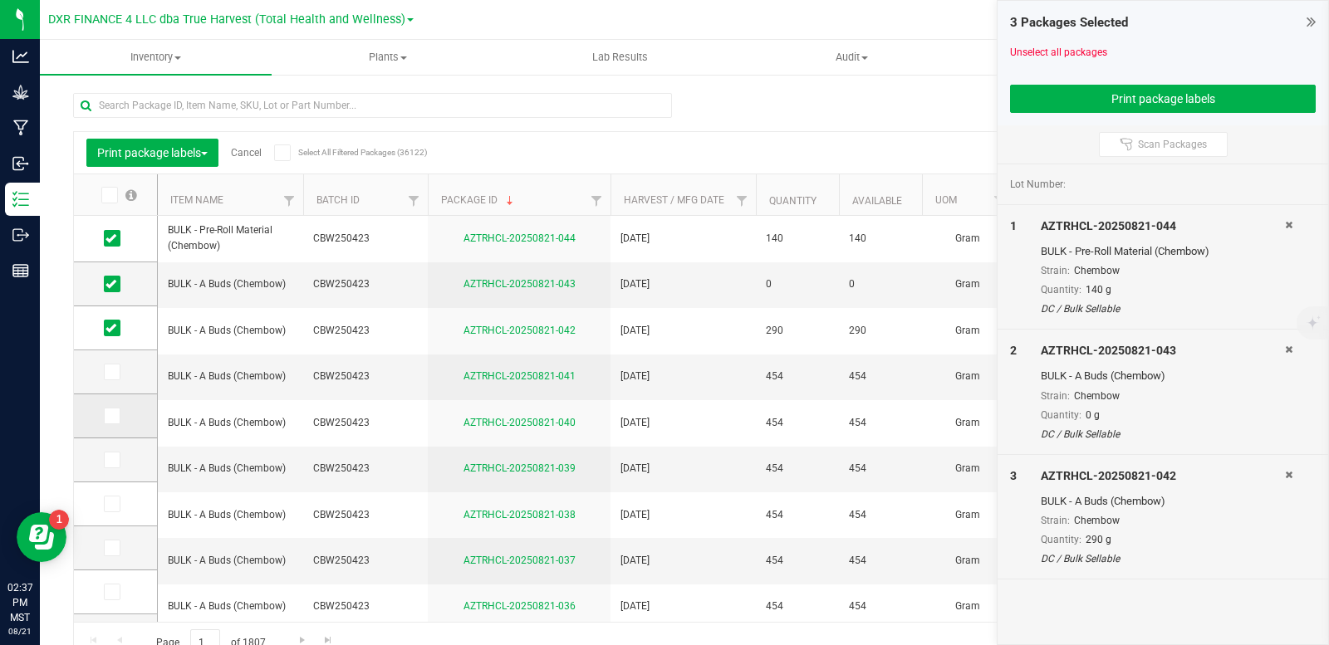
drag, startPoint x: 111, startPoint y: 365, endPoint x: 127, endPoint y: 417, distance: 54.7
click at [111, 366] on span at bounding box center [112, 372] width 17 height 17
click at [111, 372] on icon at bounding box center [111, 372] width 11 height 0
click at [0, 0] on input "checkbox" at bounding box center [0, 0] width 0 height 0
click at [115, 416] on icon at bounding box center [111, 416] width 11 height 0
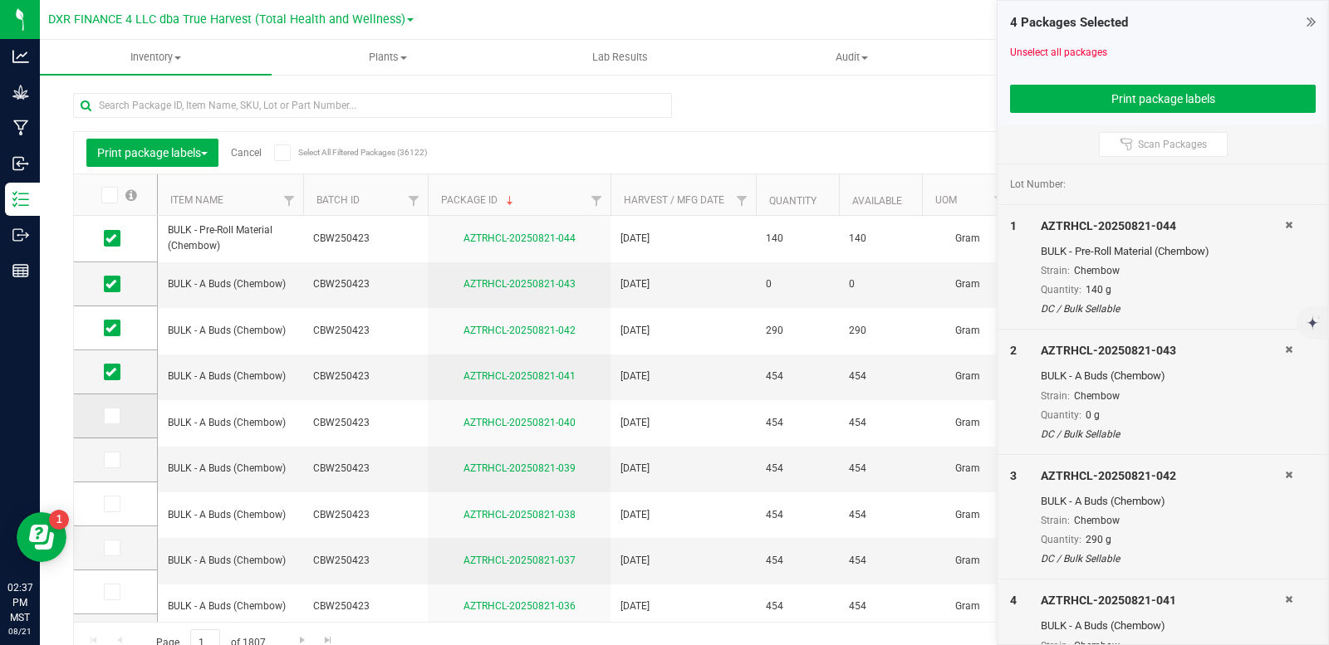
click at [0, 0] on input "checkbox" at bounding box center [0, 0] width 0 height 0
click at [113, 460] on icon at bounding box center [111, 460] width 11 height 0
click at [0, 0] on input "checkbox" at bounding box center [0, 0] width 0 height 0
click at [111, 504] on icon at bounding box center [111, 504] width 11 height 0
click at [0, 0] on input "checkbox" at bounding box center [0, 0] width 0 height 0
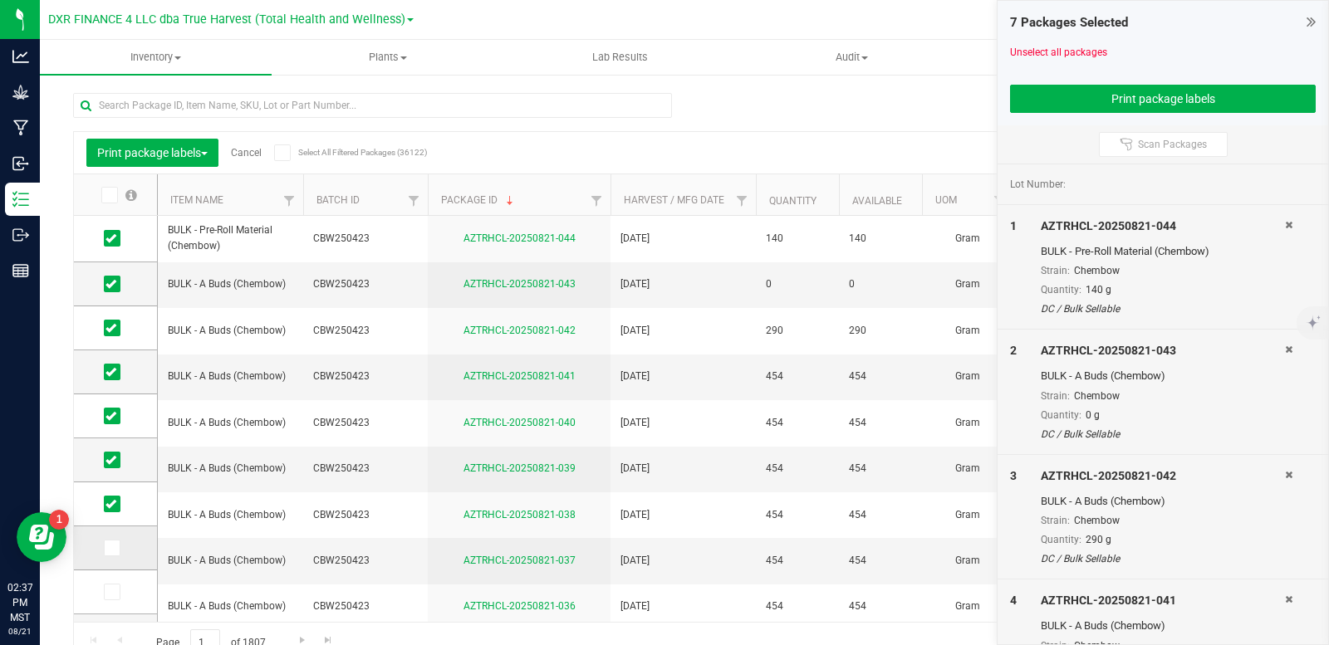
click at [116, 556] on span at bounding box center [112, 548] width 17 height 17
click at [0, 0] on input "checkbox" at bounding box center [0, 0] width 0 height 0
click at [114, 284] on icon at bounding box center [111, 284] width 11 height 0
click at [0, 0] on input "checkbox" at bounding box center [0, 0] width 0 height 0
click at [118, 592] on span at bounding box center [112, 592] width 17 height 17
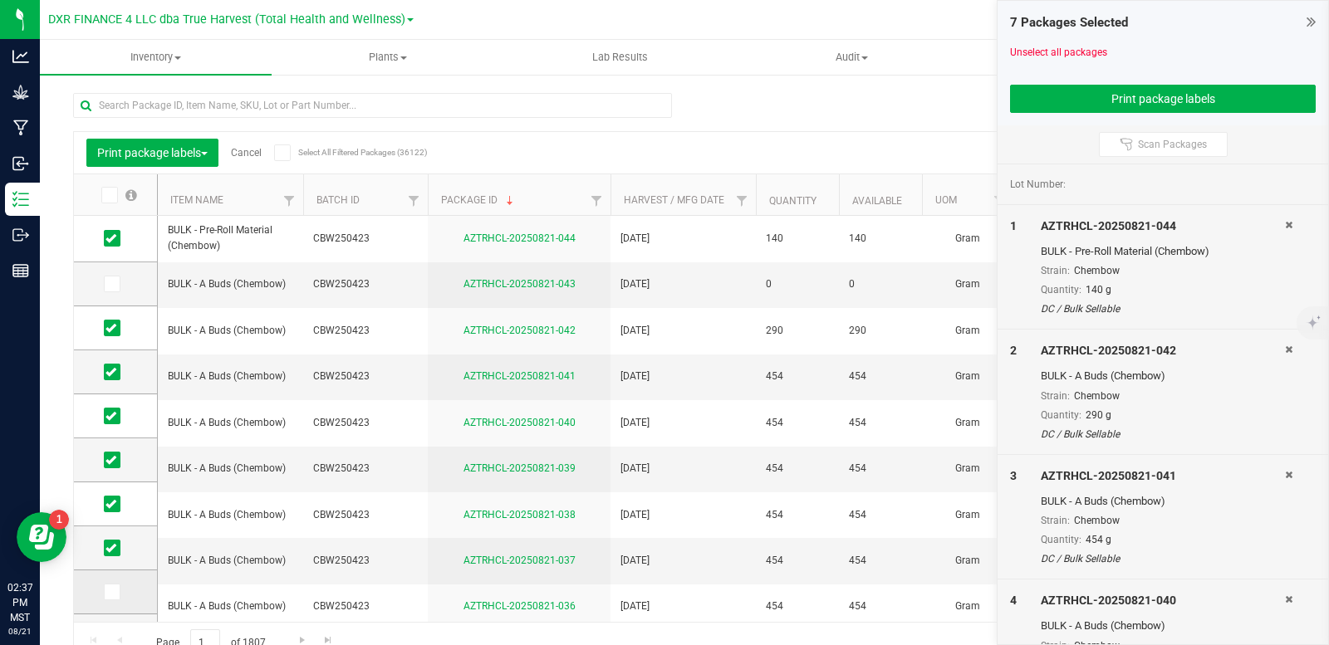
click at [0, 0] on input "checkbox" at bounding box center [0, 0] width 0 height 0
click at [1089, 108] on button "Print package labels" at bounding box center [1163, 99] width 306 height 28
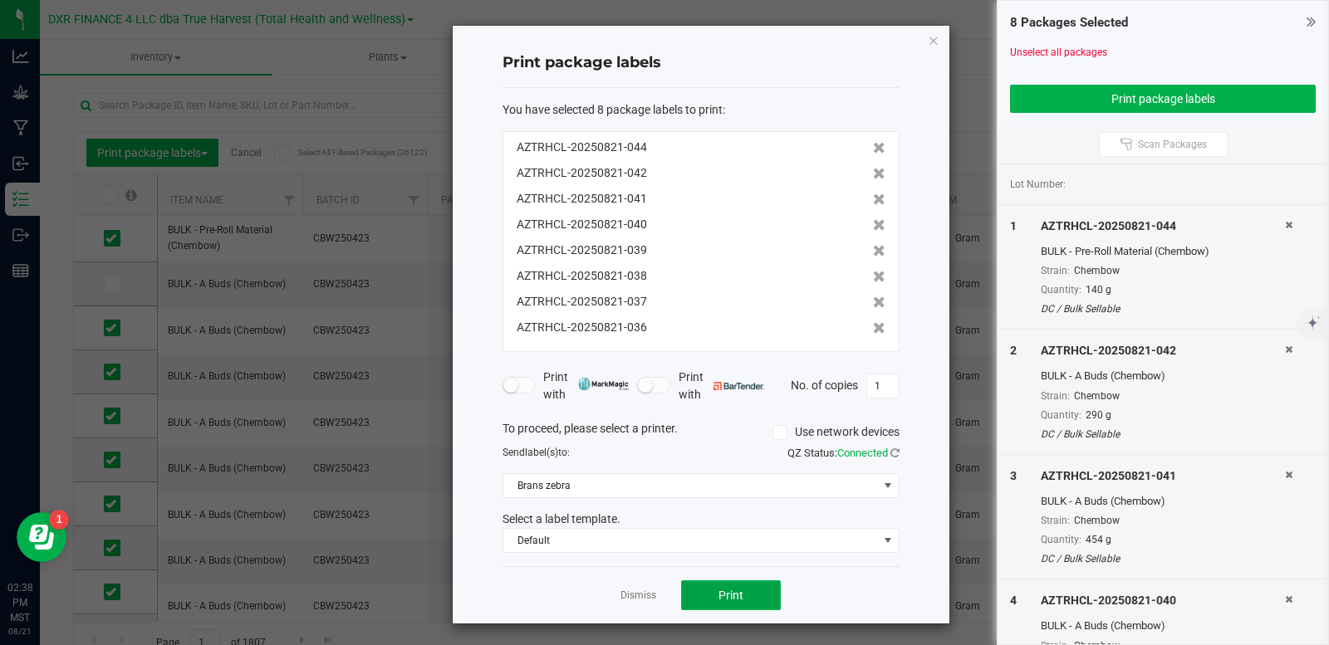
click at [734, 596] on span "Print" at bounding box center [731, 595] width 25 height 13
click at [640, 597] on link "Dismiss" at bounding box center [639, 596] width 36 height 14
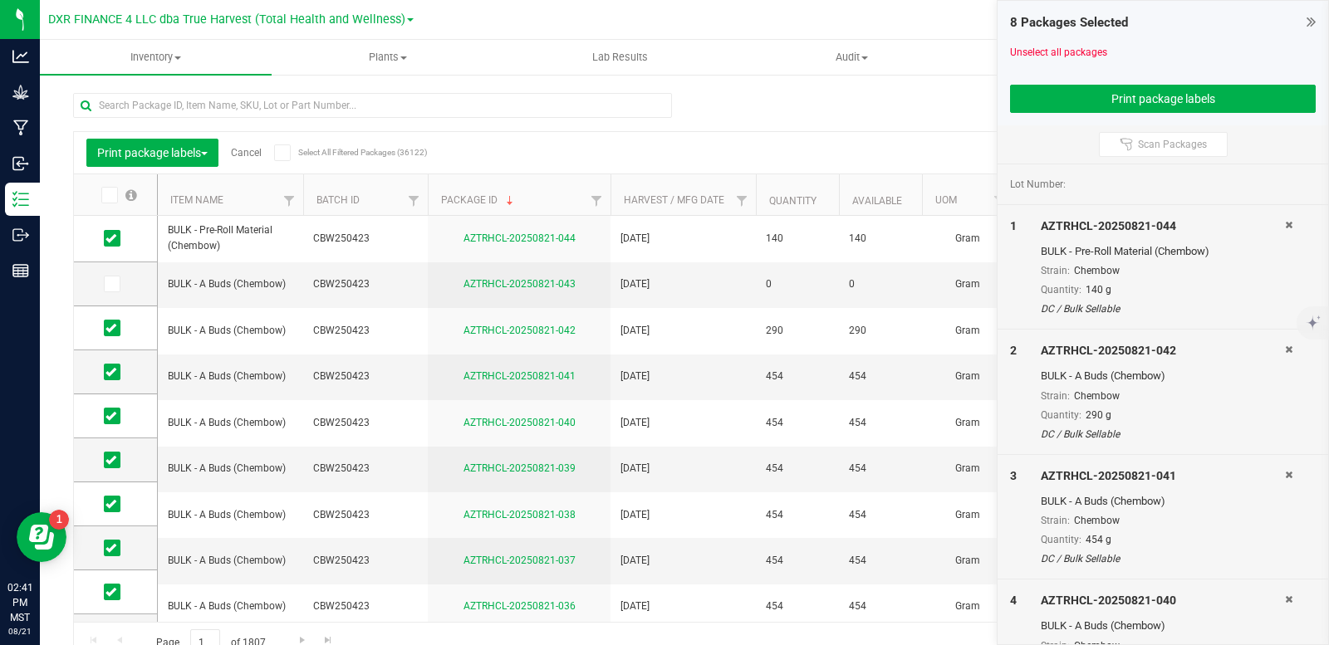
click at [253, 153] on link "Cancel" at bounding box center [246, 153] width 31 height 12
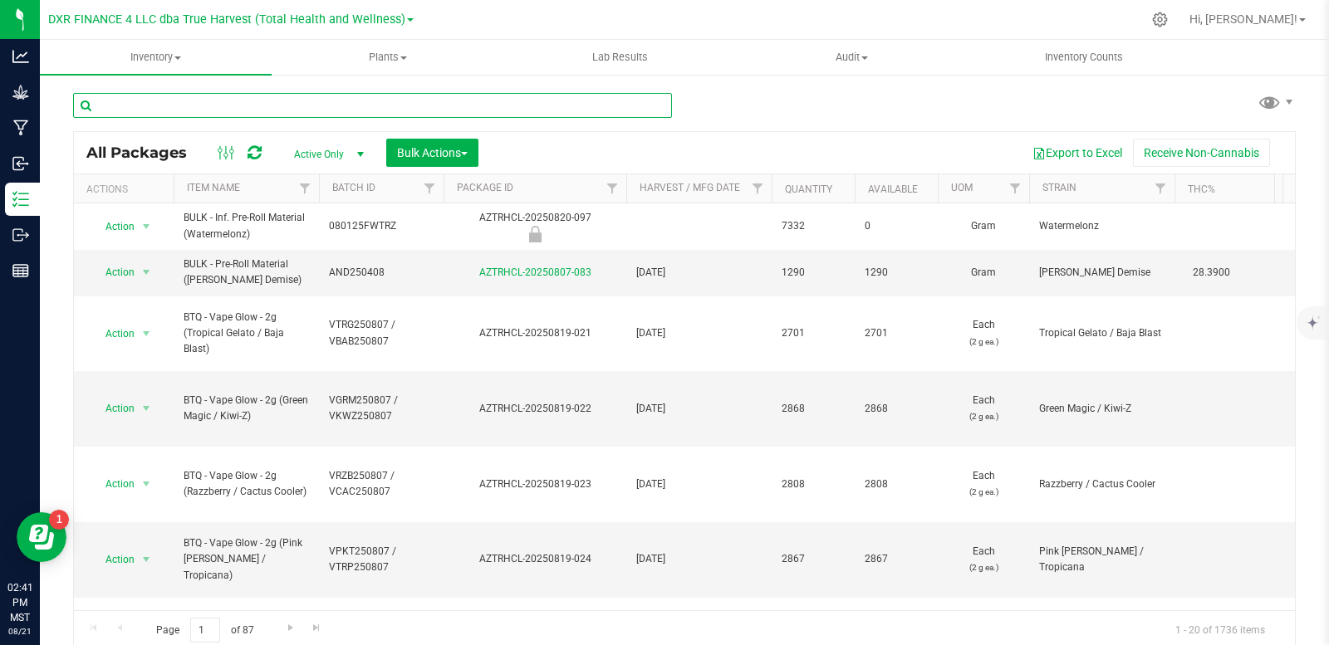
click at [276, 110] on input "text" at bounding box center [372, 105] width 599 height 25
type input "AZTRHCL-20250606-063"
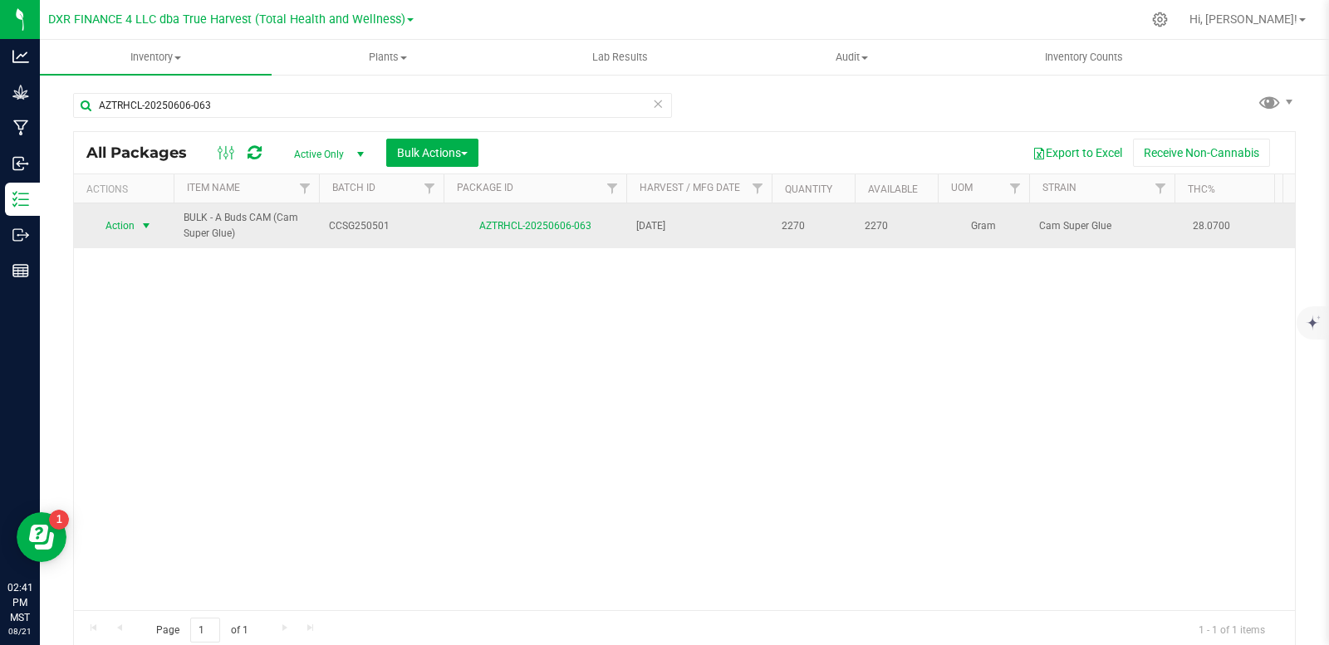
click at [142, 221] on span "select" at bounding box center [146, 225] width 13 height 13
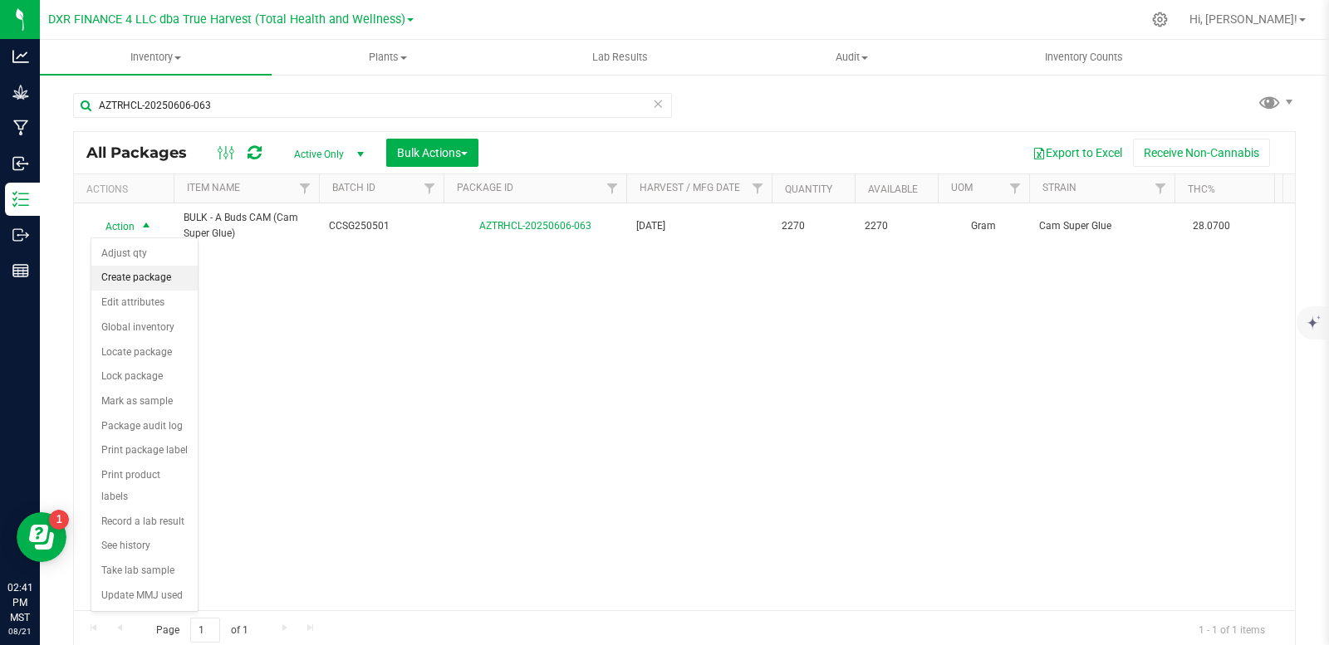
click at [148, 277] on li "Create package" at bounding box center [144, 278] width 106 height 25
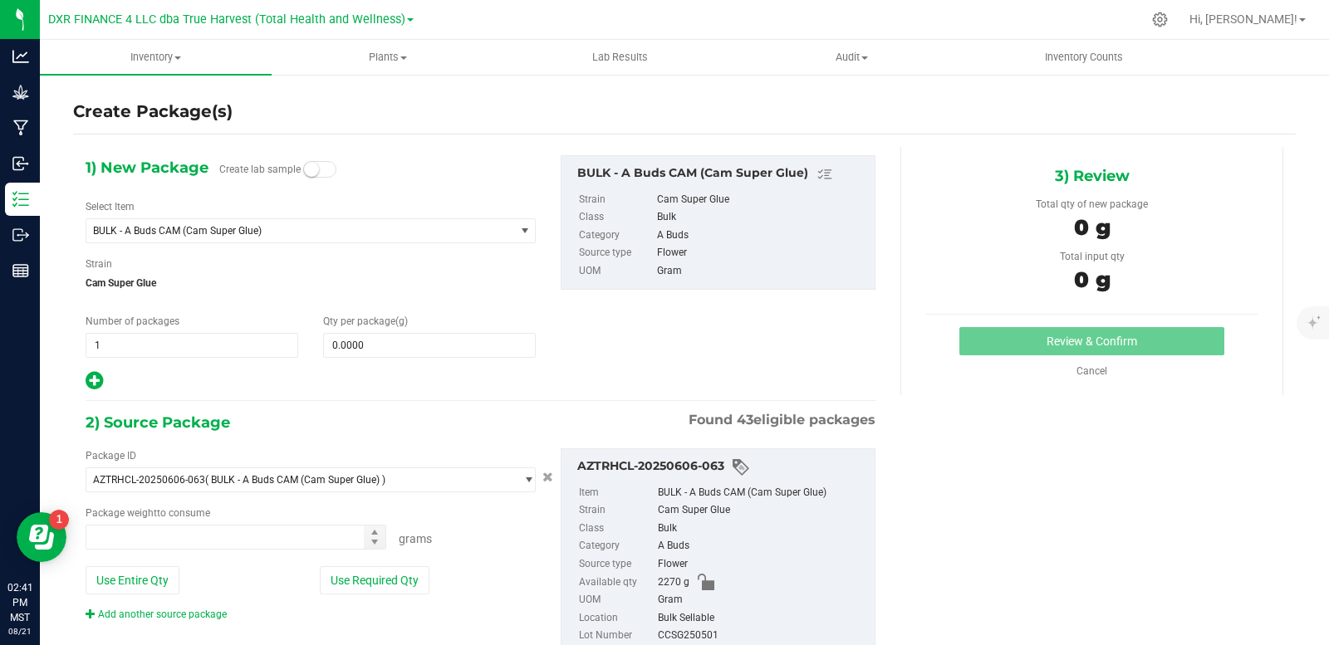
type input "0.0000 g"
click at [217, 346] on span "1 1" at bounding box center [192, 345] width 213 height 25
type input "5"
click at [347, 346] on span at bounding box center [429, 345] width 213 height 25
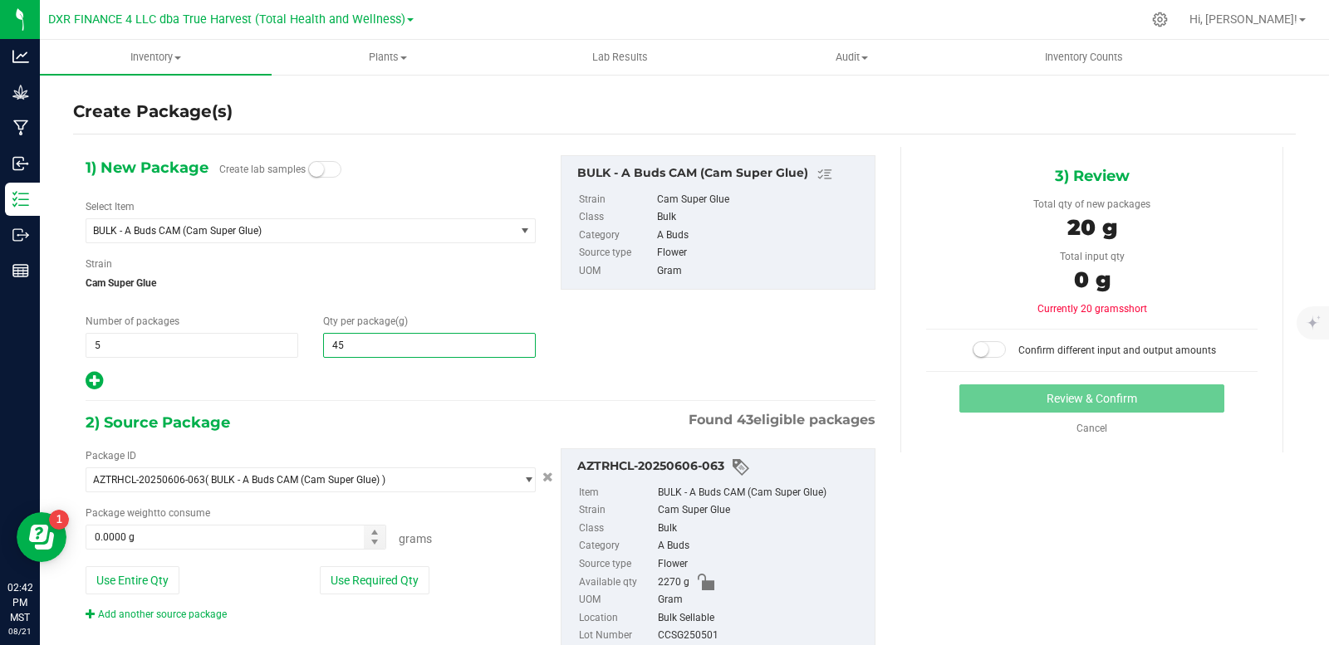
type input "454"
type input "454.0000"
click at [661, 361] on div "1) New Package Create lab samples Select Item BULK - A Buds CAM (Cam Super Glue…" at bounding box center [480, 273] width 815 height 237
click at [977, 354] on small at bounding box center [981, 349] width 15 height 15
click at [990, 346] on small at bounding box center [997, 349] width 15 height 15
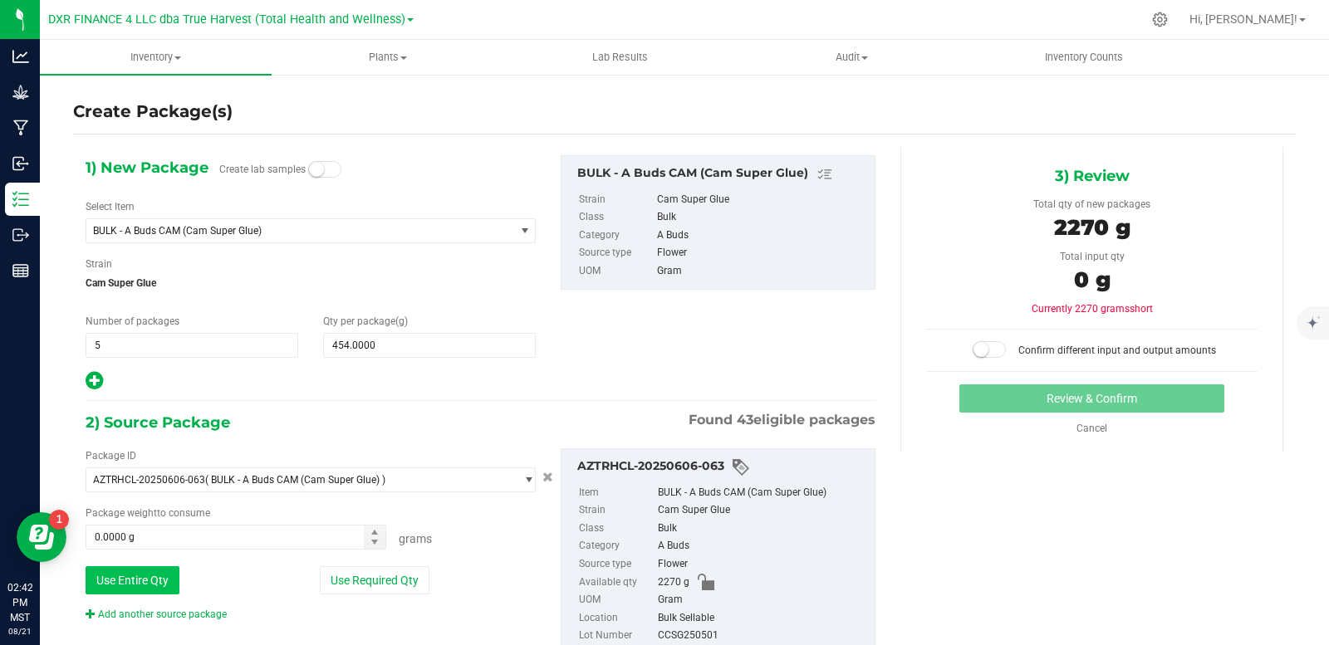
click at [152, 582] on button "Use Entire Qty" at bounding box center [133, 581] width 94 height 28
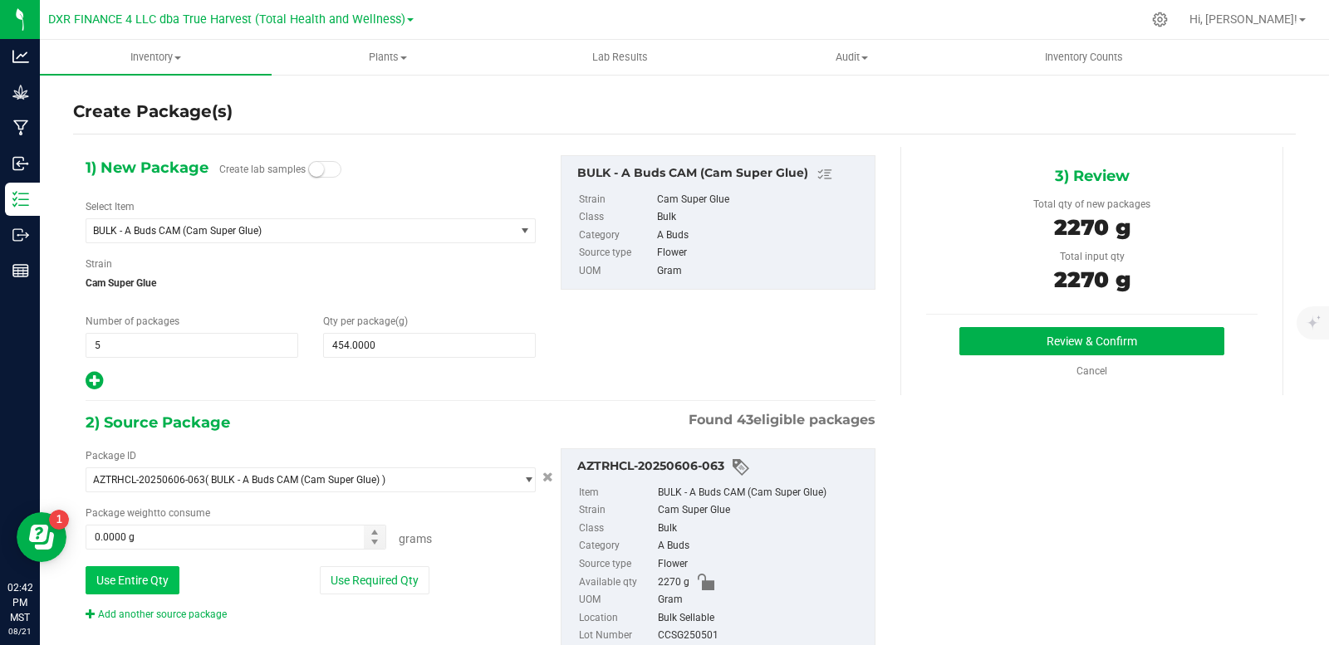
type input "2270.0000 g"
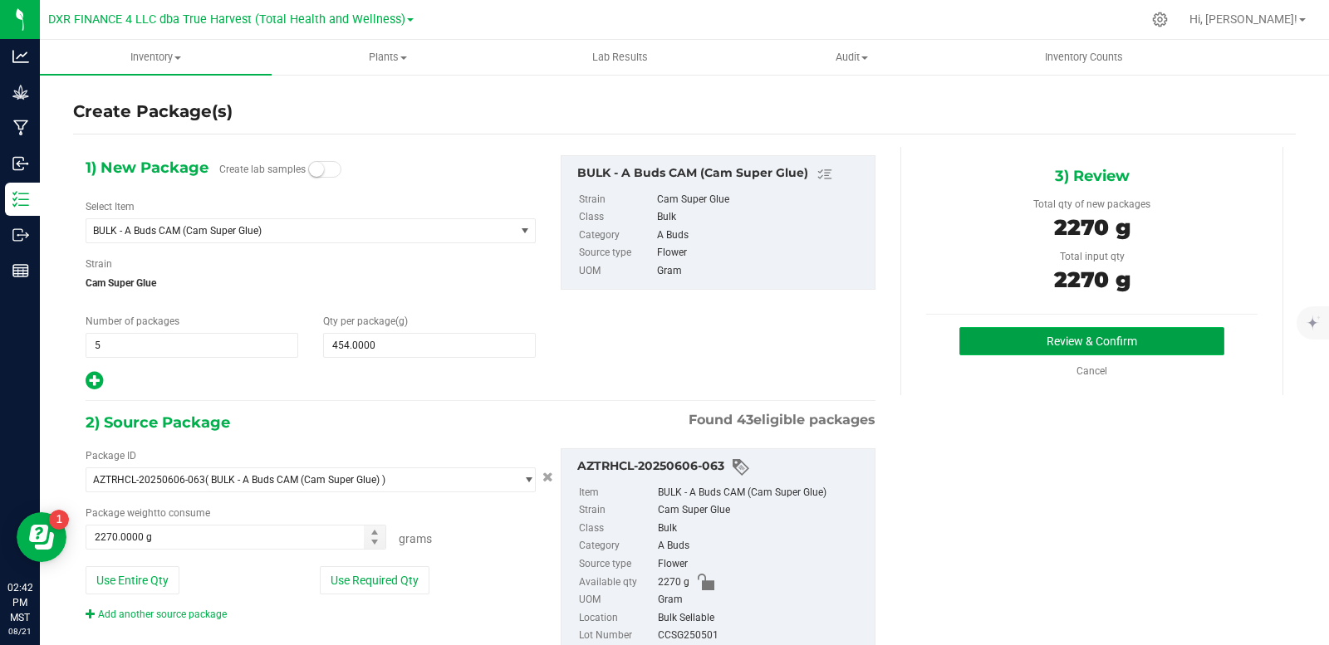
click at [1117, 341] on button "Review & Confirm" at bounding box center [1091, 341] width 265 height 28
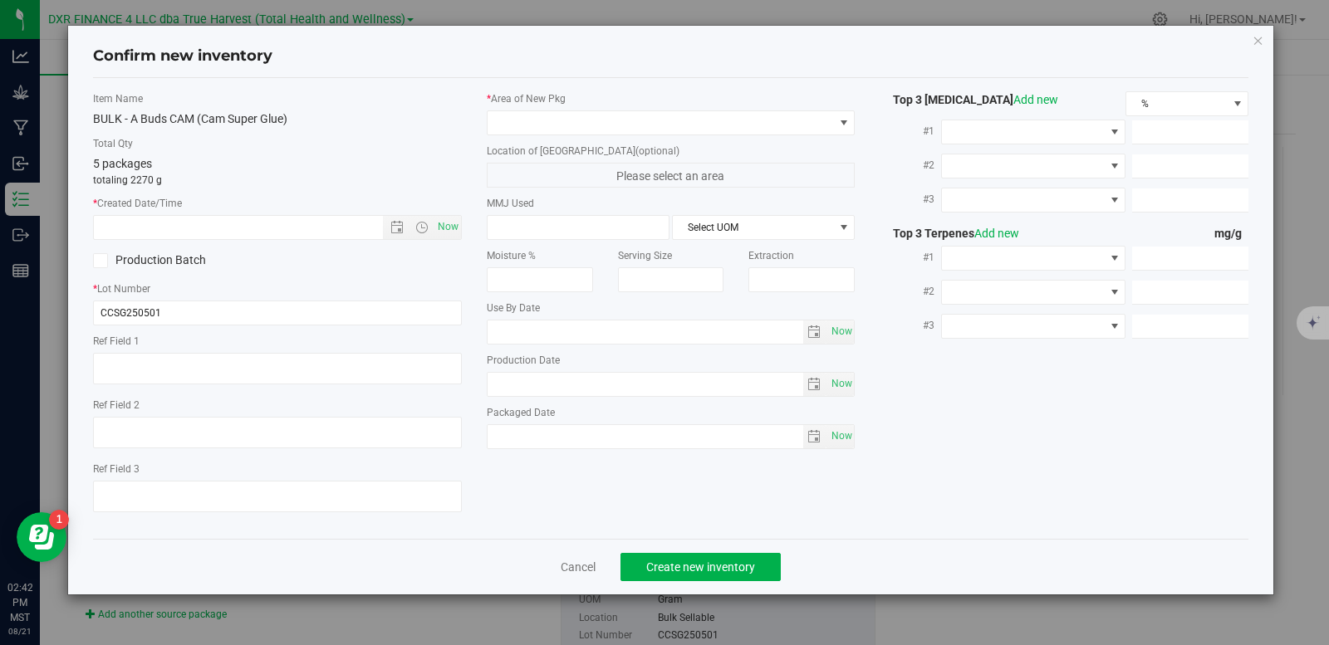
type textarea "[DATE]"
click at [186, 362] on textarea at bounding box center [277, 369] width 369 height 32
click at [179, 215] on span "Now" at bounding box center [277, 227] width 369 height 25
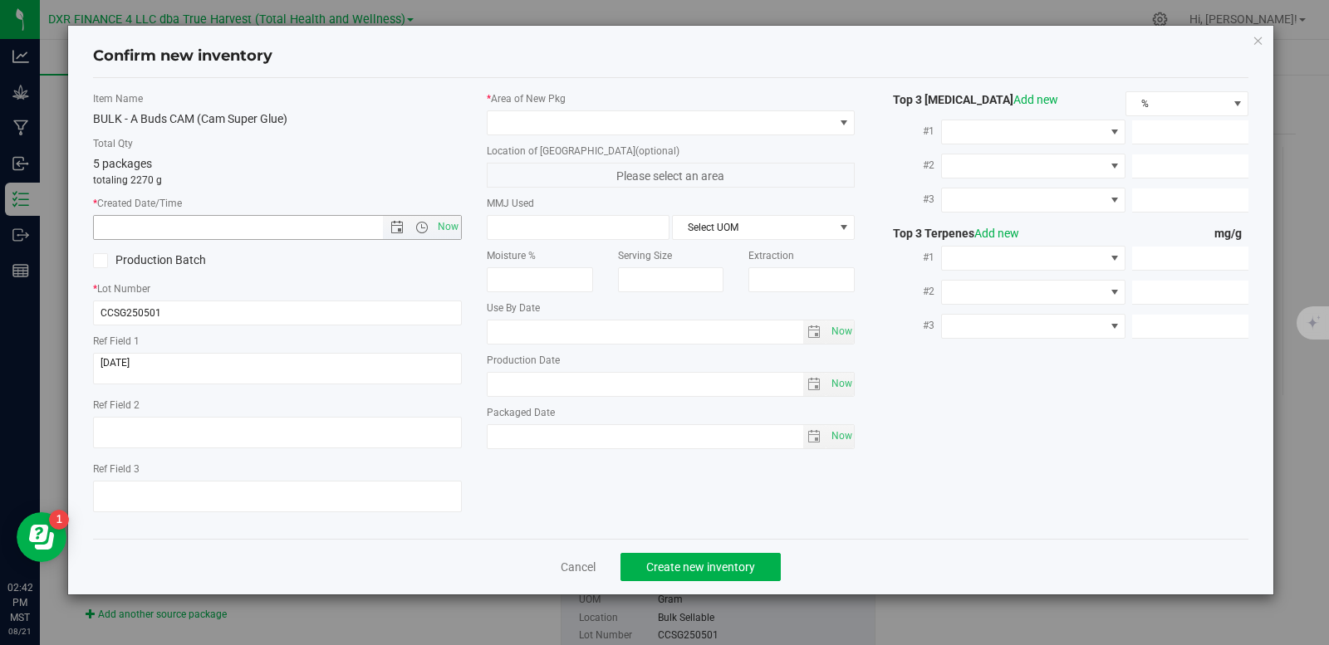
click at [187, 235] on input "text" at bounding box center [252, 227] width 317 height 23
paste input "[DATE]"
type input "5/1/2025 2:42 PM"
click at [583, 130] on span at bounding box center [661, 122] width 346 height 23
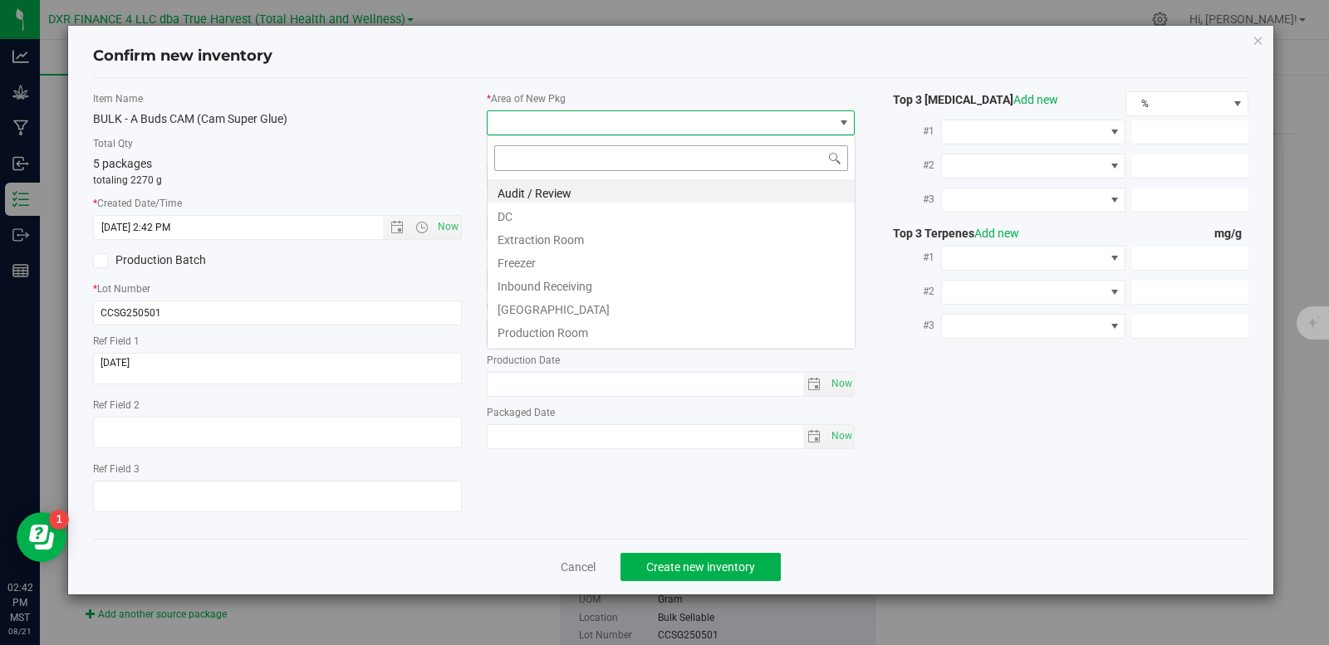
scroll to position [25, 369]
click at [552, 222] on li "DC" at bounding box center [671, 214] width 367 height 23
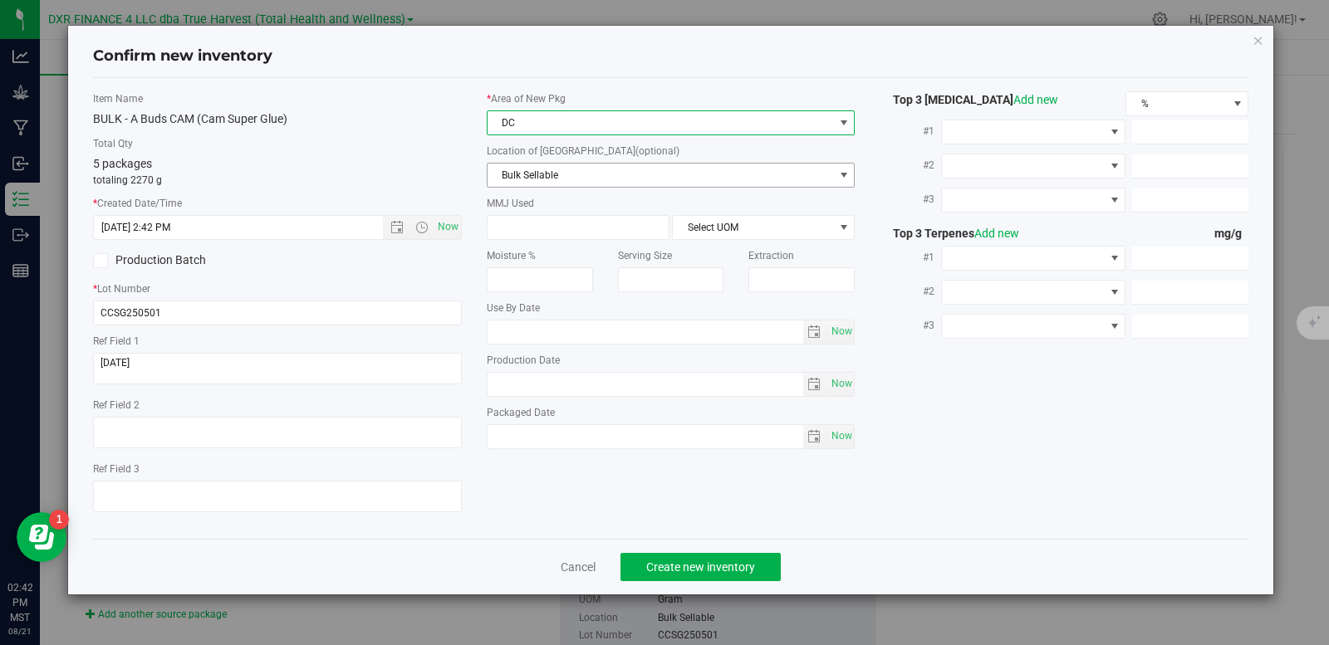
click at [565, 176] on span "Bulk Sellable" at bounding box center [661, 175] width 346 height 23
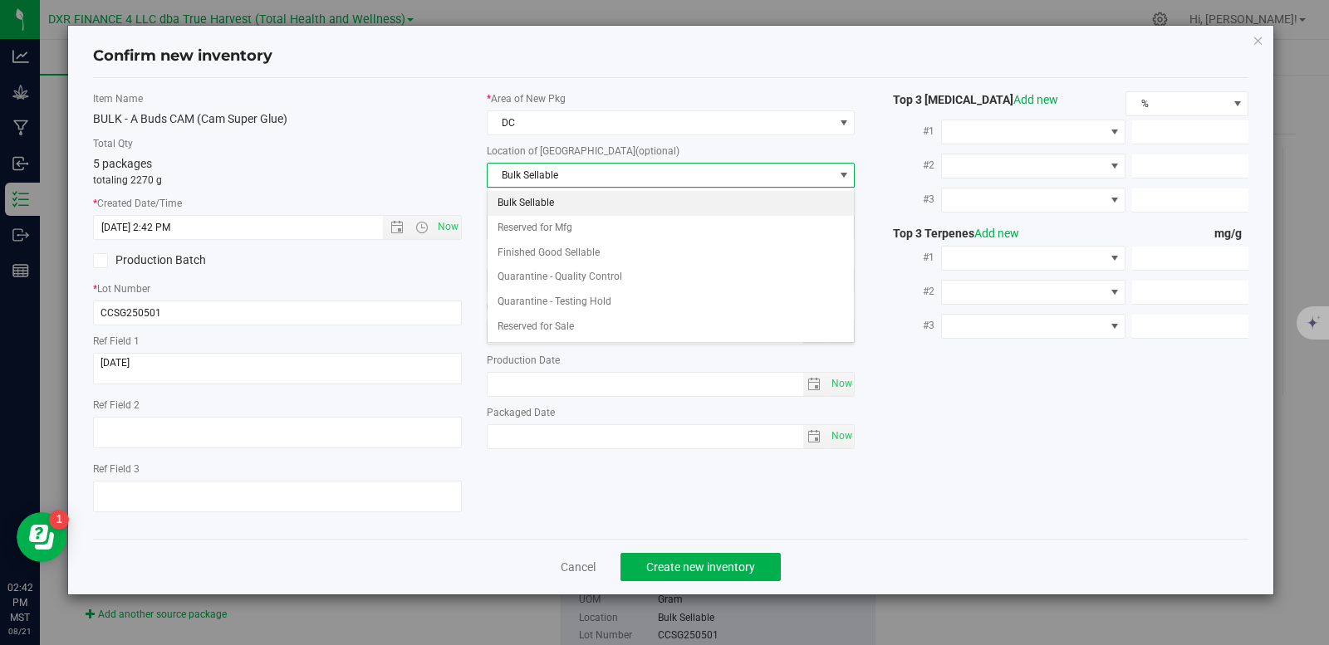
click at [561, 200] on li "Bulk Sellable" at bounding box center [671, 203] width 367 height 25
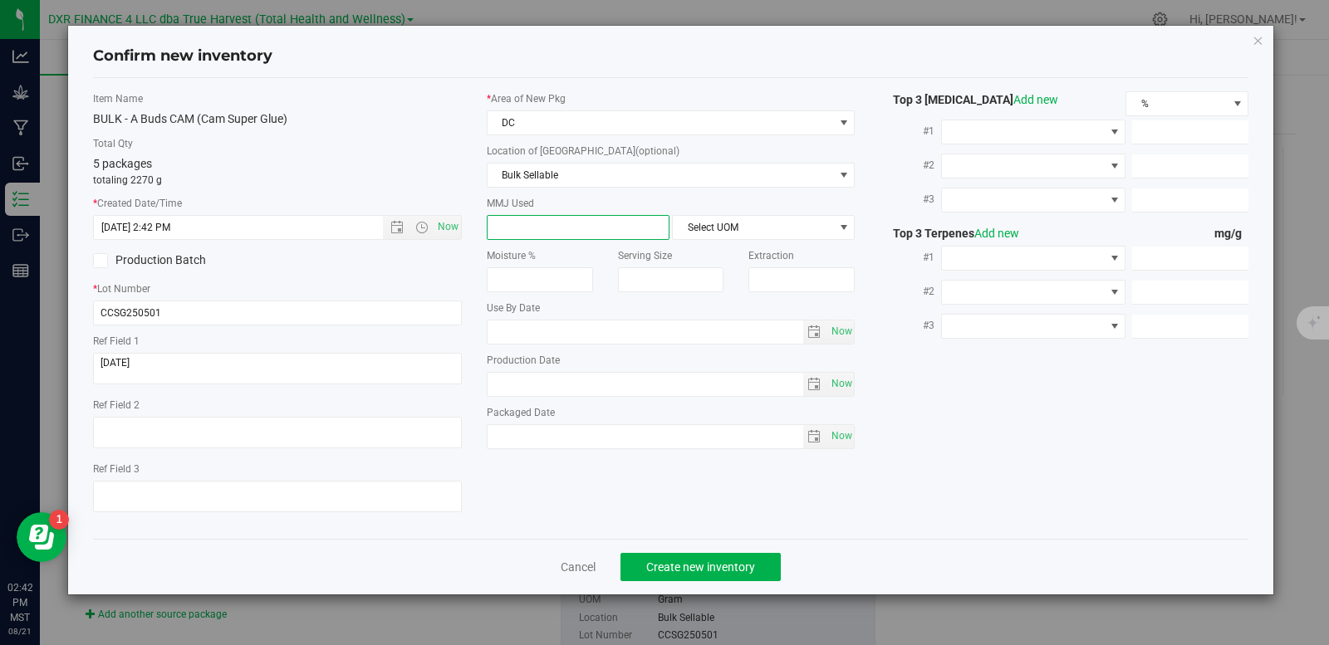
click at [554, 235] on span at bounding box center [578, 227] width 183 height 25
type input "454"
type input "454.0000"
click at [737, 225] on span "Select UOM" at bounding box center [753, 227] width 160 height 23
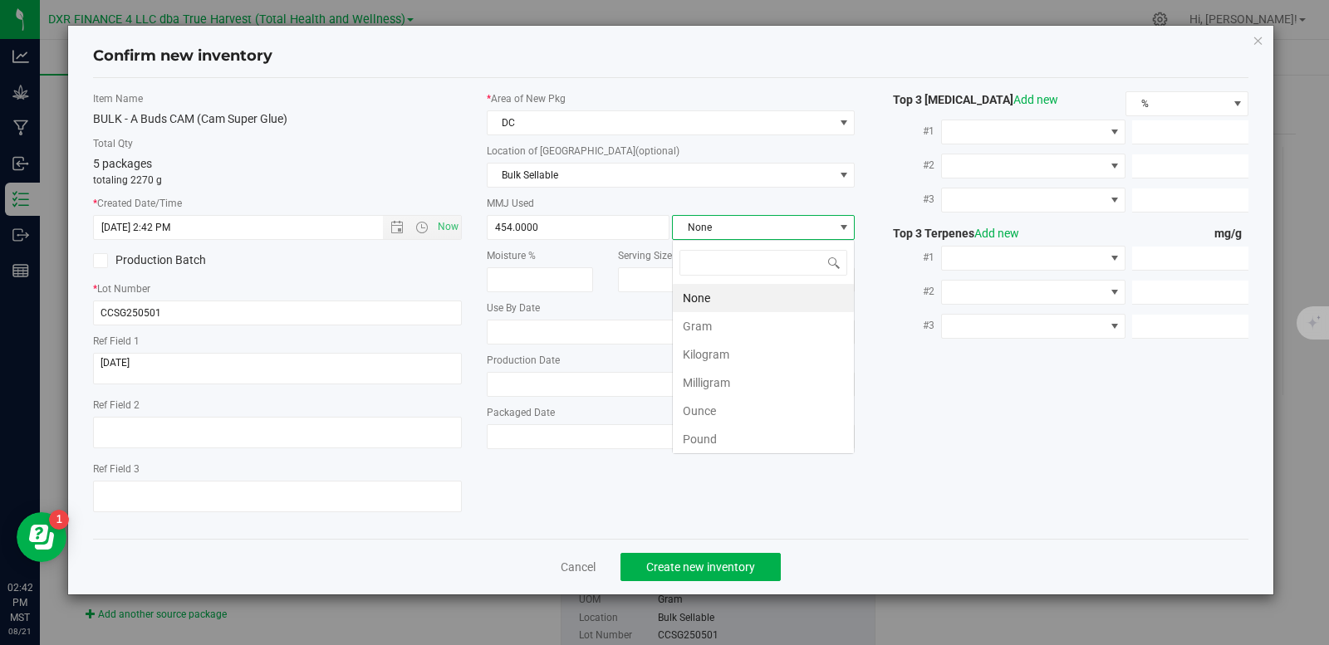
scroll to position [25, 183]
click at [720, 329] on li "Gram" at bounding box center [763, 326] width 181 height 28
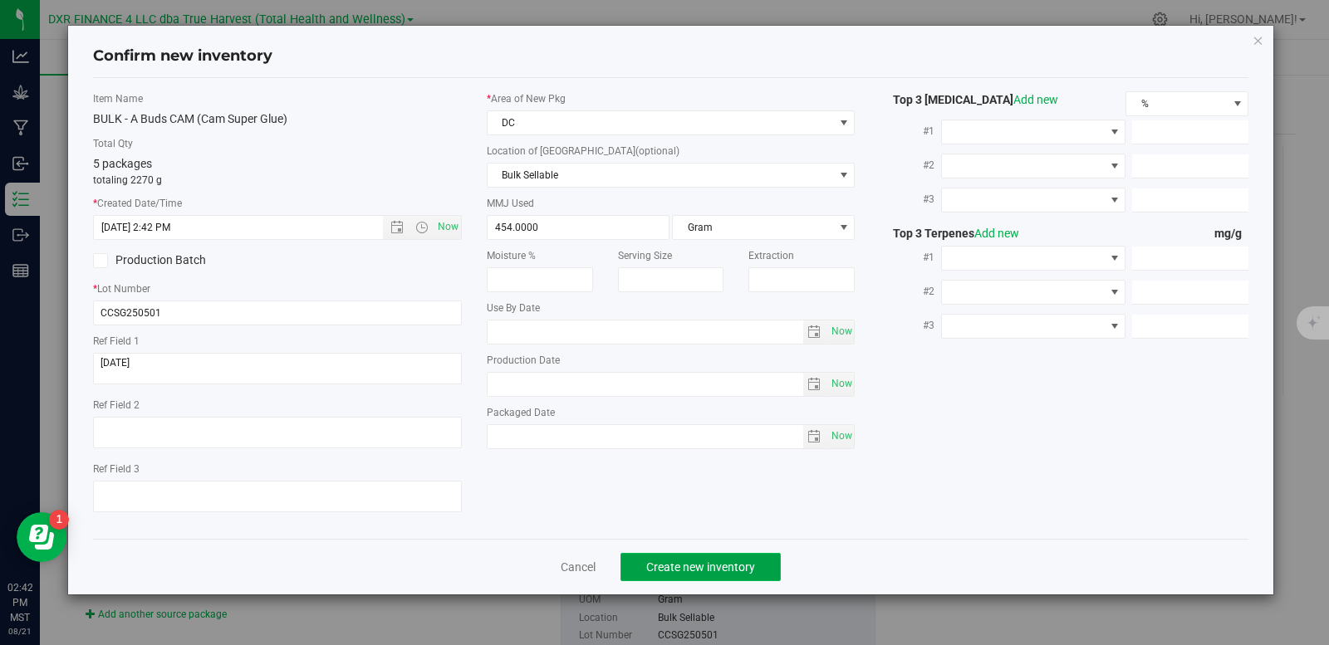
click at [740, 581] on button "Create new inventory" at bounding box center [701, 567] width 160 height 28
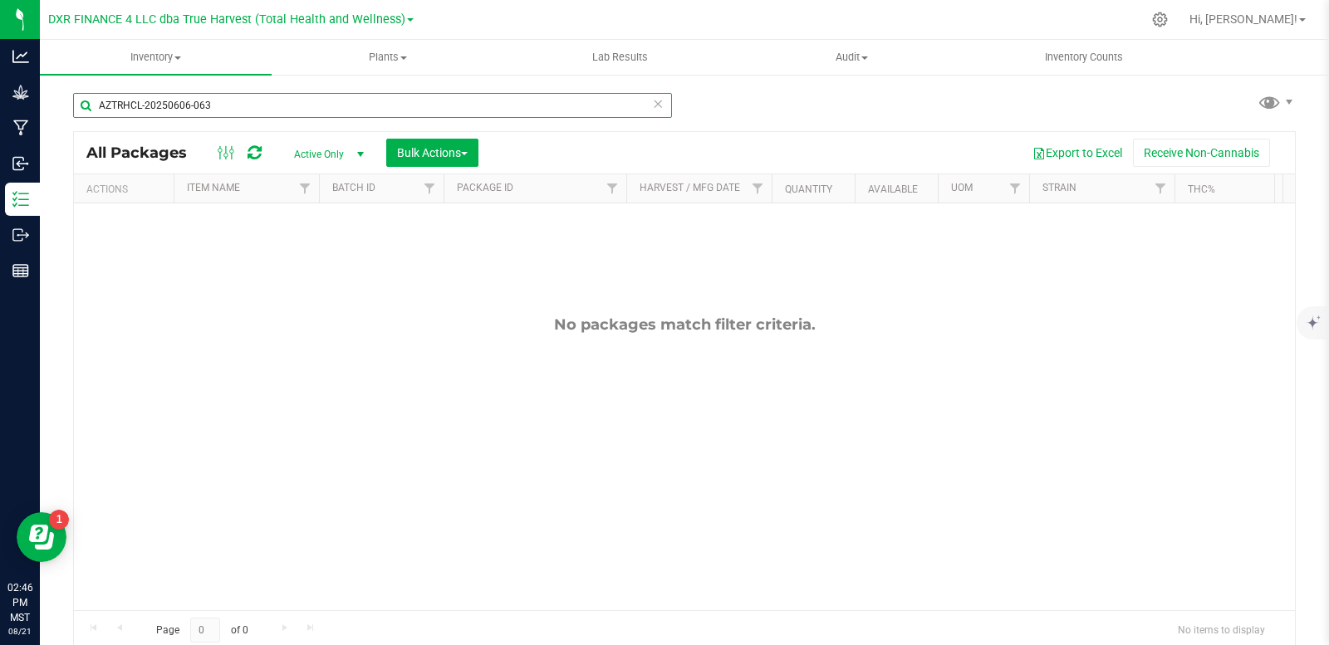
click at [219, 115] on input "AZTRHCL-20250606-063" at bounding box center [372, 105] width 599 height 25
click at [219, 114] on input "AZTRHCL-20250606-063" at bounding box center [372, 105] width 599 height 25
click at [218, 112] on input "AZTRHCL-20250606-063" at bounding box center [372, 105] width 599 height 25
click at [213, 109] on input "AZTRHCL-20250606-063" at bounding box center [372, 105] width 599 height 25
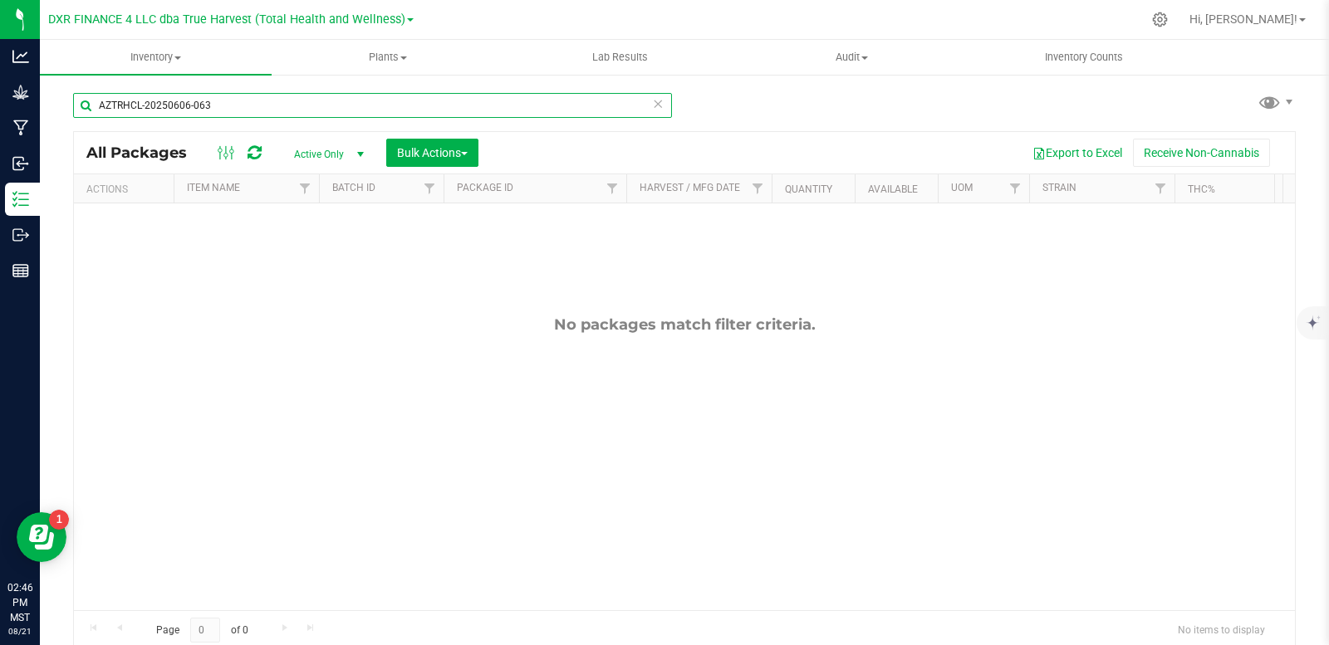
click at [213, 107] on input "AZTRHCL-20250606-063" at bounding box center [372, 105] width 599 height 25
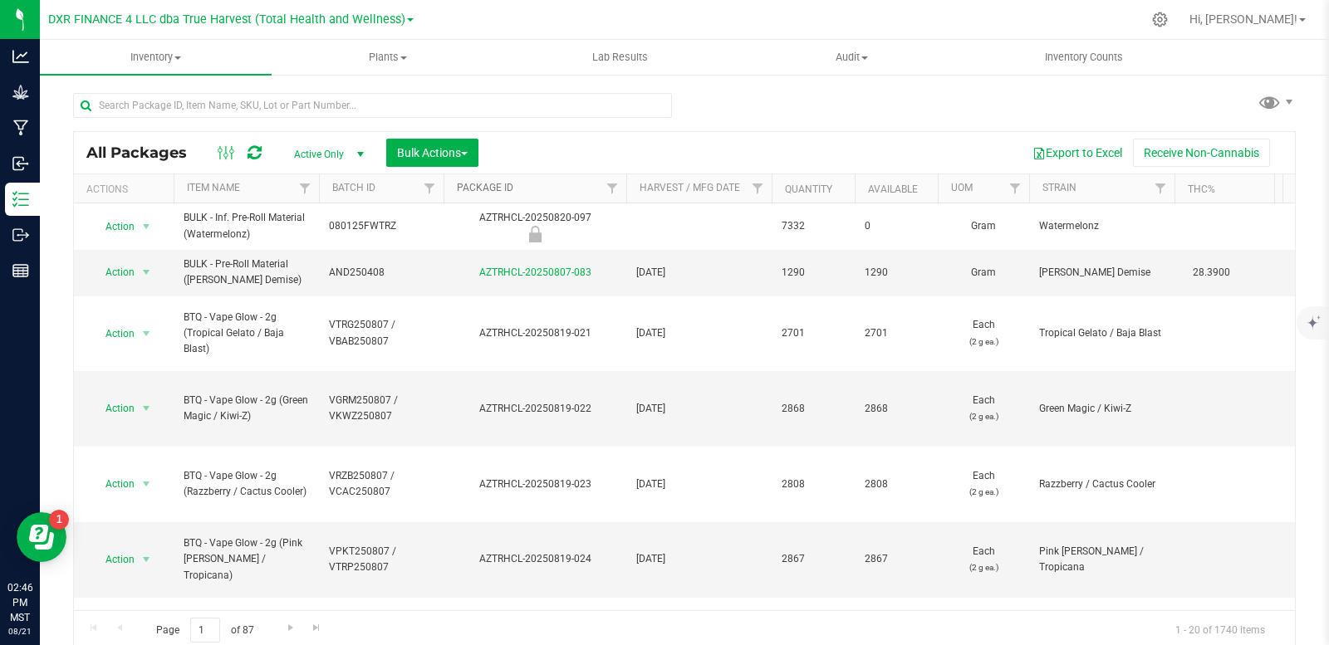
click at [473, 184] on link "Package ID" at bounding box center [485, 188] width 56 height 12
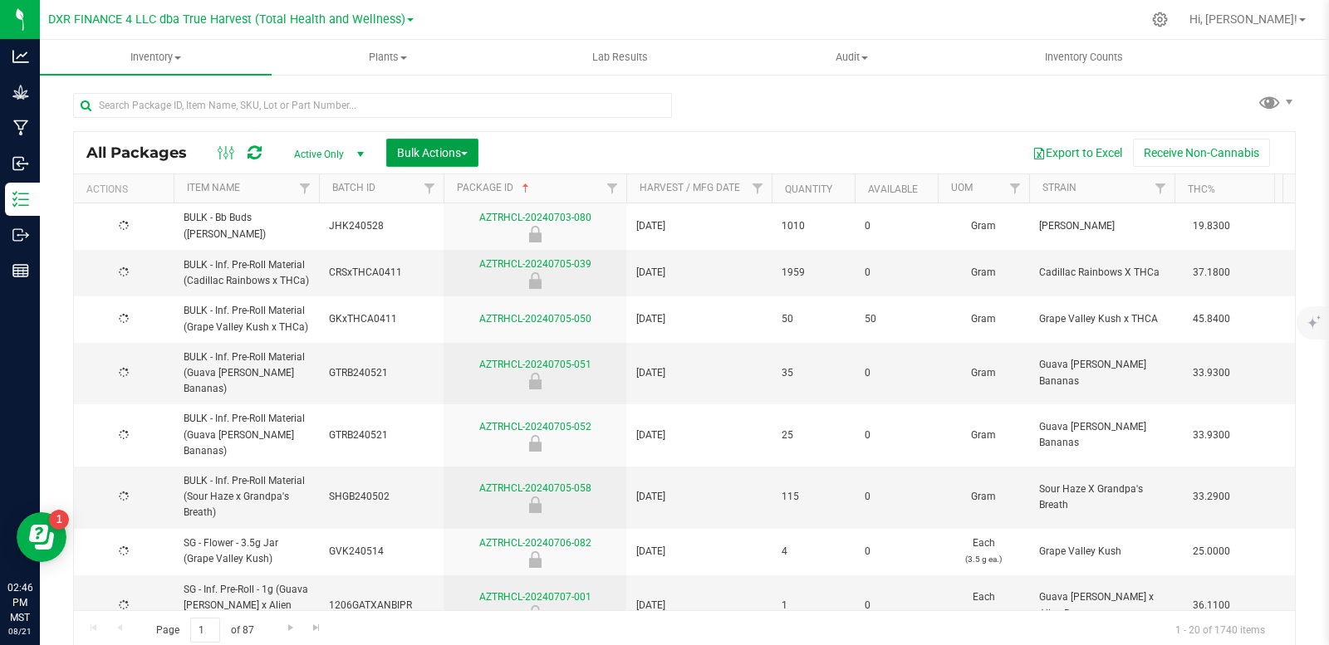
click at [460, 157] on span "Bulk Actions" at bounding box center [432, 152] width 71 height 13
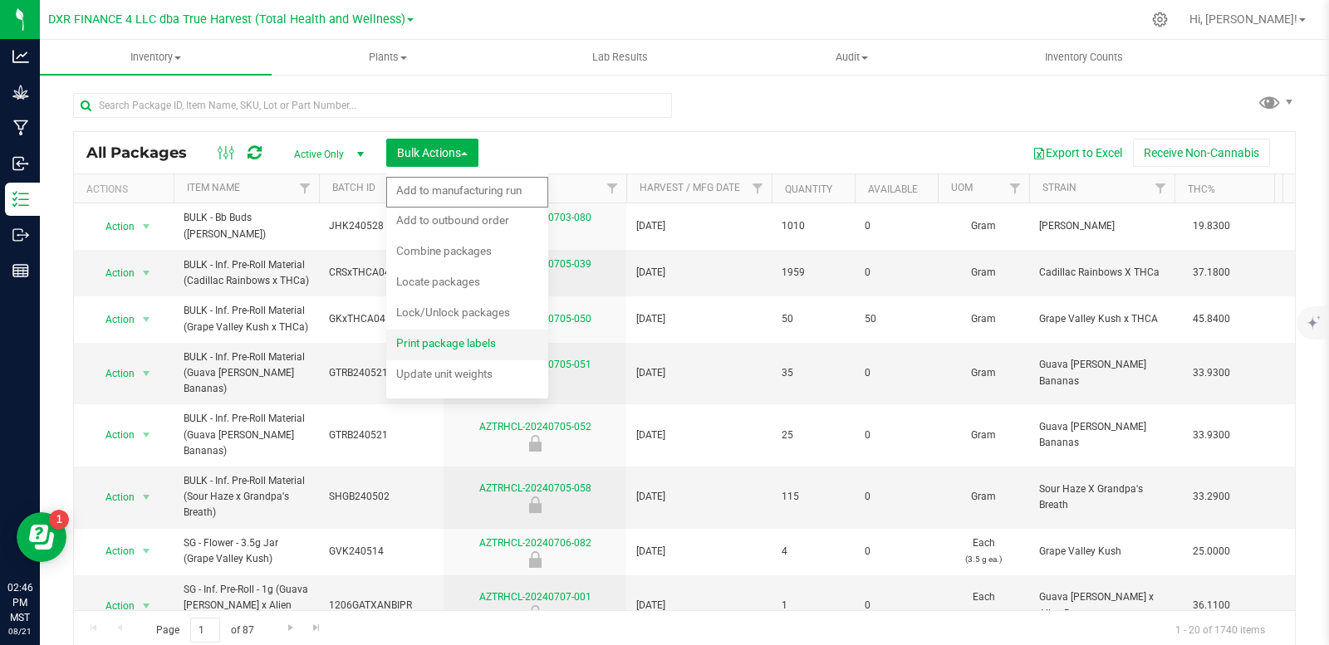
click at [442, 342] on span "Print package labels" at bounding box center [446, 342] width 100 height 13
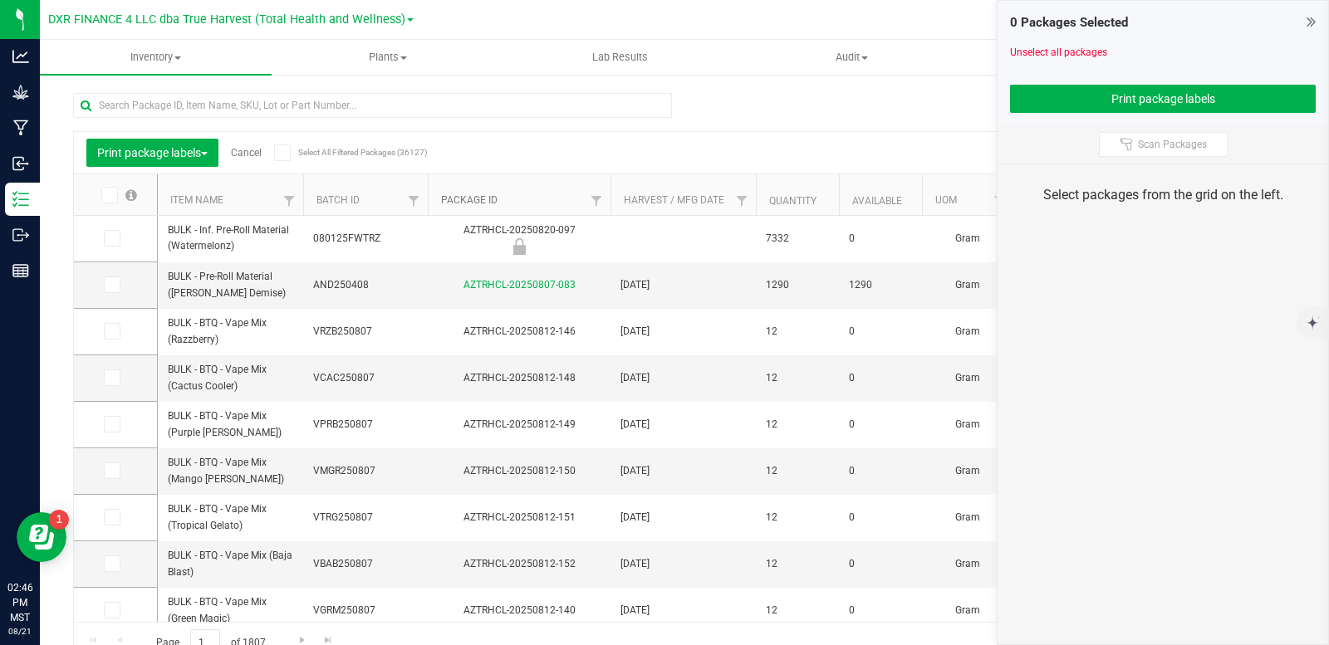
click at [476, 201] on link "Package ID" at bounding box center [469, 200] width 56 height 12
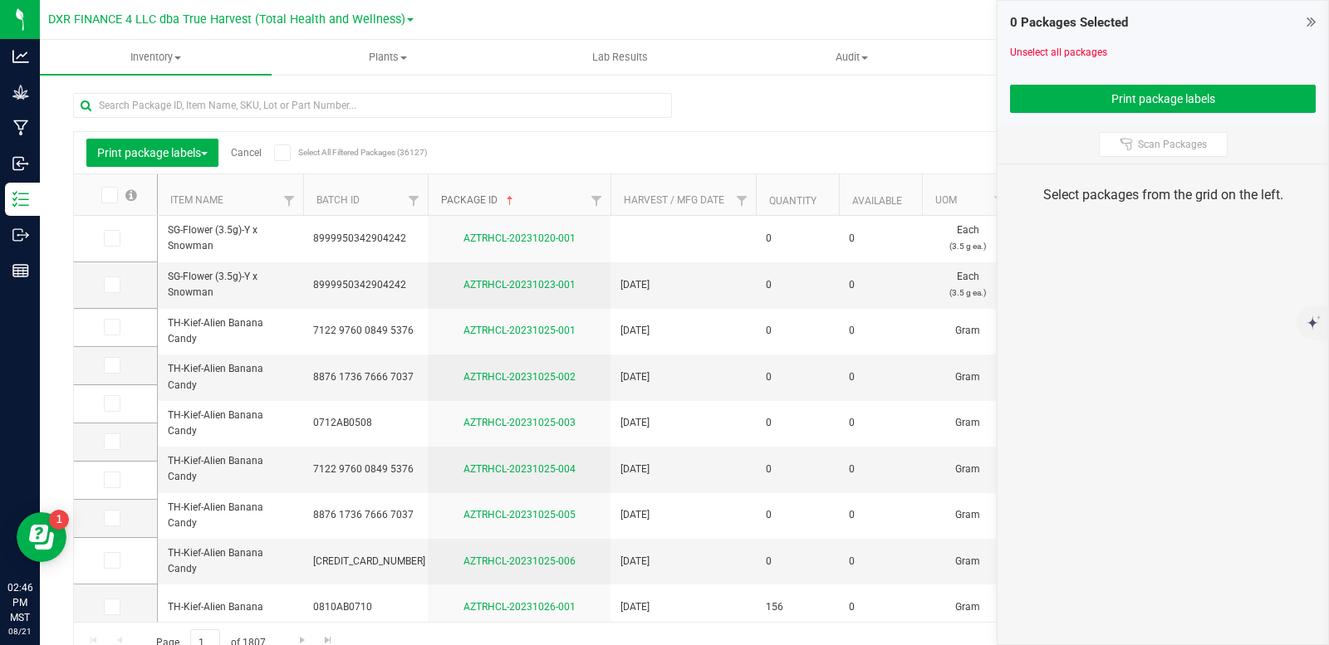
click at [476, 201] on link "Package ID" at bounding box center [479, 200] width 76 height 12
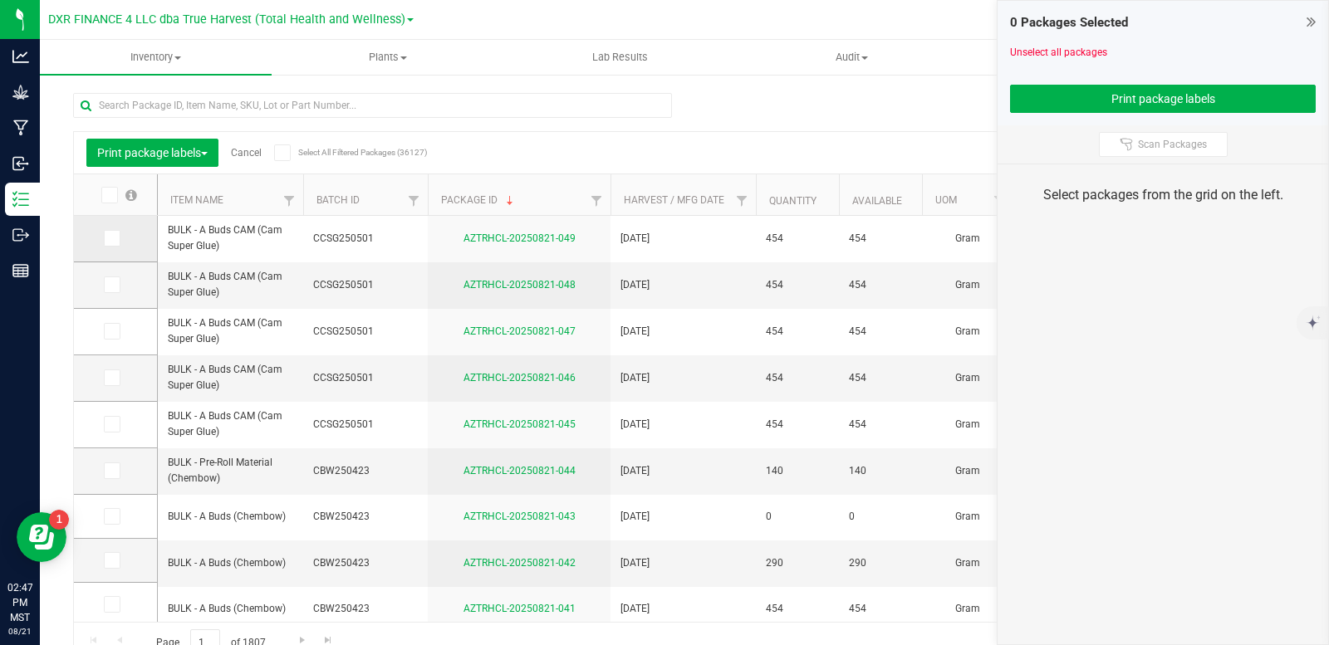
click at [111, 238] on icon at bounding box center [111, 238] width 11 height 0
click at [0, 0] on input "checkbox" at bounding box center [0, 0] width 0 height 0
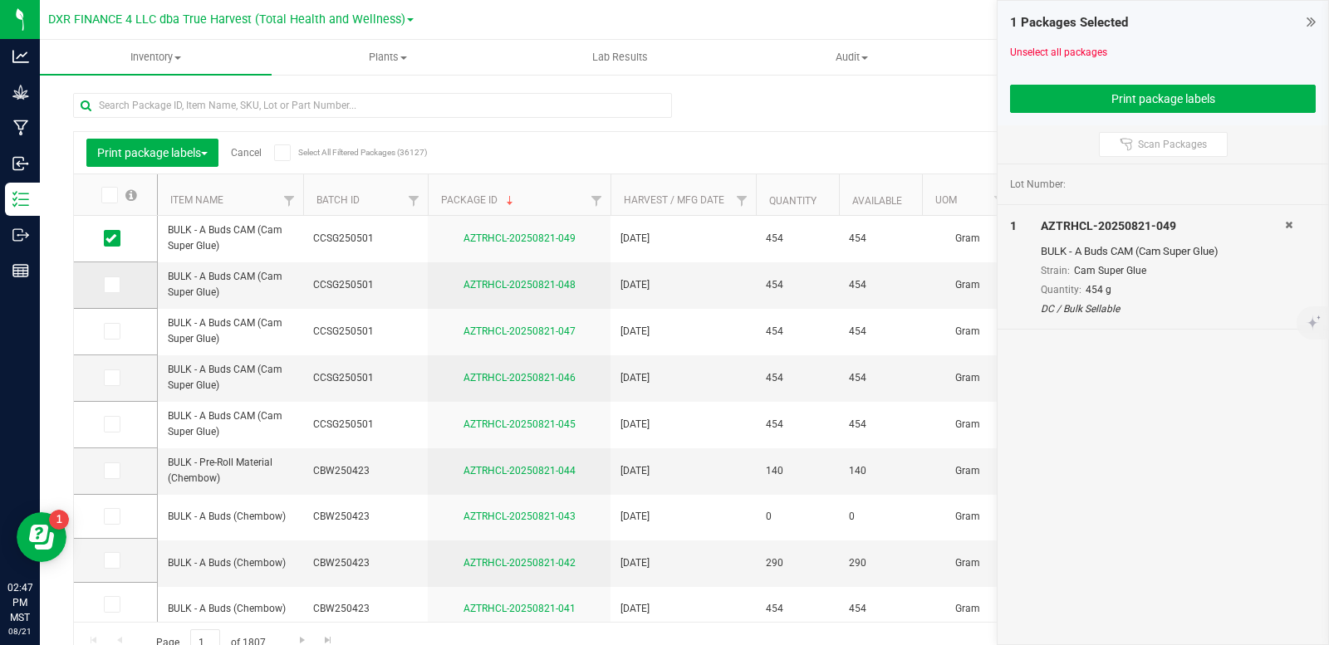
click at [116, 287] on span at bounding box center [112, 285] width 17 height 17
click at [0, 0] on input "checkbox" at bounding box center [0, 0] width 0 height 0
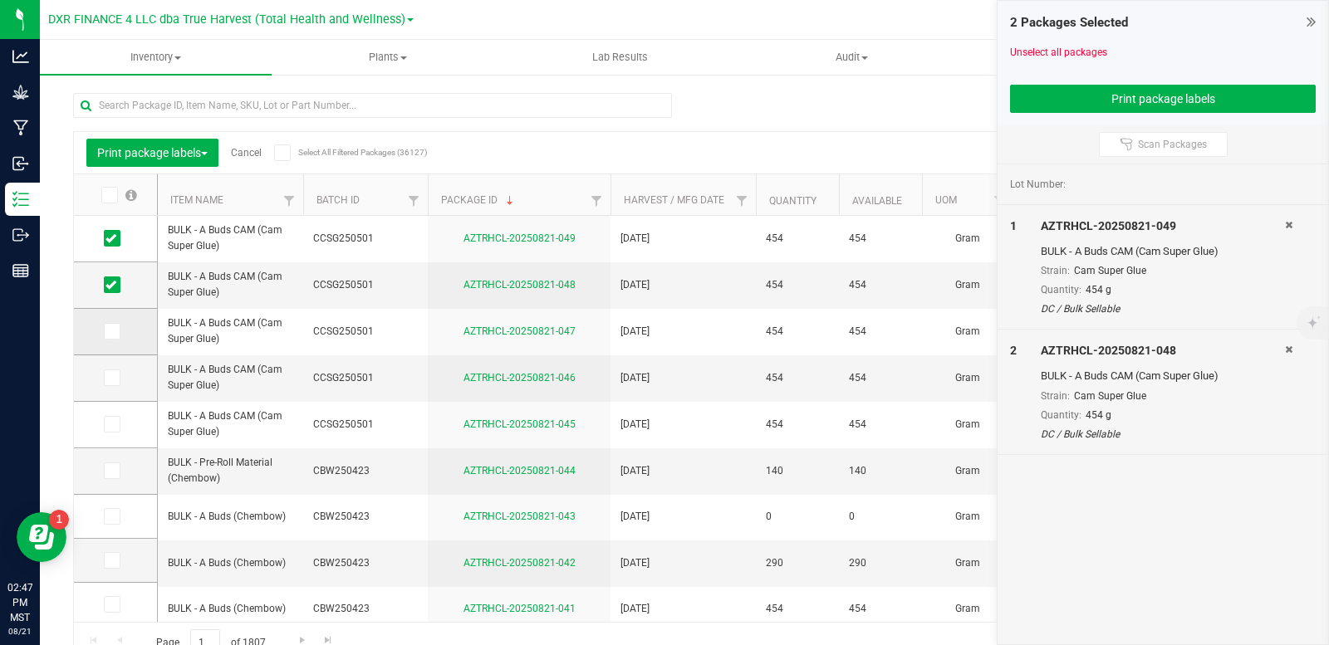
drag, startPoint x: 106, startPoint y: 329, endPoint x: 114, endPoint y: 343, distance: 16.0
click at [106, 331] on icon at bounding box center [111, 331] width 11 height 0
click at [0, 0] on input "checkbox" at bounding box center [0, 0] width 0 height 0
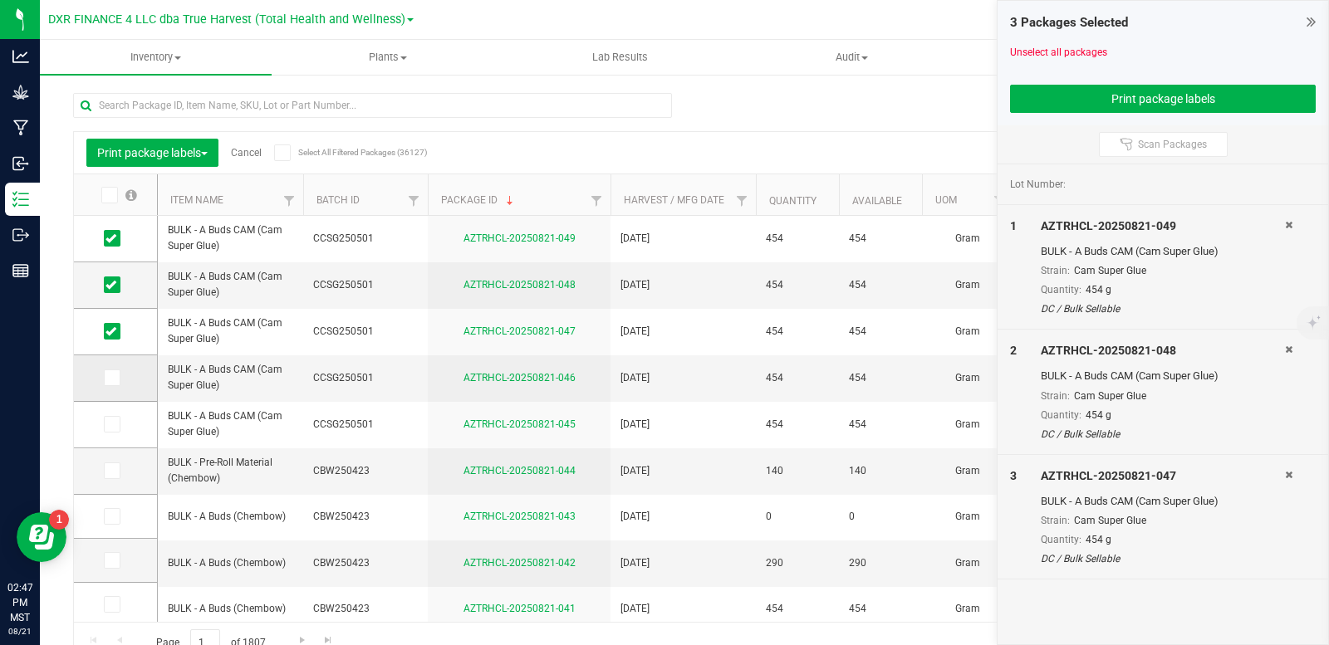
click at [113, 378] on icon at bounding box center [111, 378] width 11 height 0
click at [0, 0] on input "checkbox" at bounding box center [0, 0] width 0 height 0
click at [114, 424] on icon at bounding box center [111, 424] width 11 height 0
click at [0, 0] on input "checkbox" at bounding box center [0, 0] width 0 height 0
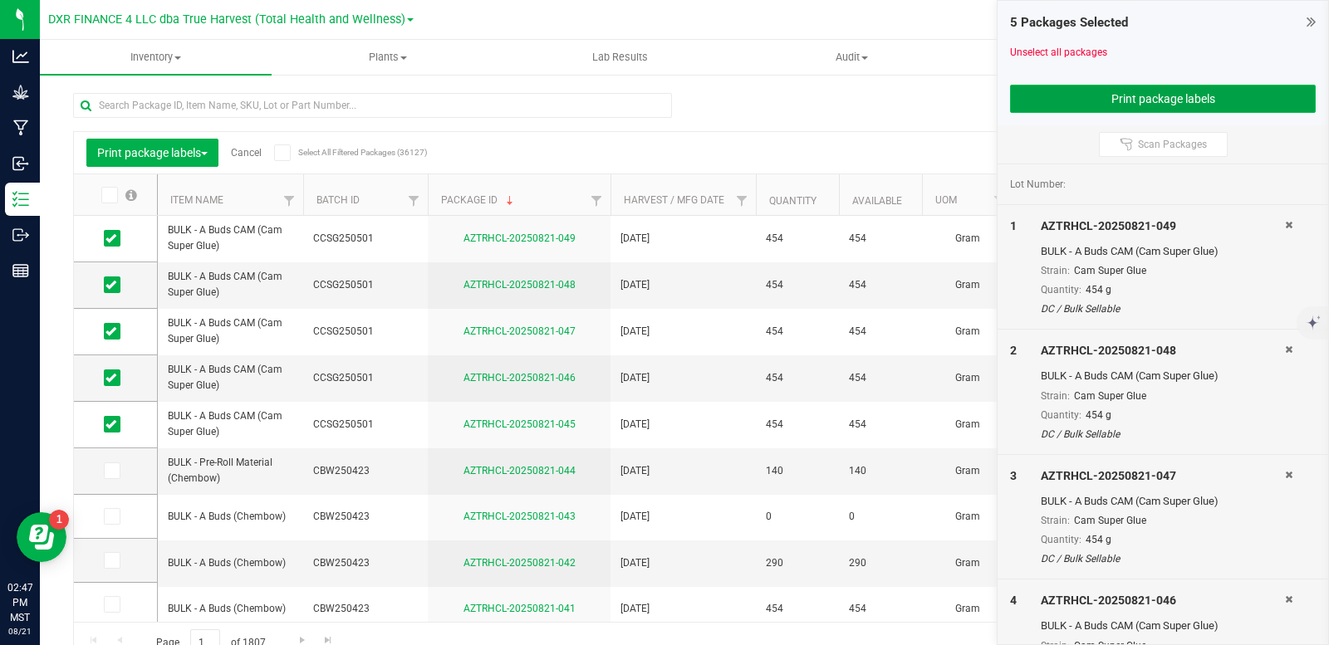
click at [1130, 100] on button "Print package labels" at bounding box center [1163, 99] width 306 height 28
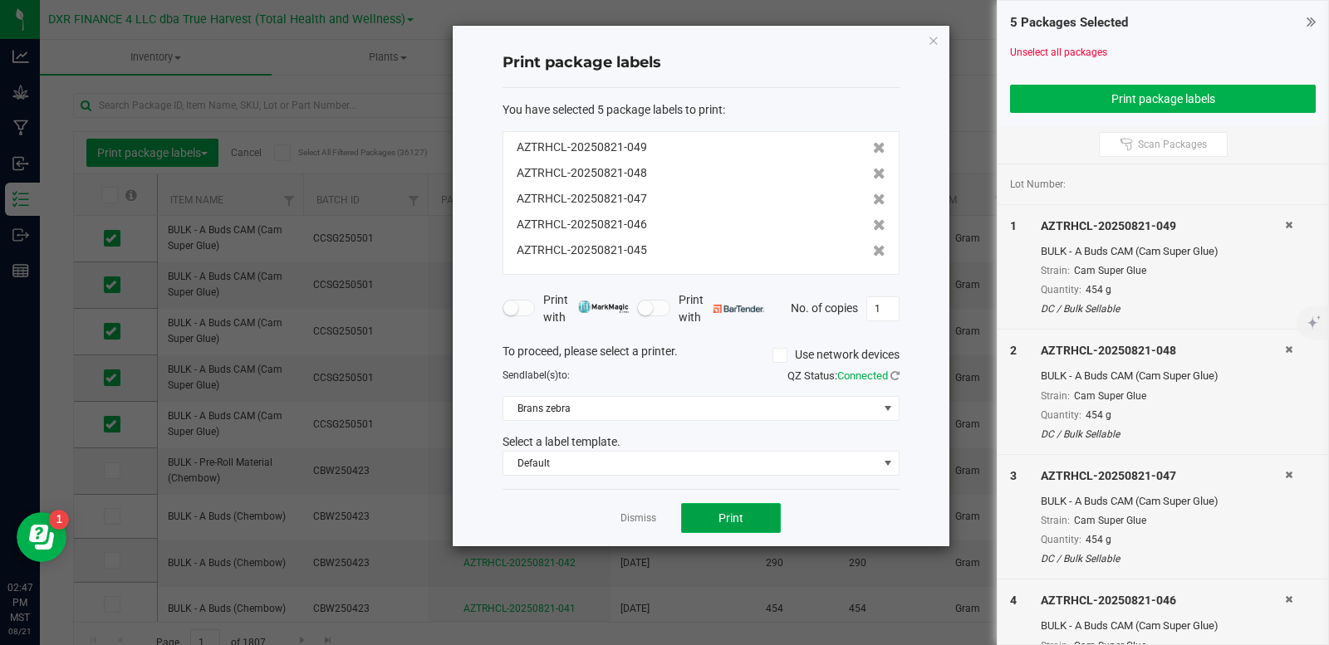
click at [748, 525] on button "Print" at bounding box center [731, 518] width 100 height 30
click at [649, 523] on link "Dismiss" at bounding box center [639, 519] width 36 height 14
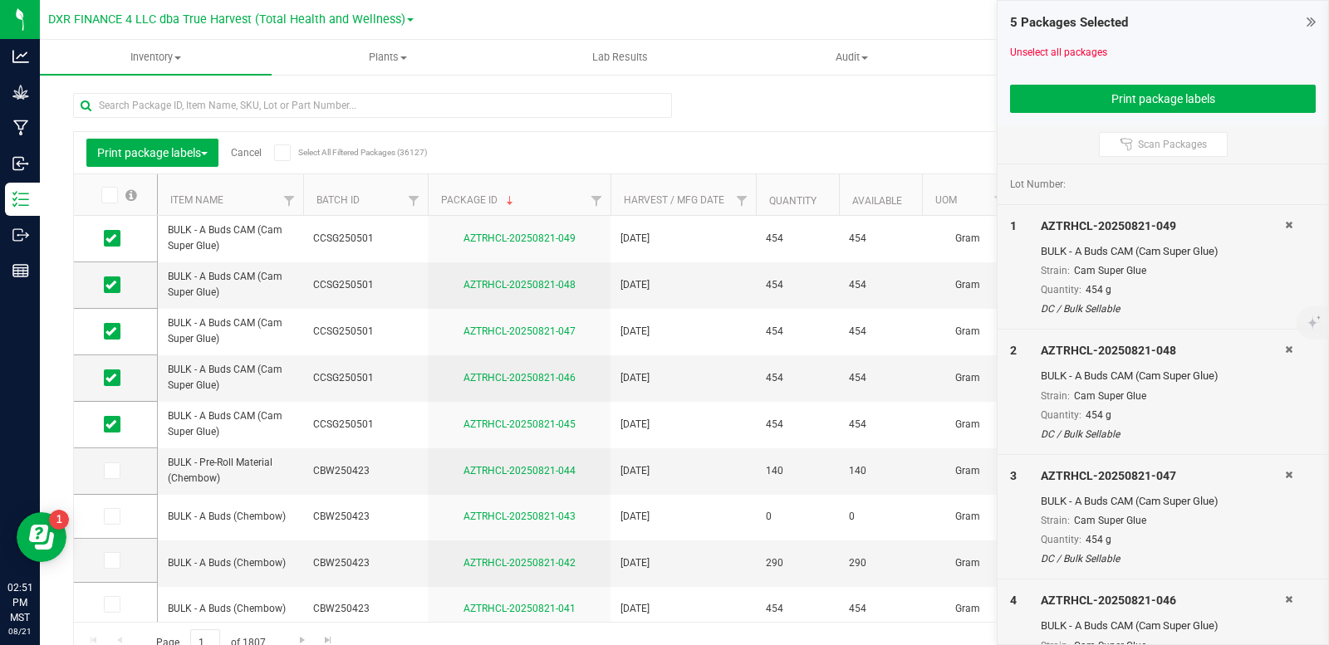
click at [250, 153] on link "Cancel" at bounding box center [246, 153] width 31 height 12
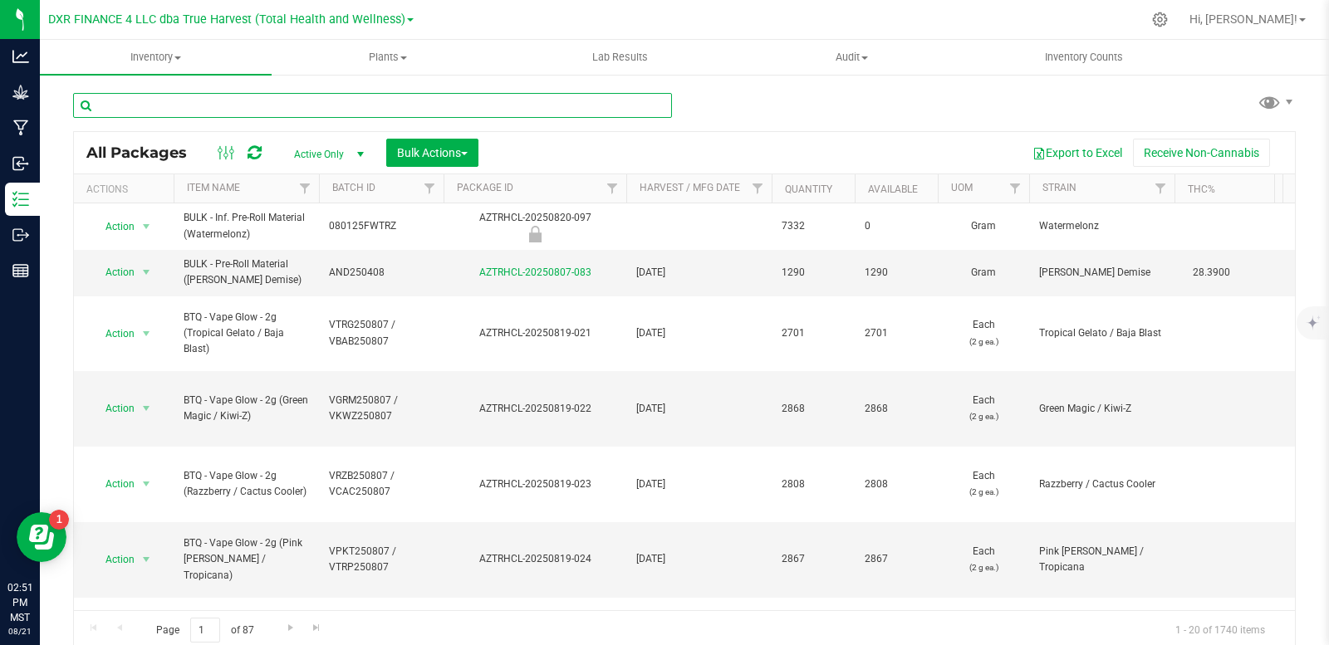
click at [263, 115] on input "text" at bounding box center [372, 105] width 599 height 25
type input "AZTRHCL-20250319-110"
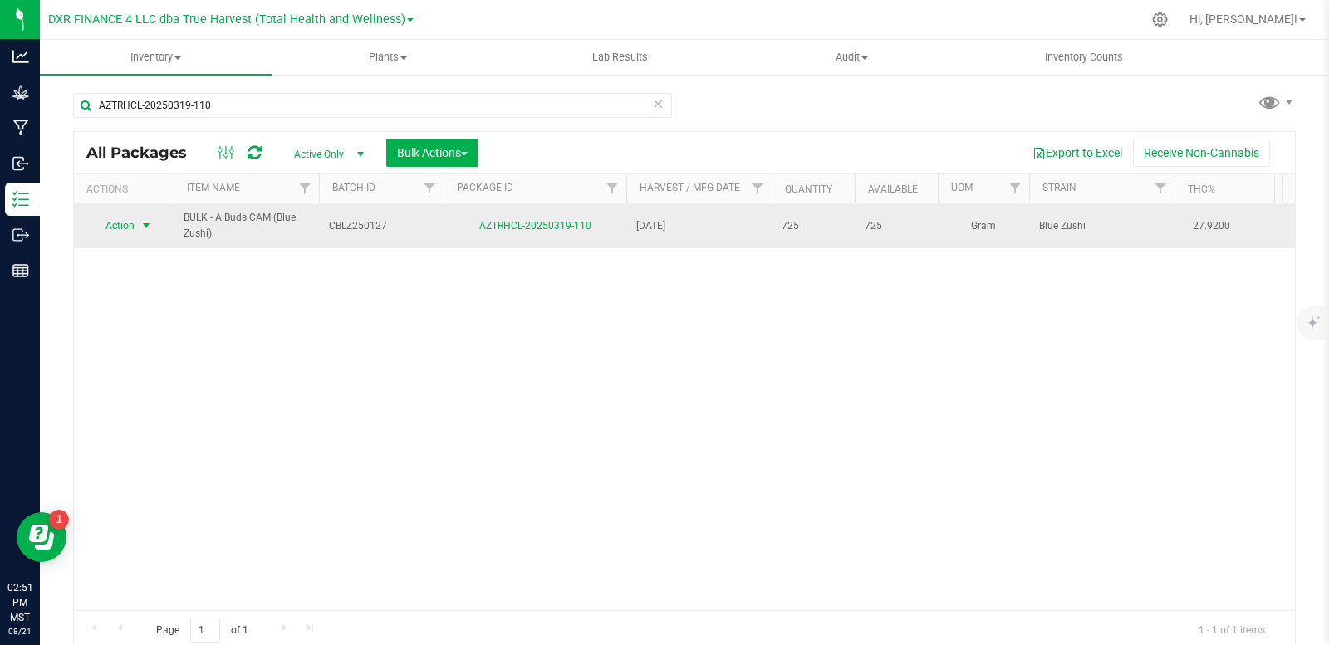
click at [141, 223] on span "select" at bounding box center [146, 225] width 13 height 13
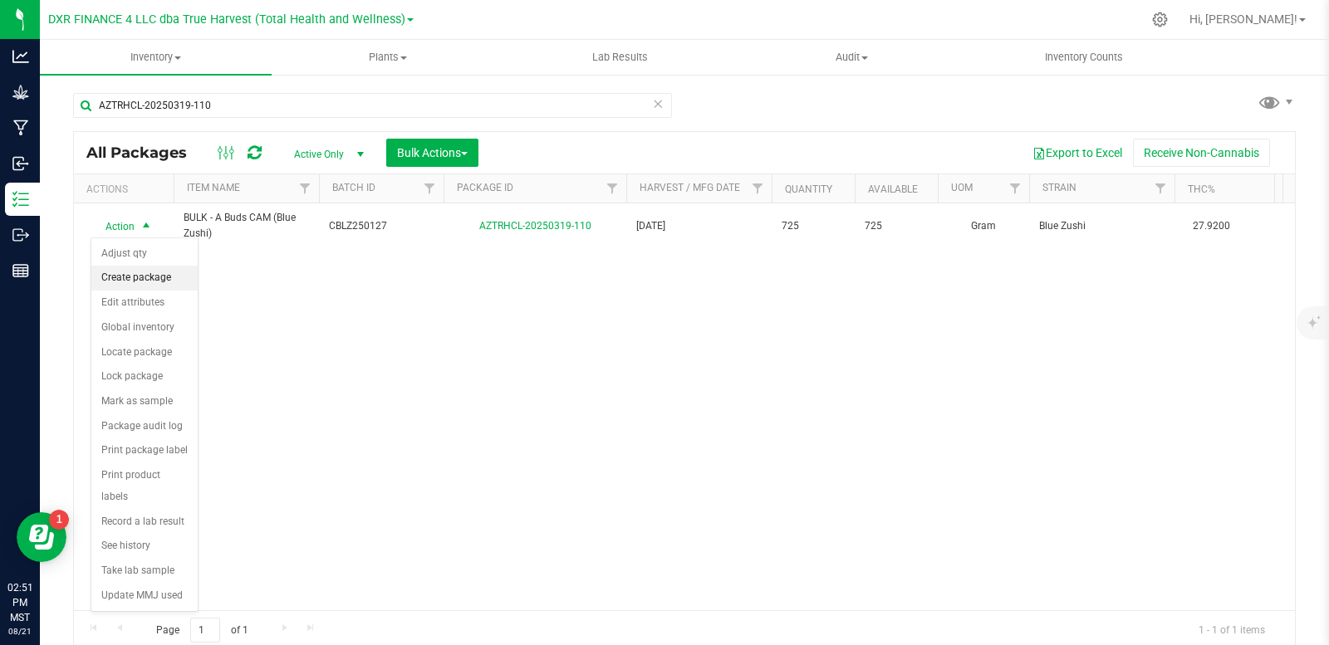
click at [149, 282] on li "Create package" at bounding box center [144, 278] width 106 height 25
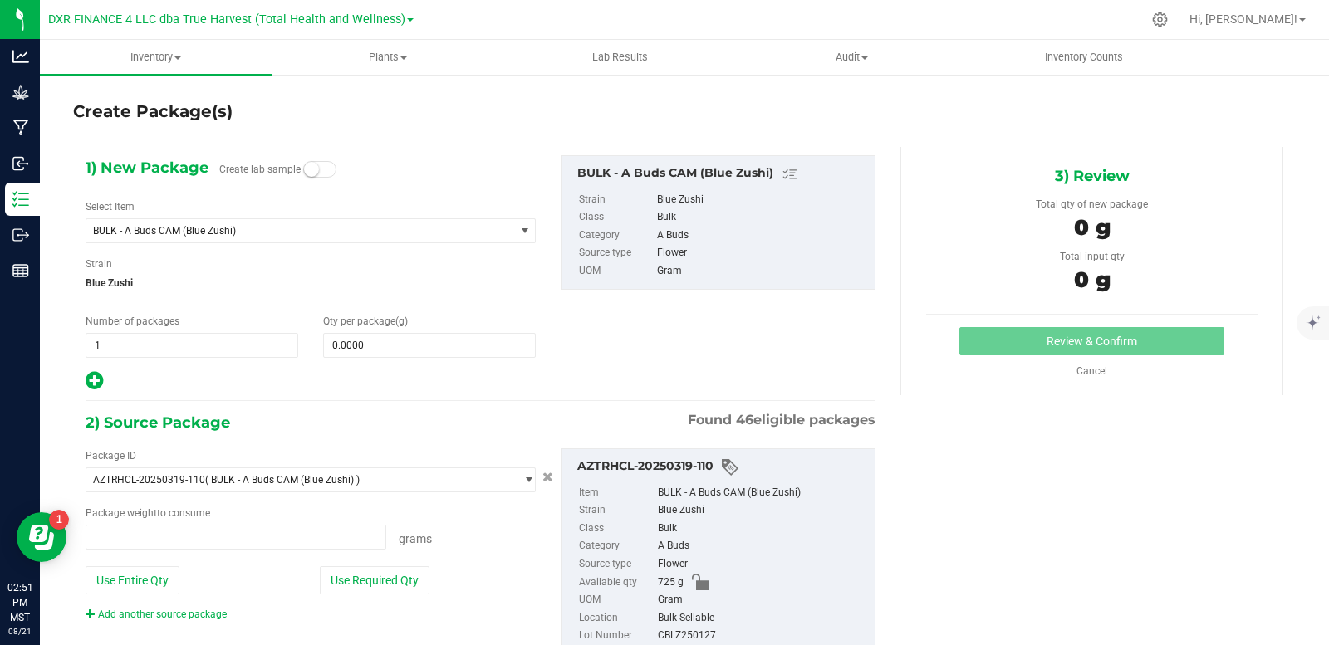
type input "0.0000 g"
click at [419, 345] on span at bounding box center [429, 345] width 213 height 25
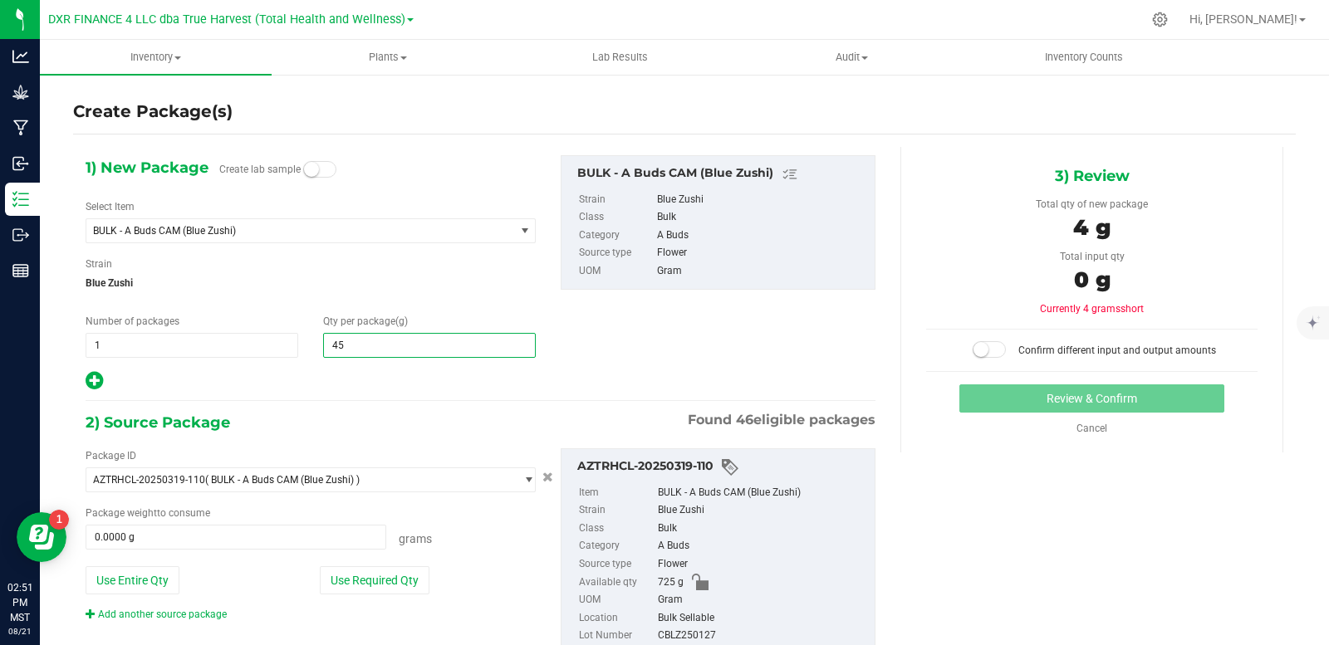
type input "454"
click at [102, 380] on div at bounding box center [311, 382] width 450 height 22
click at [90, 381] on icon at bounding box center [94, 381] width 17 height 21
type input "454.0000"
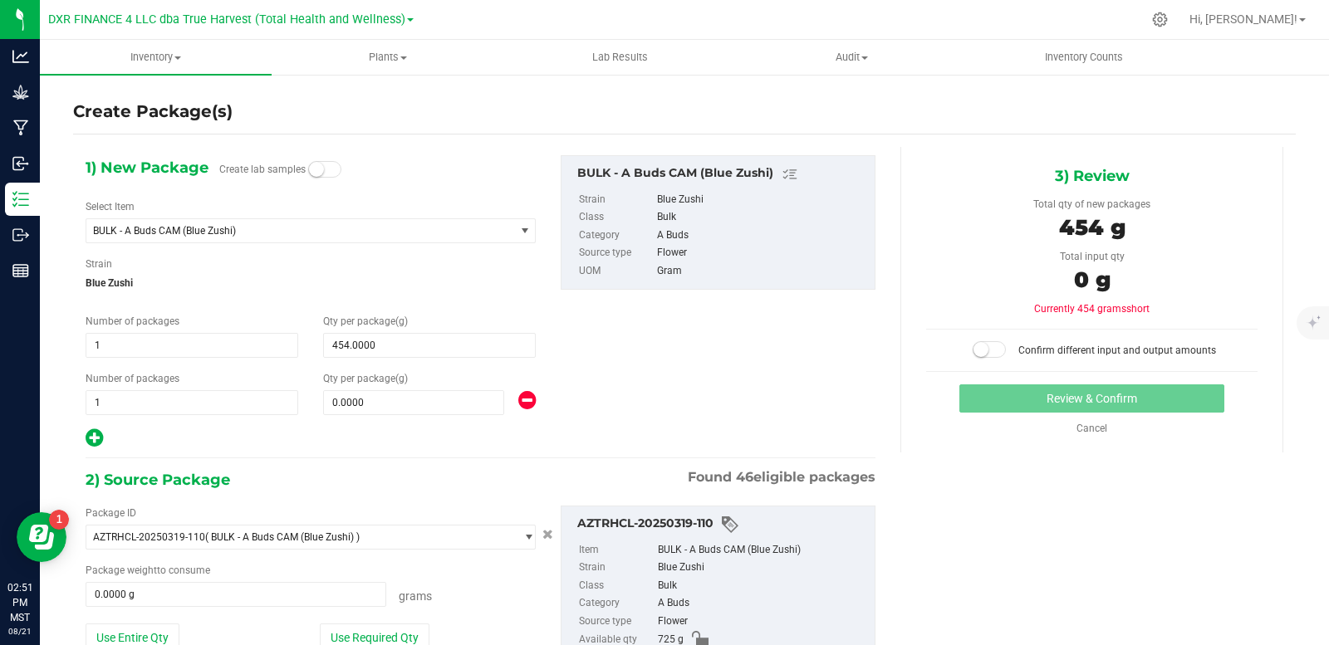
click at [383, 415] on div "1) New Package Create lab samples Select Item BULK - A Buds CAM (Blue Zushi) AR…" at bounding box center [310, 302] width 475 height 294
click at [394, 402] on span at bounding box center [413, 402] width 181 height 25
type input "228"
type input "228.0000"
click at [642, 344] on div "1) New Package Create lab samples Select Item BULK - A Buds CAM (Blue Zushi) AR…" at bounding box center [480, 302] width 815 height 294
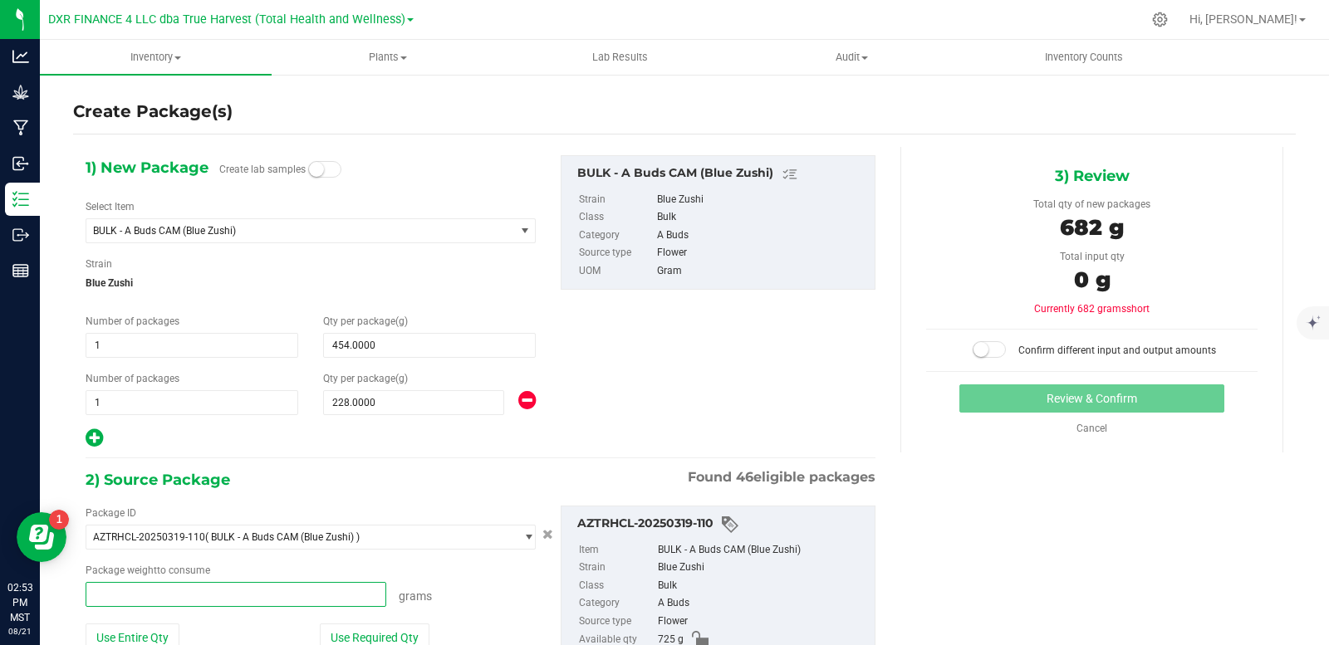
click at [150, 593] on span at bounding box center [236, 594] width 301 height 25
type input "717"
click at [683, 381] on div "1) New Package Create lab samples Select Item BULK - A Buds CAM (Blue Zushi) AR…" at bounding box center [480, 302] width 815 height 294
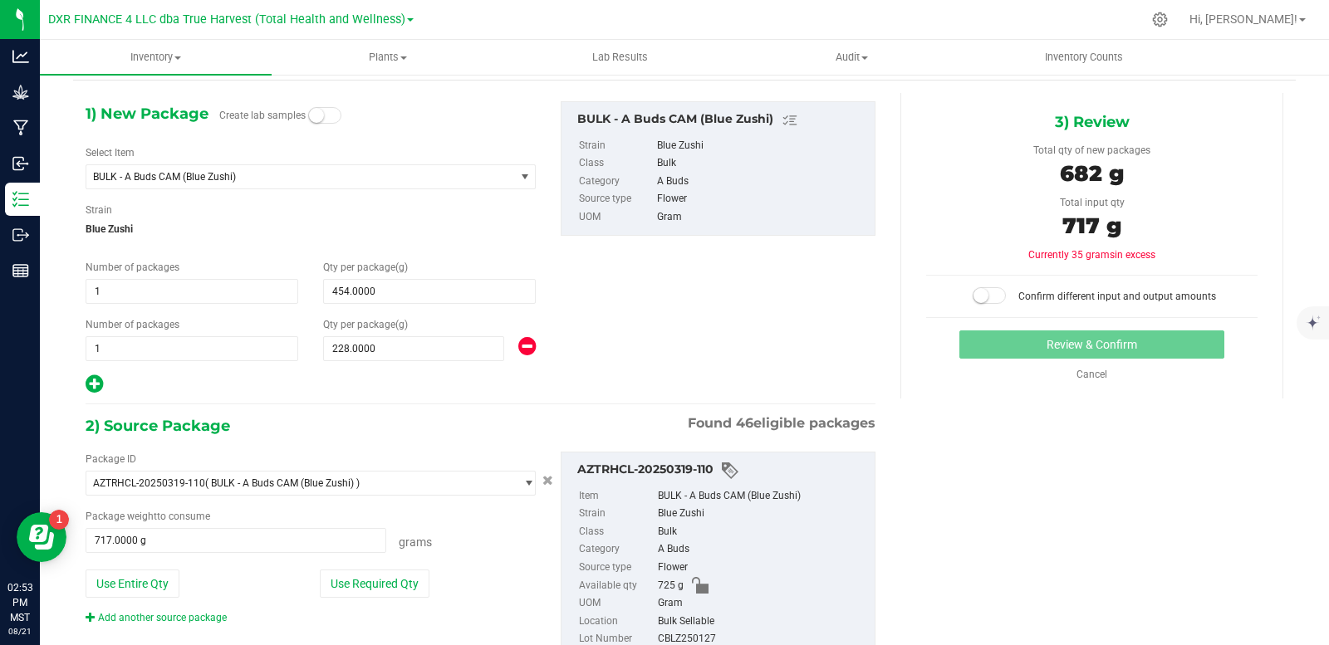
scroll to position [83, 0]
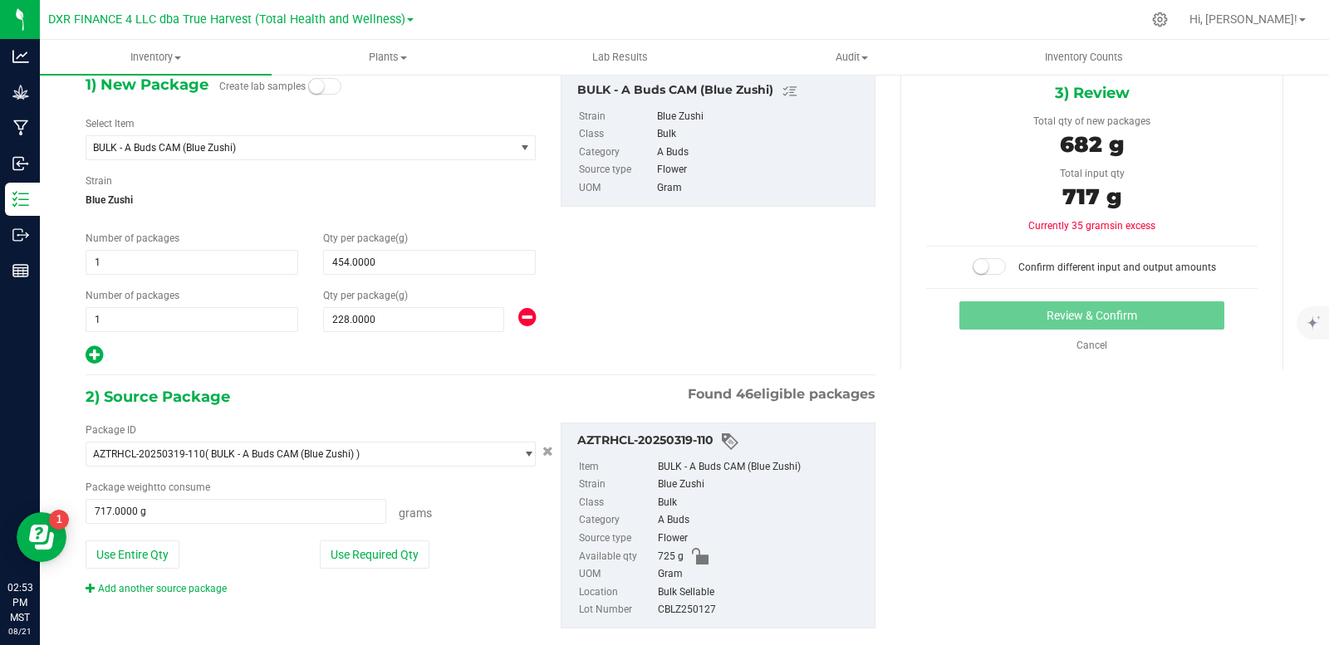
click at [497, 385] on div "2) Source Package Found 46 eligible packages" at bounding box center [481, 397] width 790 height 25
click at [403, 552] on button "Use Required Qty" at bounding box center [375, 555] width 110 height 28
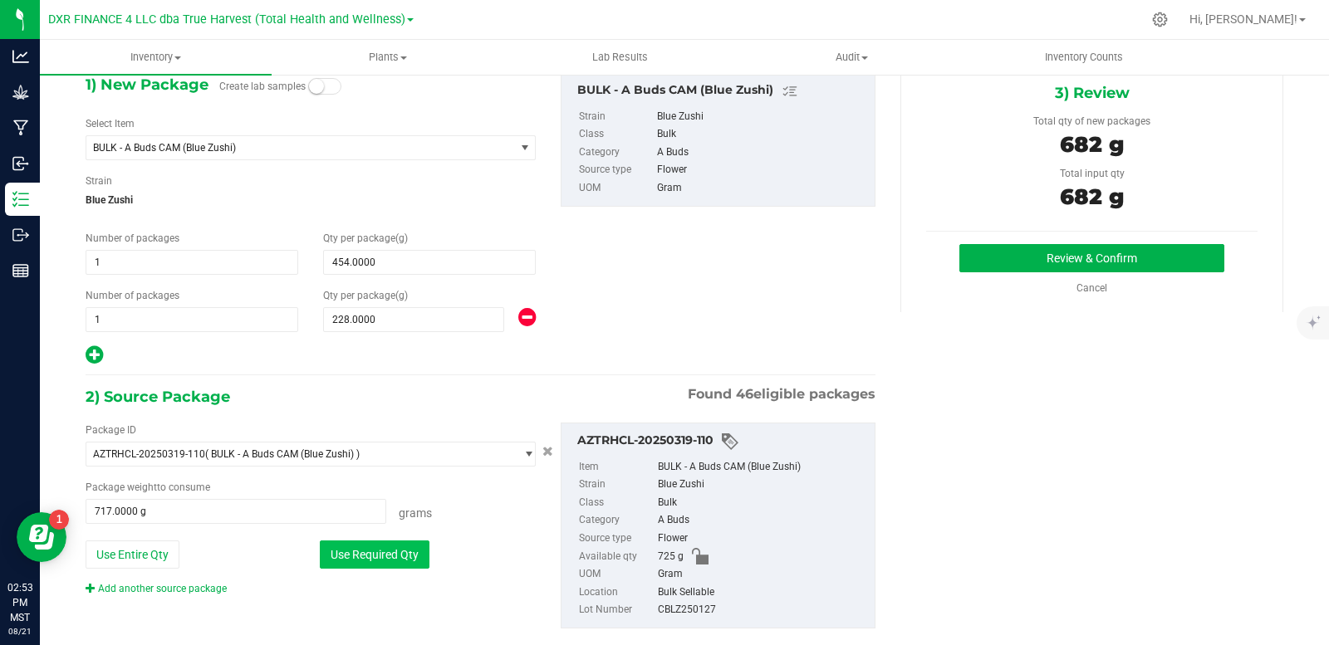
type input "682.0000 g"
click at [110, 513] on span "682.0000 g 682" at bounding box center [236, 511] width 301 height 25
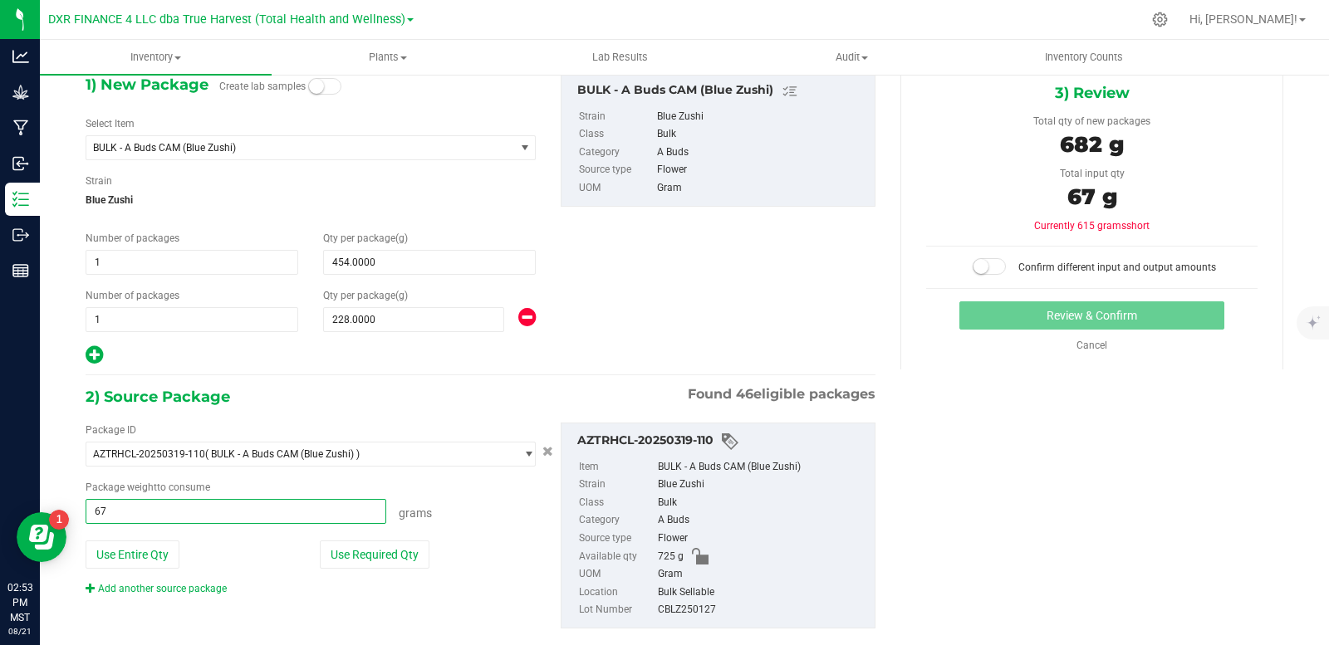
type input "674"
type input "674.0000 g"
drag, startPoint x: 494, startPoint y: 558, endPoint x: 486, endPoint y: 555, distance: 8.9
click at [493, 558] on div "Use Required Qty" at bounding box center [428, 555] width 216 height 28
click at [991, 265] on span at bounding box center [989, 266] width 33 height 17
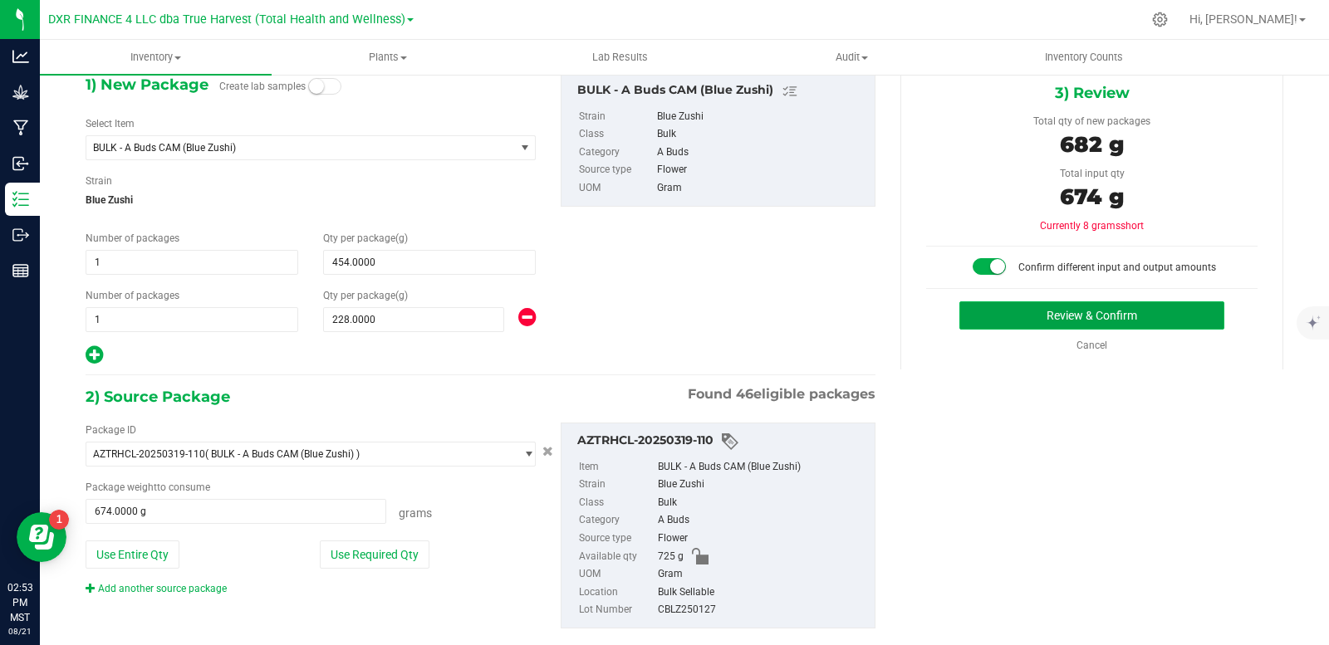
click at [1048, 312] on button "Review & Confirm" at bounding box center [1091, 316] width 265 height 28
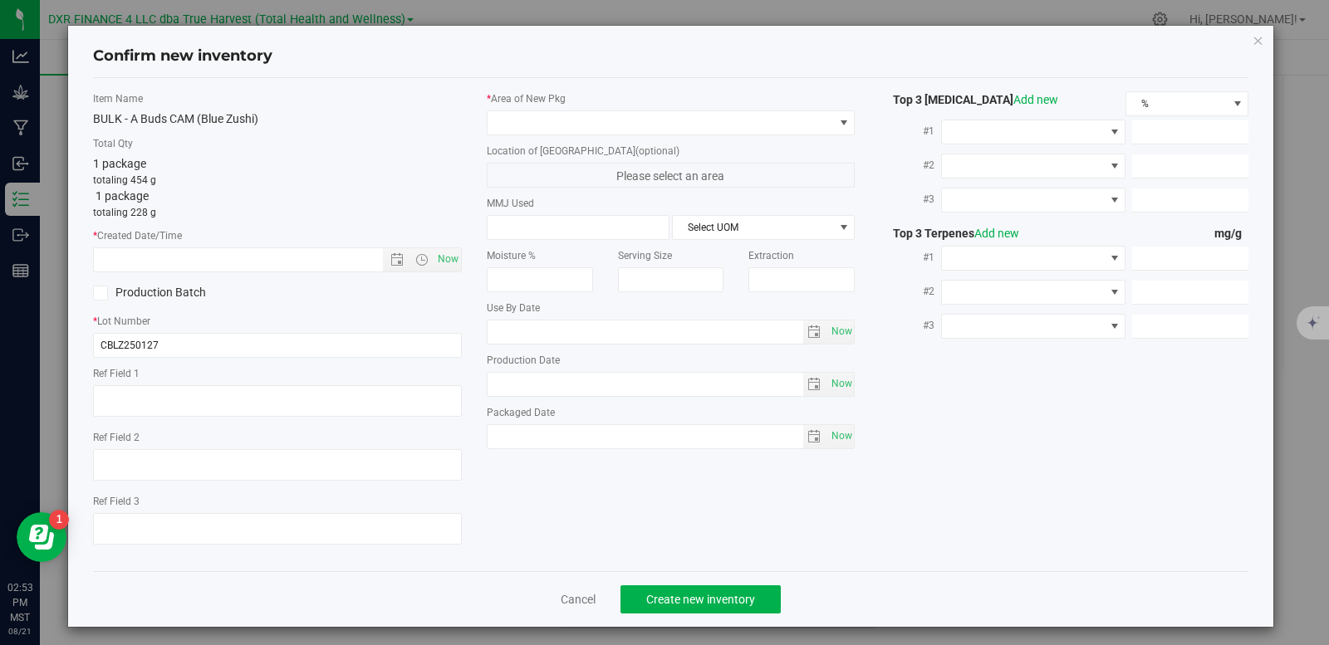
type textarea "[DATE]"
click at [195, 398] on textarea at bounding box center [277, 401] width 369 height 32
click at [244, 254] on input "text" at bounding box center [252, 259] width 317 height 23
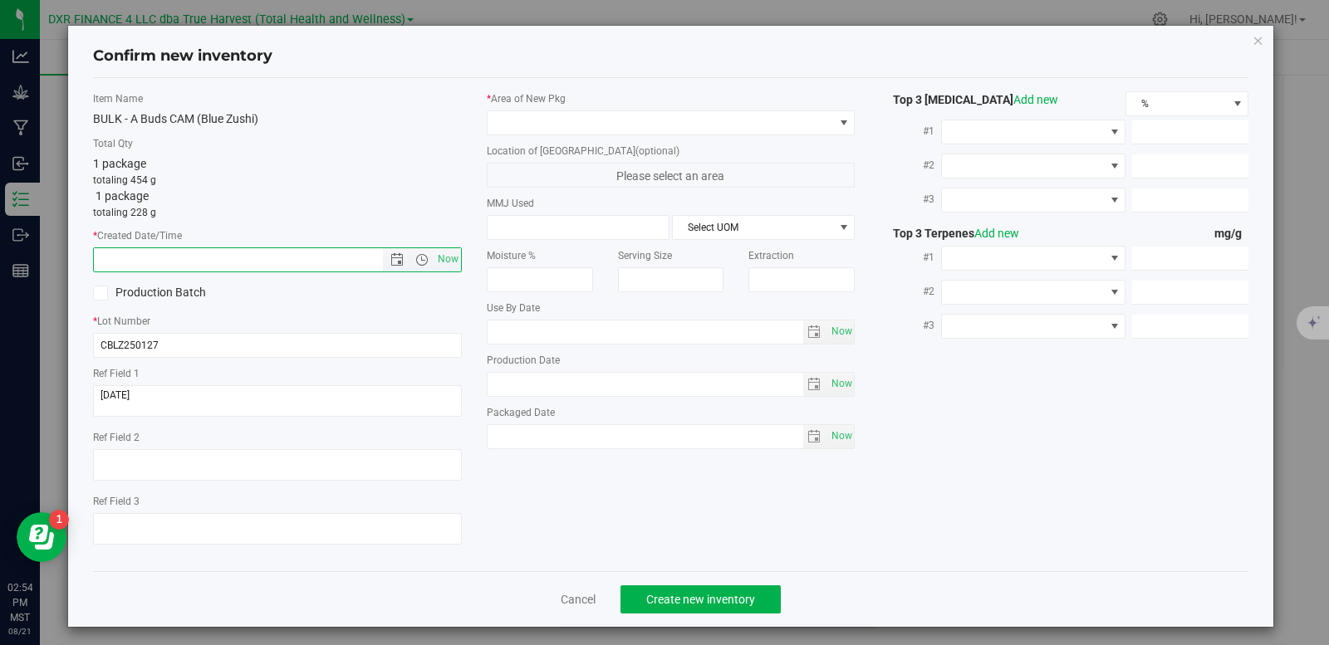
paste input "[DATE]"
type input "[DATE] 2:54 PM"
click at [572, 130] on span at bounding box center [661, 122] width 346 height 23
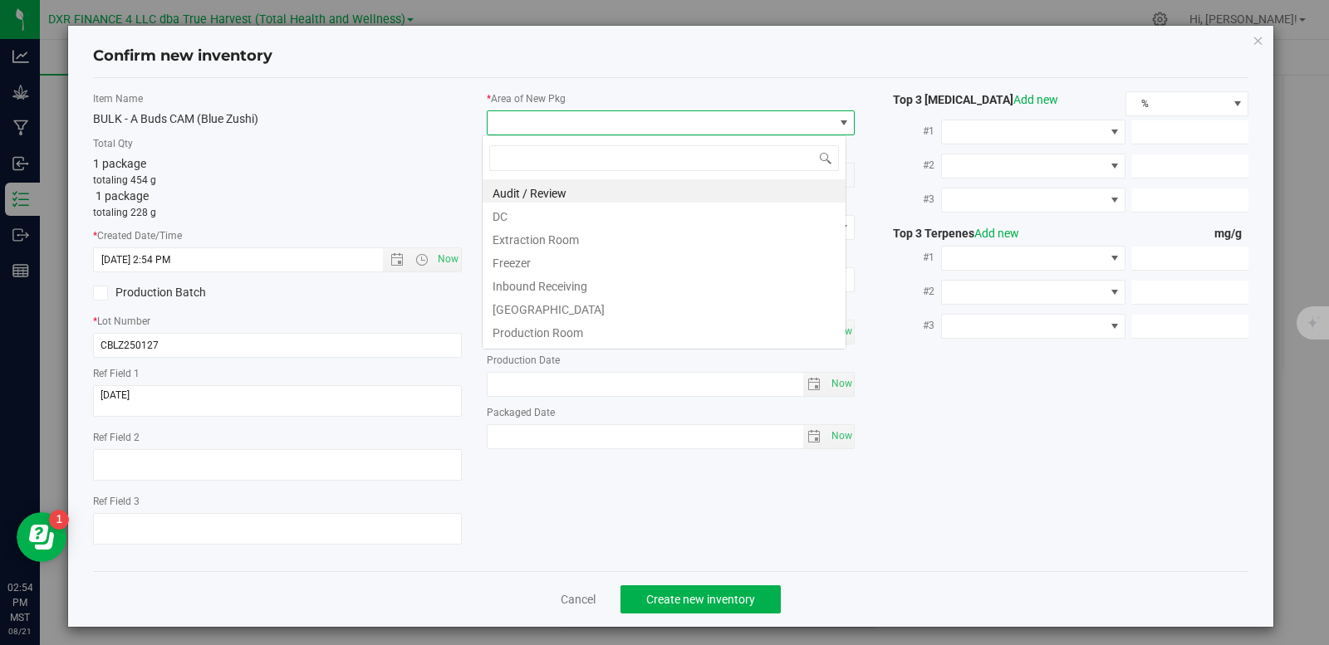
scroll to position [25, 366]
click at [528, 225] on li "DC" at bounding box center [664, 214] width 363 height 23
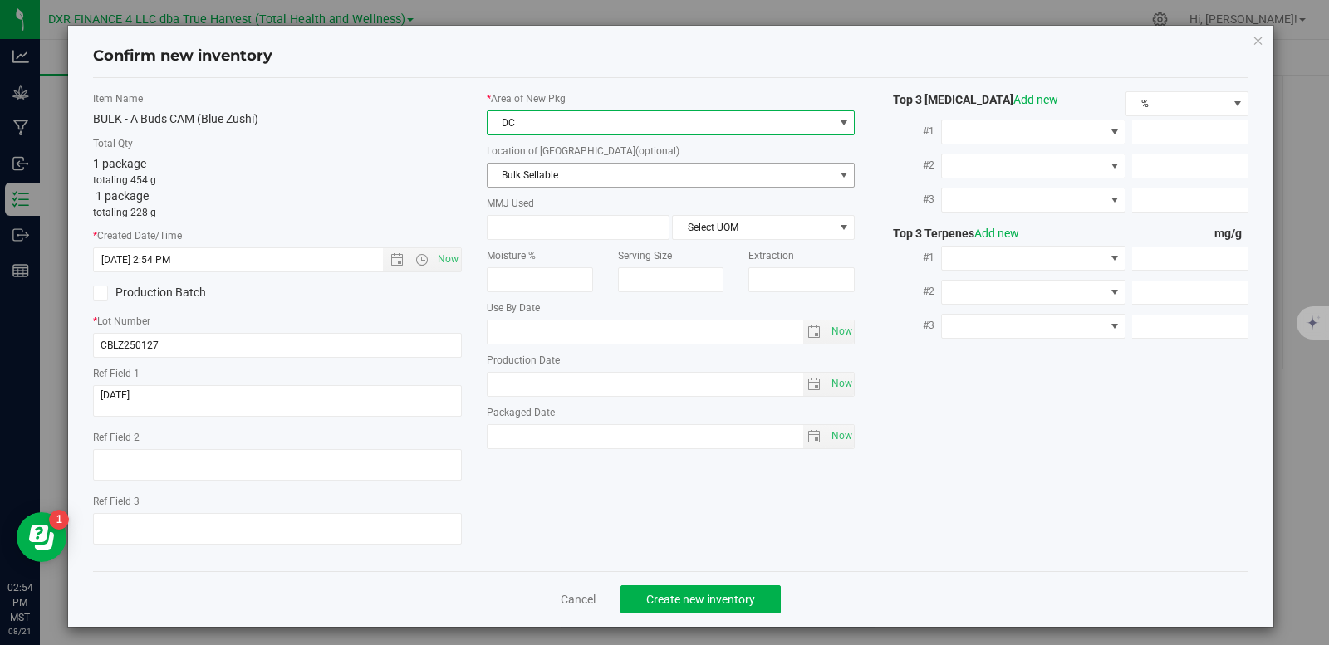
click at [563, 174] on span "Bulk Sellable" at bounding box center [661, 175] width 346 height 23
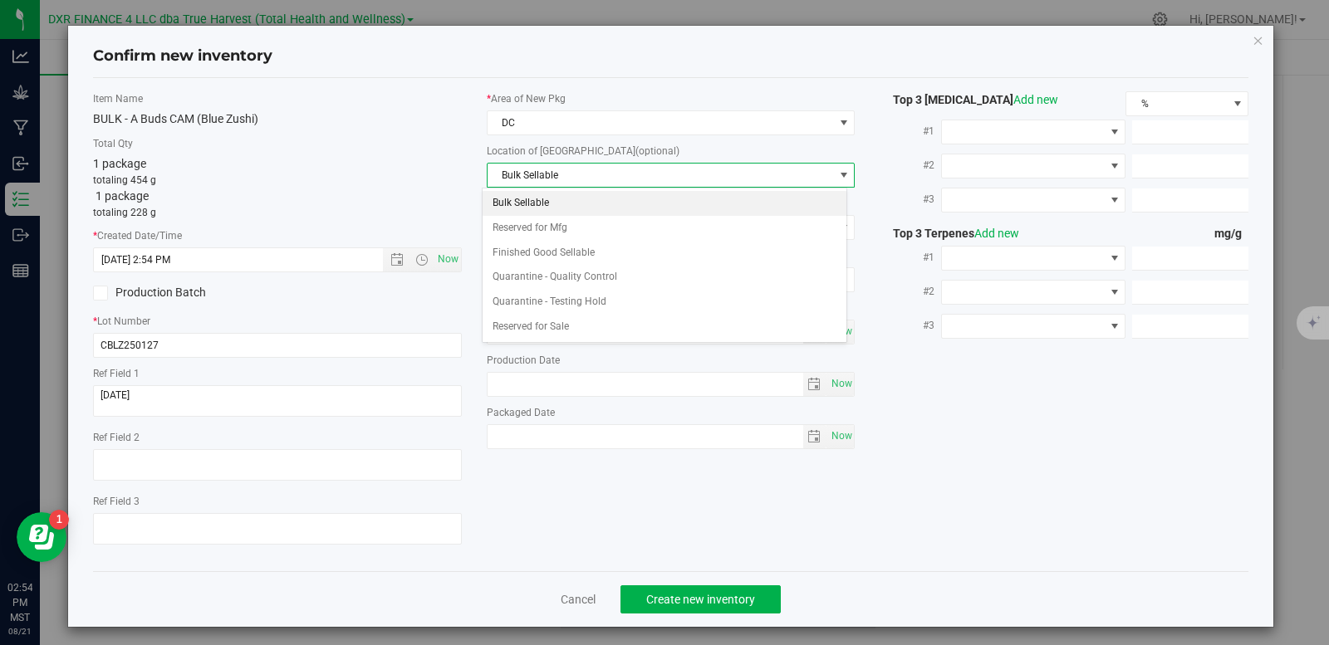
click at [581, 205] on li "Bulk Sellable" at bounding box center [664, 203] width 363 height 25
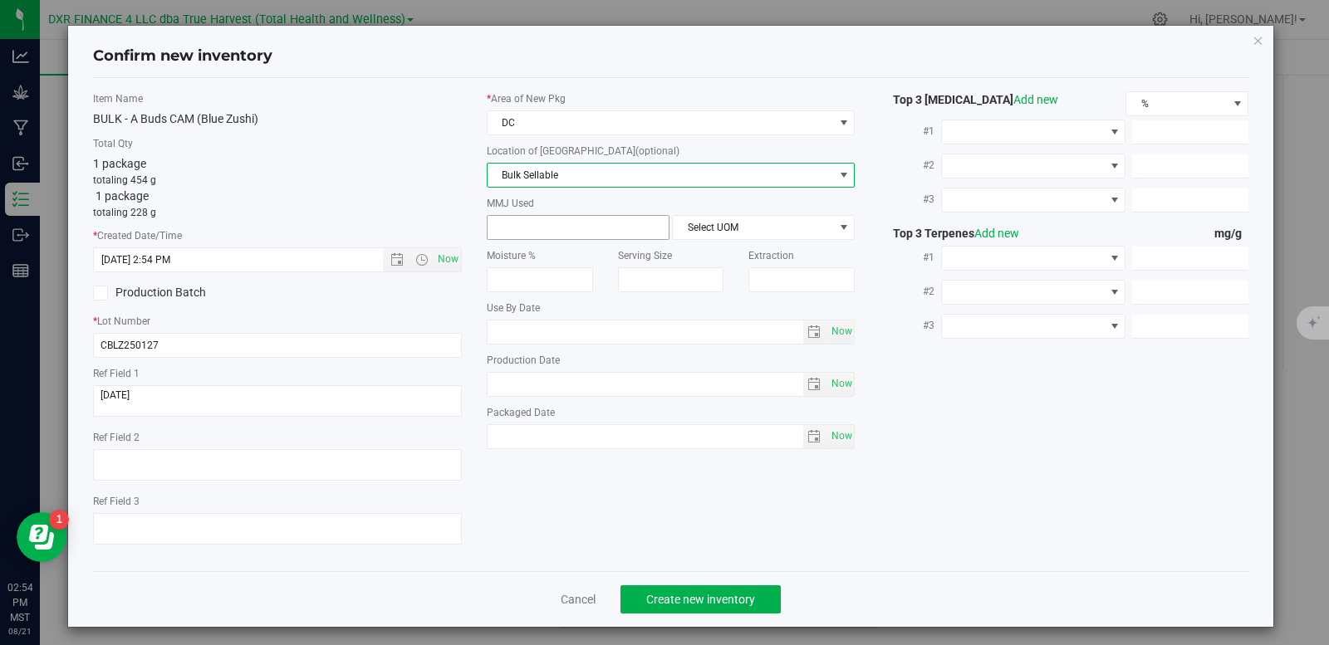
click at [561, 236] on span at bounding box center [578, 227] width 183 height 25
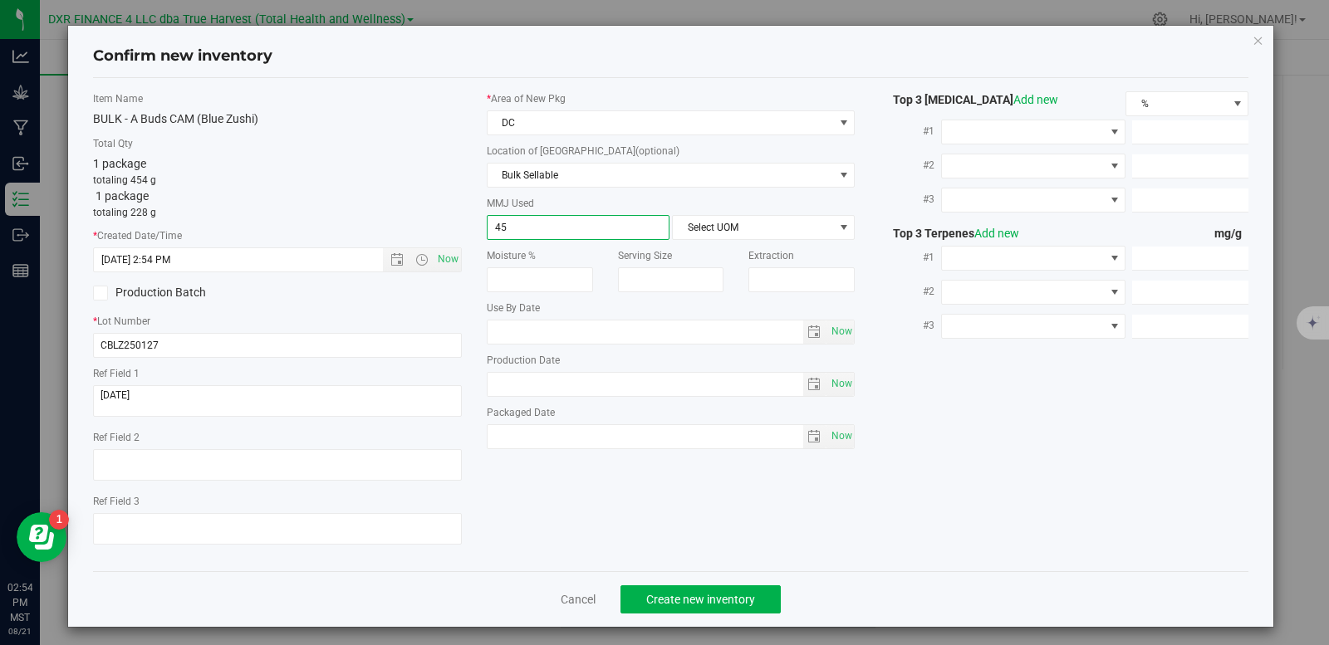
type input "4"
click at [696, 232] on span "Select UOM" at bounding box center [753, 227] width 160 height 23
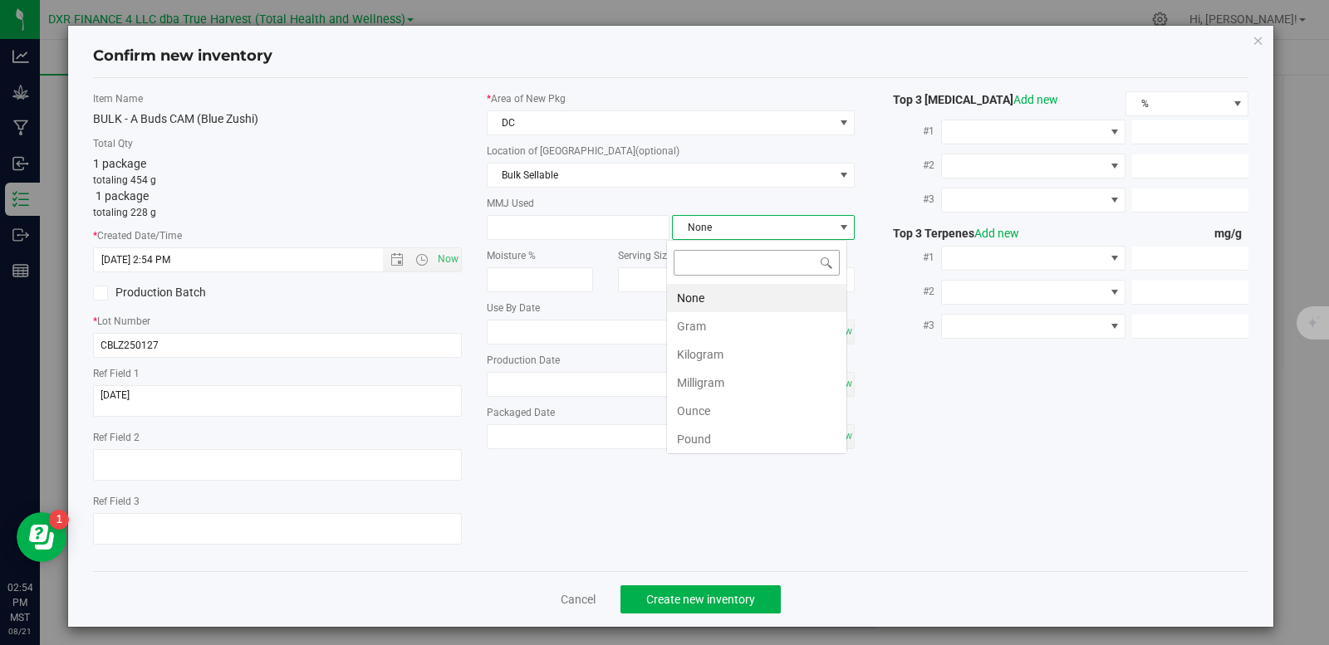
scroll to position [25, 181]
click at [722, 334] on li "Gram" at bounding box center [756, 326] width 179 height 28
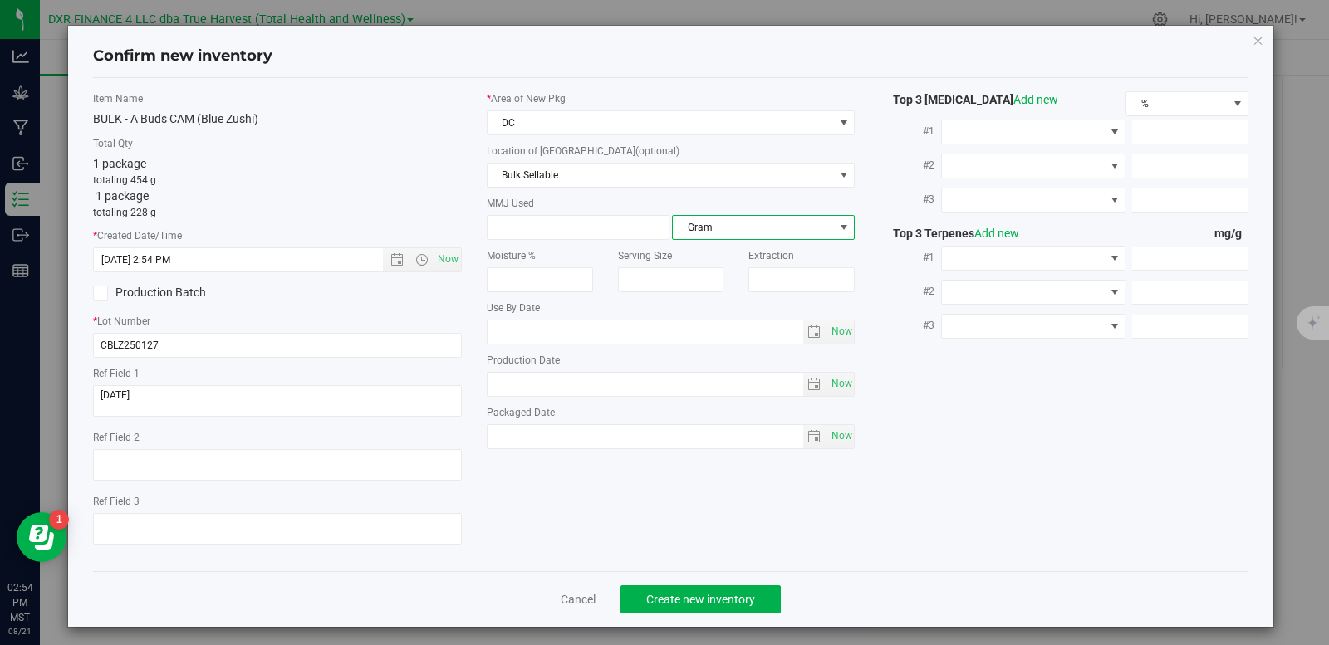
click at [773, 228] on span "Gram" at bounding box center [753, 227] width 160 height 23
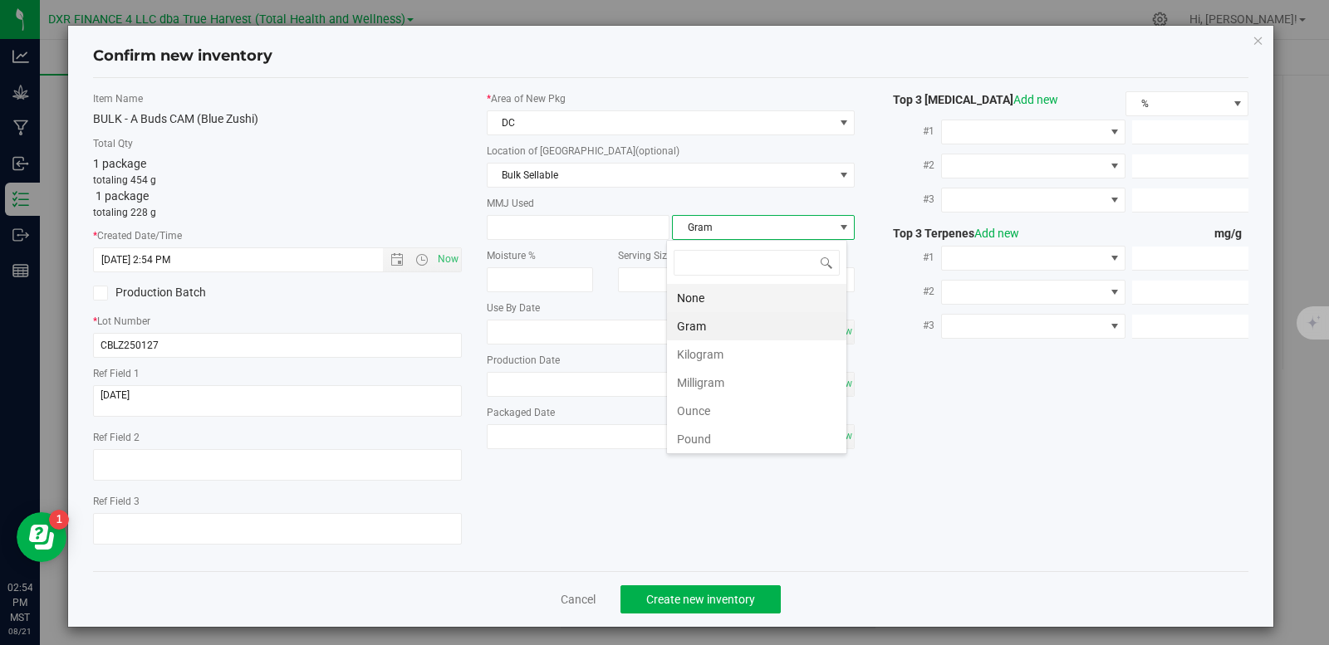
click at [703, 295] on li "None" at bounding box center [756, 298] width 179 height 28
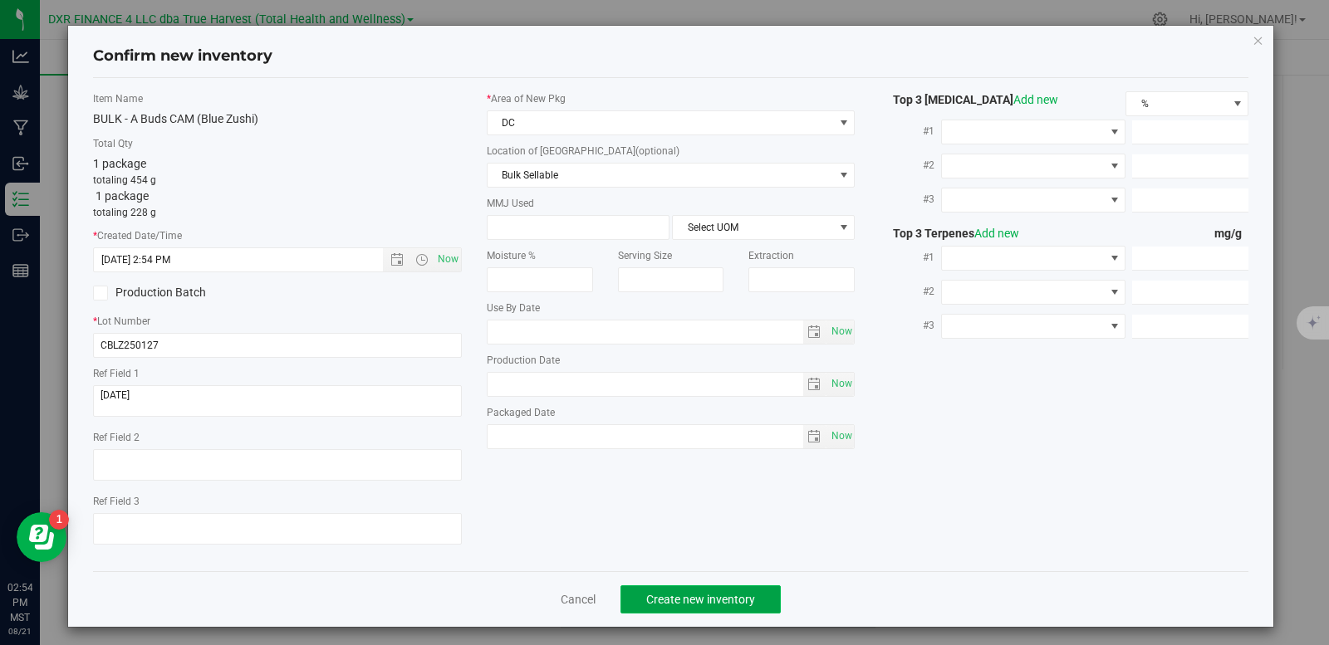
click at [699, 600] on span "Create new inventory" at bounding box center [700, 599] width 109 height 13
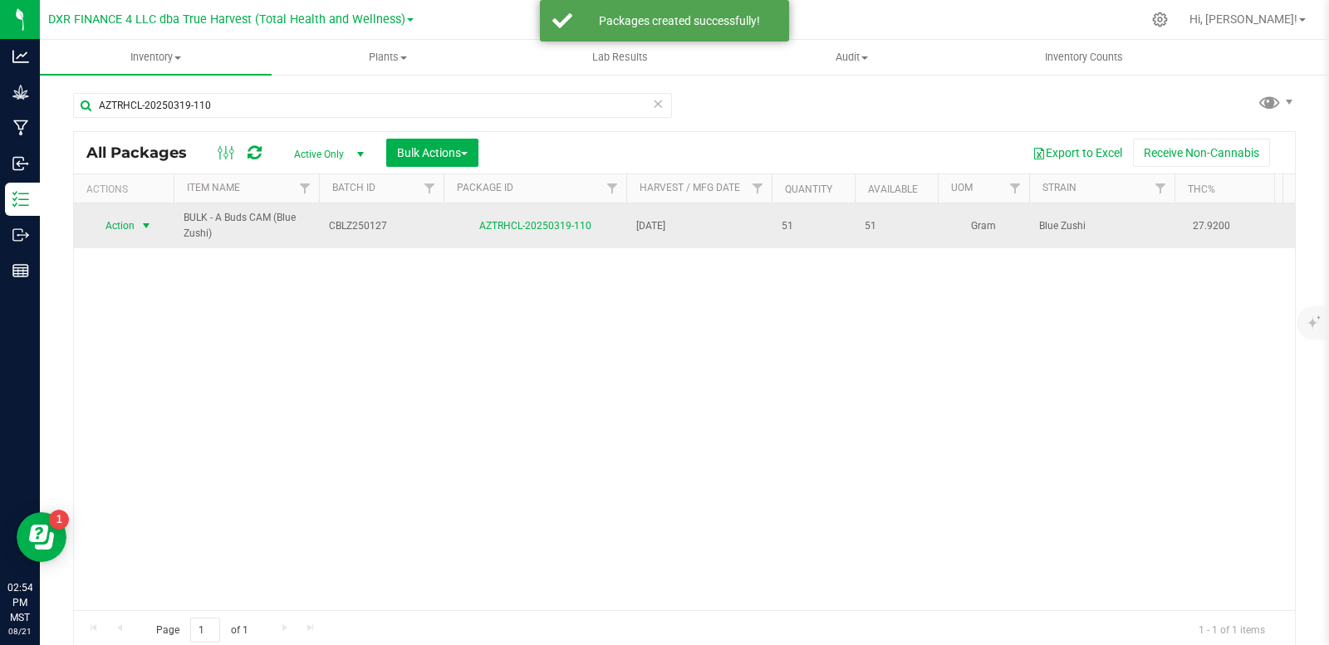
click at [145, 228] on span "select" at bounding box center [146, 225] width 13 height 13
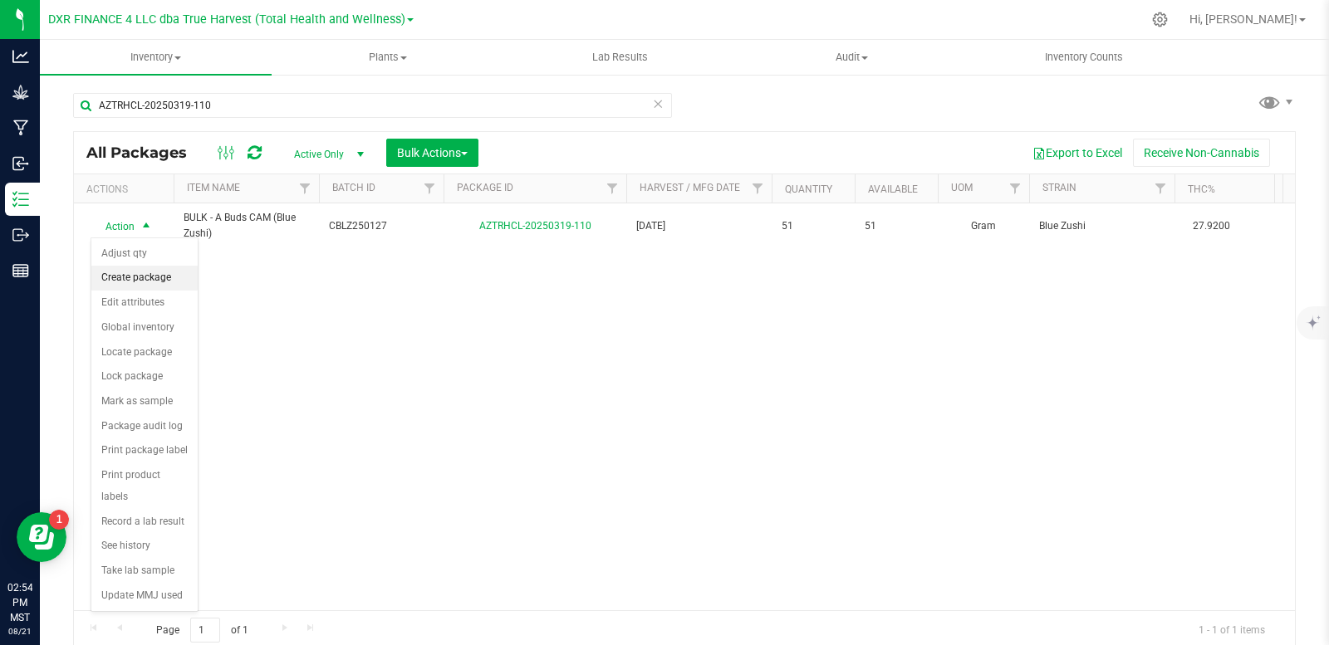
click at [145, 277] on li "Create package" at bounding box center [144, 278] width 106 height 25
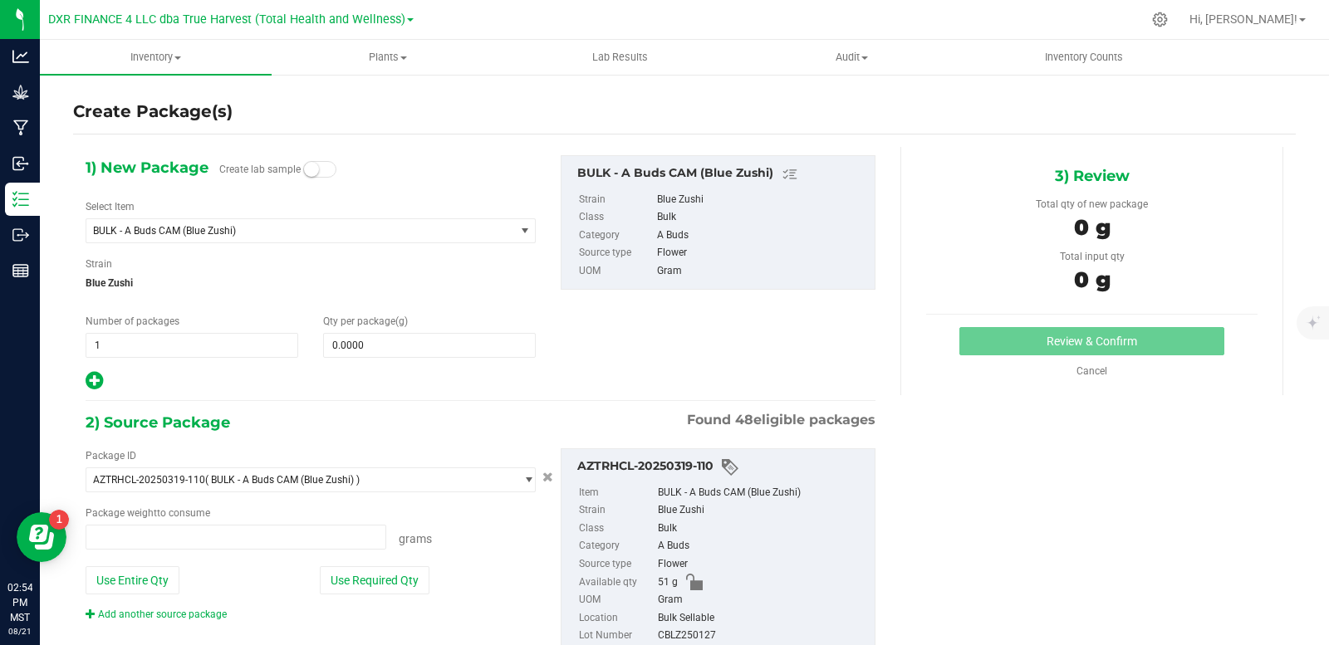
type input "0.0000 g"
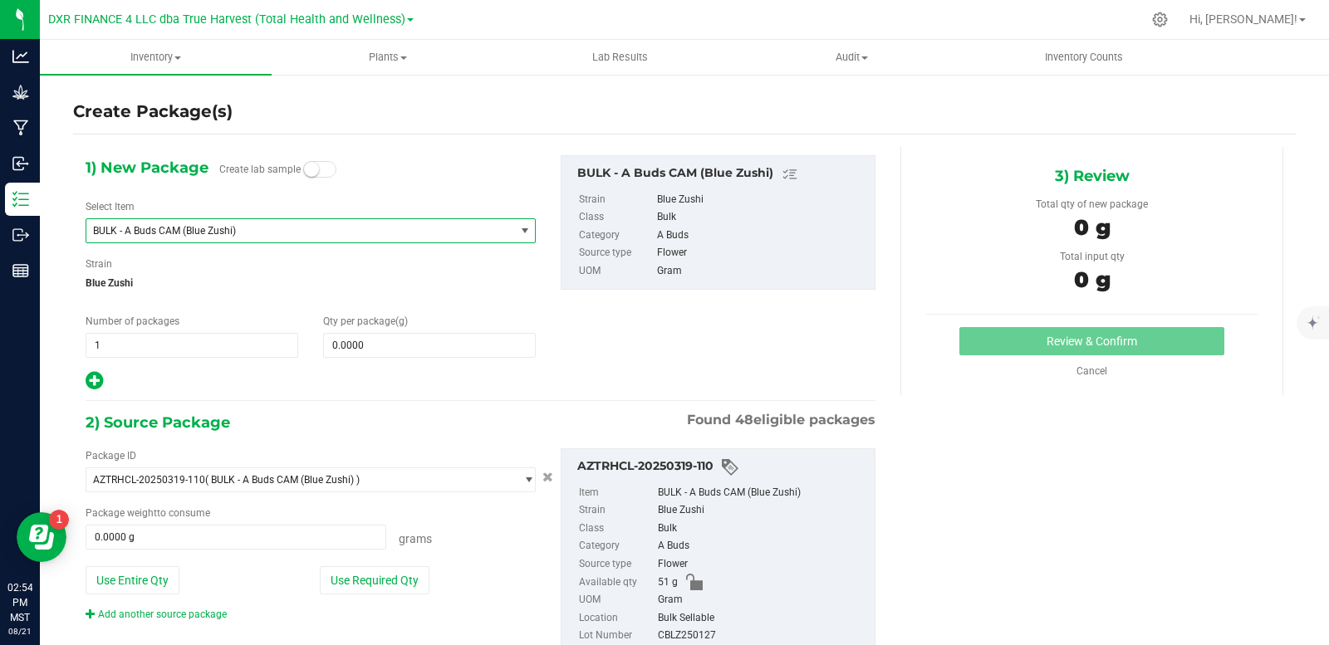
click at [275, 233] on span "BULK - A Buds CAM (Blue Zushi)" at bounding box center [292, 231] width 398 height 12
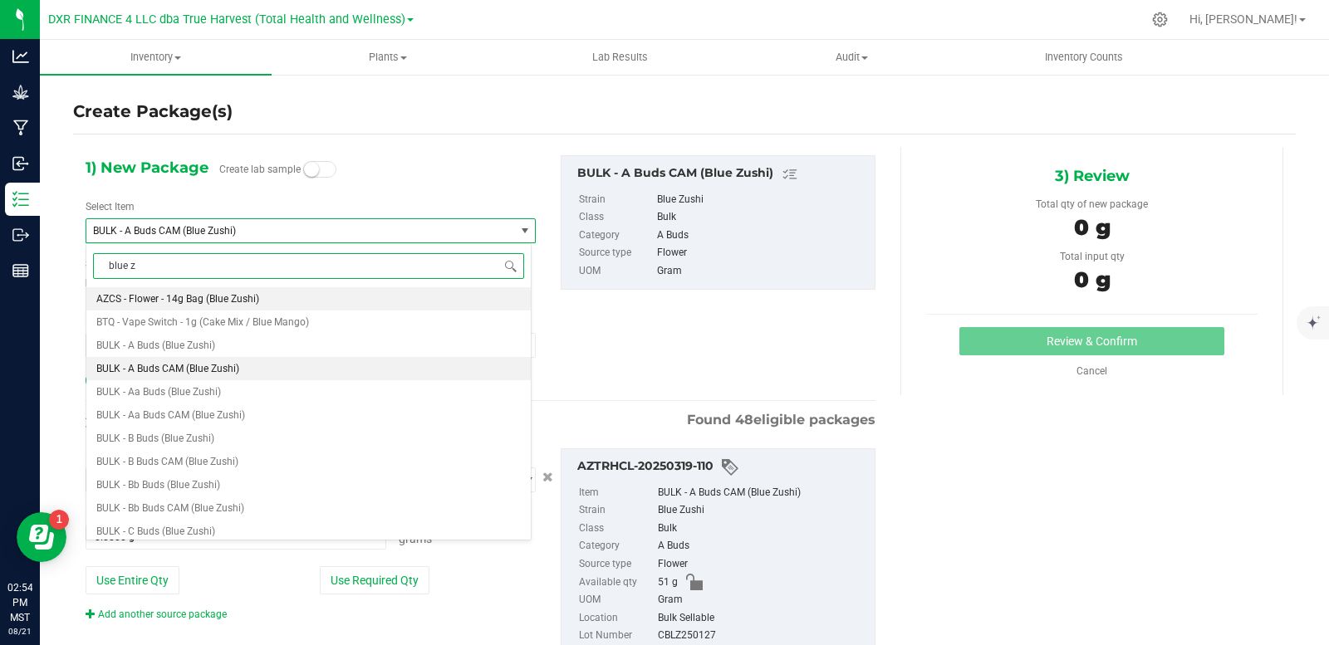
type input "blue zu"
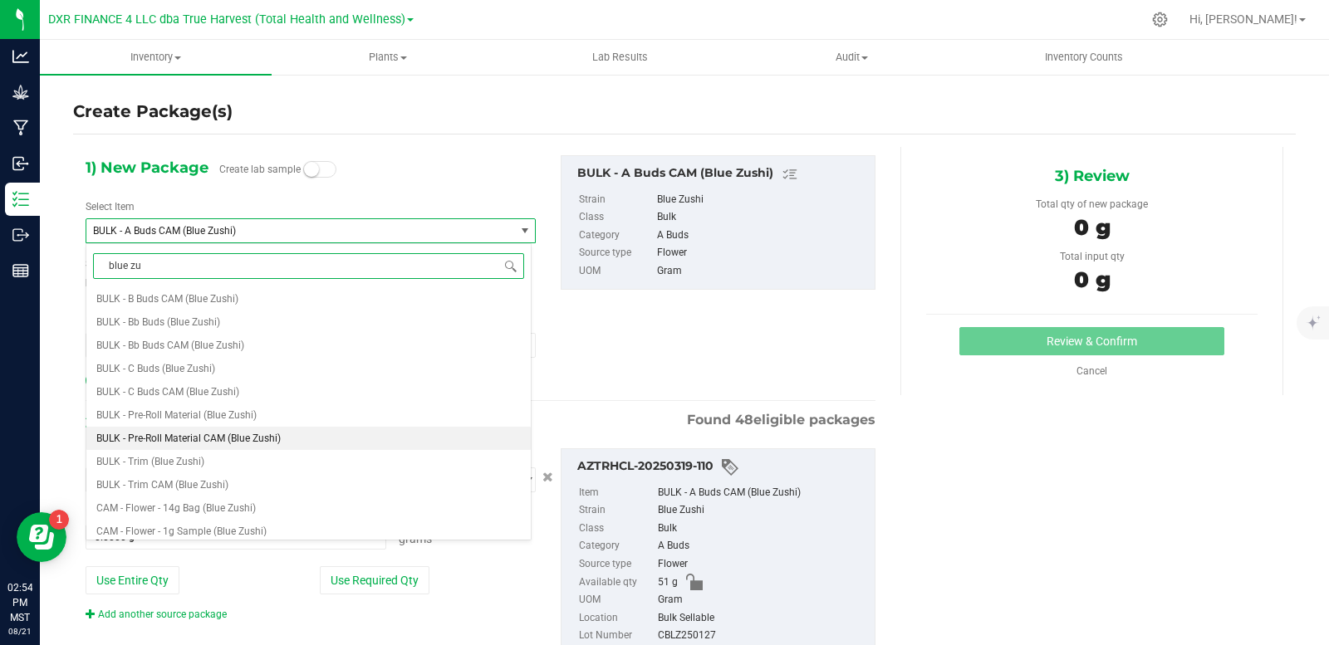
scroll to position [166, 0]
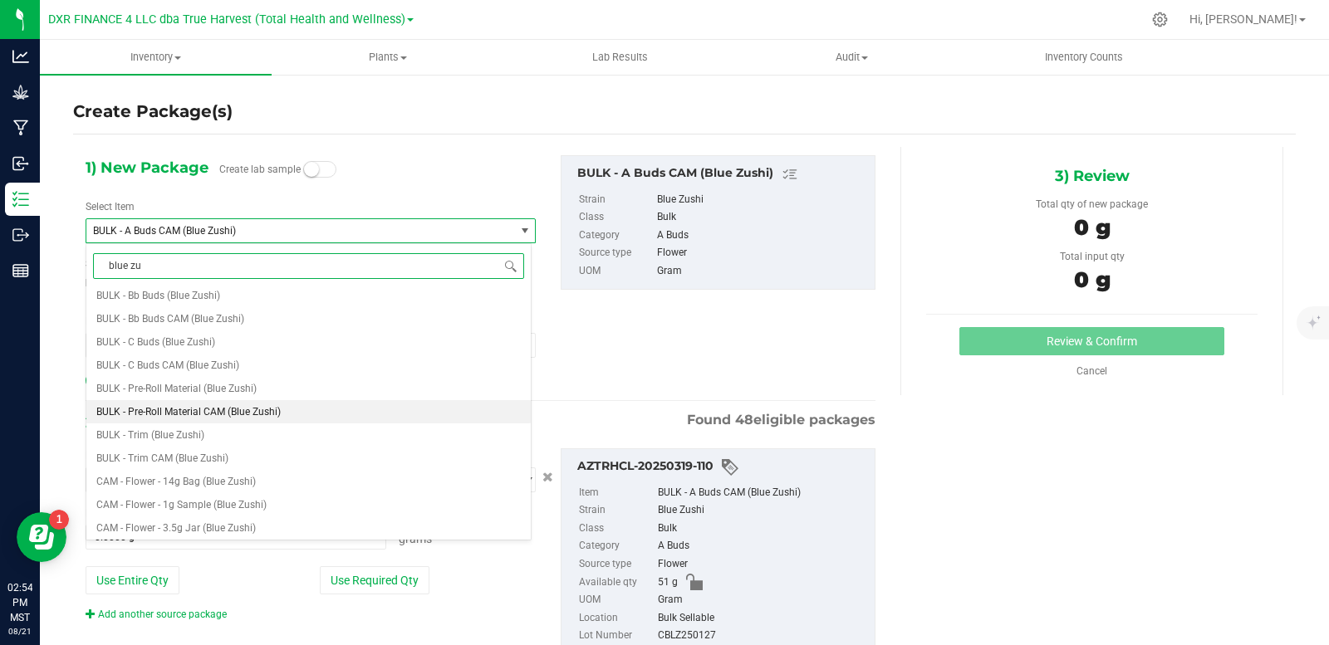
click at [248, 410] on span "BULK - Pre-Roll Material CAM (Blue Zushi)" at bounding box center [188, 412] width 184 height 12
type input "0.0000"
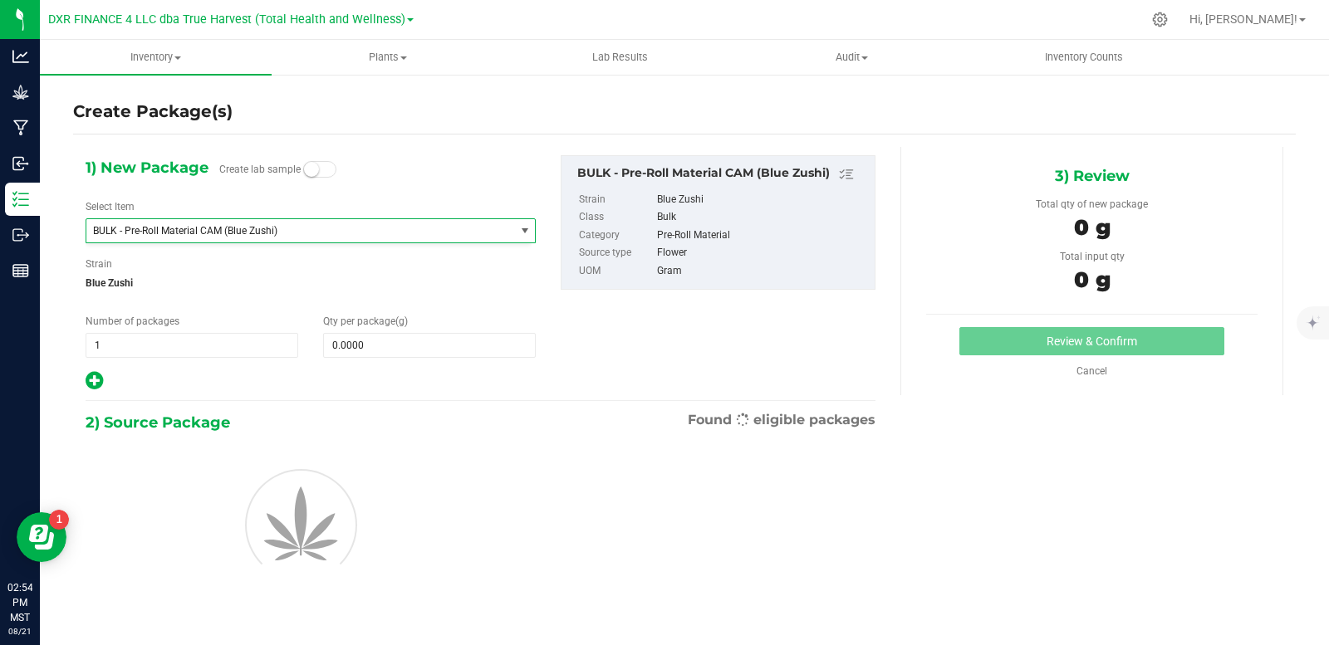
scroll to position [15910, 0]
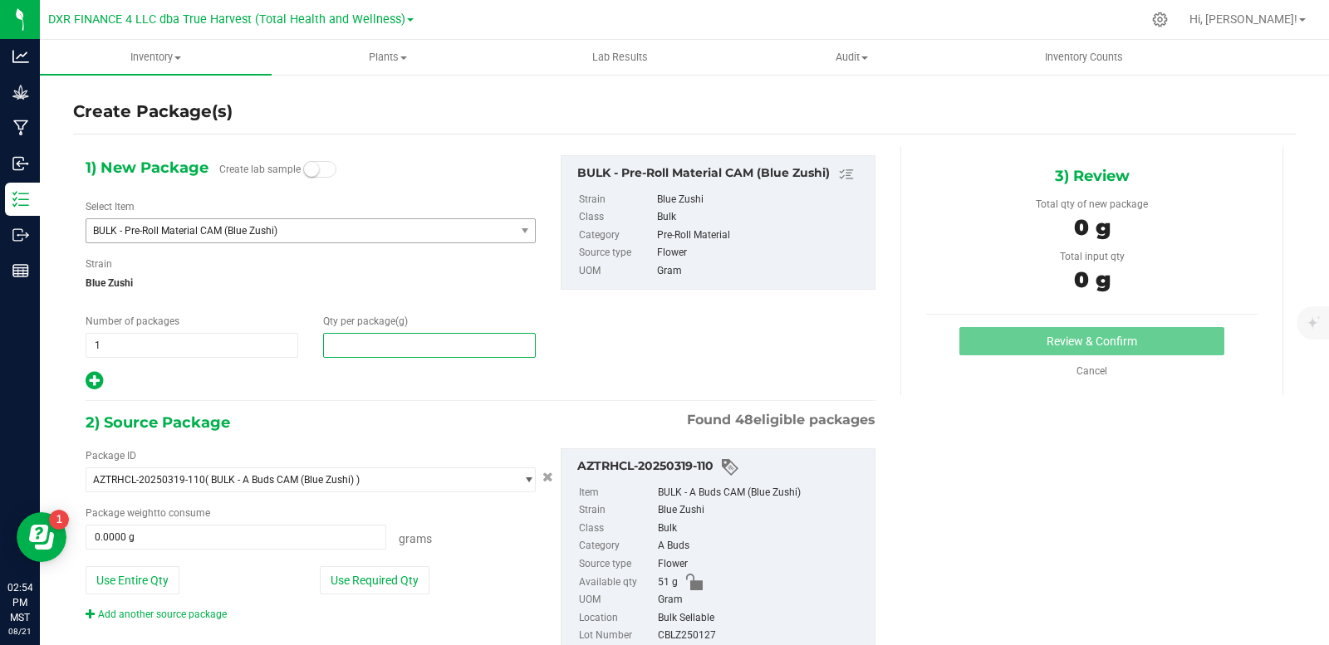
click at [397, 347] on span at bounding box center [429, 345] width 213 height 25
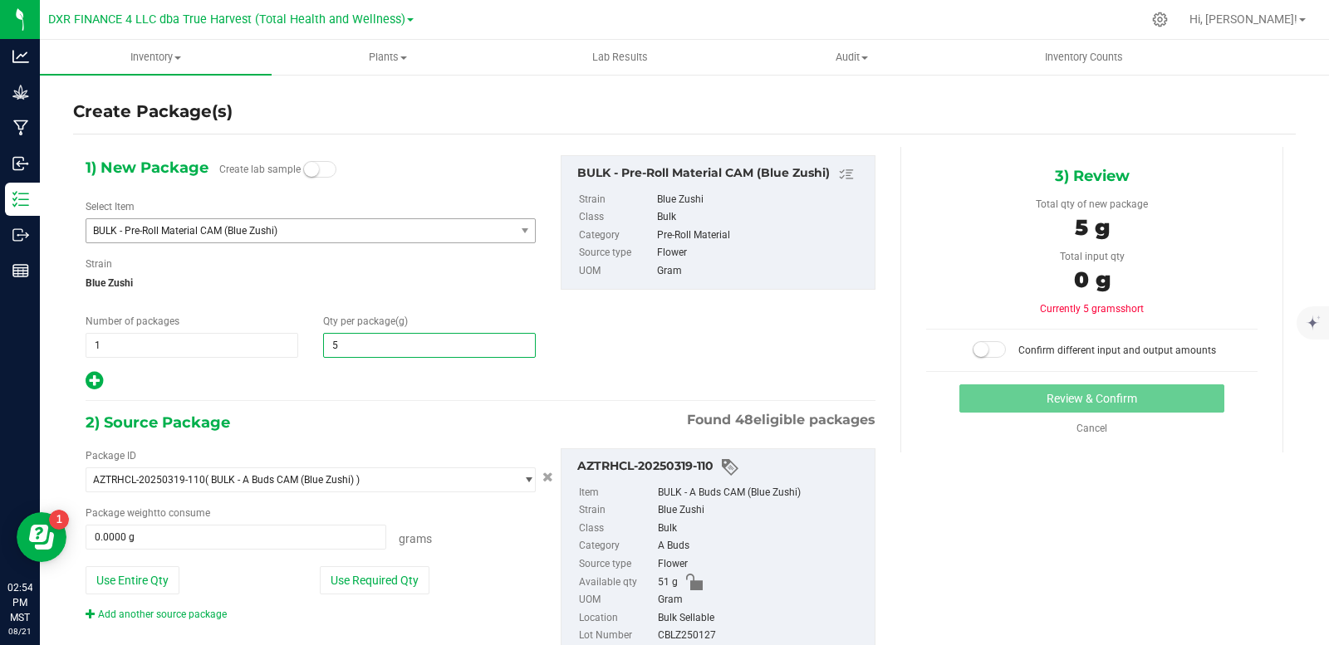
type input "50"
type input "50.0000"
click at [614, 350] on div "1) New Package Create lab sample Select Item BULK - Pre-Roll Material CAM (Blue…" at bounding box center [480, 273] width 815 height 237
click at [120, 588] on button "Use Entire Qty" at bounding box center [133, 581] width 94 height 28
type input "51.0000 g"
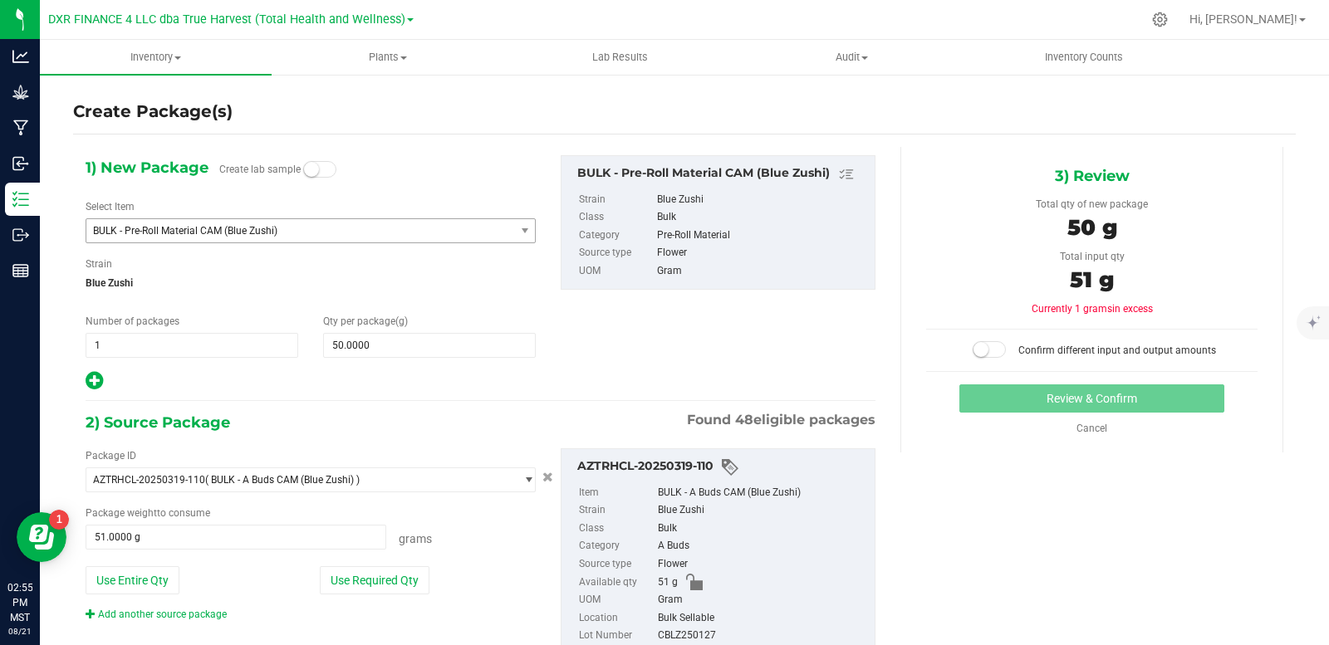
click at [994, 352] on span at bounding box center [989, 349] width 33 height 17
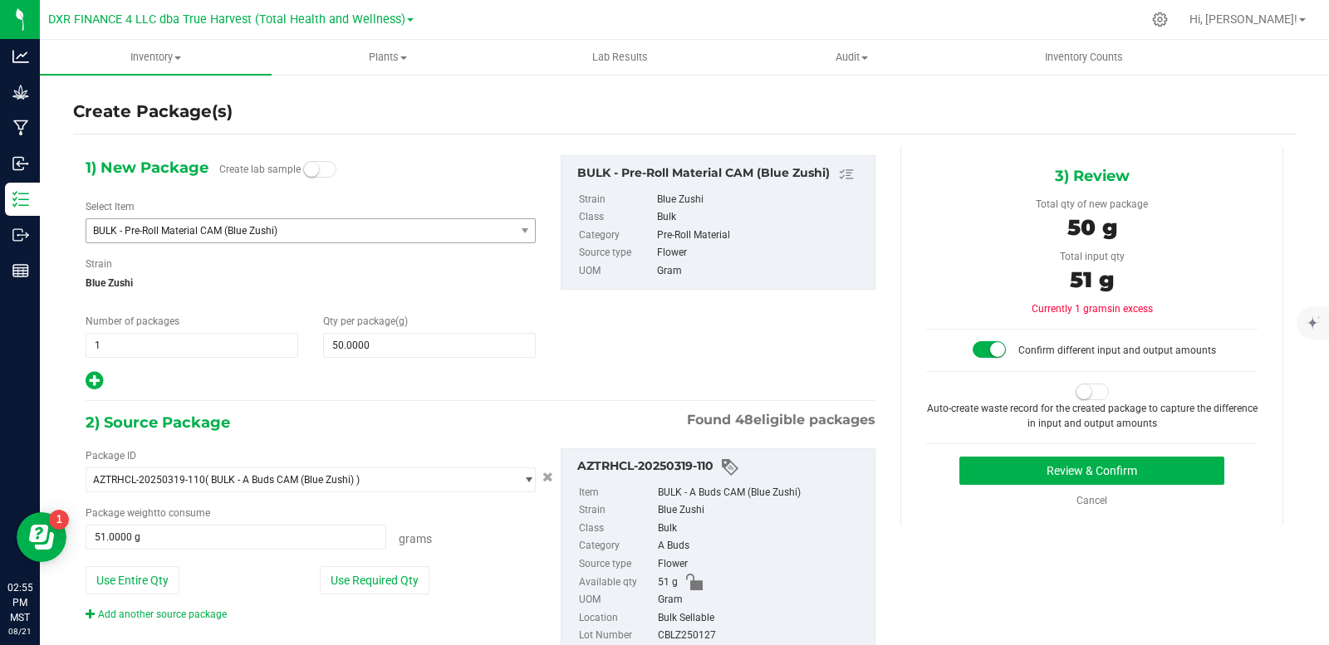
click at [1077, 391] on small at bounding box center [1084, 392] width 15 height 15
click at [1103, 477] on button "Review & Confirm" at bounding box center [1091, 471] width 265 height 28
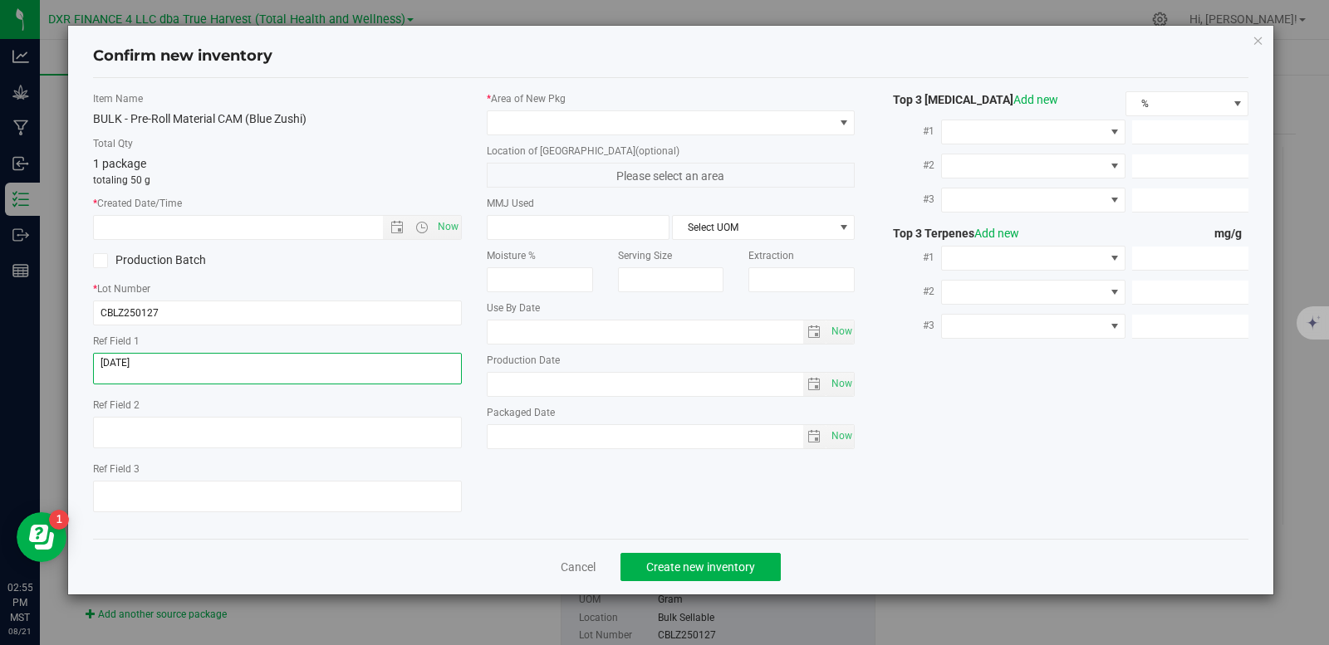
click at [179, 363] on textarea at bounding box center [277, 369] width 369 height 32
click at [203, 227] on input "text" at bounding box center [252, 227] width 317 height 23
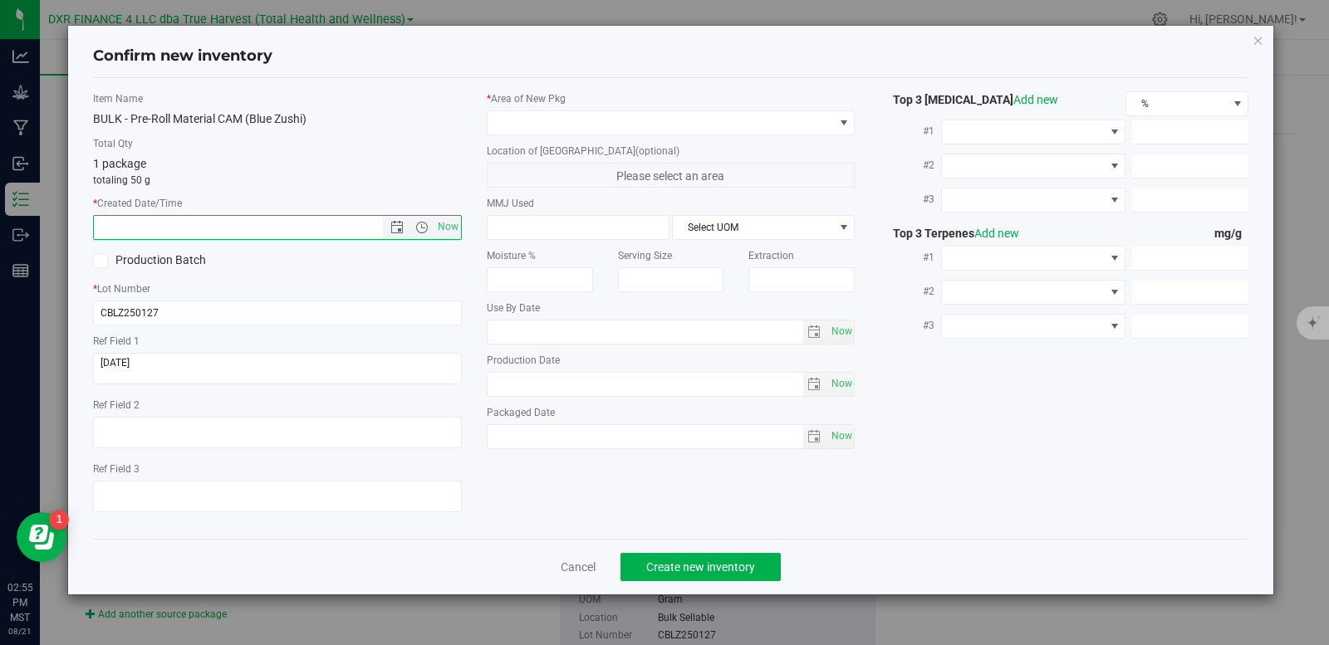
paste input "[DATE]"
type input "[DATE] 2:55 PM"
click at [525, 130] on span at bounding box center [661, 122] width 346 height 23
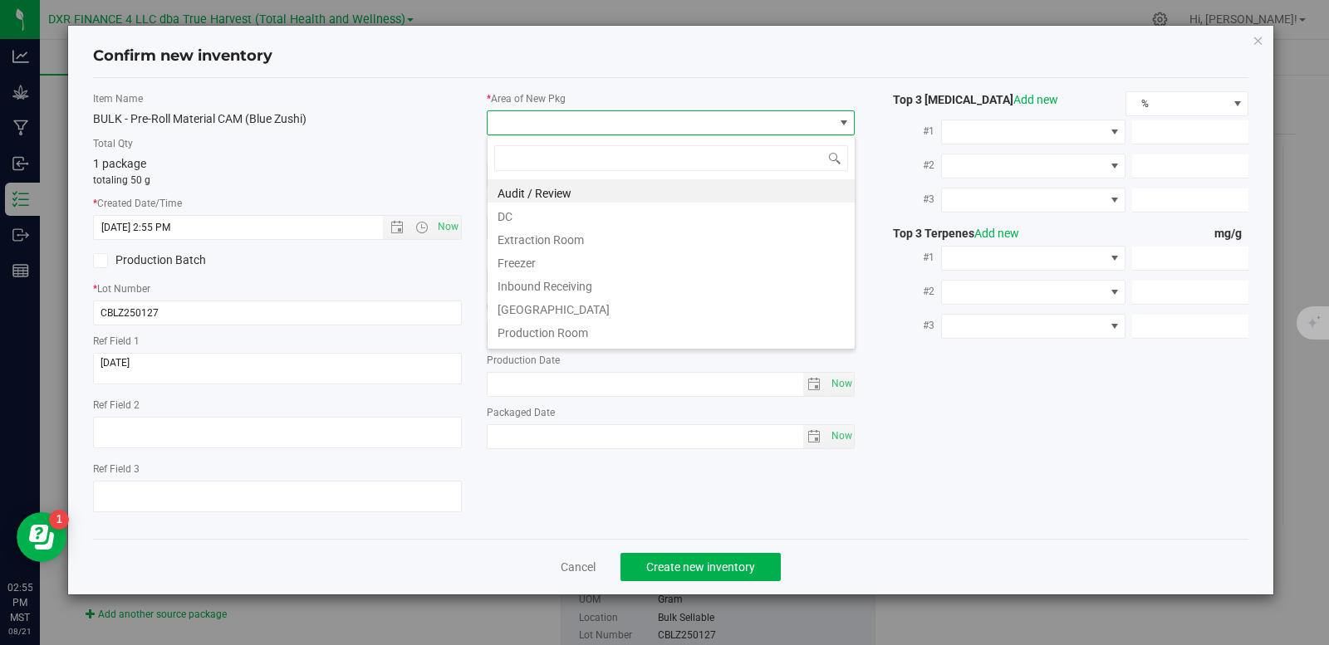
scroll to position [25, 369]
click at [532, 213] on li "DC" at bounding box center [671, 214] width 367 height 23
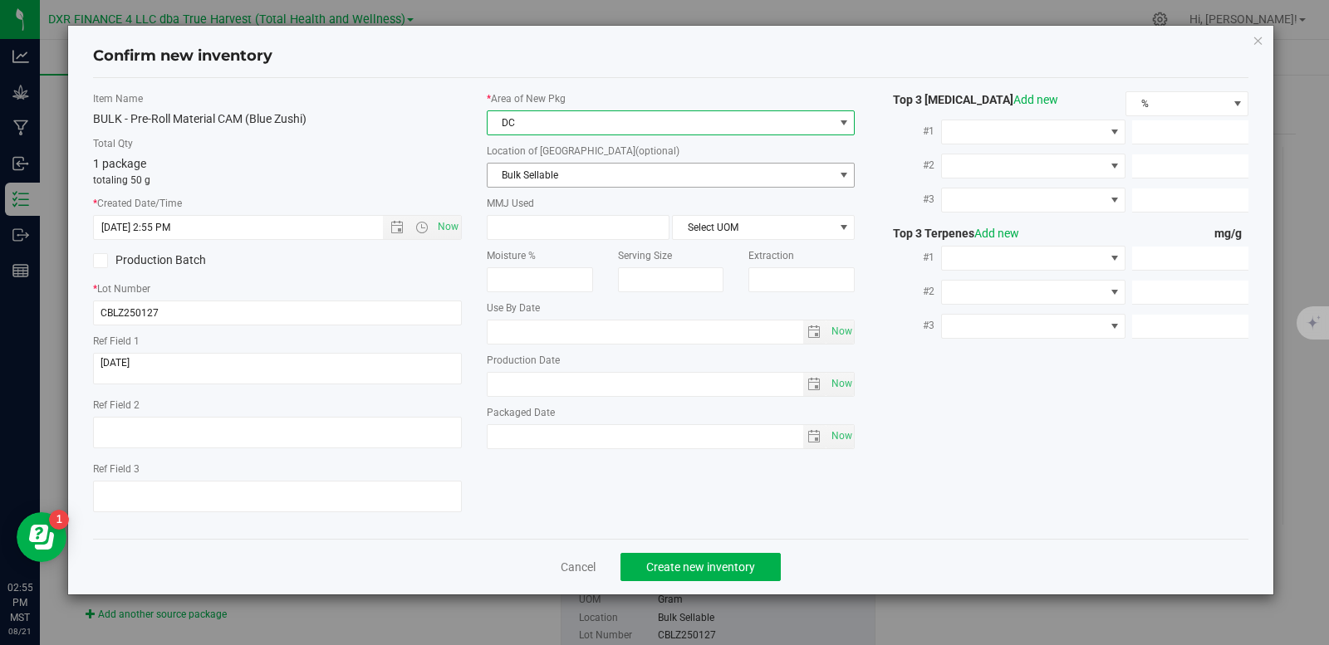
click at [554, 174] on span "Bulk Sellable" at bounding box center [661, 175] width 346 height 23
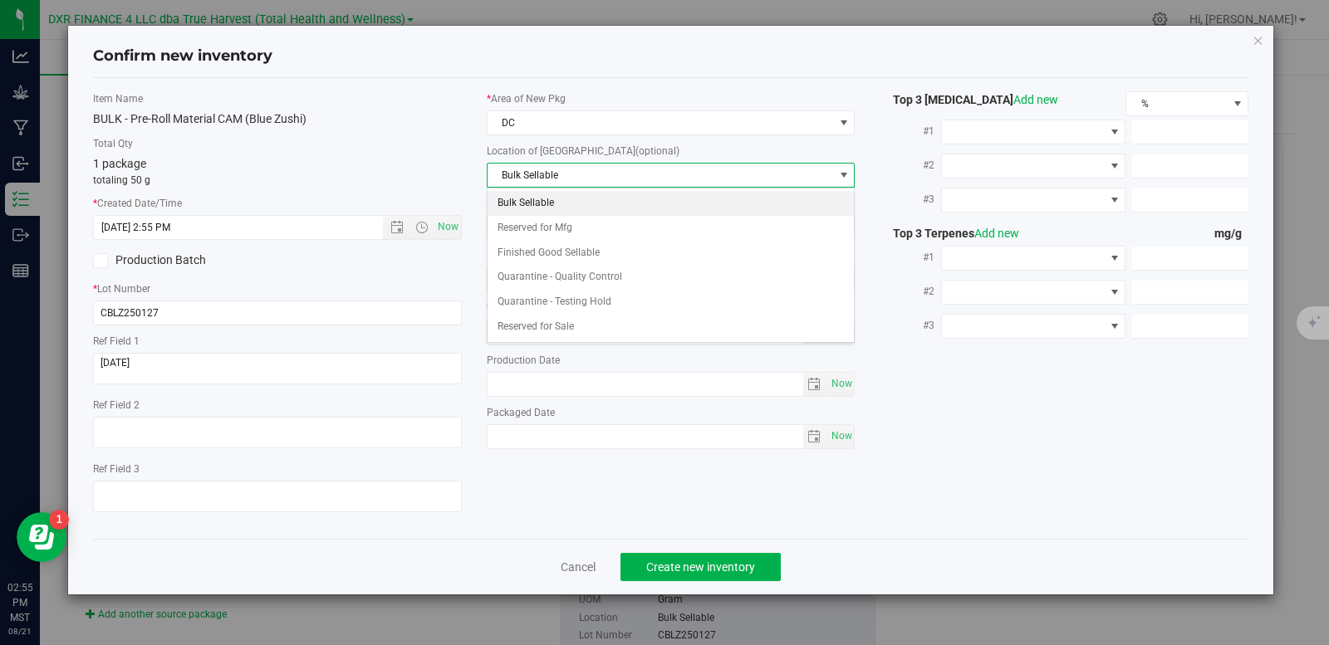
click at [562, 207] on li "Bulk Sellable" at bounding box center [671, 203] width 367 height 25
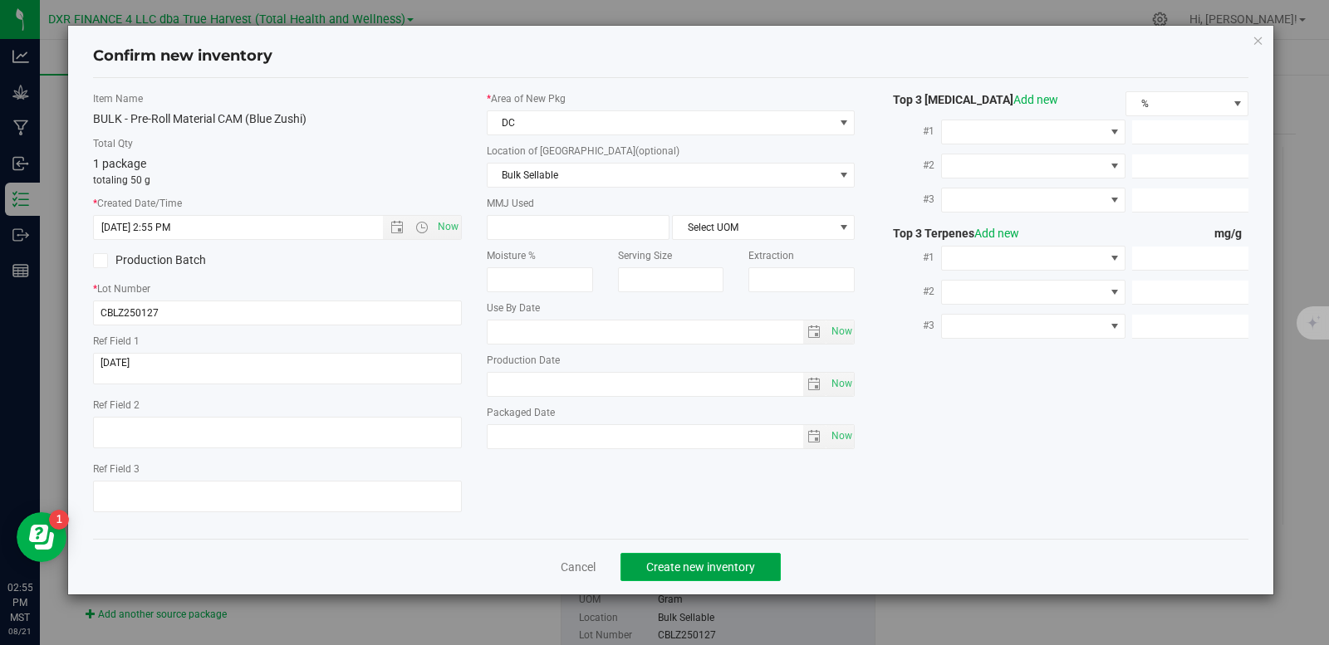
click at [702, 575] on button "Create new inventory" at bounding box center [701, 567] width 160 height 28
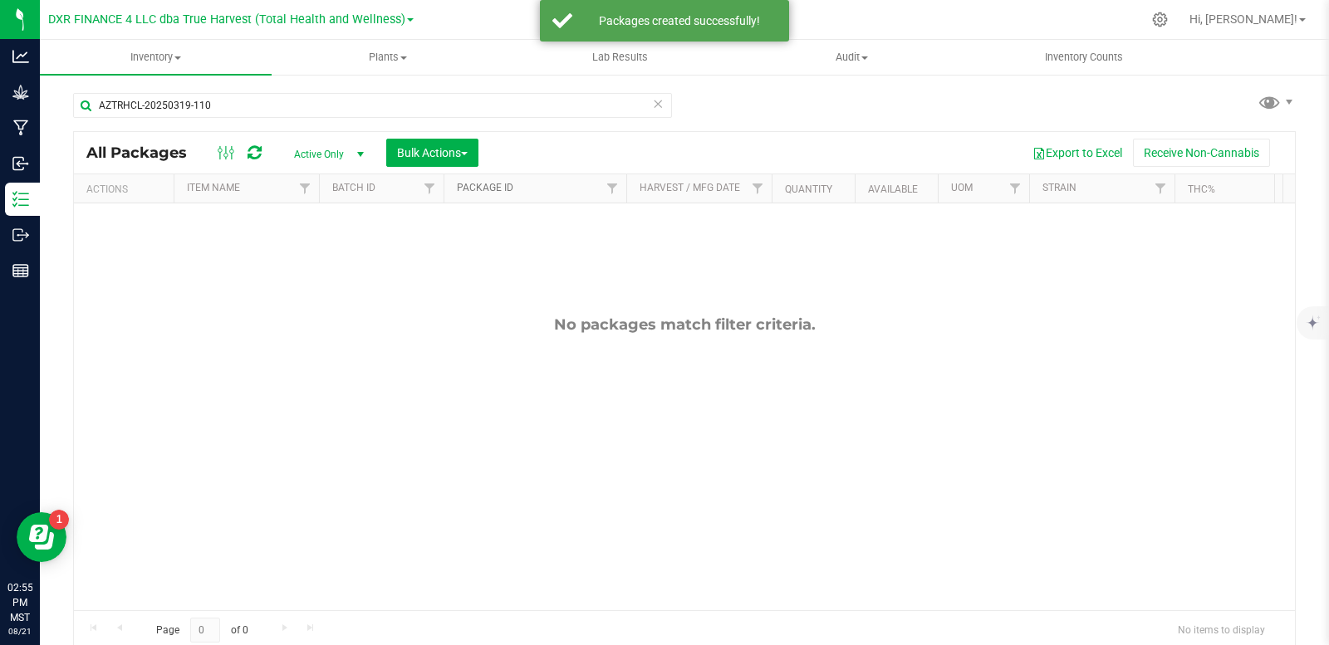
click at [489, 191] on link "Package ID" at bounding box center [485, 188] width 56 height 12
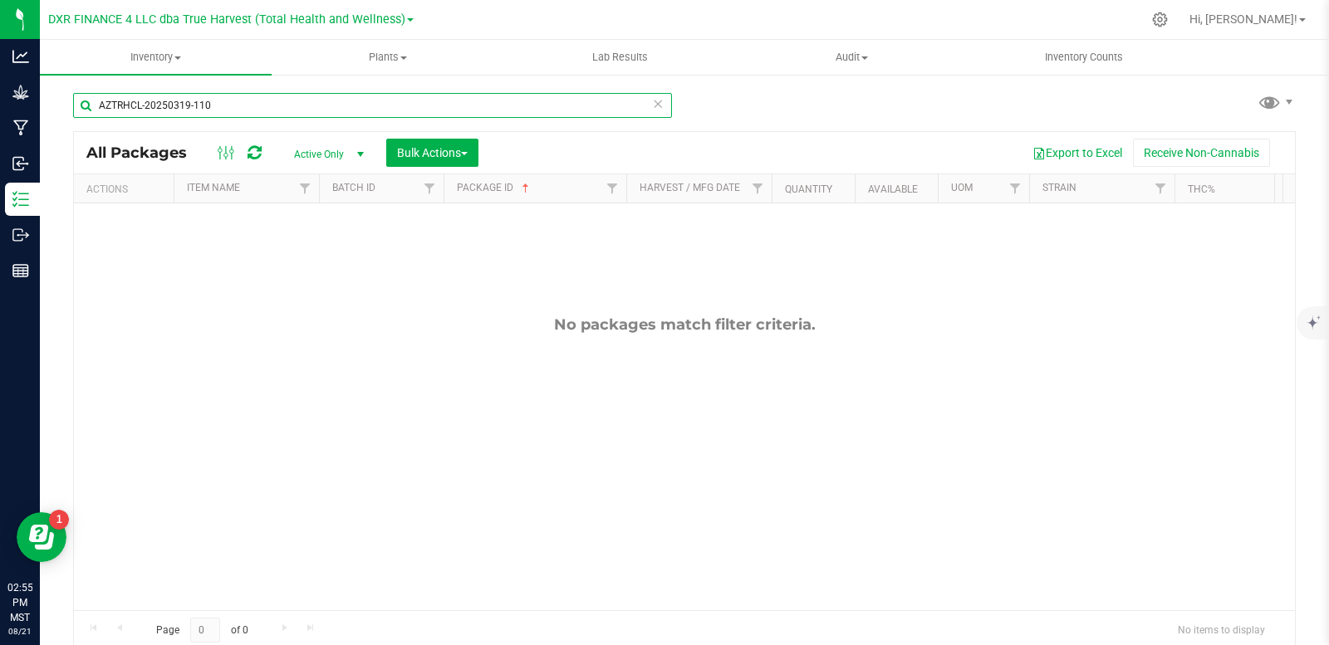
click at [331, 113] on input "AZTRHCL-20250319-110" at bounding box center [372, 105] width 599 height 25
click at [331, 112] on input "AZTRHCL-20250319-110" at bounding box center [372, 105] width 599 height 25
click at [331, 111] on input "AZTRHCL-20250319-110" at bounding box center [372, 105] width 599 height 25
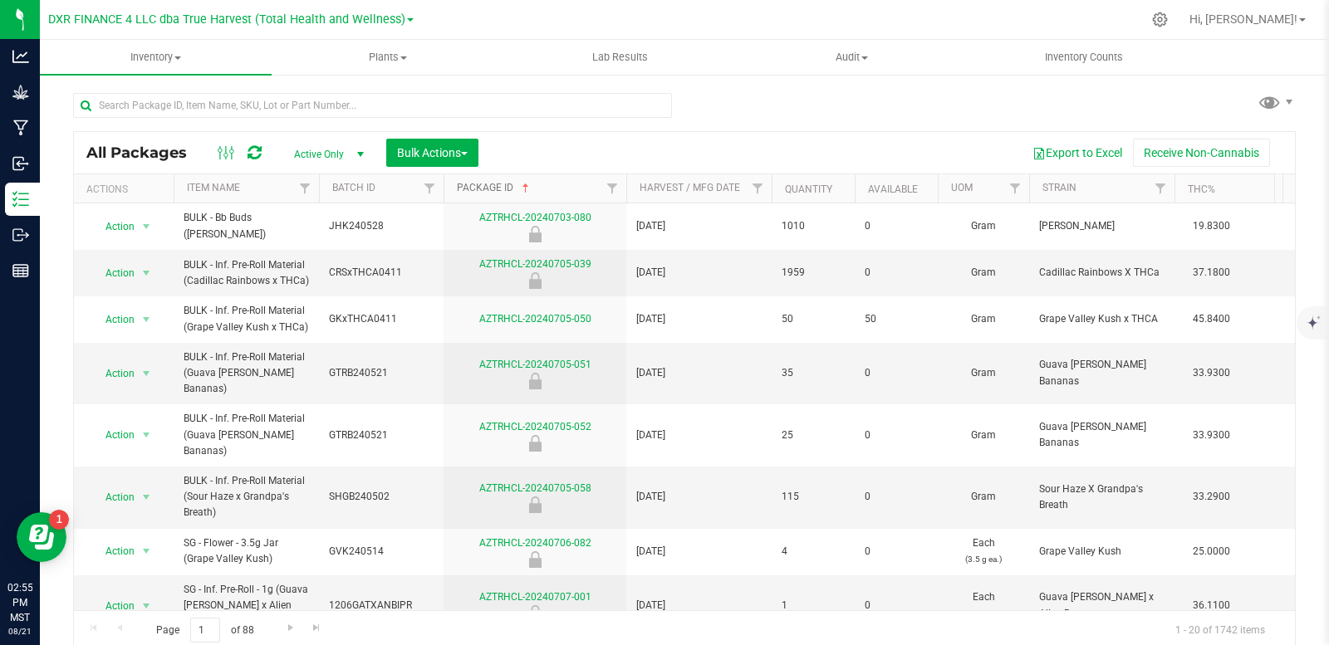
click at [491, 185] on link "Package ID" at bounding box center [495, 188] width 76 height 12
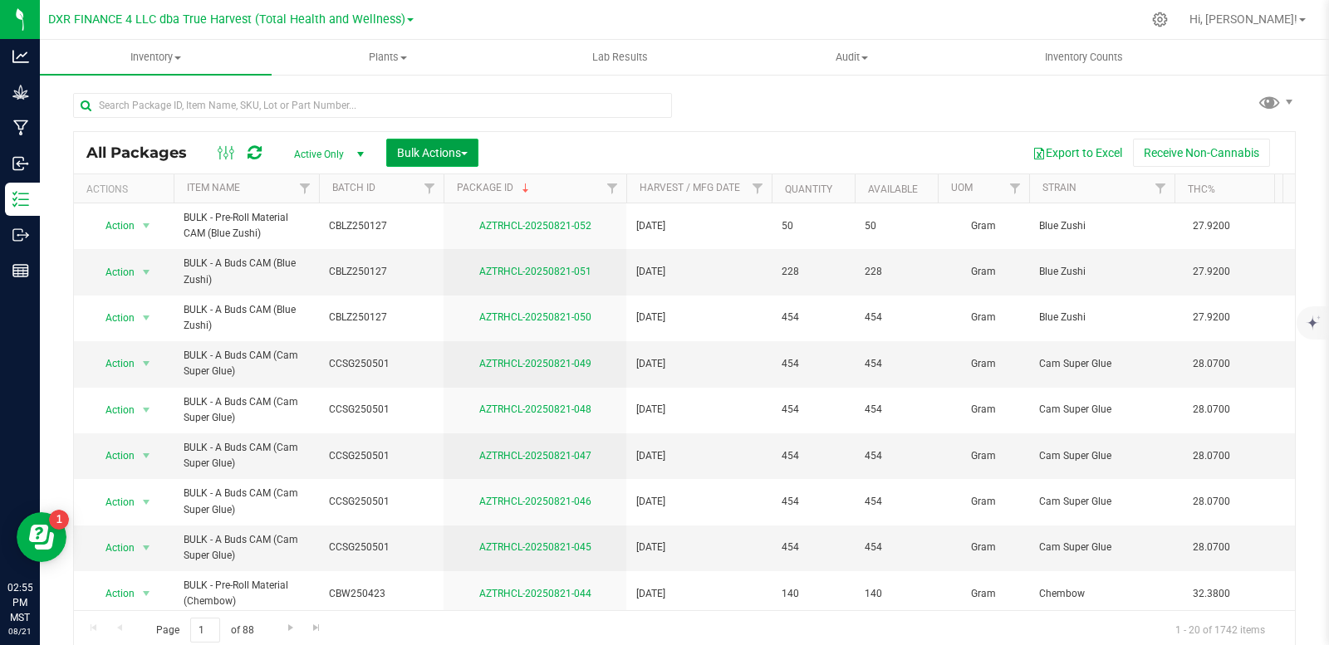
click at [438, 153] on span "Bulk Actions" at bounding box center [432, 152] width 71 height 13
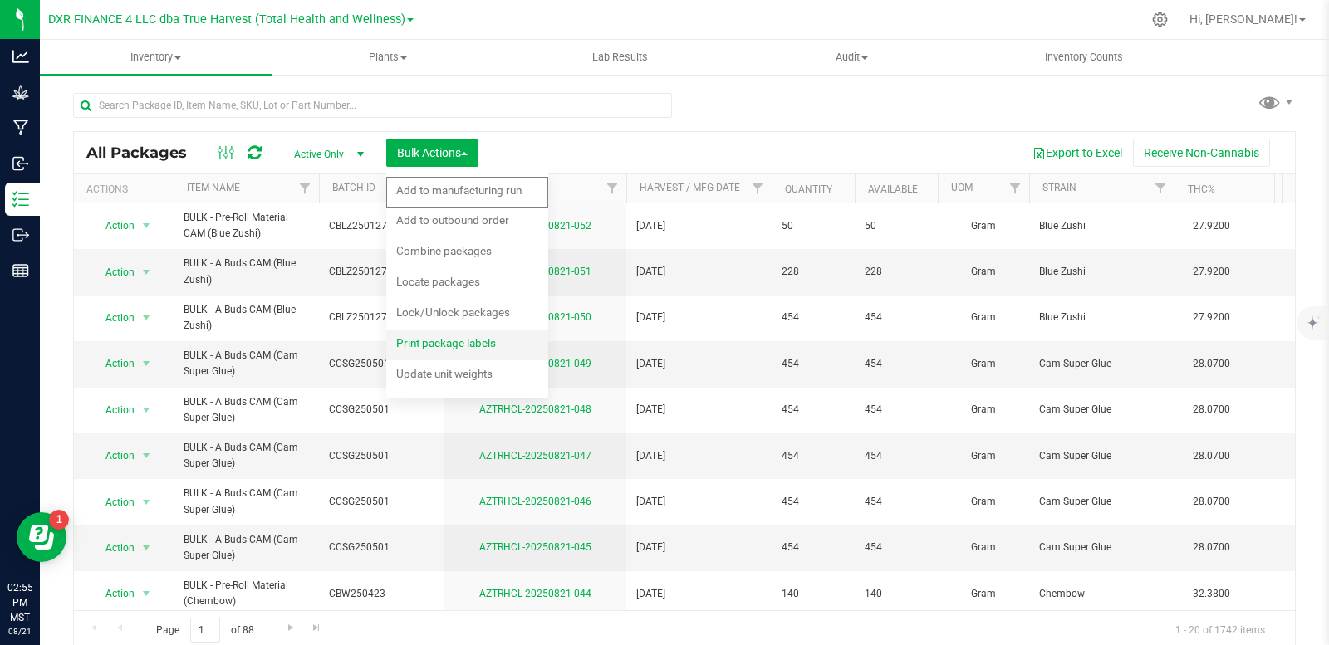
click at [447, 343] on span "Print package labels" at bounding box center [446, 342] width 100 height 13
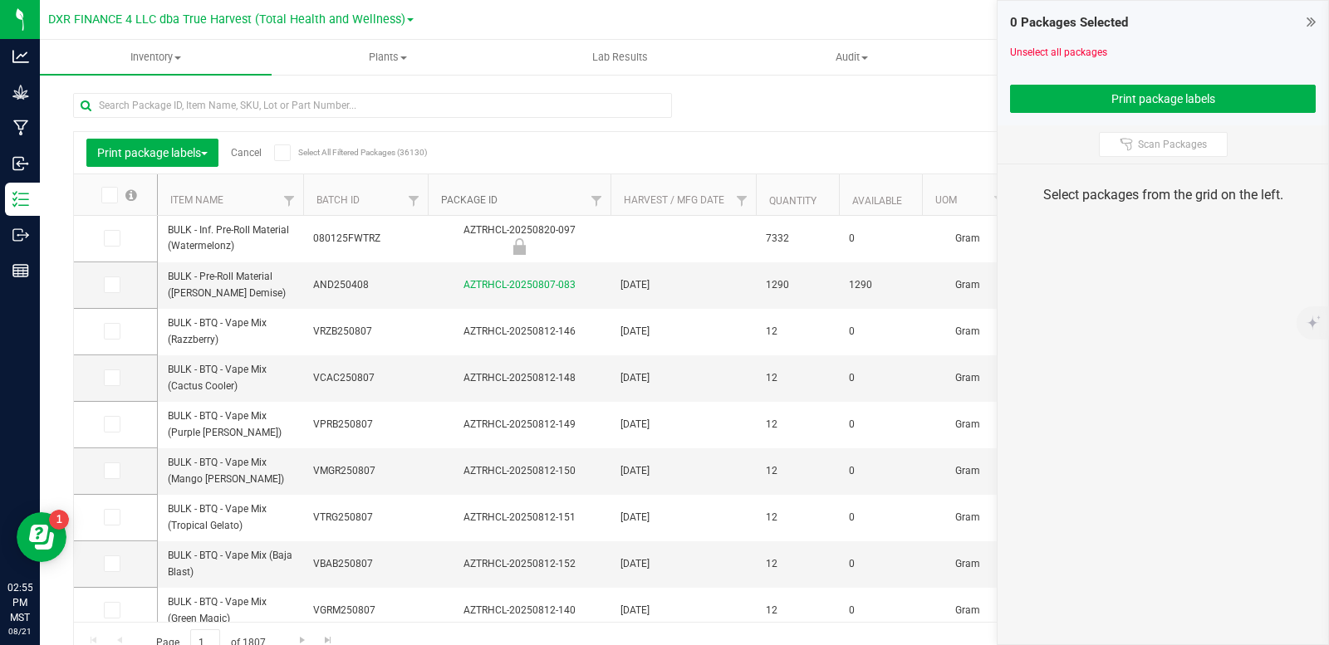
click at [472, 199] on link "Package ID" at bounding box center [469, 200] width 56 height 12
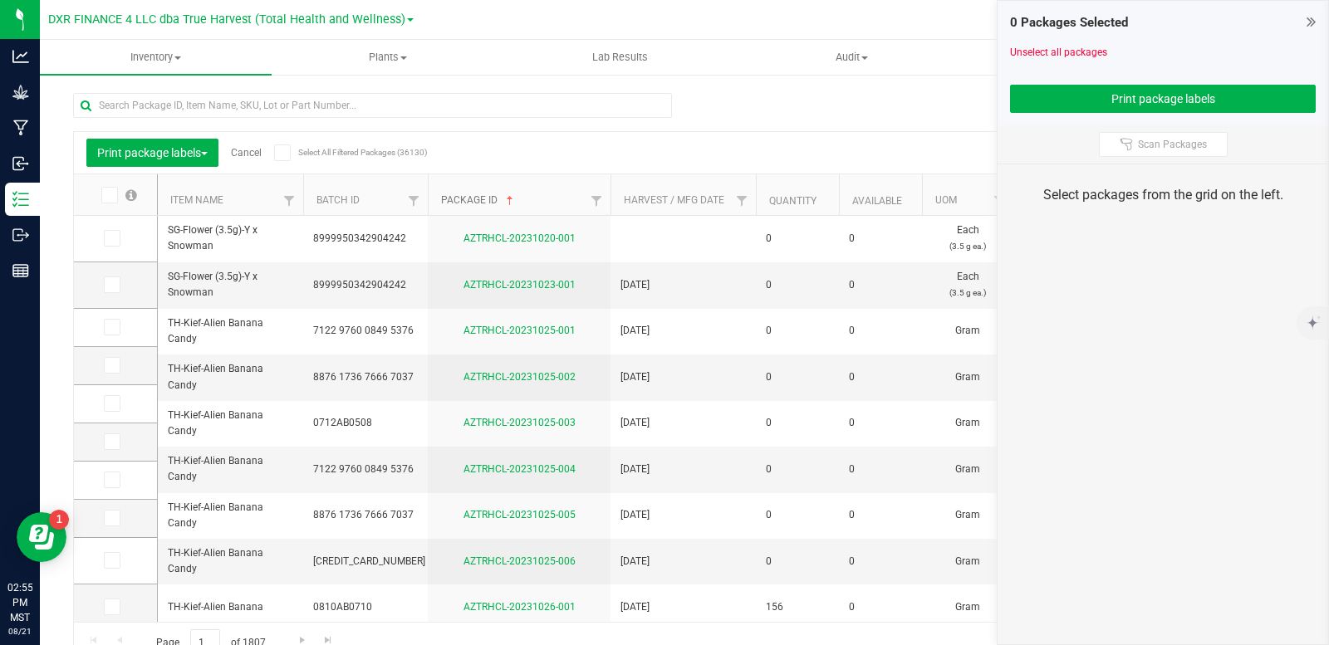
click at [478, 199] on link "Package ID" at bounding box center [479, 200] width 76 height 12
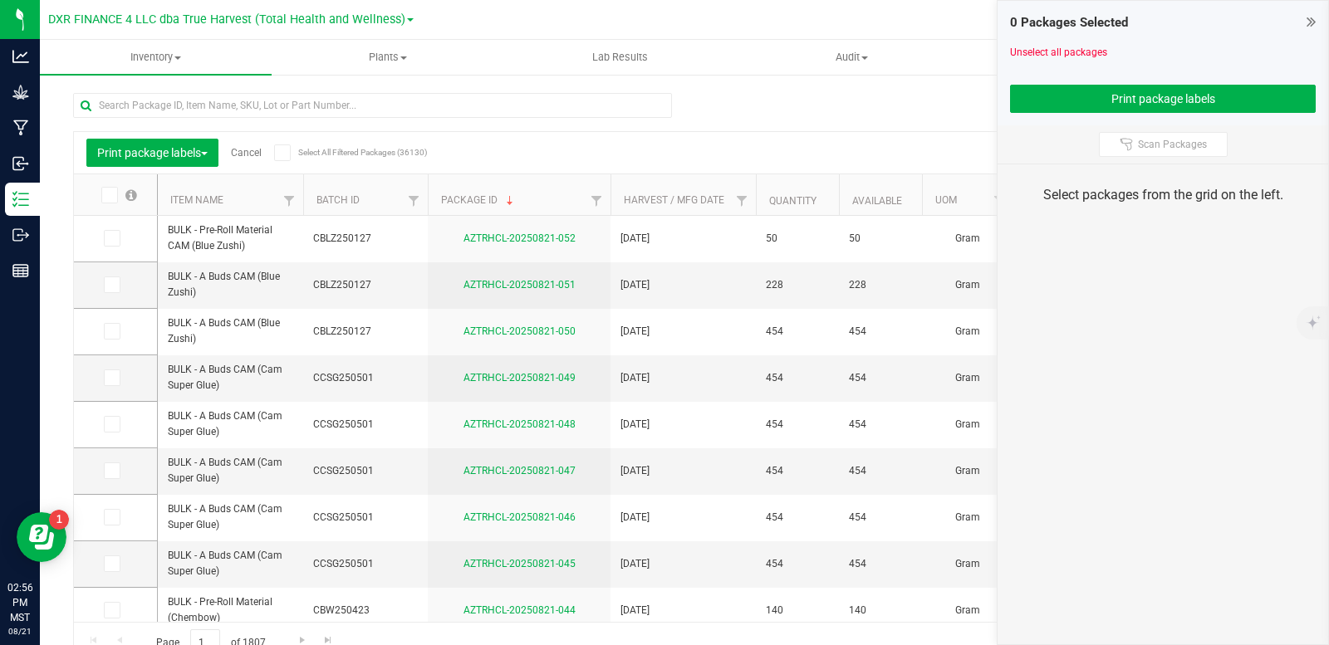
click at [253, 152] on link "Cancel" at bounding box center [246, 153] width 31 height 12
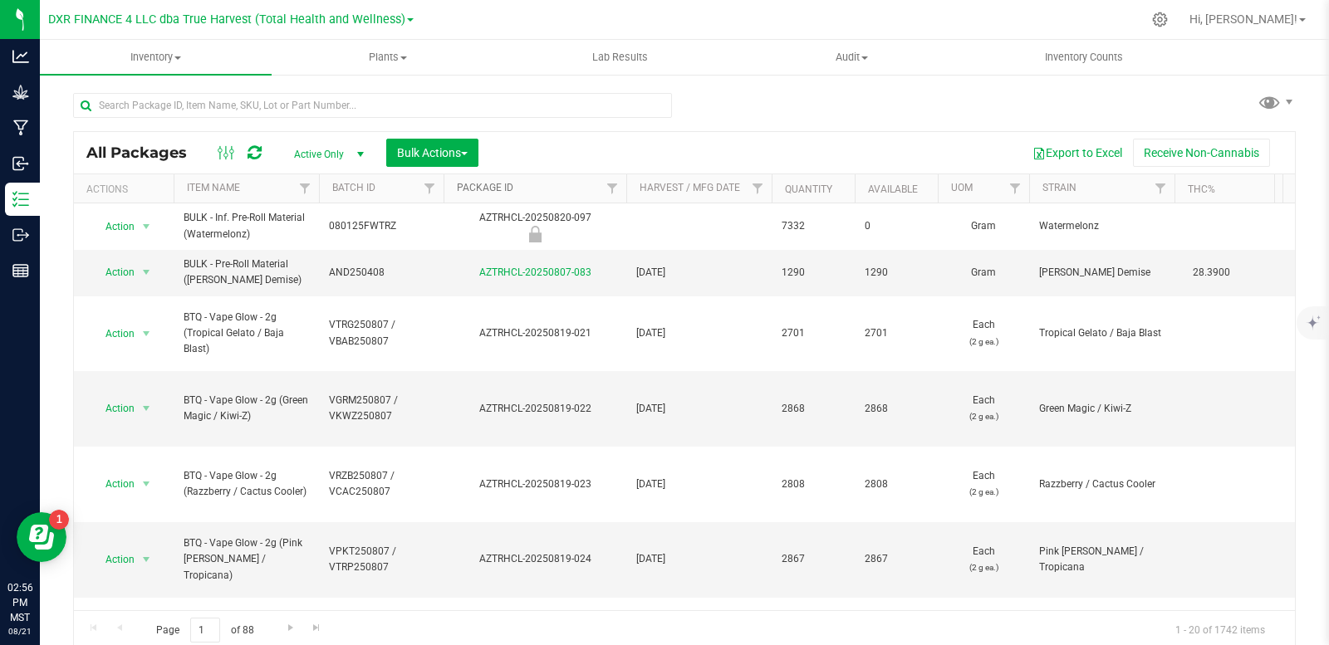
click at [469, 183] on link "Package ID" at bounding box center [485, 188] width 56 height 12
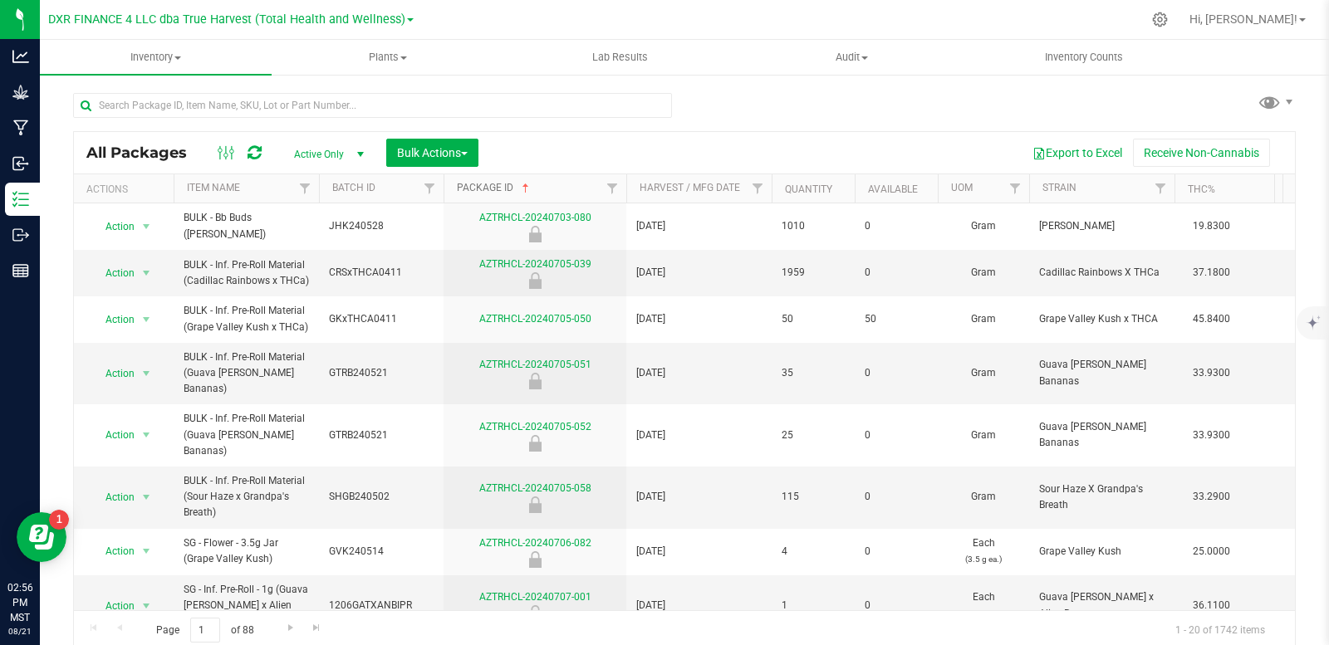
click at [485, 186] on link "Package ID" at bounding box center [495, 188] width 76 height 12
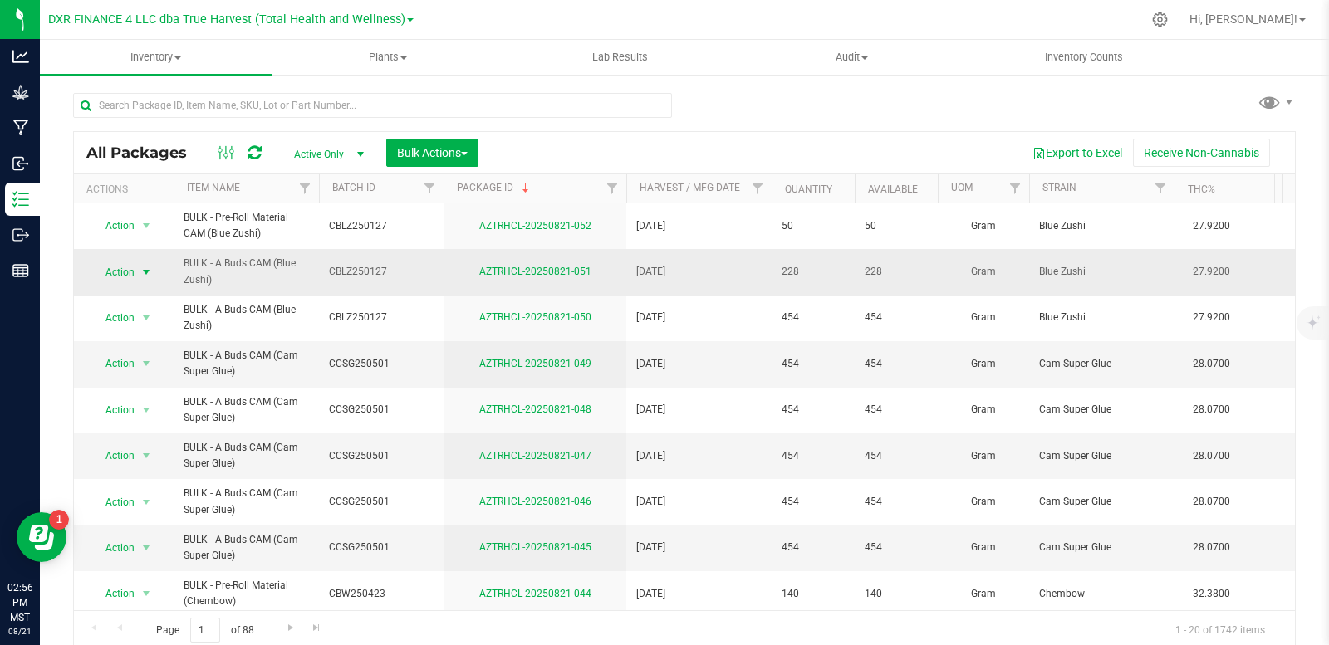
click at [142, 269] on span "select" at bounding box center [146, 272] width 13 height 13
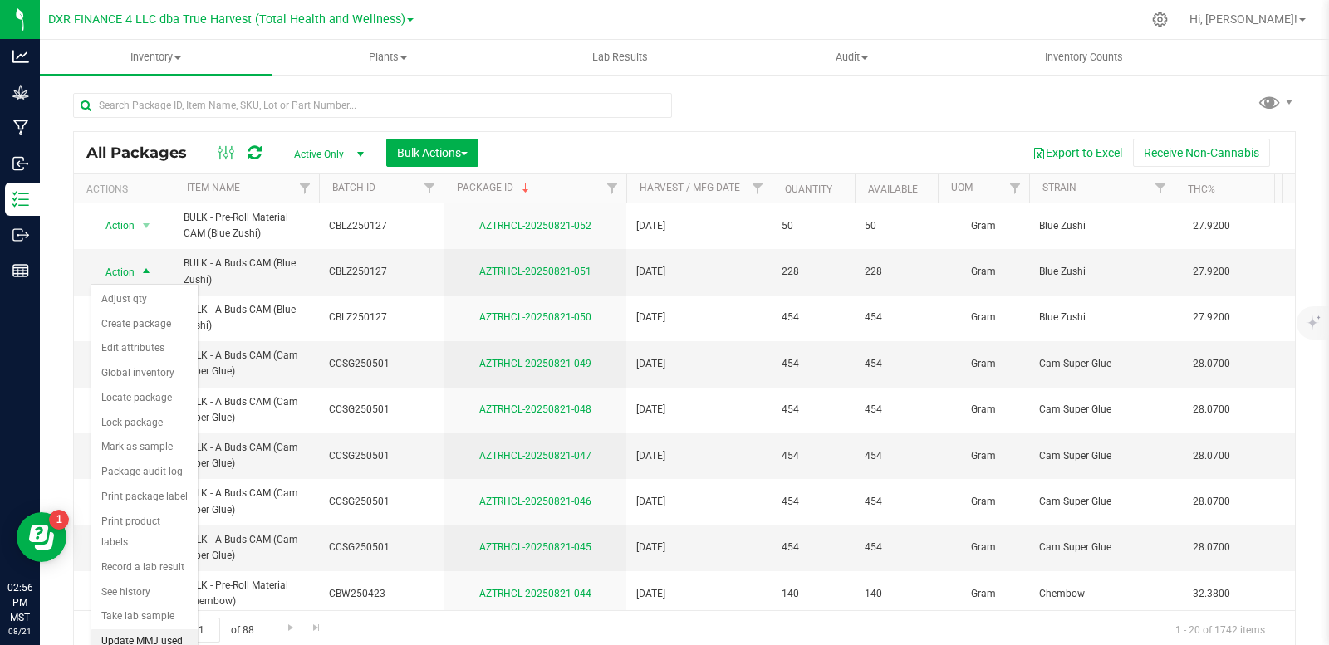
click at [134, 630] on li "Update MMJ used" at bounding box center [144, 642] width 106 height 25
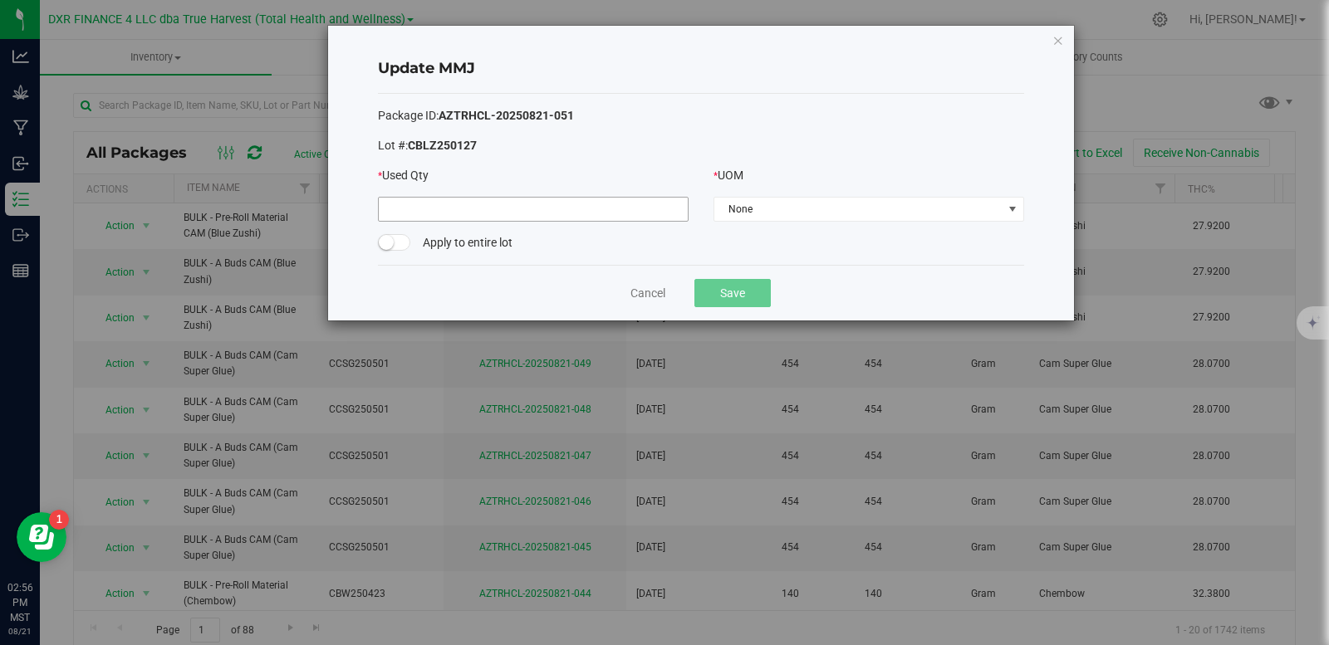
click at [478, 218] on input at bounding box center [533, 209] width 309 height 23
type input "228.0000"
click at [834, 214] on span "None" at bounding box center [858, 209] width 288 height 23
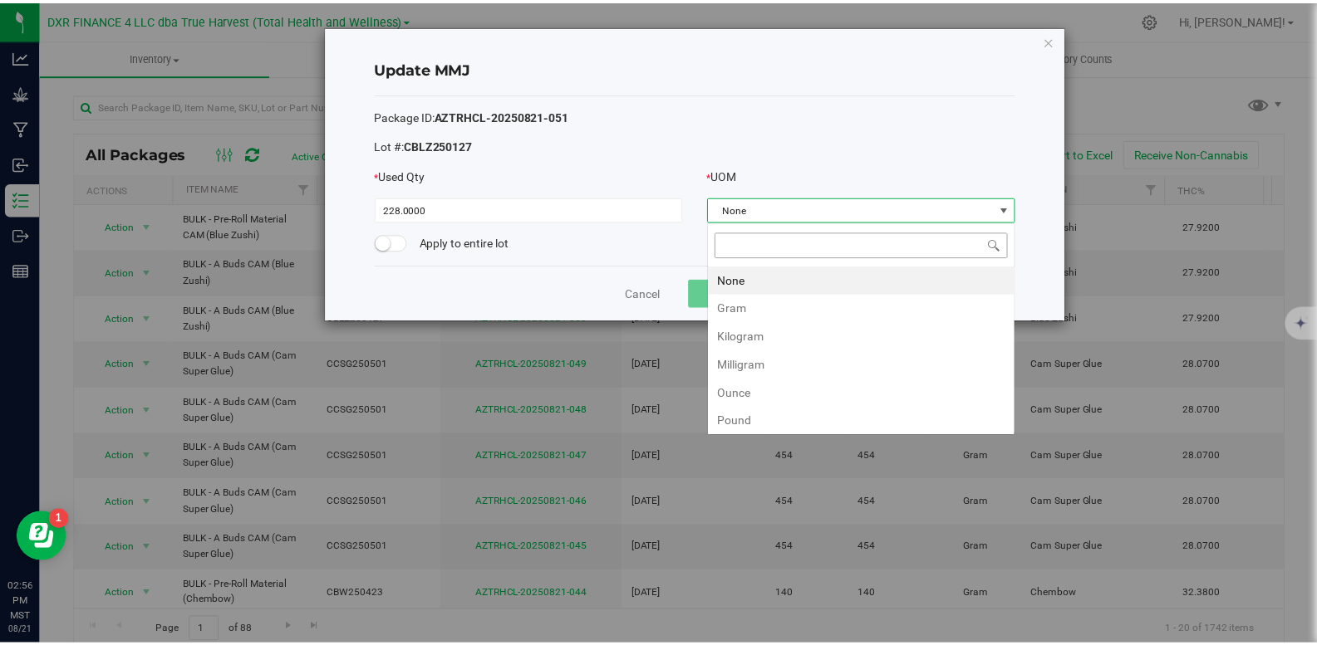
scroll to position [25, 311]
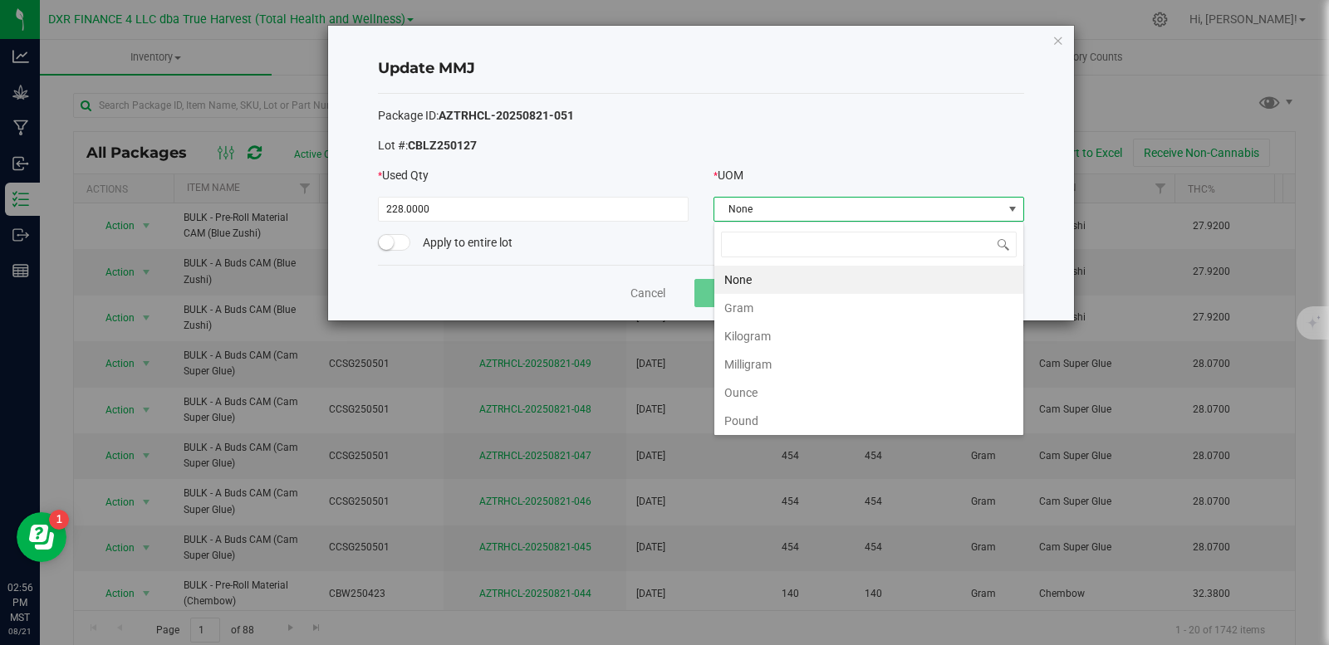
click at [807, 305] on li "Gram" at bounding box center [868, 308] width 309 height 28
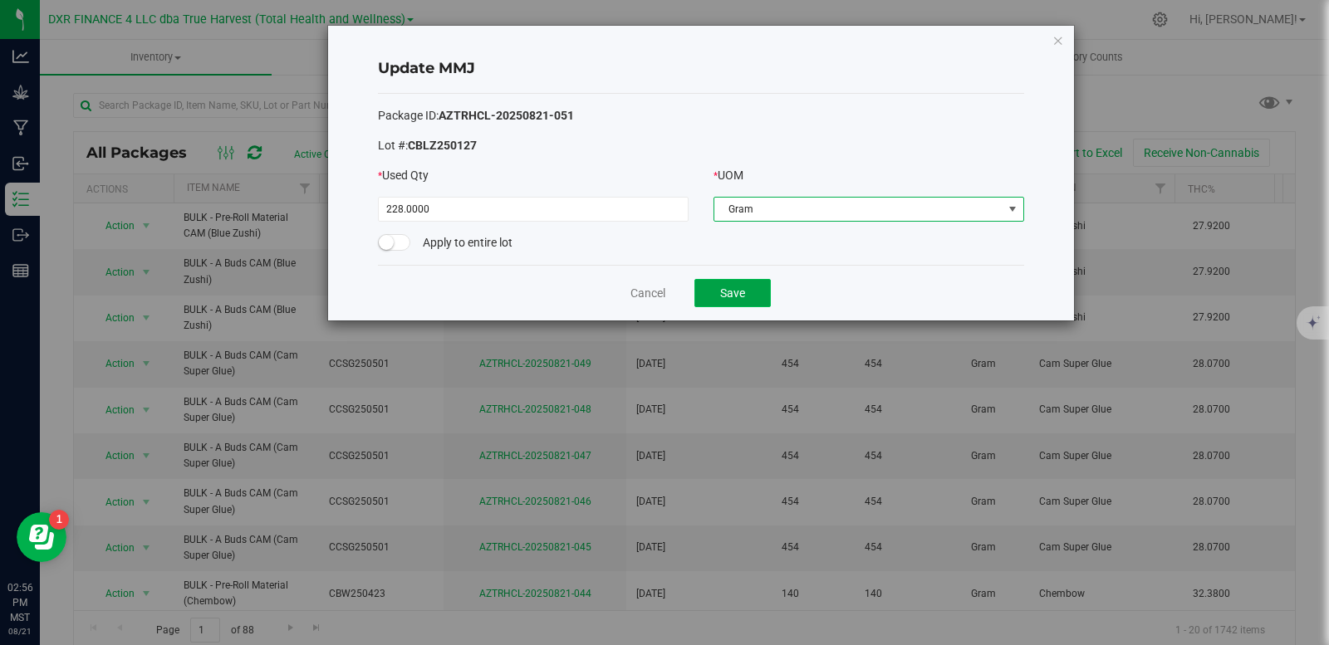
click at [762, 294] on button "Save" at bounding box center [732, 293] width 76 height 28
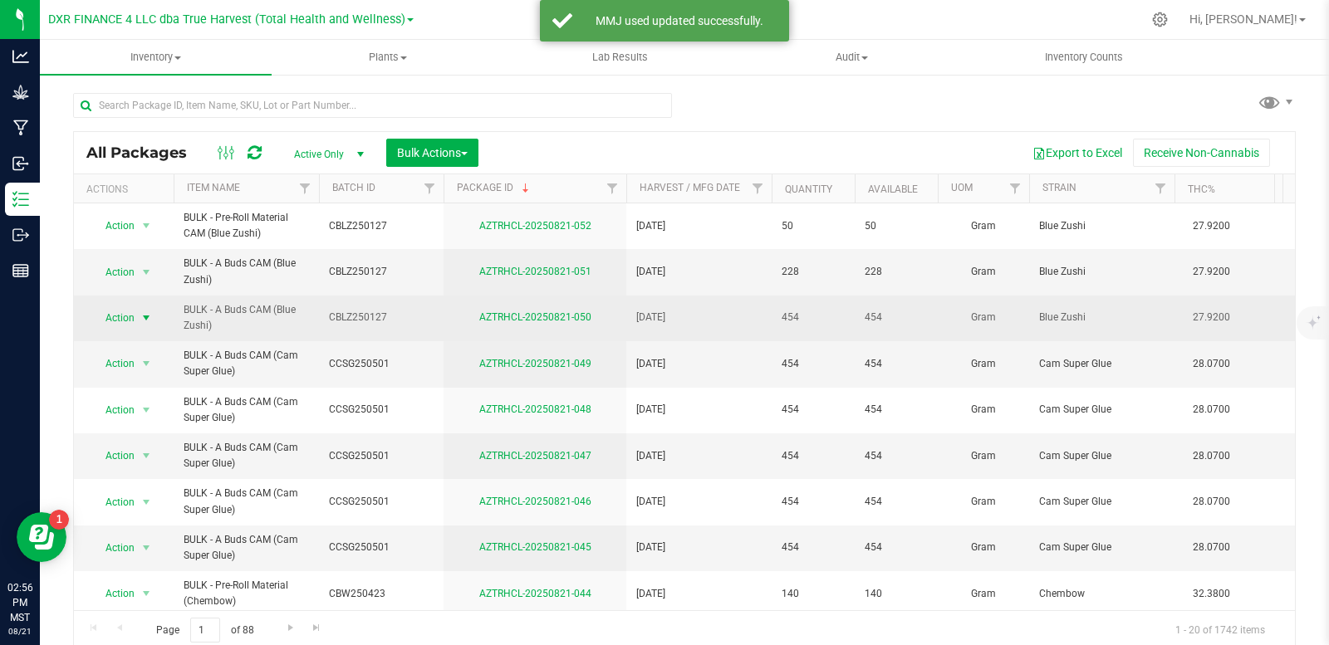
click at [152, 321] on span "select" at bounding box center [146, 318] width 13 height 13
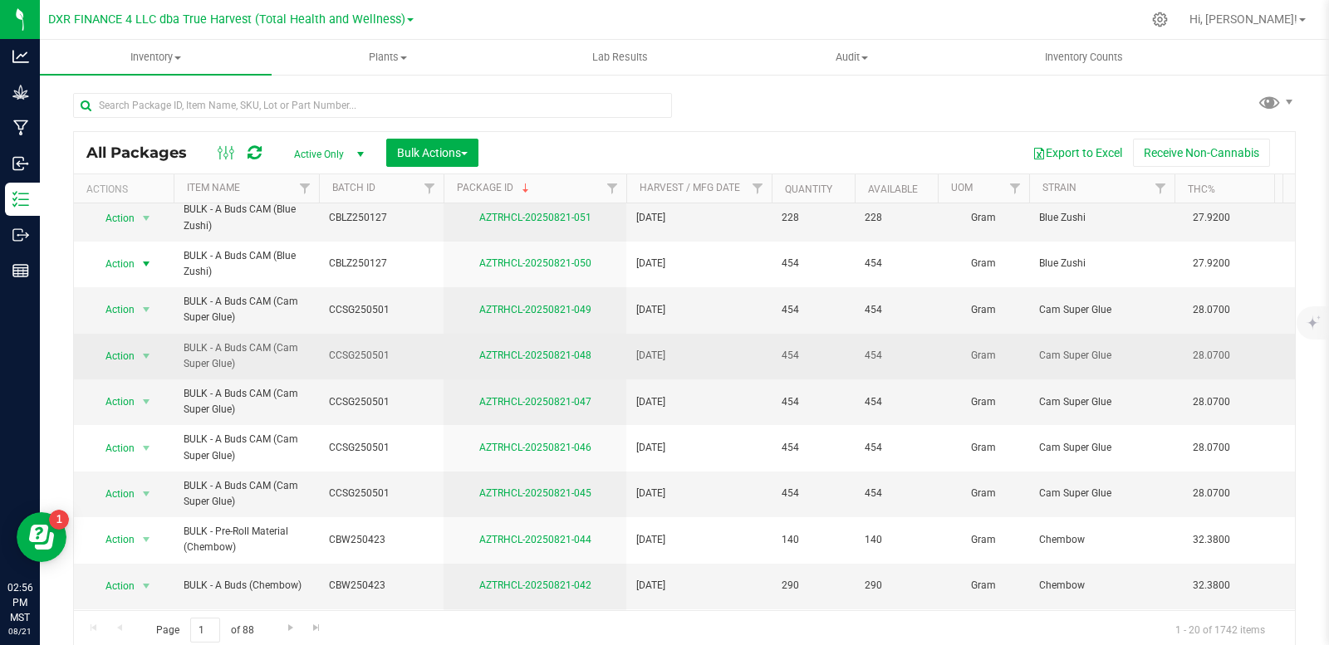
scroll to position [83, 0]
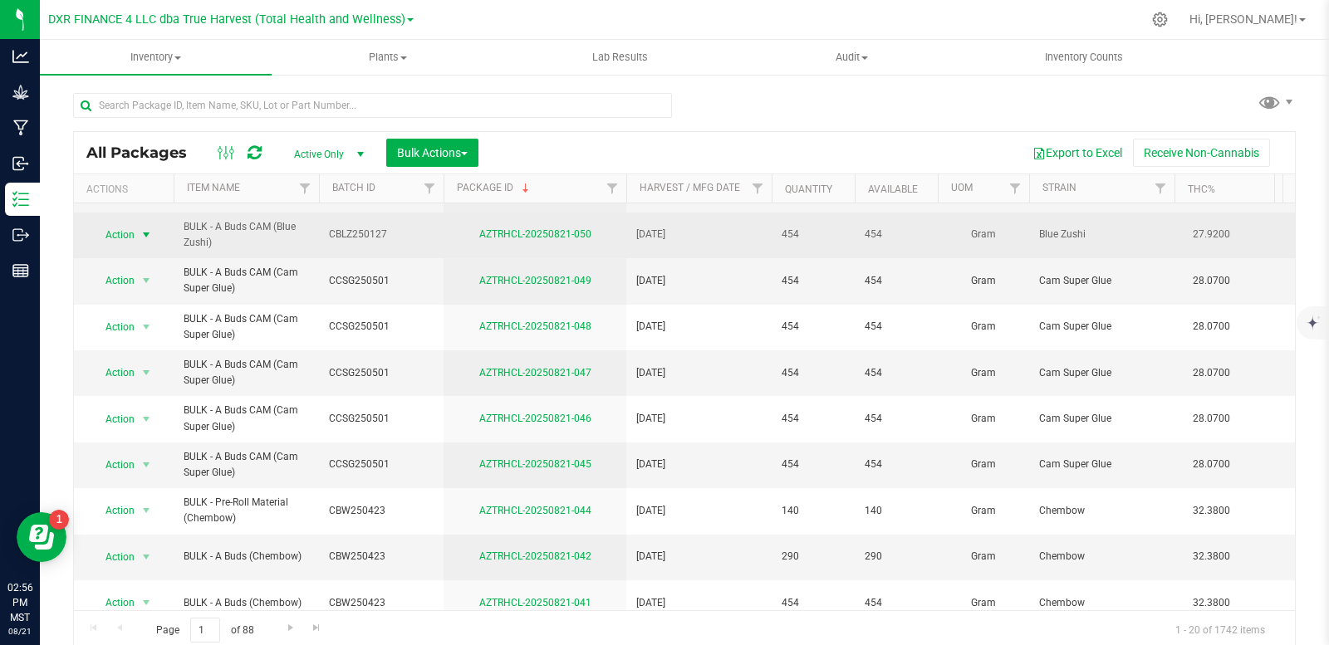
click at [147, 238] on span "select" at bounding box center [146, 234] width 13 height 13
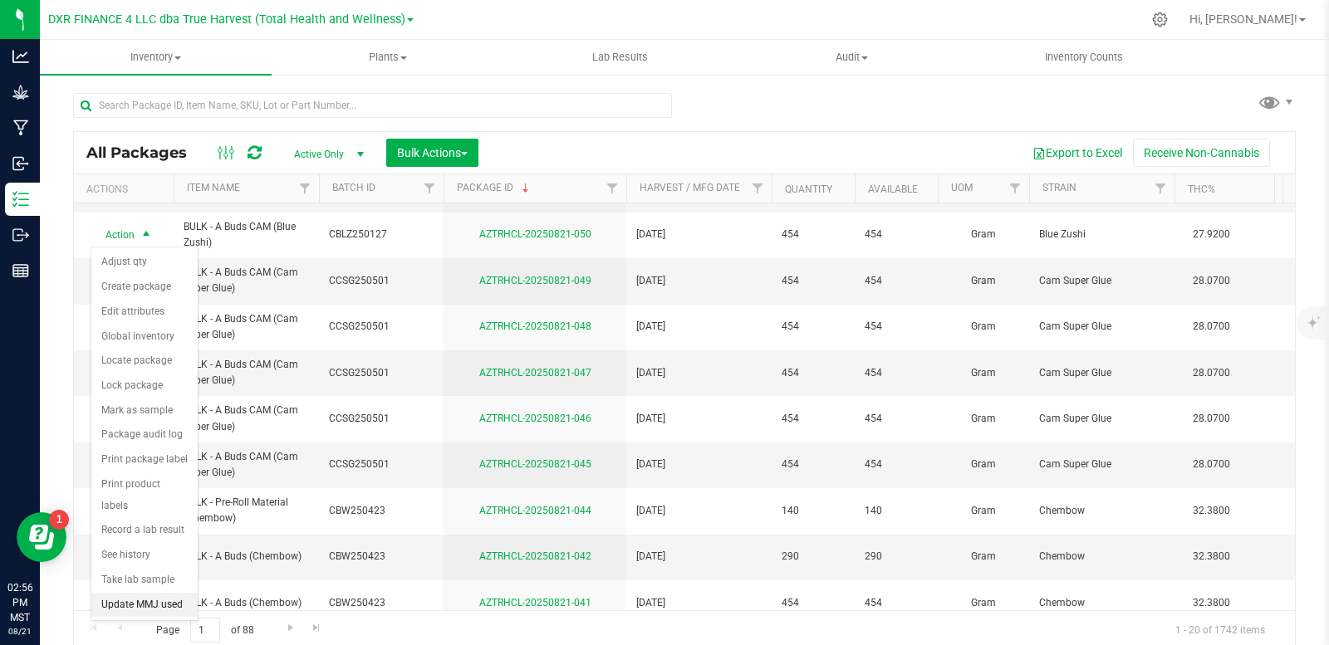
click at [133, 593] on li "Update MMJ used" at bounding box center [144, 605] width 106 height 25
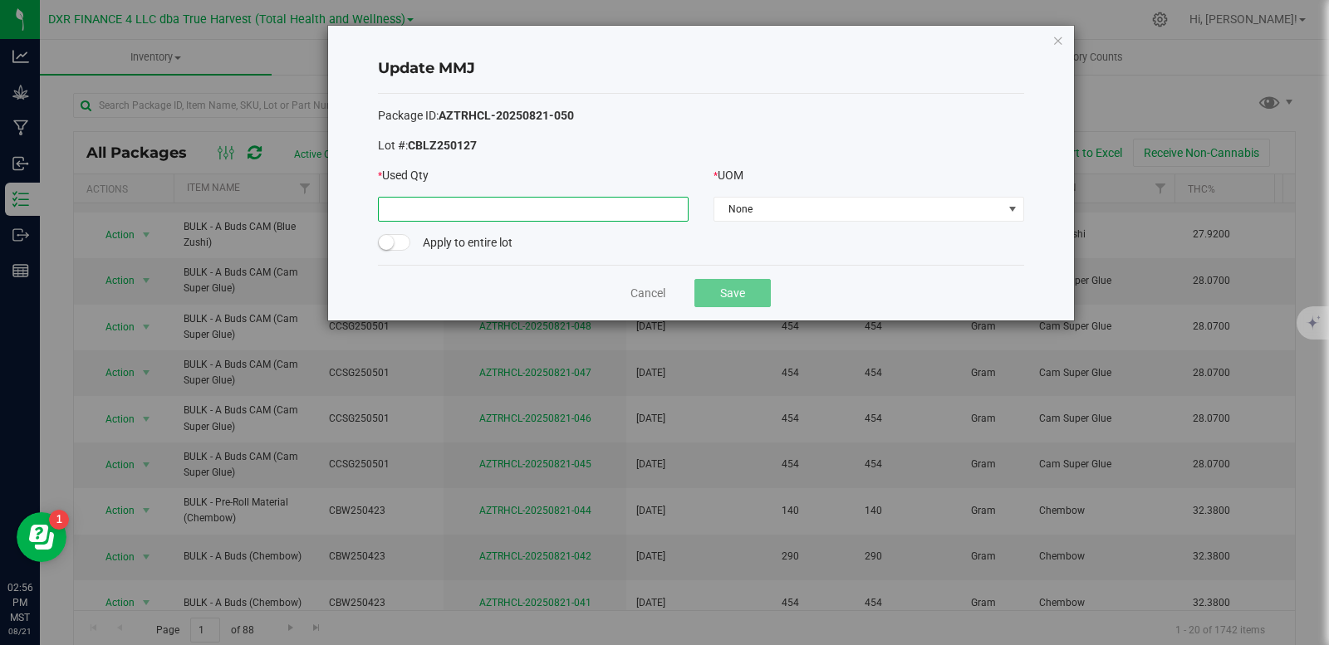
click at [551, 209] on input at bounding box center [533, 209] width 309 height 23
type input "454.0000"
click at [817, 207] on span "None" at bounding box center [858, 209] width 288 height 23
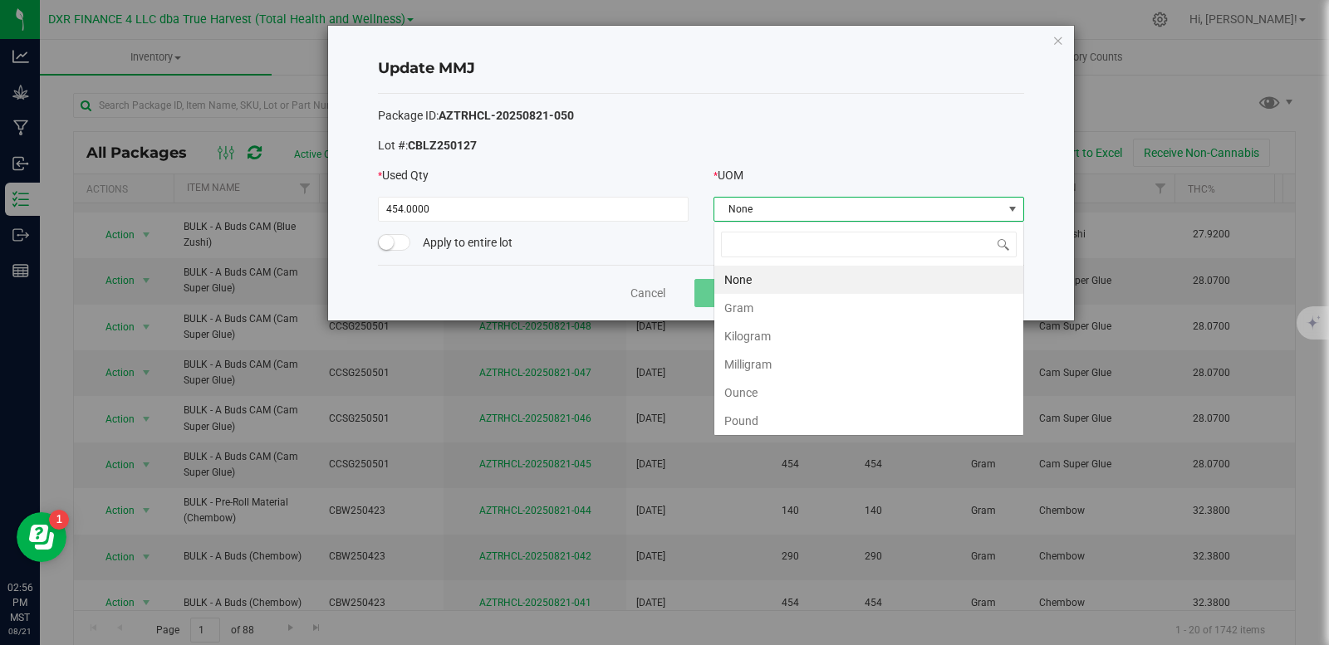
scroll to position [25, 311]
click at [776, 306] on li "Gram" at bounding box center [868, 308] width 309 height 28
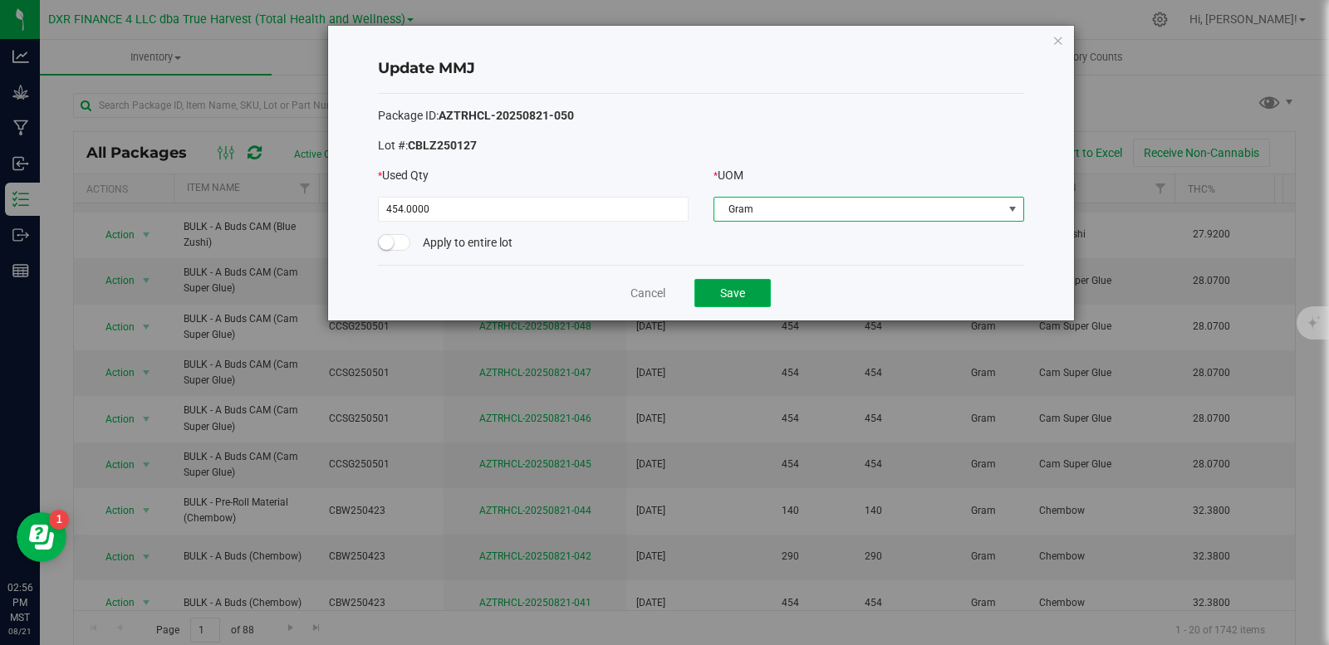
click at [719, 297] on button "Save" at bounding box center [732, 293] width 76 height 28
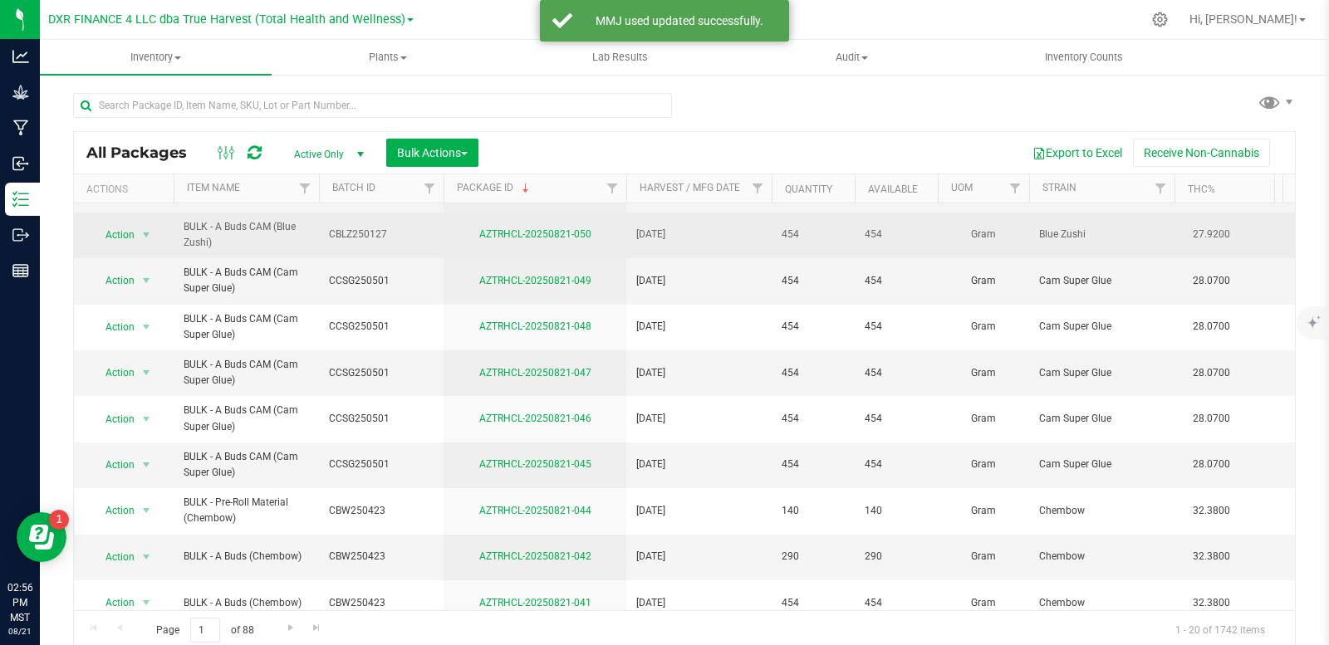
scroll to position [0, 0]
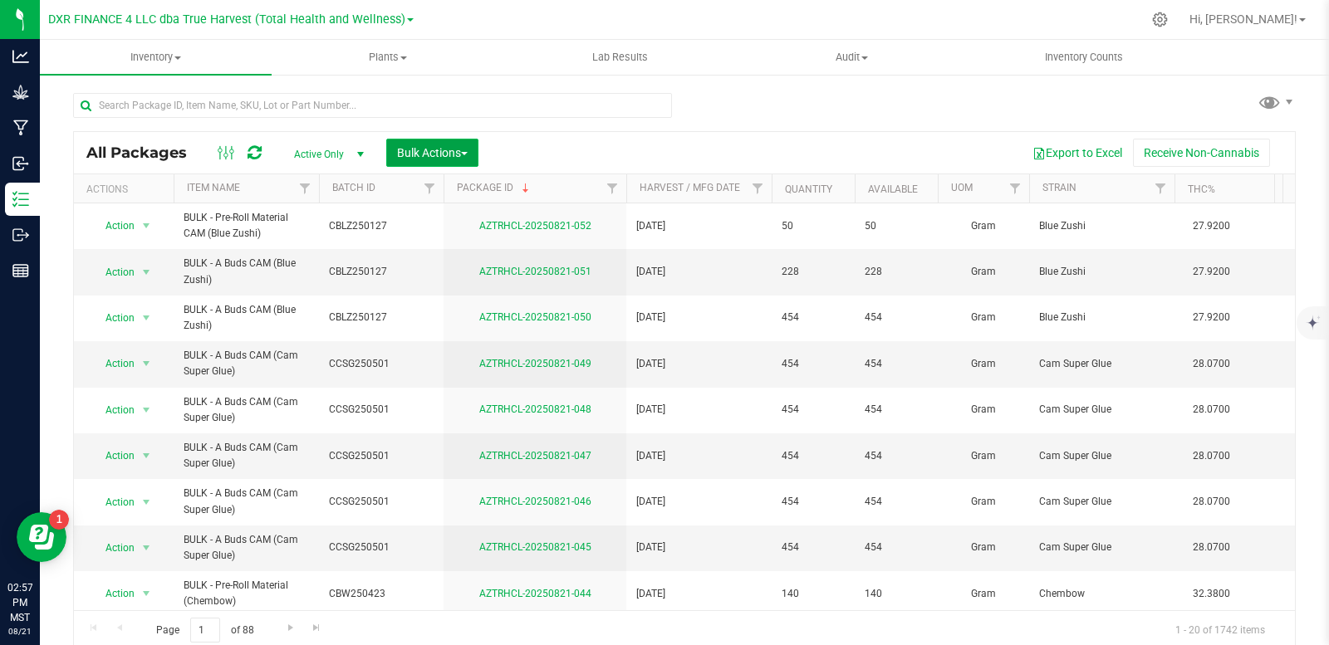
click at [453, 153] on span "Bulk Actions" at bounding box center [432, 152] width 71 height 13
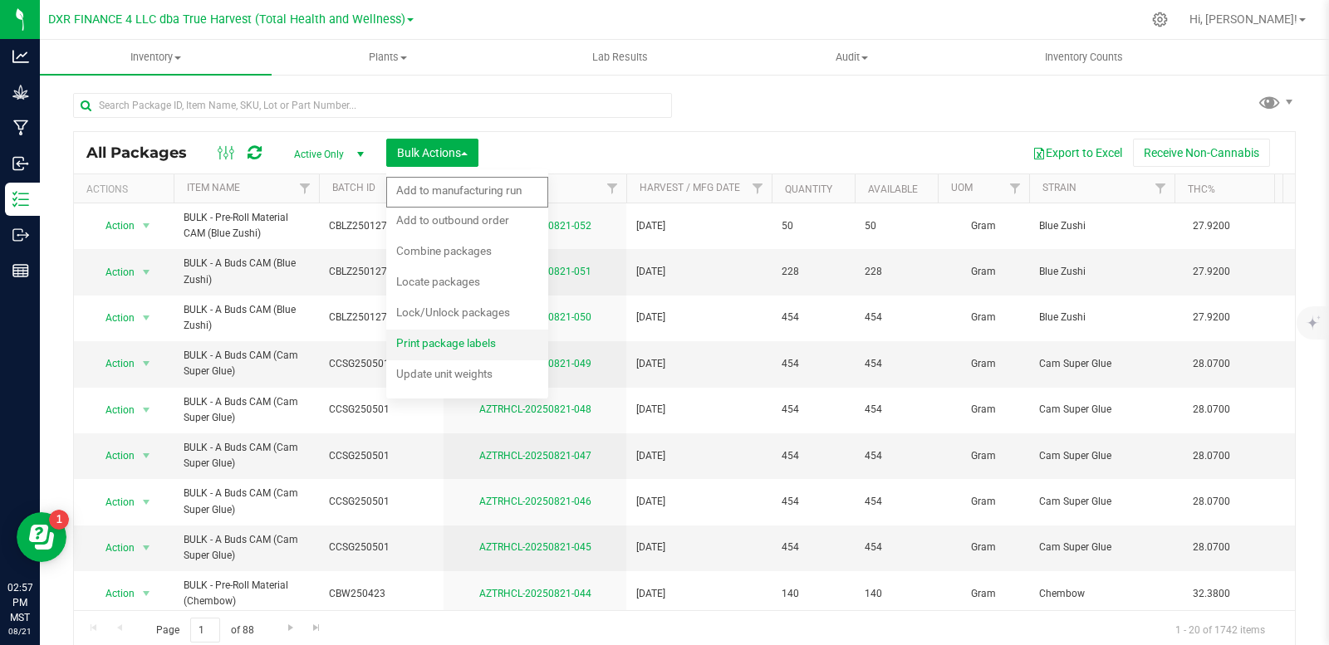
click at [447, 343] on span "Print package labels" at bounding box center [446, 342] width 100 height 13
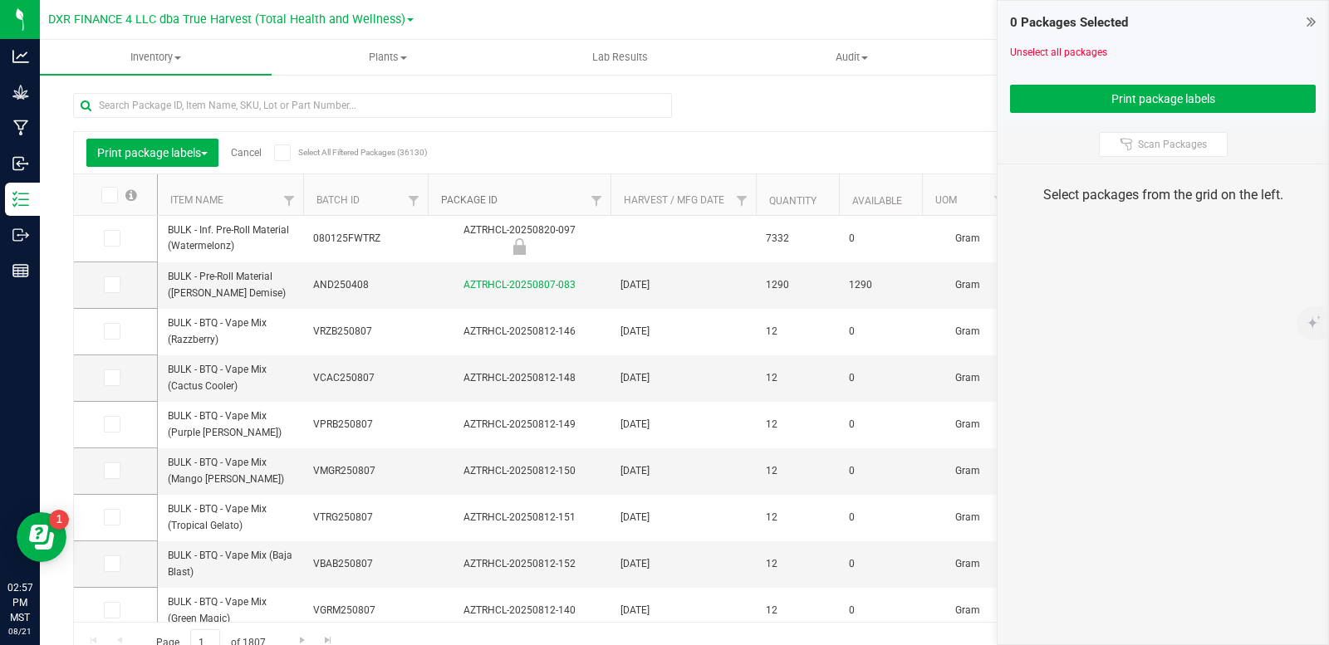
click at [478, 201] on link "Package ID" at bounding box center [469, 200] width 56 height 12
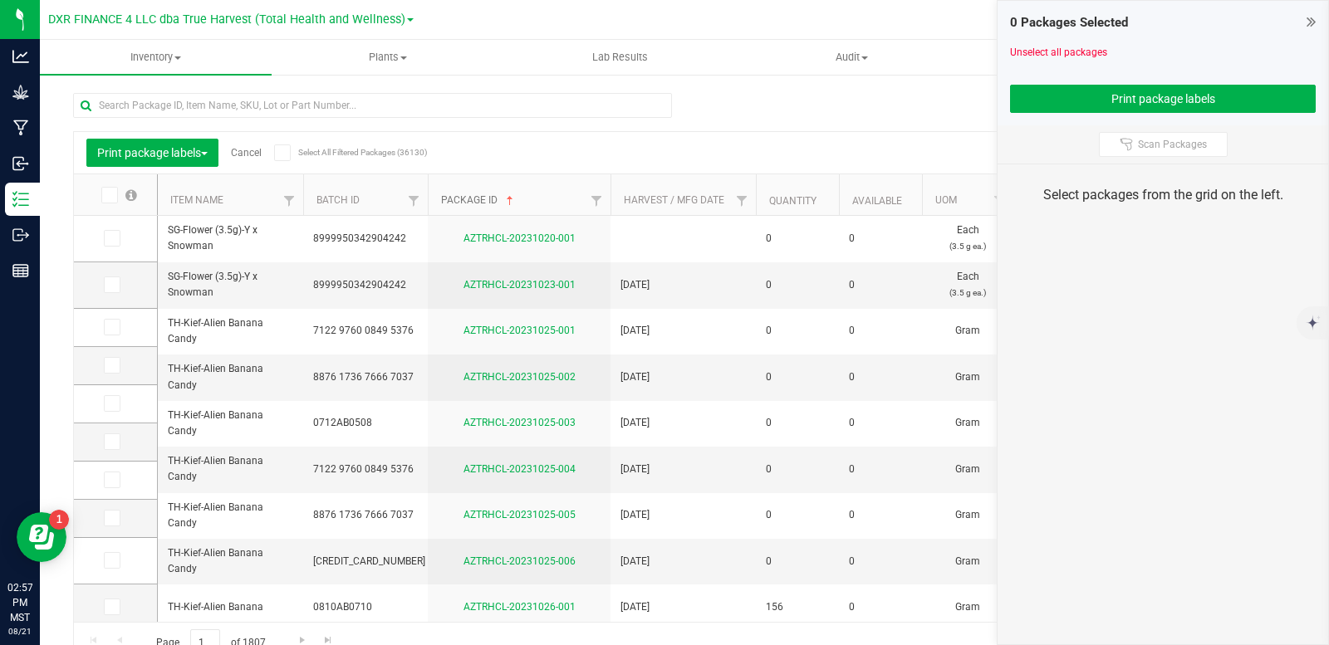
click at [476, 201] on link "Package ID" at bounding box center [479, 200] width 76 height 12
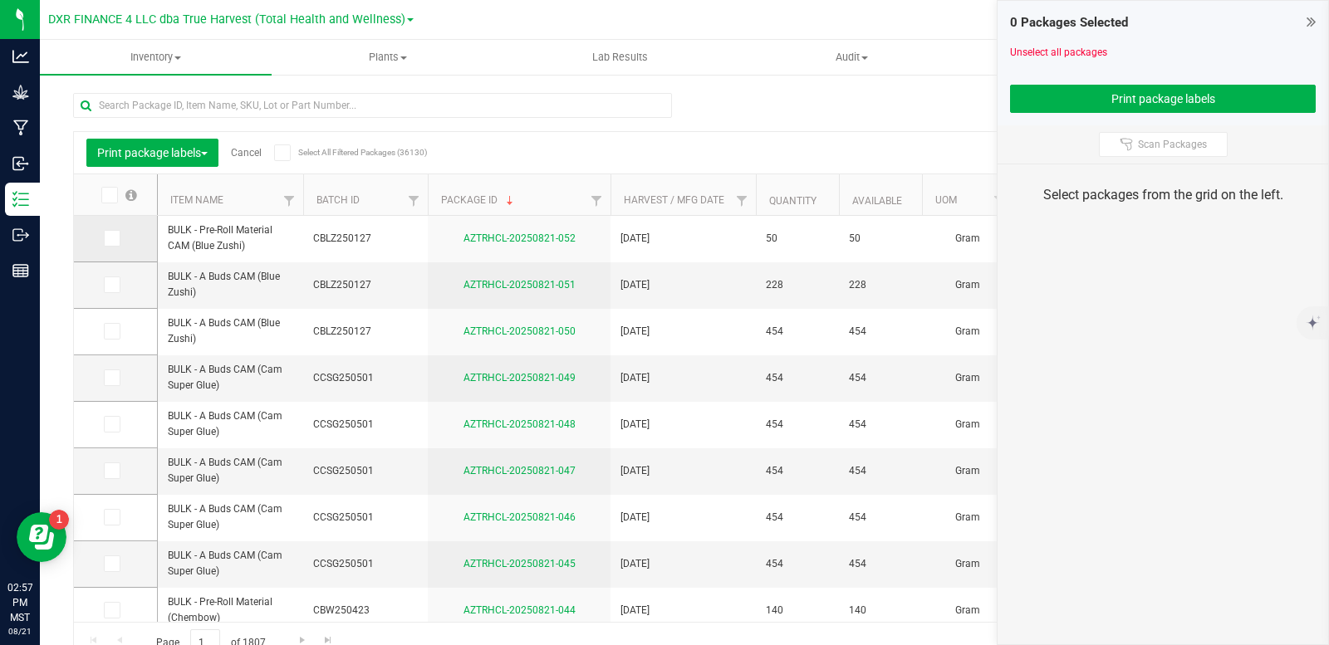
click at [113, 238] on icon at bounding box center [111, 238] width 11 height 0
click at [0, 0] on input "checkbox" at bounding box center [0, 0] width 0 height 0
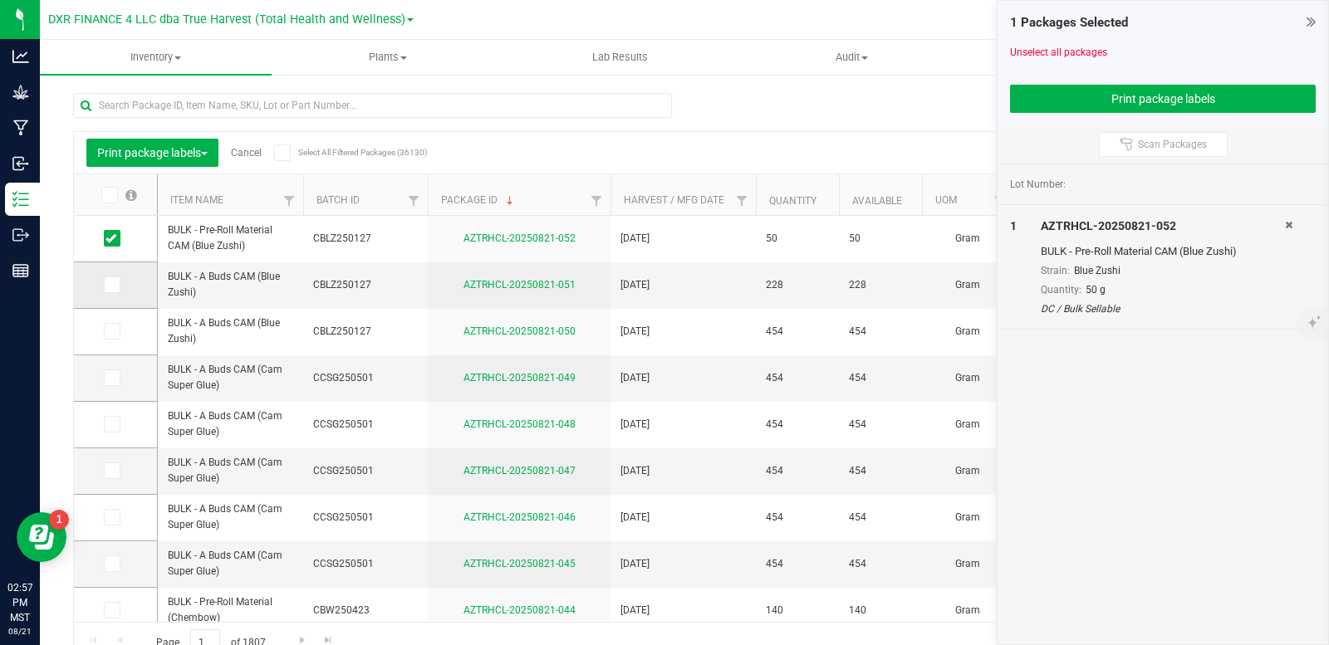
click at [111, 285] on icon at bounding box center [111, 285] width 11 height 0
click at [0, 0] on input "checkbox" at bounding box center [0, 0] width 0 height 0
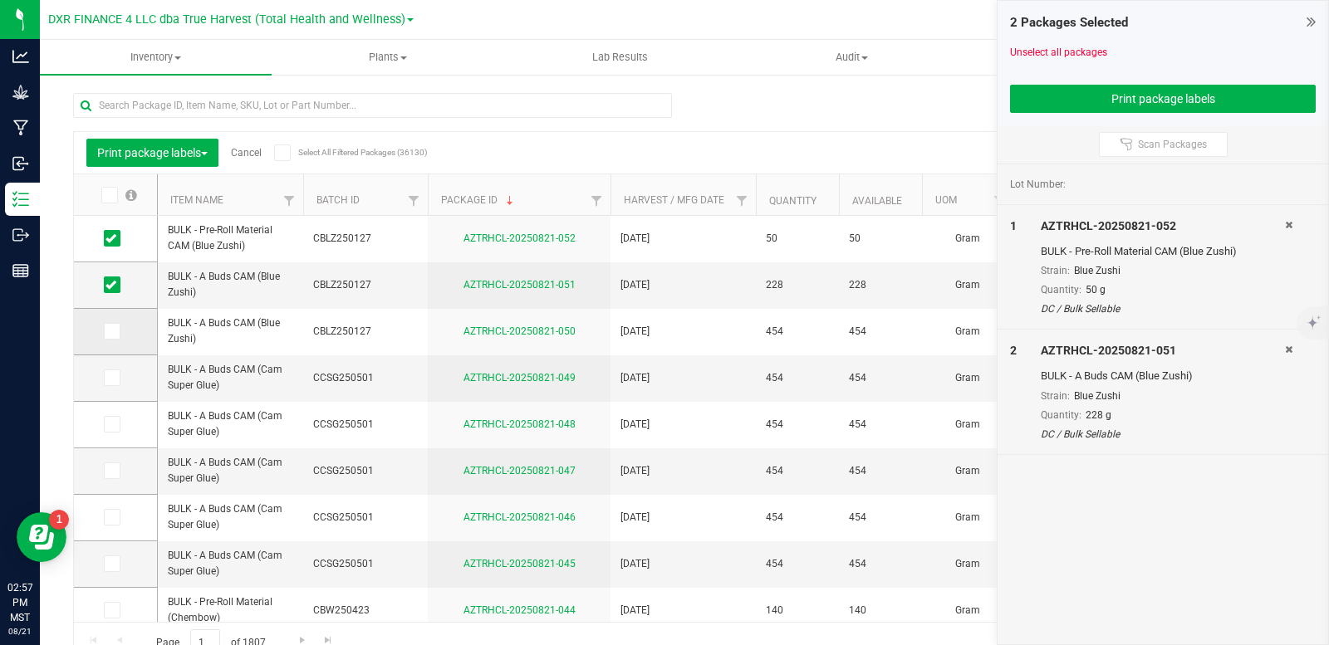
drag, startPoint x: 106, startPoint y: 338, endPoint x: 115, endPoint y: 332, distance: 10.8
click at [106, 338] on span at bounding box center [112, 331] width 17 height 17
click at [0, 0] on input "checkbox" at bounding box center [0, 0] width 0 height 0
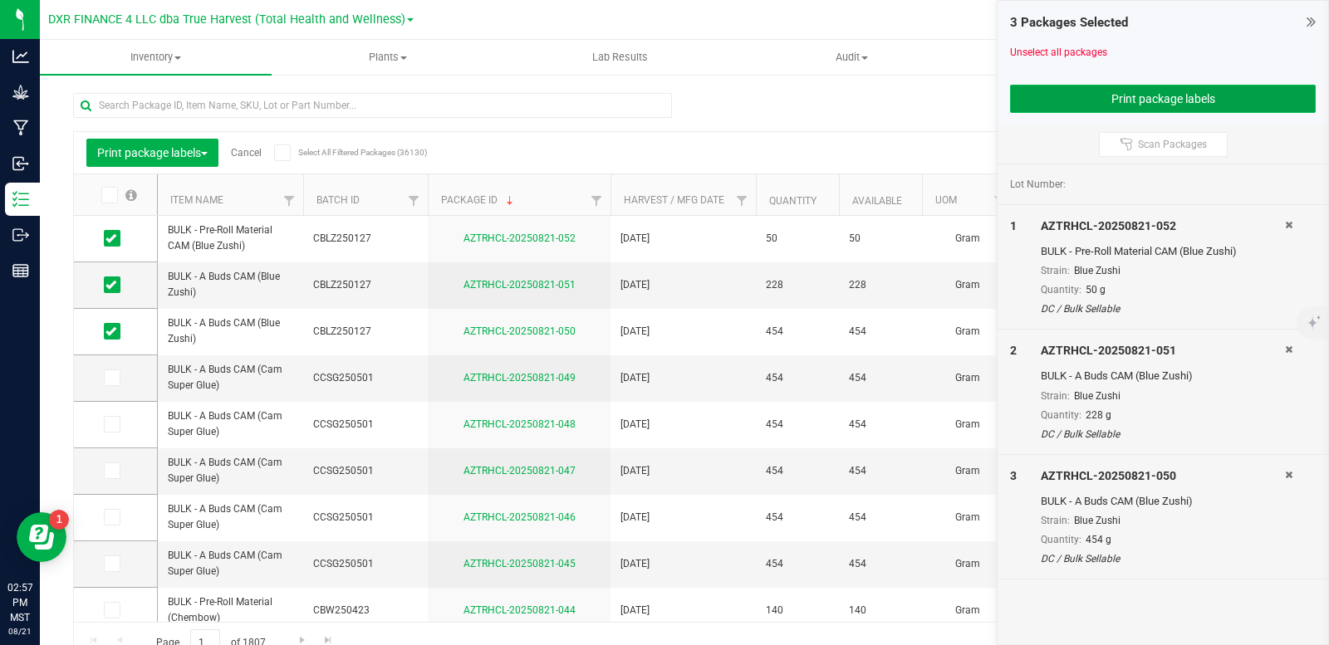
click at [1091, 96] on button "Print package labels" at bounding box center [1163, 99] width 306 height 28
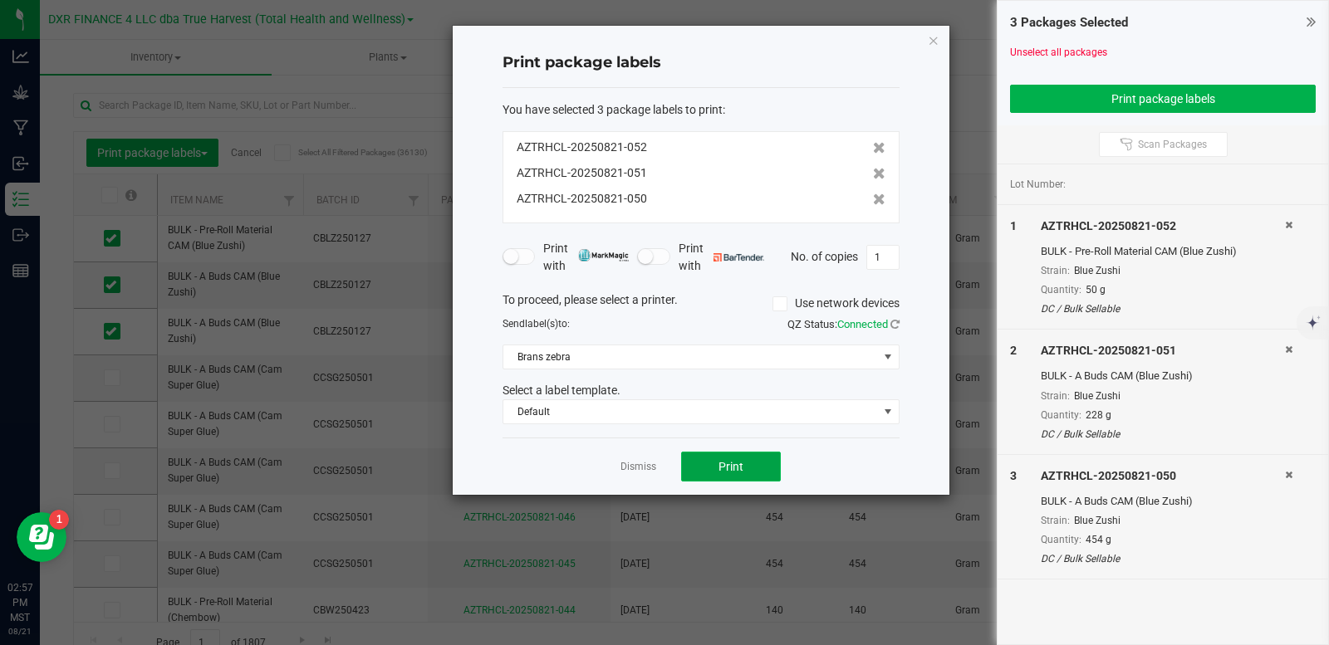
click at [751, 464] on button "Print" at bounding box center [731, 467] width 100 height 30
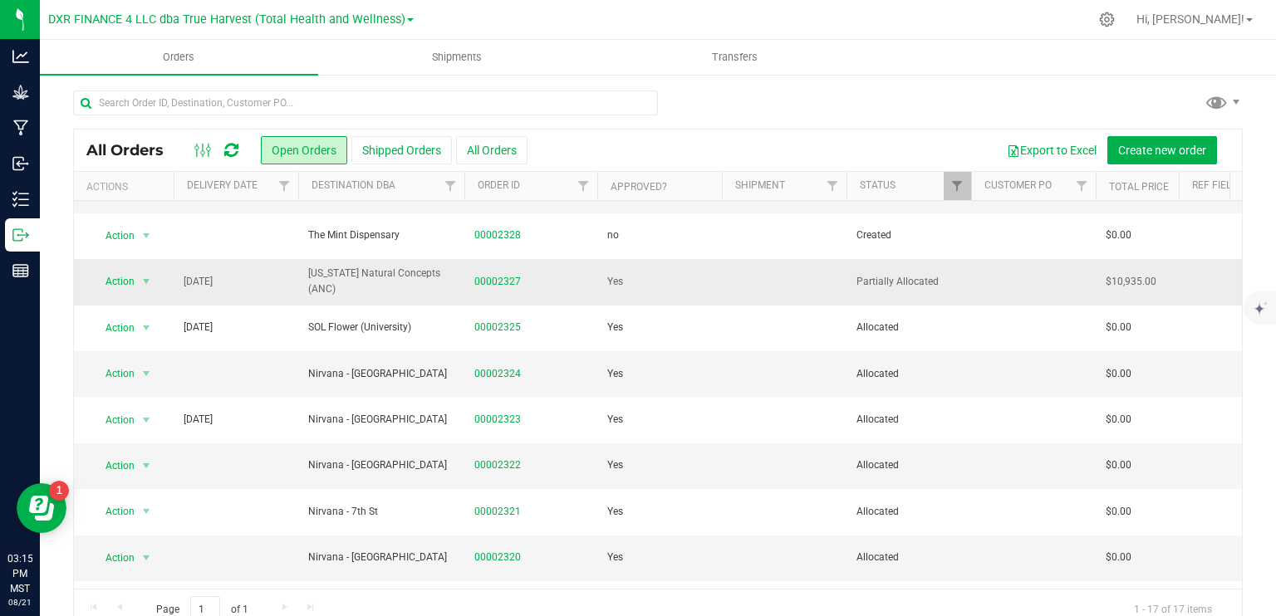
scroll to position [83, 0]
click at [503, 277] on link "00002327" at bounding box center [497, 279] width 47 height 16
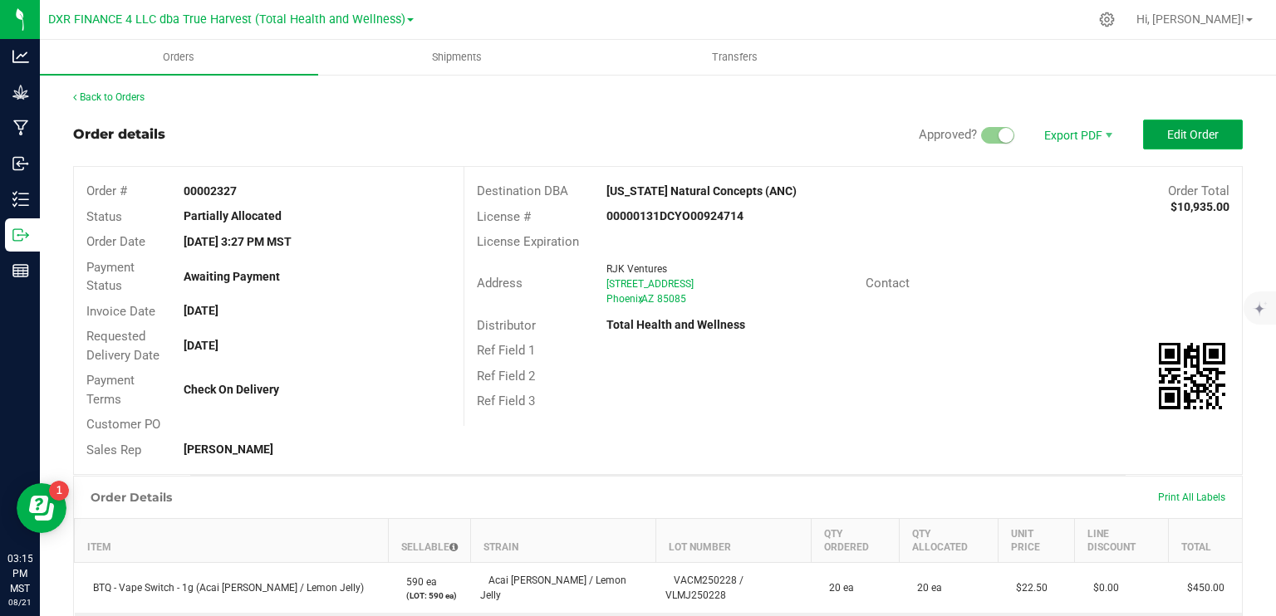
click at [1185, 130] on span "Edit Order" at bounding box center [1193, 134] width 52 height 13
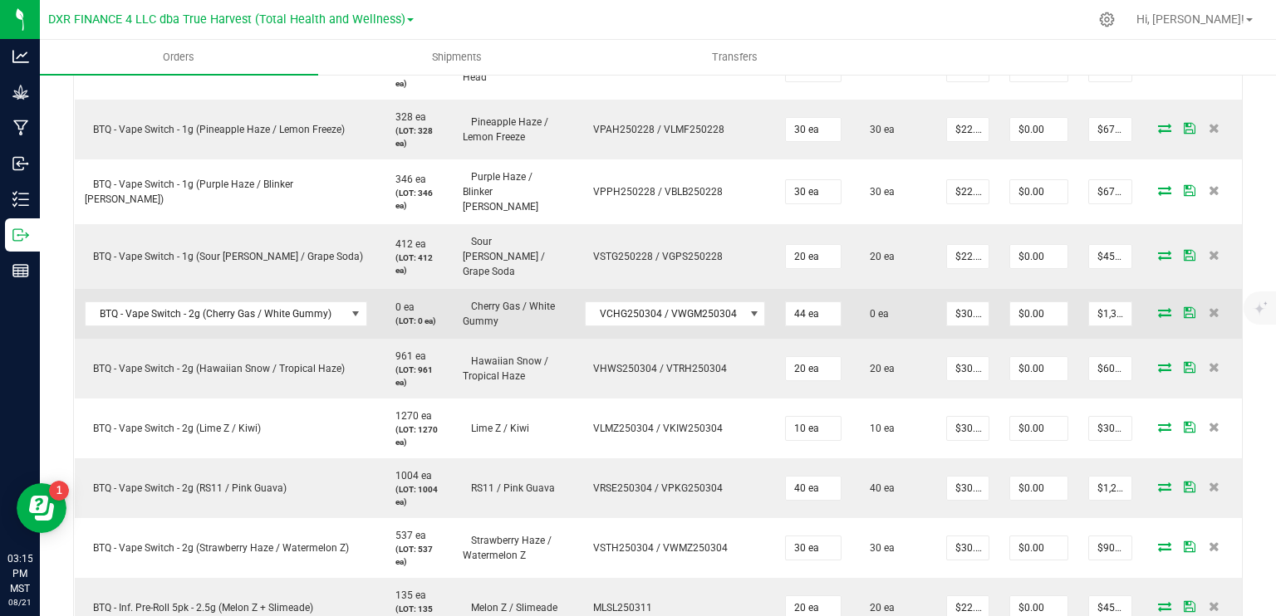
scroll to position [831, 0]
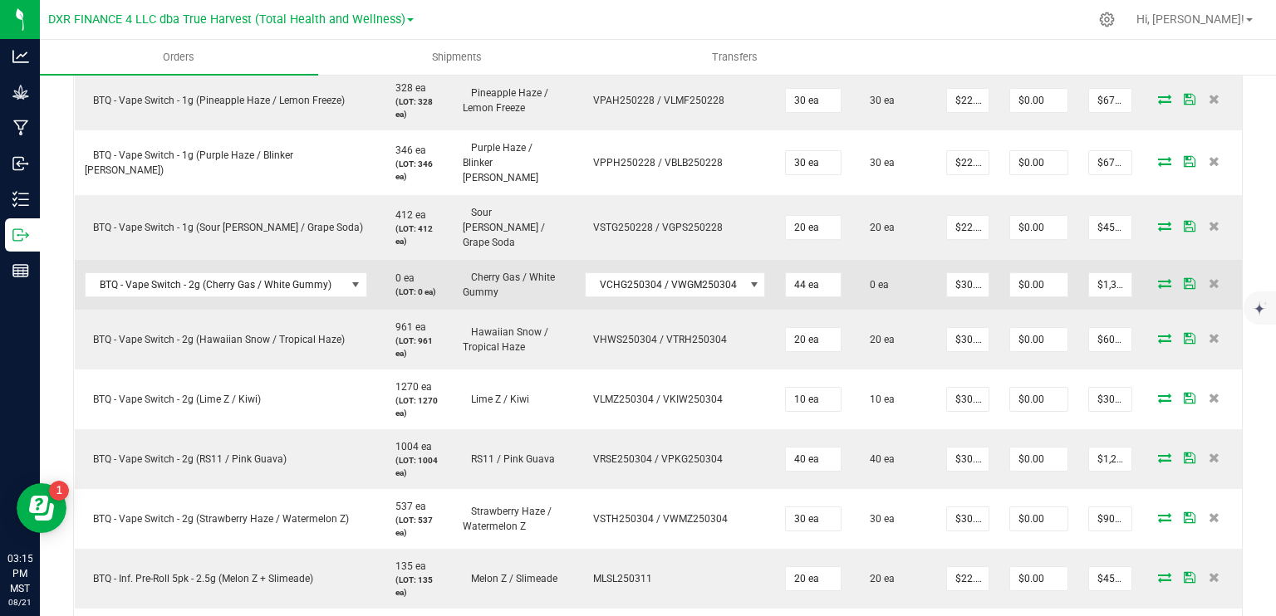
click at [1158, 278] on icon at bounding box center [1164, 283] width 13 height 10
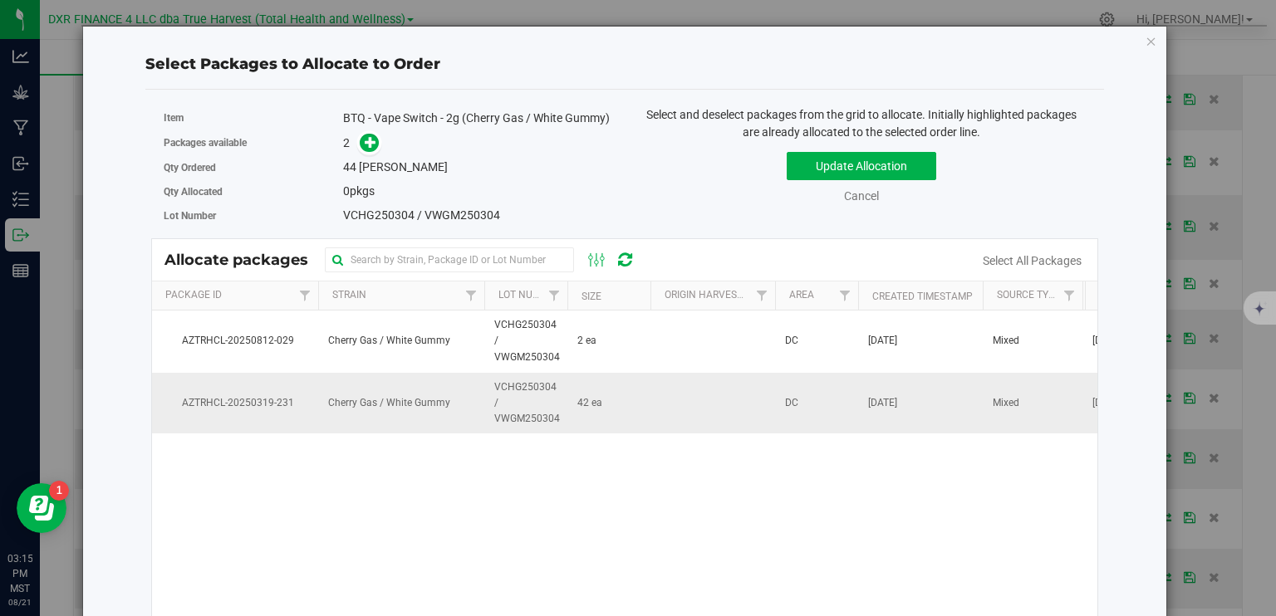
click at [618, 424] on td "42 ea" at bounding box center [608, 403] width 83 height 61
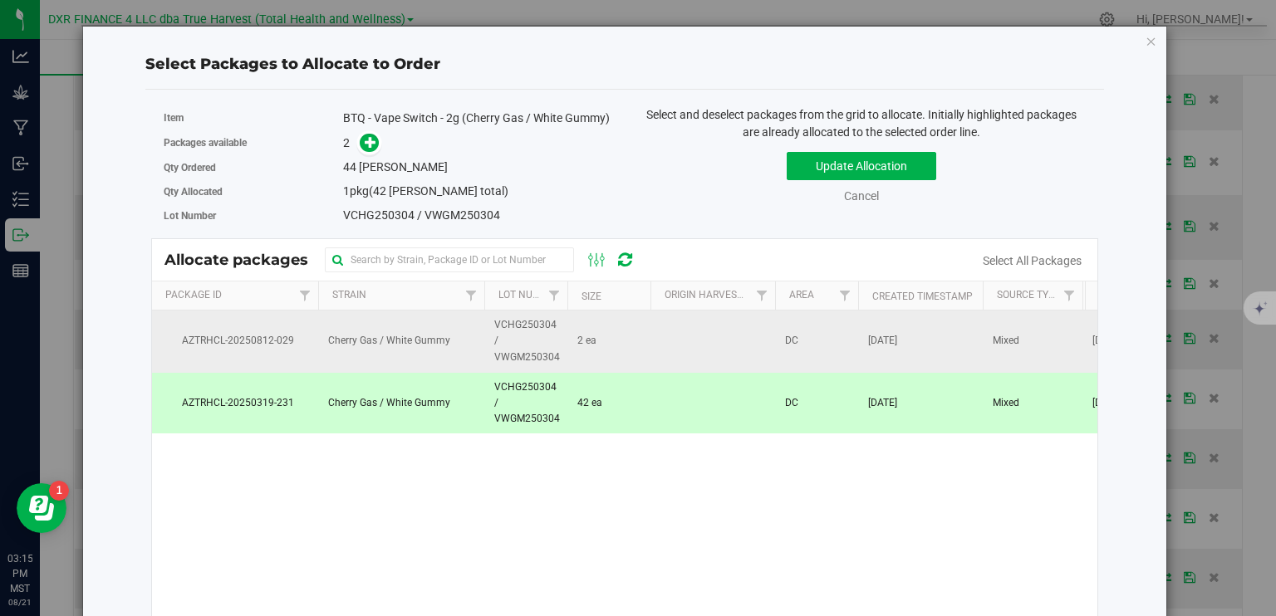
click at [616, 343] on td "2 ea" at bounding box center [608, 342] width 83 height 62
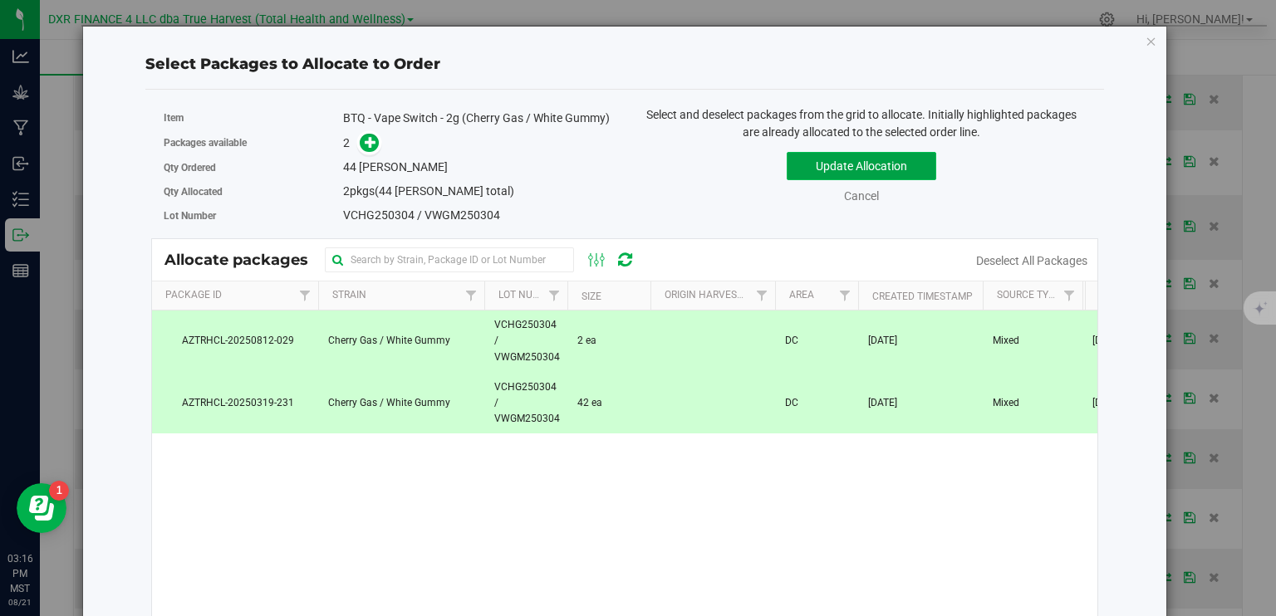
click at [856, 165] on button "Update Allocation" at bounding box center [862, 166] width 150 height 28
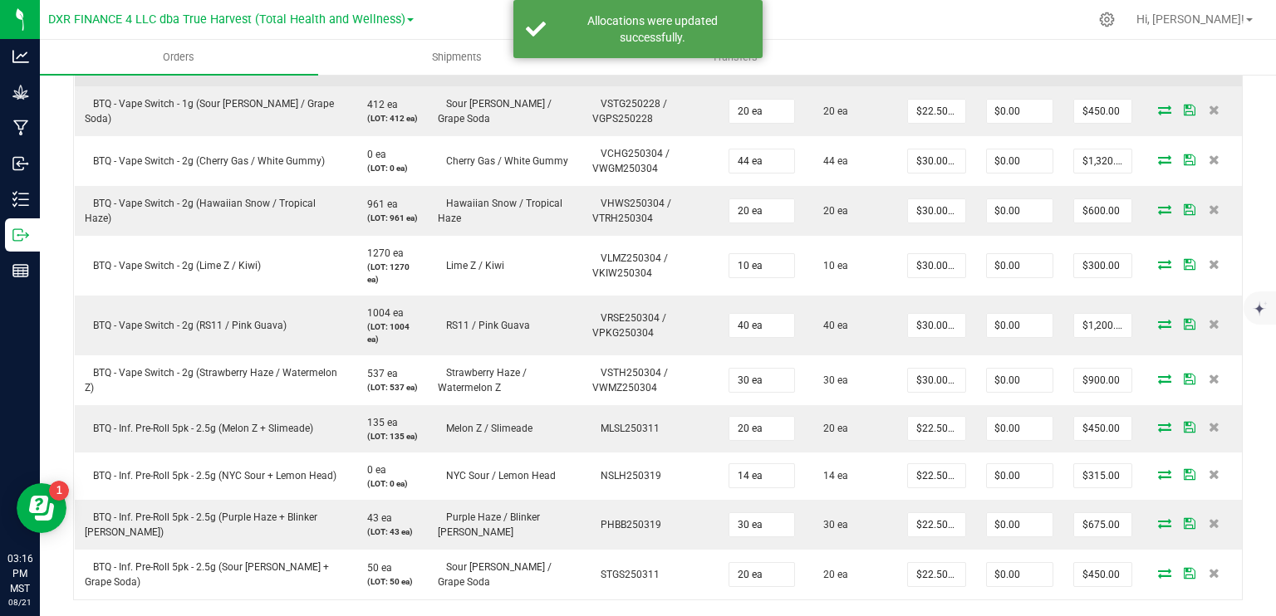
scroll to position [914, 0]
